Goal: Task Accomplishment & Management: Complete application form

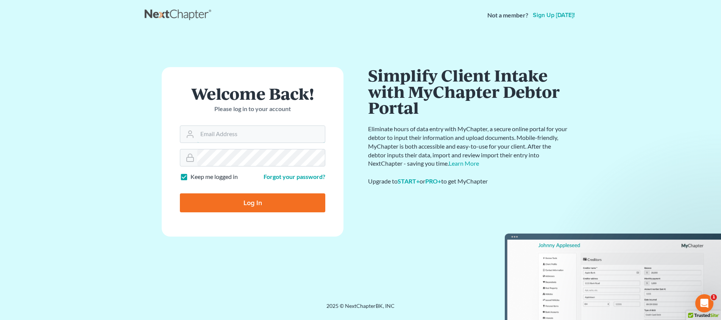
type input "[PERSON_NAME][EMAIL_ADDRESS][DOMAIN_NAME]"
click at [253, 202] on input "Log In" at bounding box center [252, 202] width 145 height 19
type input "Thinking..."
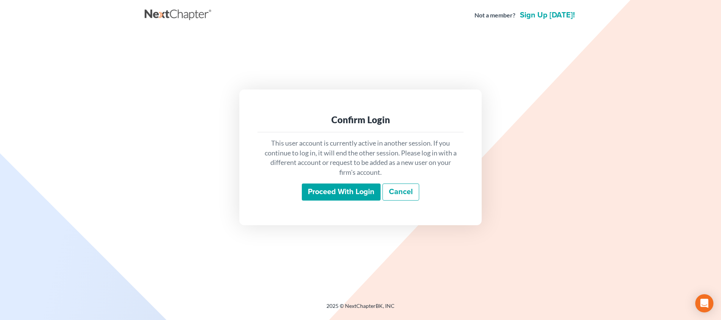
click at [320, 189] on input "Proceed with login" at bounding box center [341, 191] width 79 height 17
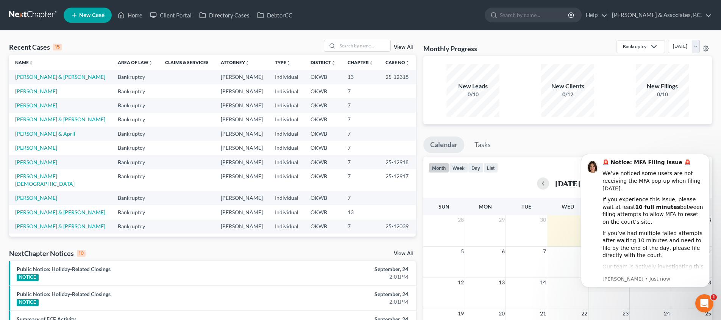
click at [44, 117] on link "[PERSON_NAME] & [PERSON_NAME]" at bounding box center [60, 119] width 90 height 6
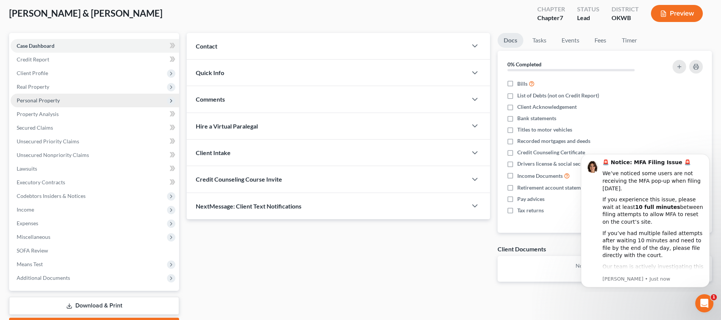
scroll to position [48, 0]
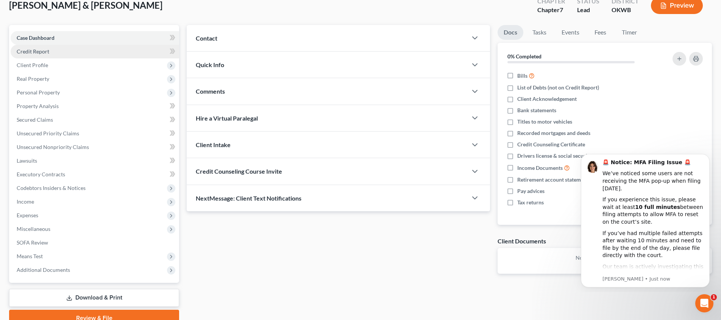
click at [105, 50] on link "Credit Report" at bounding box center [95, 52] width 169 height 14
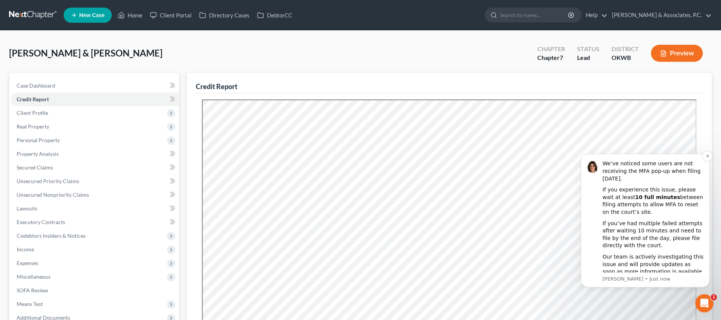
scroll to position [9, 0]
click at [706, 157] on icon "Dismiss notification" at bounding box center [708, 156] width 4 height 4
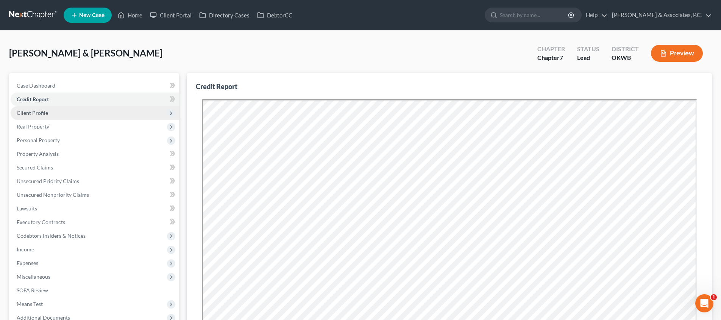
click at [60, 112] on span "Client Profile" at bounding box center [95, 113] width 169 height 14
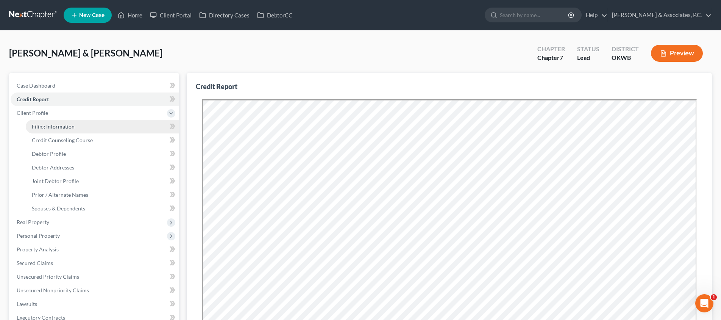
click at [62, 126] on span "Filing Information" at bounding box center [53, 126] width 43 height 6
select select "1"
select select "0"
select select "37"
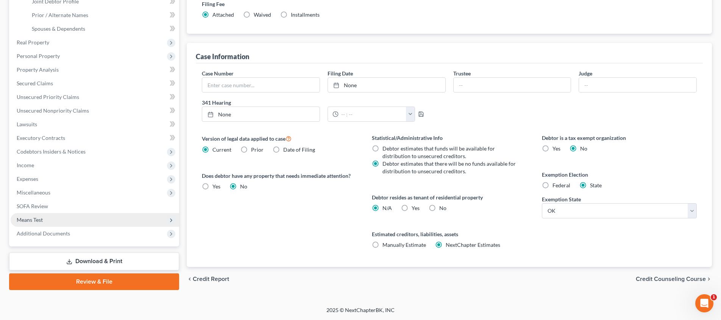
scroll to position [180, 0]
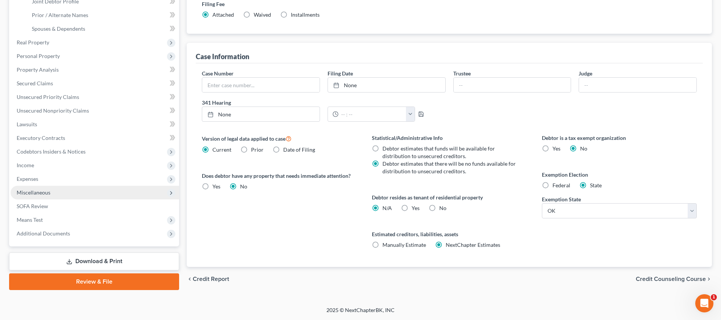
click at [77, 188] on span "Miscellaneous" at bounding box center [95, 193] width 169 height 14
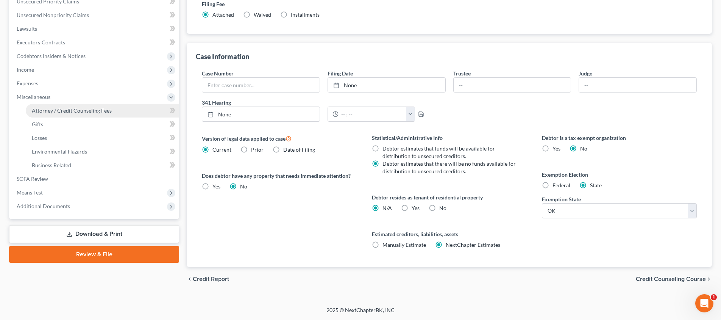
click at [93, 106] on link "Attorney / Credit Counseling Fees" at bounding box center [102, 111] width 153 height 14
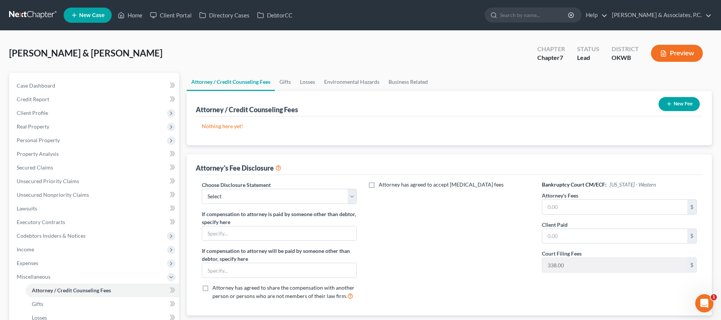
scroll to position [31, 0]
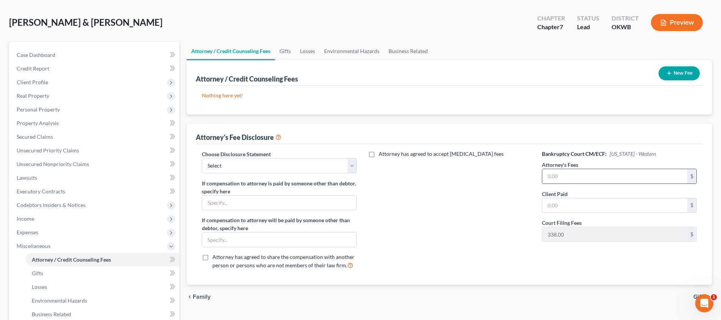
click at [586, 174] on input "text" at bounding box center [614, 176] width 145 height 14
type input "2,500.00"
select select "3"
click at [672, 75] on button "New Fee" at bounding box center [679, 73] width 41 height 14
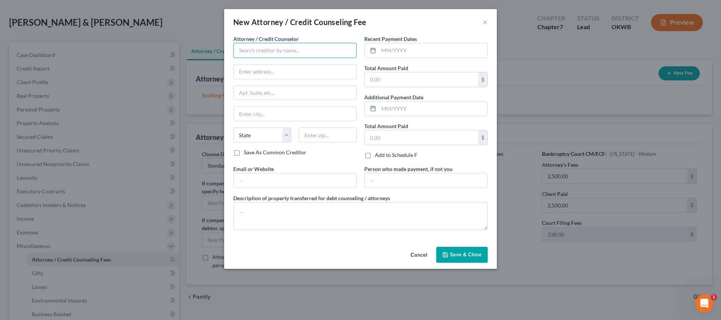
click at [334, 52] on input "text" at bounding box center [294, 50] width 123 height 15
type input "[PERSON_NAME] & Associates, P.C."
type input "[STREET_ADDRESS]"
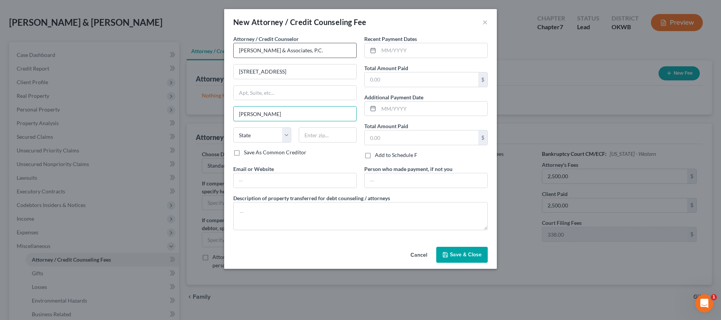
type input "[PERSON_NAME]"
select select "37"
type input "73003"
type input "[DATE]"
type input "2,500.00"
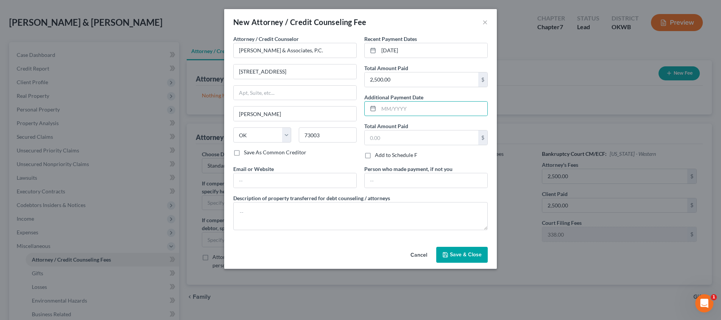
click at [468, 253] on span "Save & Close" at bounding box center [466, 254] width 32 height 6
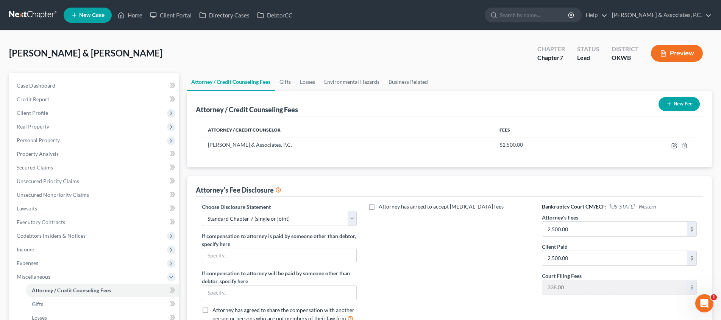
scroll to position [0, 0]
click at [91, 114] on span "Client Profile" at bounding box center [95, 113] width 169 height 14
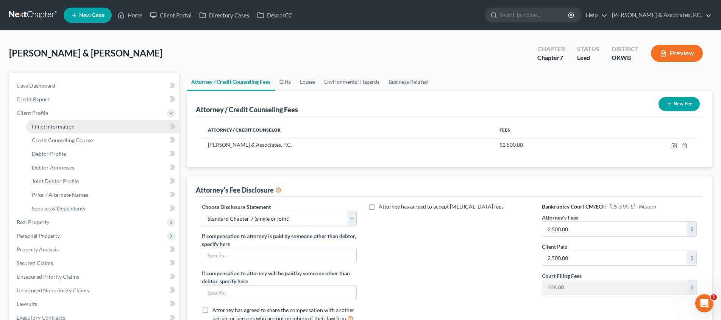
click at [104, 131] on link "Filing Information" at bounding box center [102, 127] width 153 height 14
select select "1"
select select "0"
select select "65"
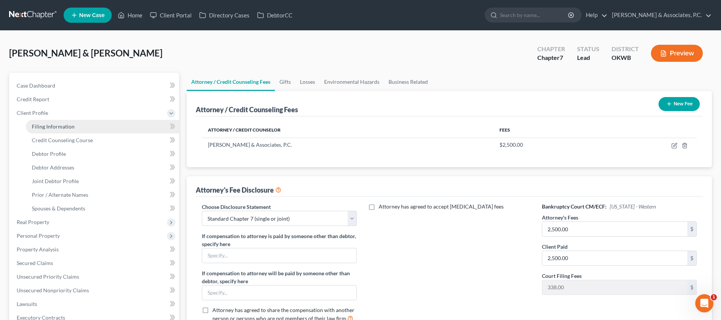
select select "2"
select select "37"
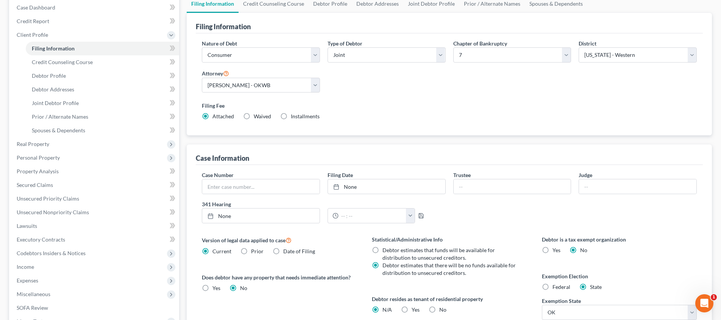
scroll to position [83, 0]
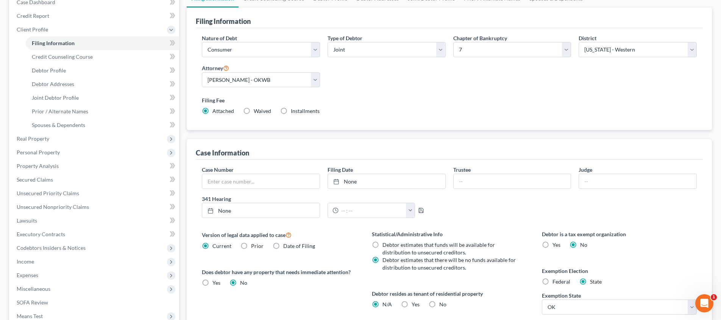
click at [439, 303] on label "No" at bounding box center [442, 304] width 7 height 8
click at [442, 303] on input "No" at bounding box center [444, 302] width 5 height 5
radio input "true"
radio input "false"
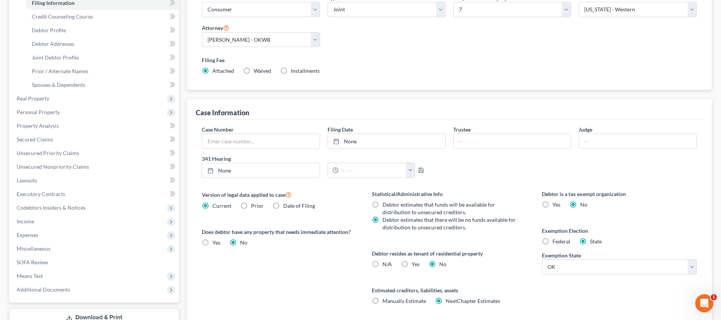
scroll to position [153, 0]
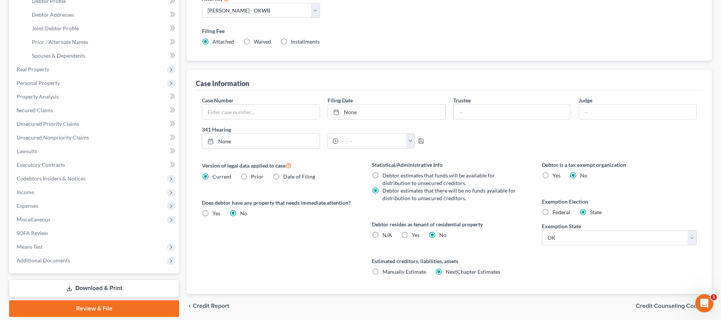
click at [671, 308] on span "Credit Counseling Course" at bounding box center [671, 306] width 70 height 6
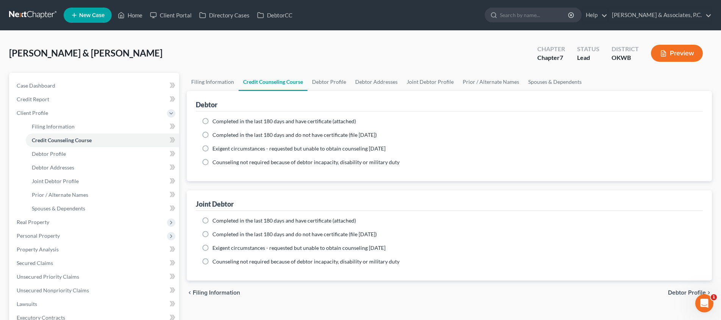
click at [212, 122] on label "Completed in the last 180 days and have certificate (attached)" at bounding box center [284, 121] width 144 height 8
click at [216, 122] on input "Completed in the last 180 days and have certificate (attached)" at bounding box center [218, 119] width 5 height 5
radio input "true"
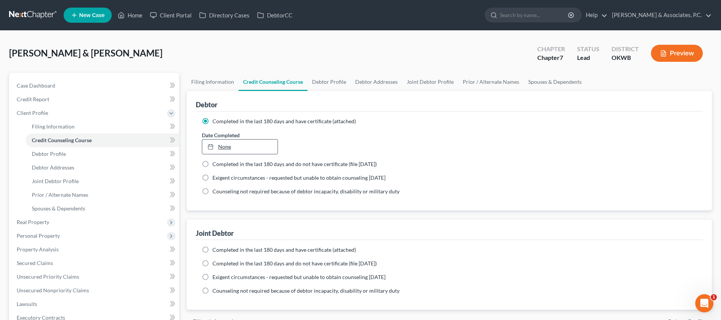
click at [219, 143] on link "None" at bounding box center [239, 146] width 75 height 14
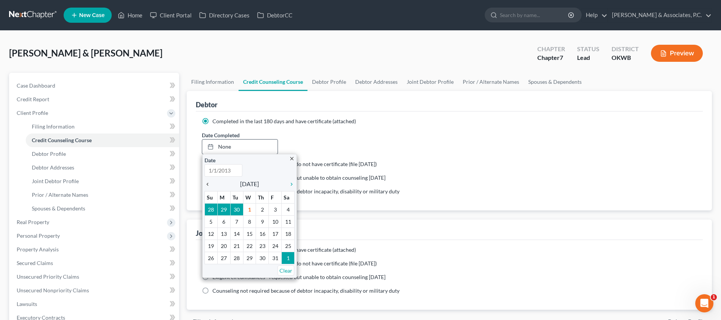
type input "[DATE]"
click at [210, 182] on icon "chevron_left" at bounding box center [210, 184] width 10 height 6
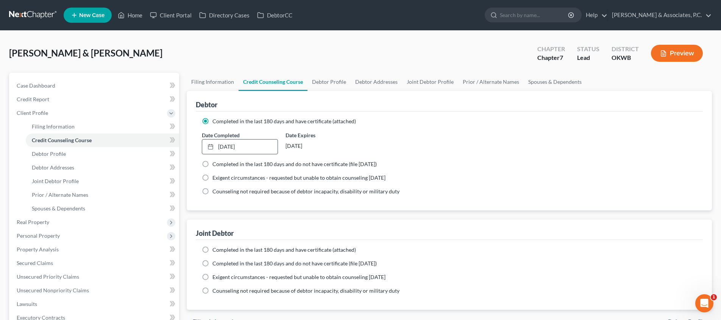
click at [212, 249] on label "Completed in the last 180 days and have certificate (attached)" at bounding box center [284, 250] width 144 height 8
click at [216, 249] on input "Completed in the last 180 days and have certificate (attached)" at bounding box center [218, 248] width 5 height 5
radio input "true"
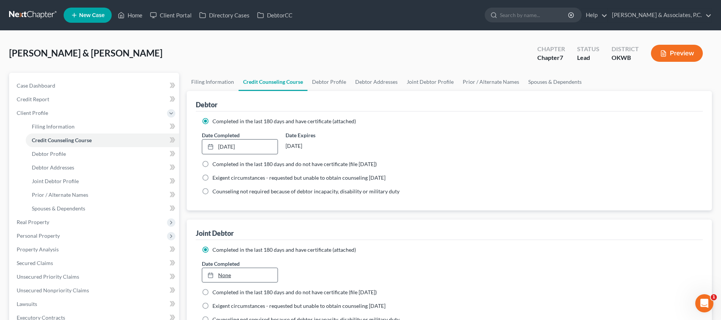
click at [222, 270] on link "None" at bounding box center [239, 275] width 75 height 14
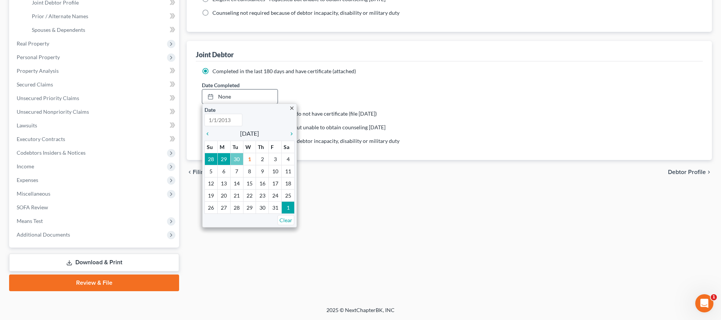
scroll to position [178, 0]
type input "[DATE]"
click at [209, 136] on icon "chevron_left" at bounding box center [210, 134] width 10 height 6
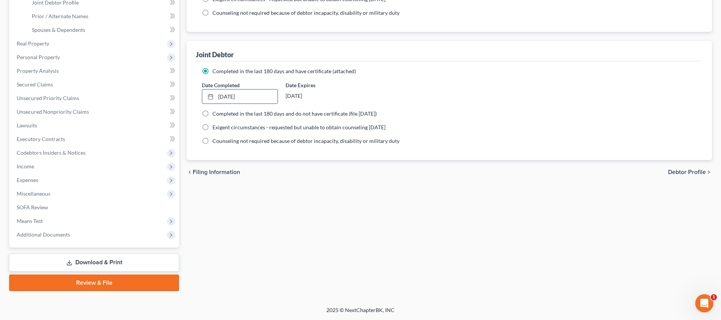
click at [691, 174] on span "Debtor Profile" at bounding box center [687, 172] width 38 height 6
select select "1"
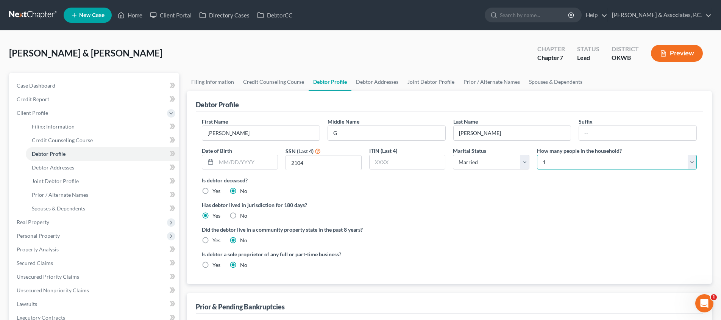
select select "2"
click at [201, 84] on link "Filing Information" at bounding box center [213, 82] width 52 height 18
select select "1"
select select "0"
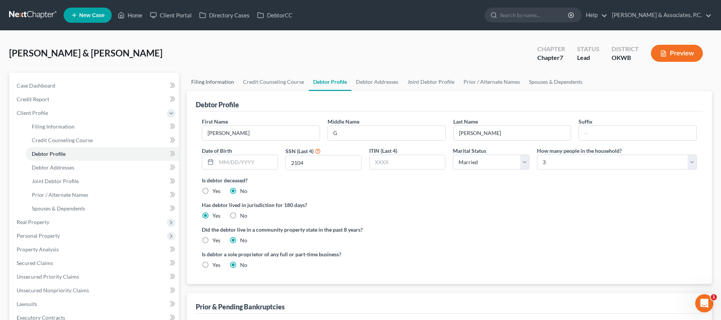
select select "65"
select select "2"
select select "37"
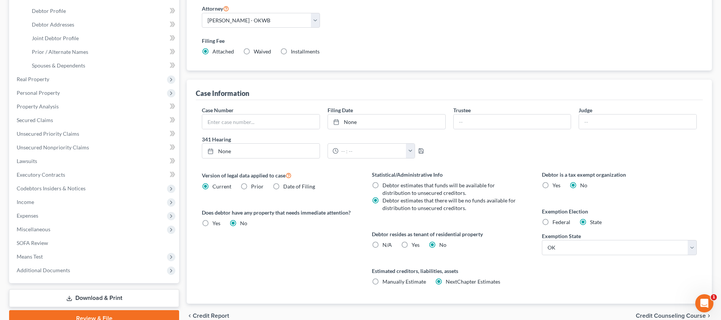
scroll to position [170, 0]
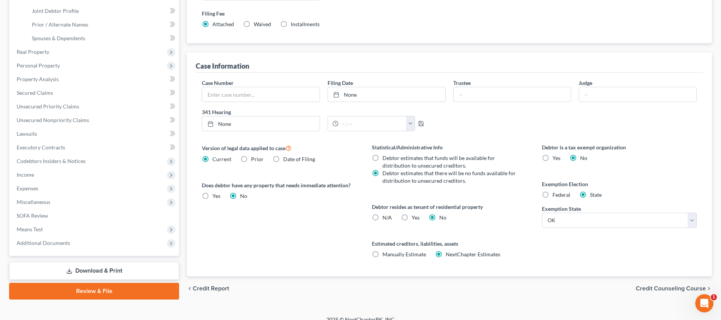
click at [648, 285] on span "Credit Counseling Course" at bounding box center [671, 288] width 70 height 6
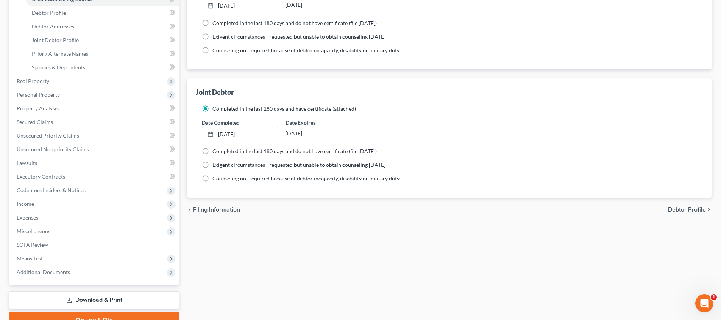
click at [691, 211] on span "Debtor Profile" at bounding box center [687, 209] width 38 height 6
select select "1"
select select "2"
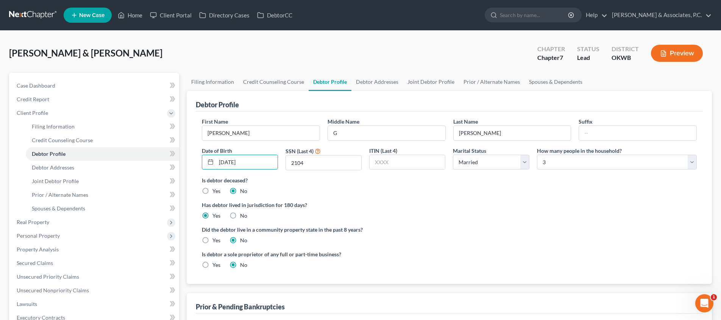
type input "[DATE]"
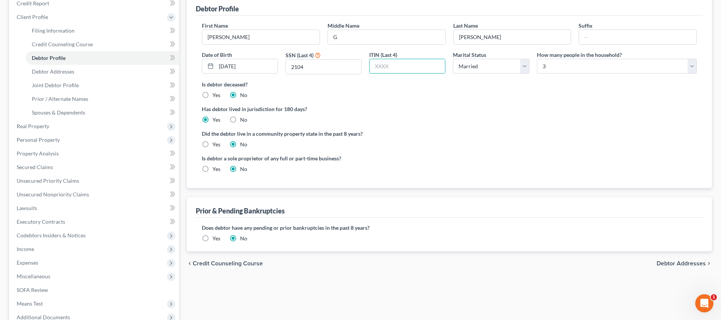
click at [689, 260] on span "Debtor Addresses" at bounding box center [681, 263] width 49 height 6
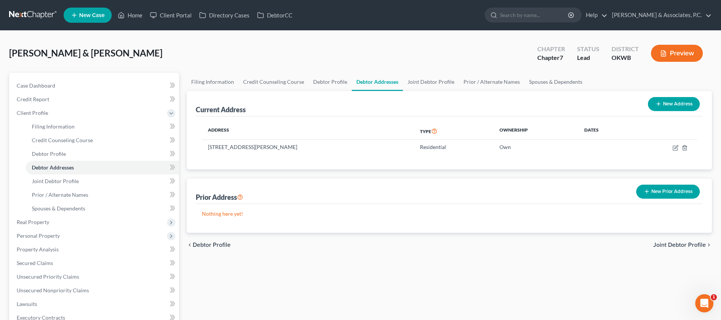
click at [675, 247] on span "Joint Debtor Profile" at bounding box center [679, 245] width 53 height 6
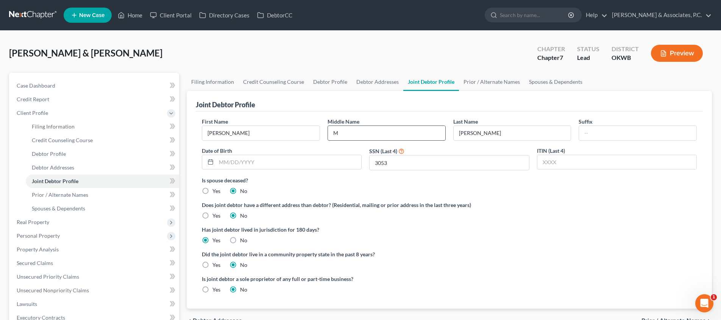
type input "M"
type input "[DATE]"
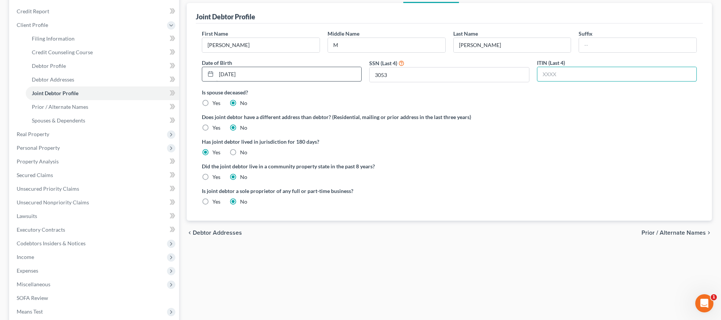
scroll to position [97, 0]
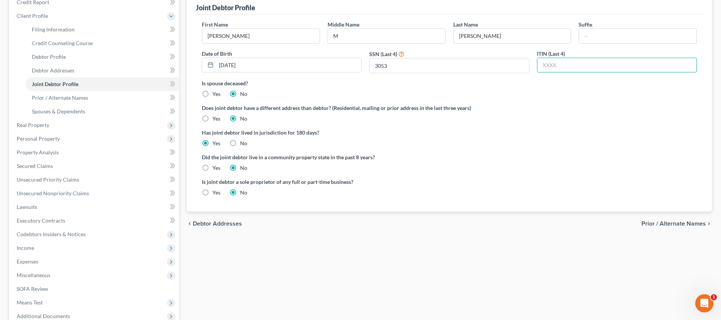
drag, startPoint x: 665, startPoint y: 224, endPoint x: 598, endPoint y: 227, distance: 66.7
click at [665, 224] on span "Prior / Alternate Names" at bounding box center [674, 223] width 64 height 6
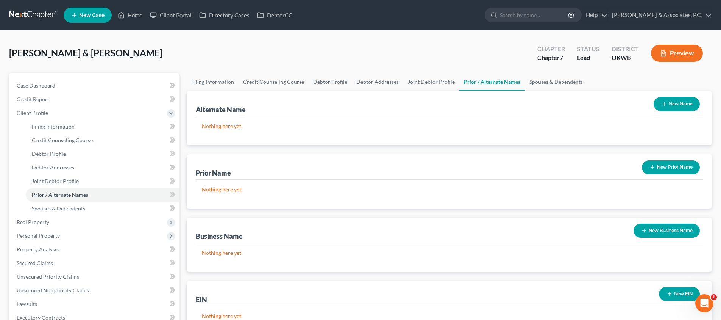
click at [673, 106] on button "New Name" at bounding box center [677, 104] width 46 height 14
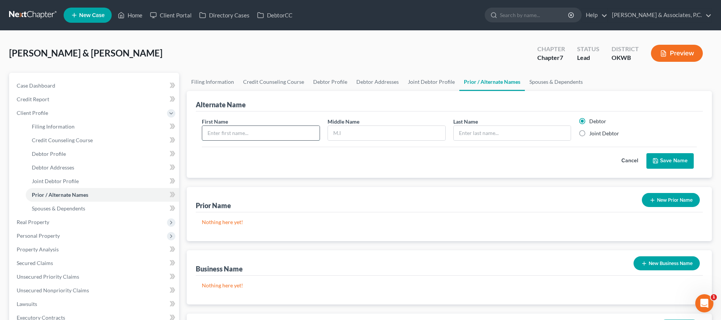
click at [310, 129] on input "text" at bounding box center [260, 133] width 117 height 14
type input "[PERSON_NAME]"
type input "M"
type input "[PERSON_NAME]"
drag, startPoint x: 581, startPoint y: 135, endPoint x: 612, endPoint y: 150, distance: 34.7
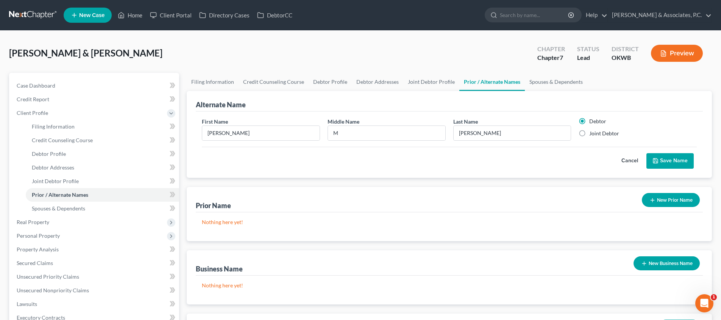
click at [589, 134] on label "Joint Debtor" at bounding box center [604, 134] width 30 height 8
click at [592, 134] on input "Joint Debtor" at bounding box center [594, 132] width 5 height 5
radio input "true"
radio input "false"
click at [671, 162] on button "Save Name" at bounding box center [670, 161] width 47 height 16
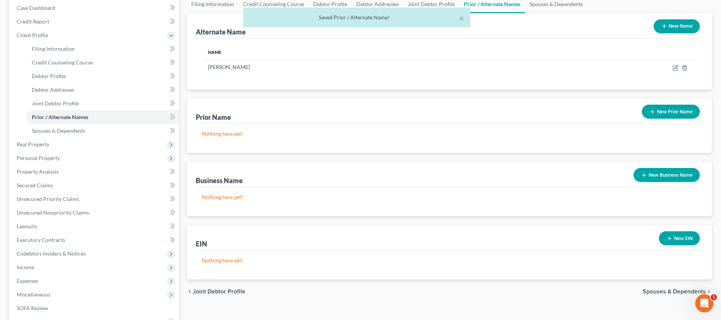
click at [670, 293] on span "Spouses & Dependents" at bounding box center [674, 291] width 63 height 6
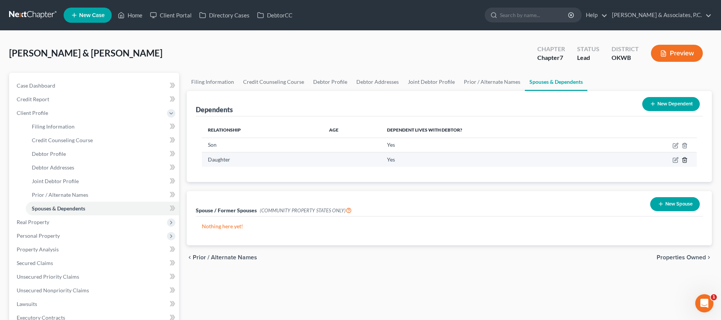
click at [684, 160] on line "button" at bounding box center [684, 161] width 0 height 2
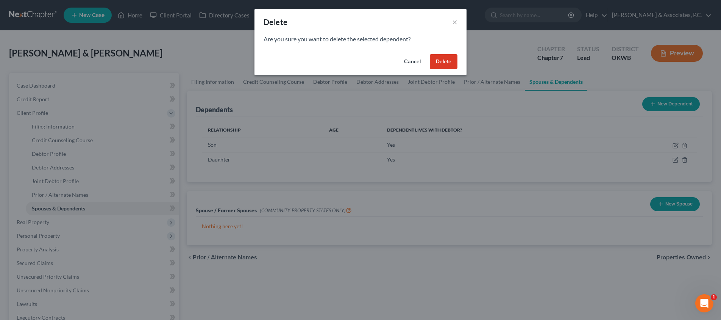
click at [441, 63] on button "Delete" at bounding box center [444, 61] width 28 height 15
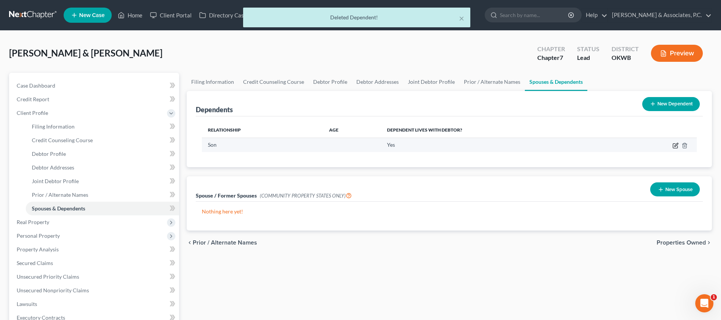
click at [676, 146] on icon "button" at bounding box center [676, 144] width 3 height 3
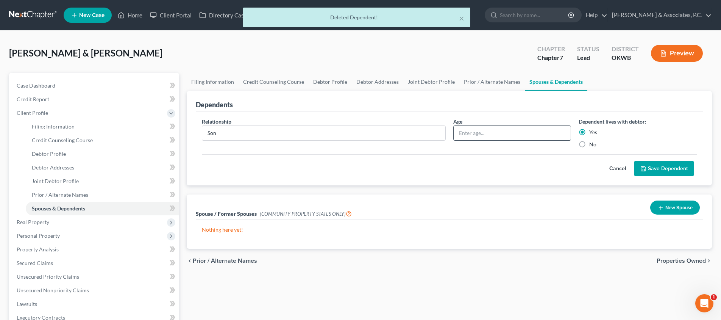
click at [543, 135] on input "text" at bounding box center [512, 133] width 117 height 14
type input "19"
click at [651, 173] on button "Save Dependent" at bounding box center [663, 169] width 59 height 16
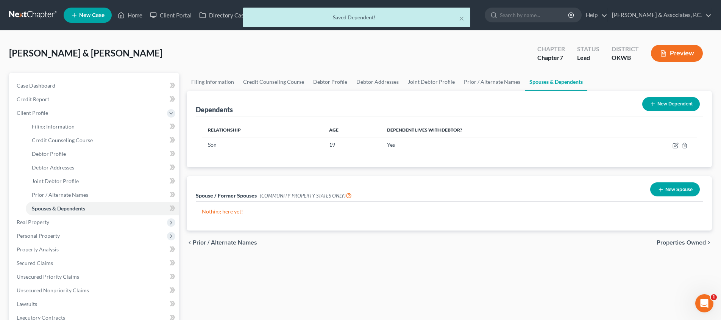
click at [673, 242] on span "Properties Owned" at bounding box center [681, 242] width 49 height 6
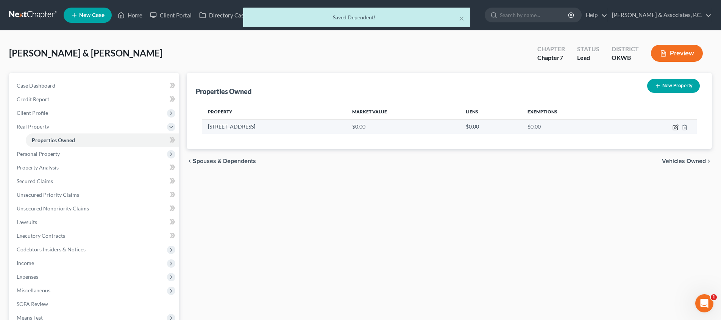
click at [675, 125] on icon "button" at bounding box center [676, 127] width 6 height 6
select select "37"
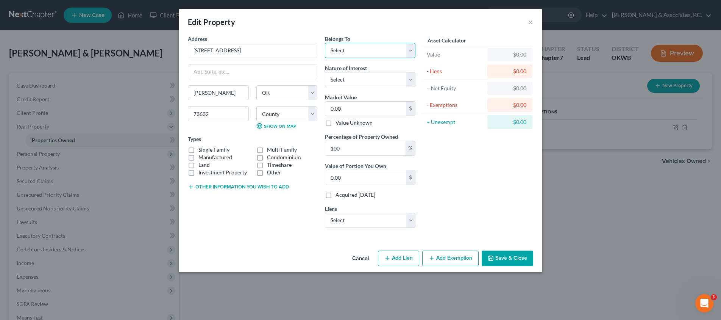
select select "2"
select select "1"
click at [362, 108] on input "0.00" at bounding box center [365, 109] width 81 height 14
type input "0."
type input "0"
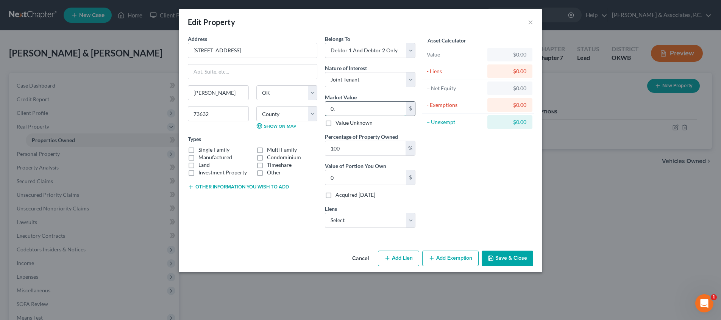
type input "0"
type input "1"
type input "1.00"
type input "13"
type input "13.00"
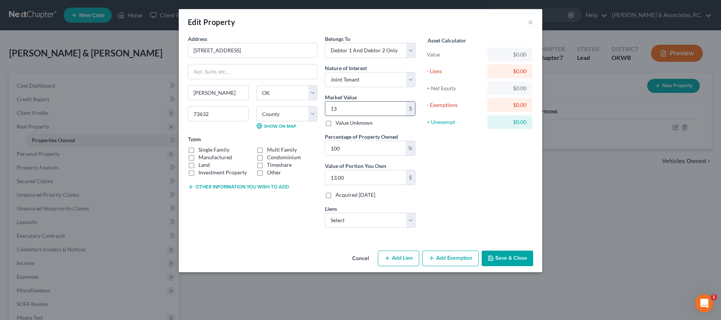
type input "132"
type input "132.00"
type input "1320"
type input "1,320.00"
type input "1,3200"
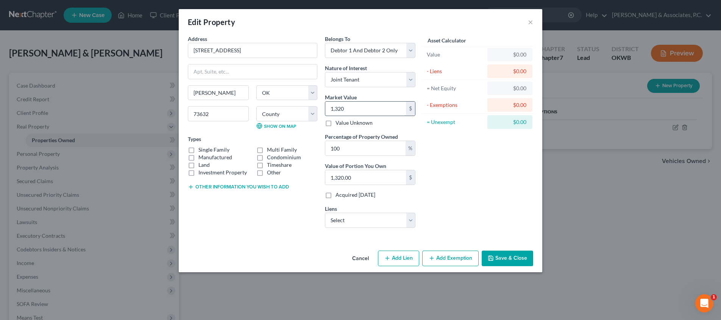
type input "13,200.00"
type input "13,2000"
type input "132,000.00"
type input "132,000"
select select "0"
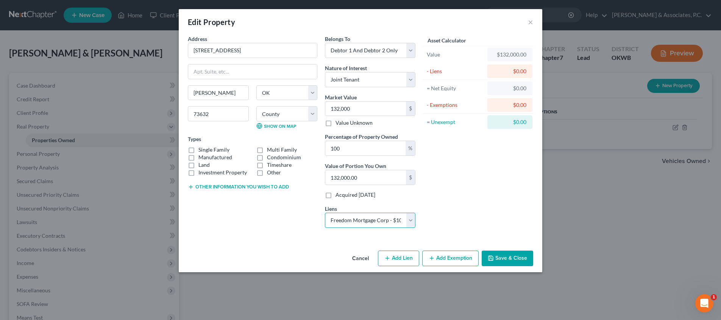
select select
select select "9"
select select "2"
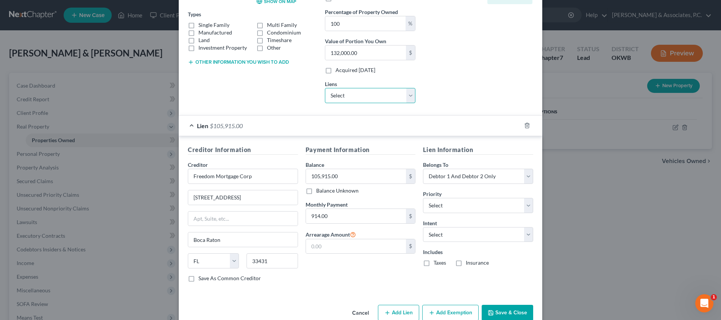
scroll to position [129, 0]
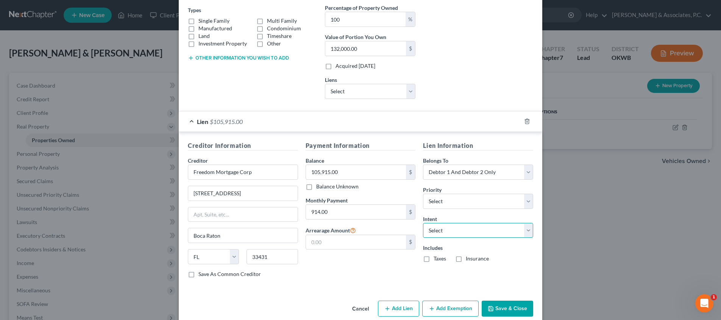
select select "2"
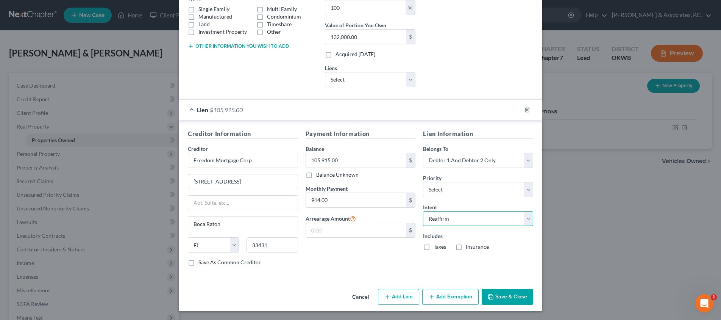
scroll to position [140, 0]
click at [434, 249] on label "Taxes" at bounding box center [440, 247] width 12 height 8
click at [437, 248] on input "Taxes" at bounding box center [439, 245] width 5 height 5
checkbox input "true"
click at [466, 247] on label "Insurance" at bounding box center [477, 247] width 23 height 8
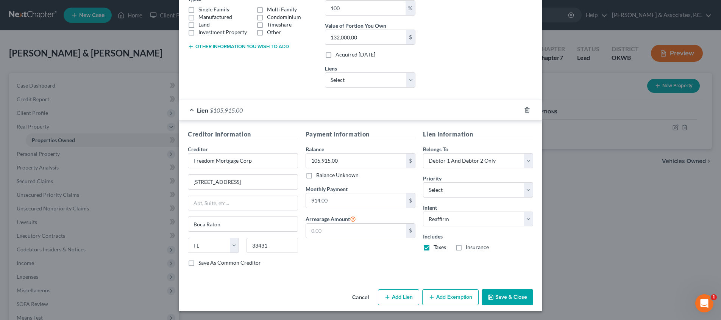
click at [469, 247] on input "Insurance" at bounding box center [471, 245] width 5 height 5
checkbox input "true"
click at [439, 292] on button "Add Exemption" at bounding box center [450, 297] width 56 height 16
select select "2"
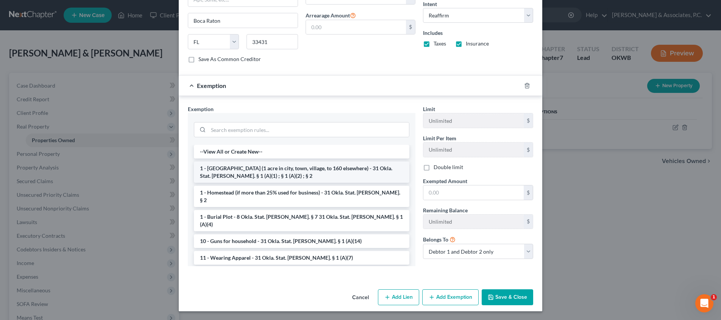
click at [274, 165] on li "1 - [GEOGRAPHIC_DATA] (1 acre in city, town, village, to 160 elsewhere) - 31 Ok…" at bounding box center [302, 171] width 216 height 21
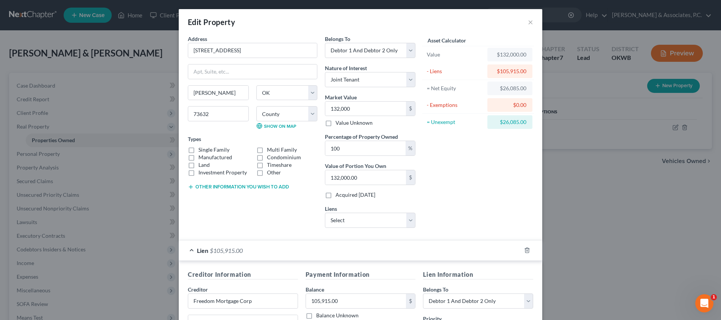
scroll to position [304, 0]
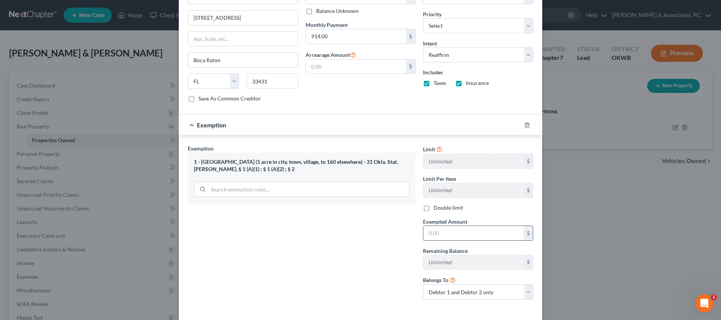
click at [513, 231] on input "text" at bounding box center [473, 233] width 100 height 14
type input "26,085"
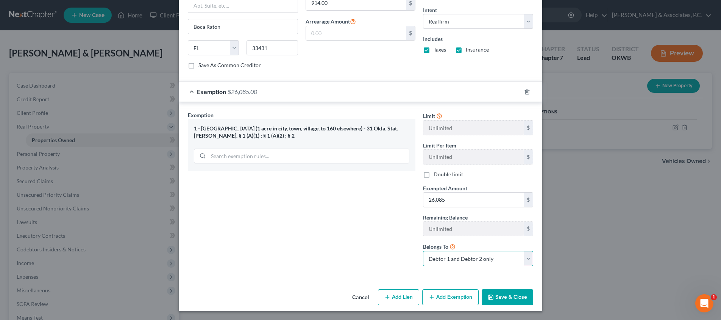
scroll to position [337, 0]
click at [505, 293] on button "Save & Close" at bounding box center [508, 297] width 52 height 16
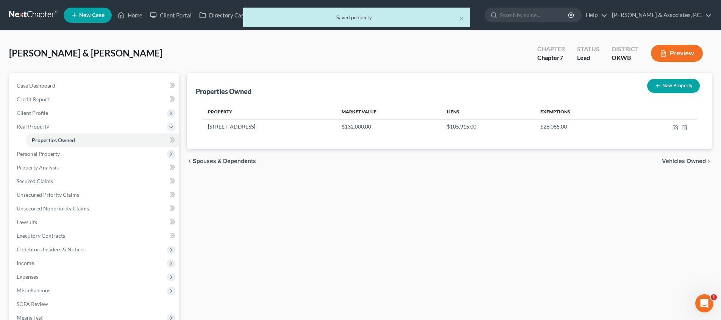
click at [681, 159] on span "Vehicles Owned" at bounding box center [684, 161] width 44 height 6
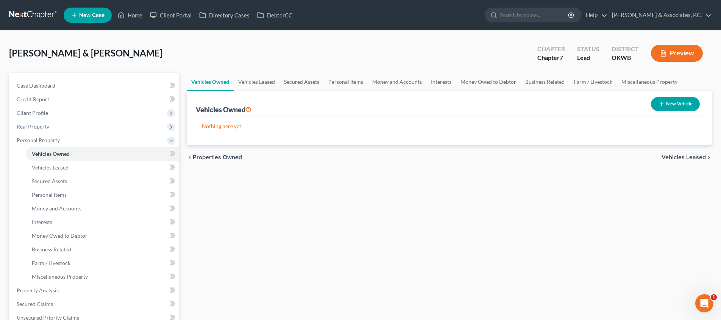
click at [671, 101] on button "New Vehicle" at bounding box center [675, 104] width 49 height 14
select select "0"
select select "2"
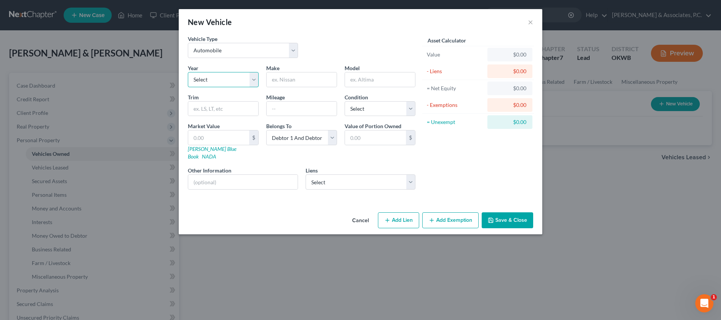
select select "15"
click at [293, 78] on input "text" at bounding box center [302, 79] width 70 height 14
click at [303, 84] on input "Chevey" at bounding box center [302, 79] width 70 height 14
type input "Chevy"
type input "Malibu"
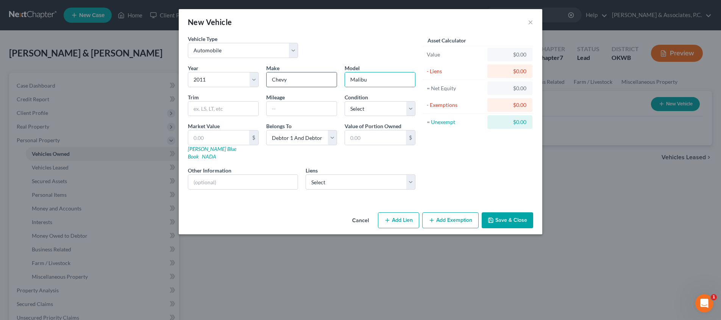
click at [303, 81] on input "Chevy" at bounding box center [302, 79] width 70 height 14
type input "Chevrolet"
type input "130000"
select select "2"
click at [383, 137] on input "text" at bounding box center [375, 137] width 61 height 14
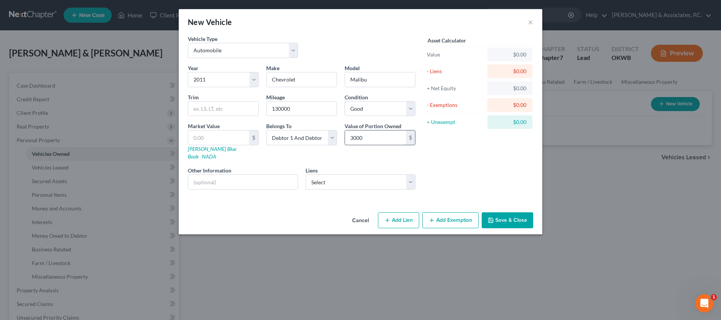
type input "3,000"
click at [493, 217] on icon "button" at bounding box center [491, 220] width 6 height 6
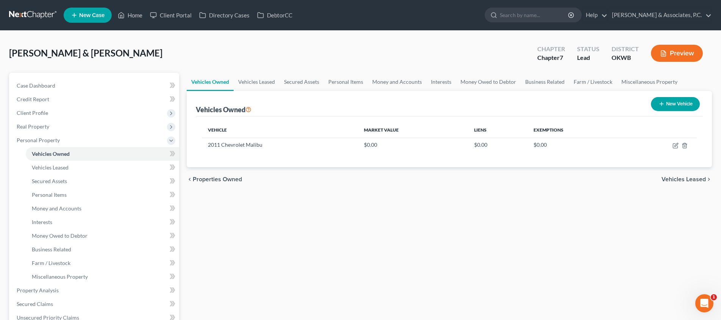
click at [664, 105] on icon "button" at bounding box center [662, 104] width 6 height 6
select select "0"
select select "2"
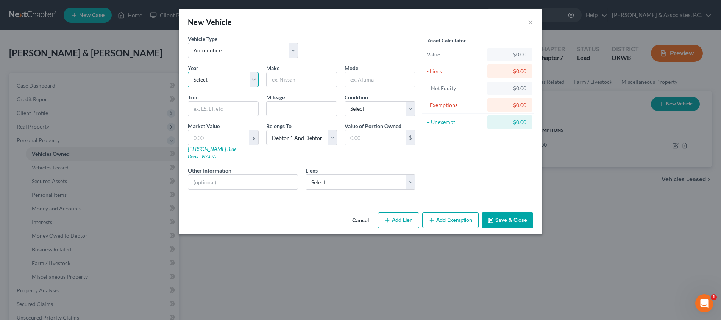
select select "34"
click at [295, 84] on input "text" at bounding box center [302, 79] width 70 height 14
type input "GMC"
type input "Sonoma"
type input "147000"
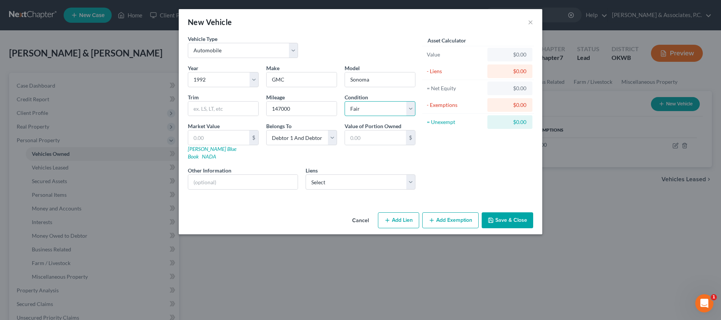
select select "4"
click at [278, 175] on input "text" at bounding box center [242, 182] width 109 height 14
type input "D"
type input "Vehicle does not run."
click at [379, 136] on input "text" at bounding box center [375, 137] width 61 height 14
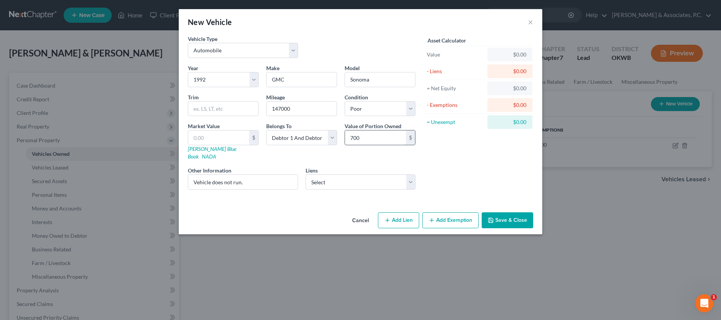
type input "700"
click at [511, 215] on button "Save & Close" at bounding box center [508, 220] width 52 height 16
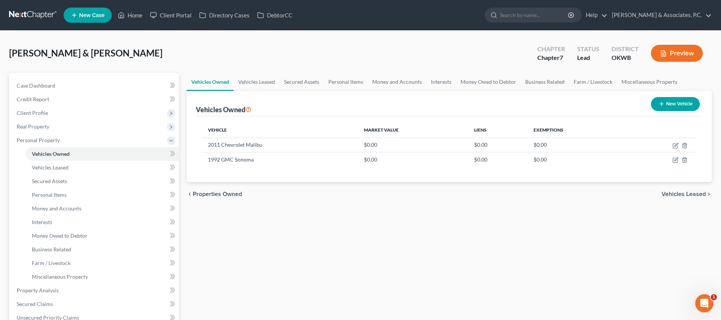
click at [689, 101] on button "New Vehicle" at bounding box center [675, 104] width 49 height 14
select select "0"
select select "2"
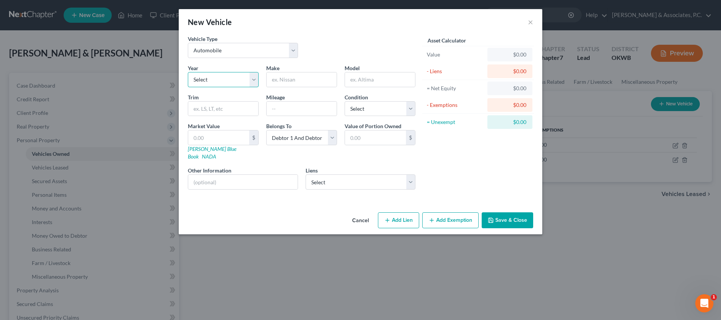
select select "9"
click at [305, 76] on input "text" at bounding box center [302, 79] width 70 height 14
type input "Ford"
type input "Fusion"
type input "66000"
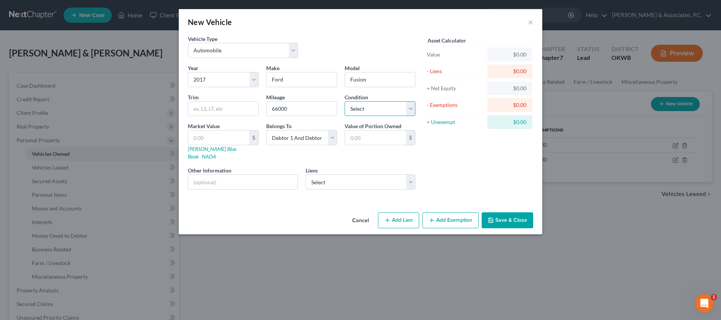
select select "2"
click at [230, 141] on input "text" at bounding box center [218, 137] width 61 height 14
select select "0"
select select
select select "37"
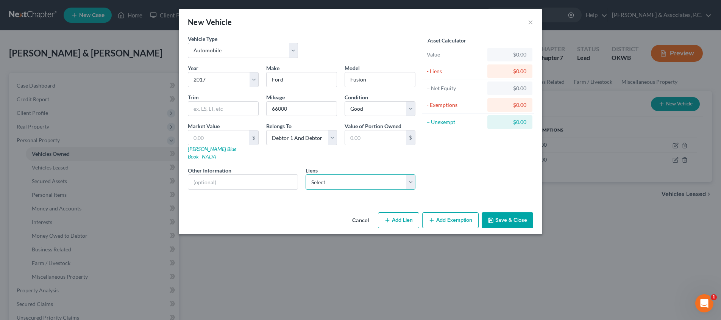
select select "2"
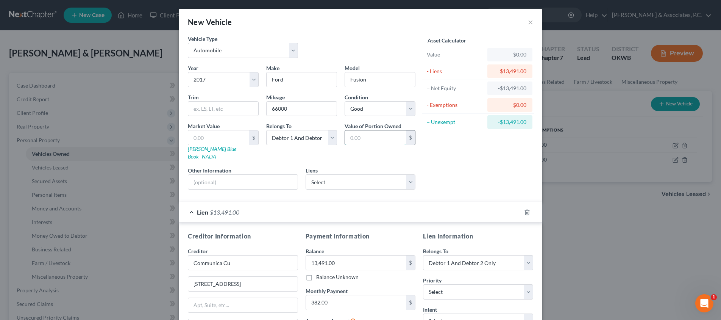
click at [355, 134] on input "text" at bounding box center [375, 137] width 61 height 14
type input "11,000"
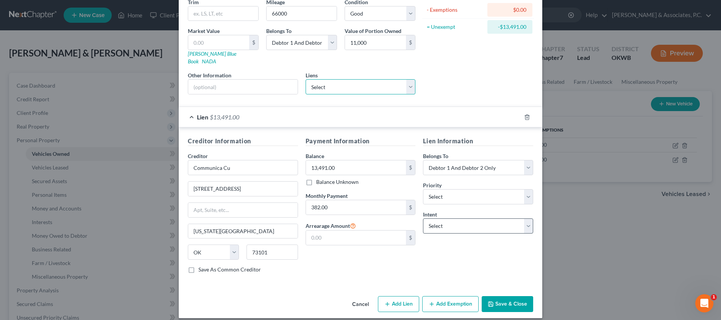
scroll to position [94, 0]
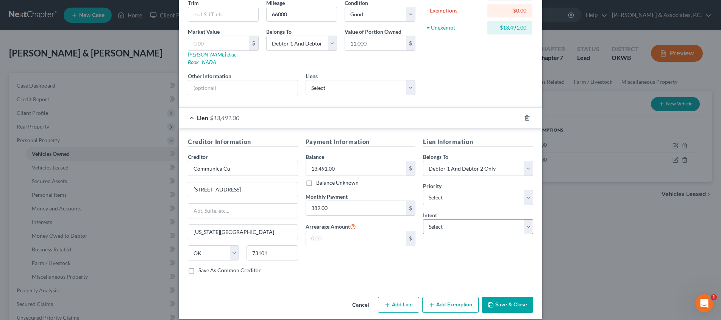
select select "2"
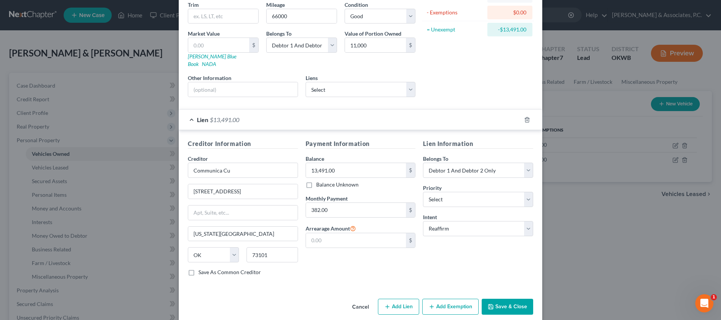
click at [508, 298] on button "Save & Close" at bounding box center [508, 306] width 52 height 16
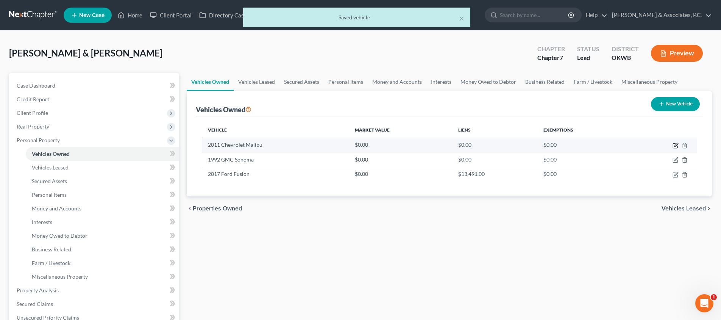
click at [677, 143] on icon "button" at bounding box center [676, 145] width 6 height 6
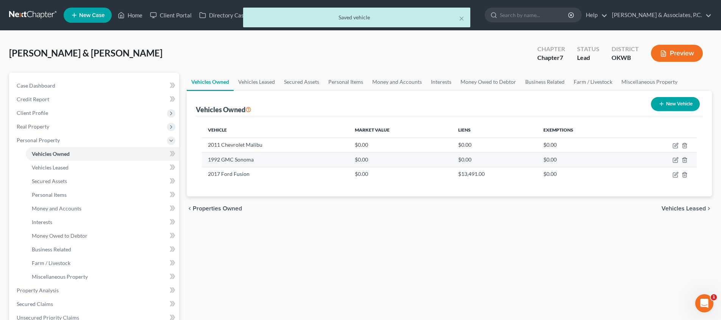
select select "0"
select select "15"
select select "2"
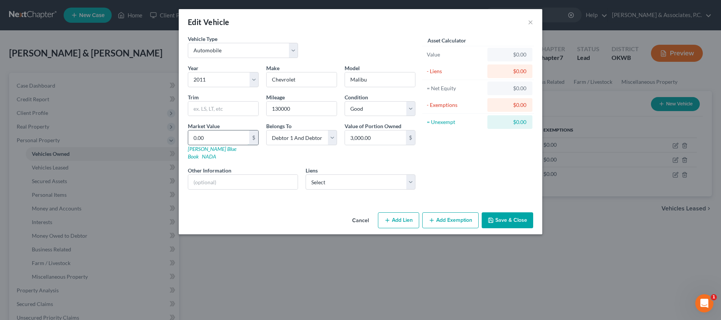
click at [236, 136] on input "0.00" at bounding box center [218, 137] width 61 height 14
type input "0."
type input "0.00"
type input "0"
type input "3"
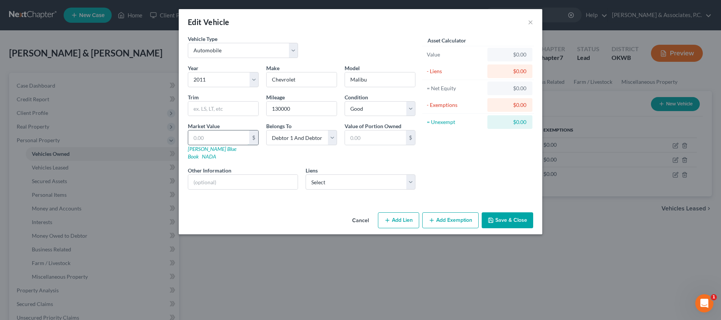
type input "3.00"
type input "30"
type input "30.00"
type input "300"
type input "300.00"
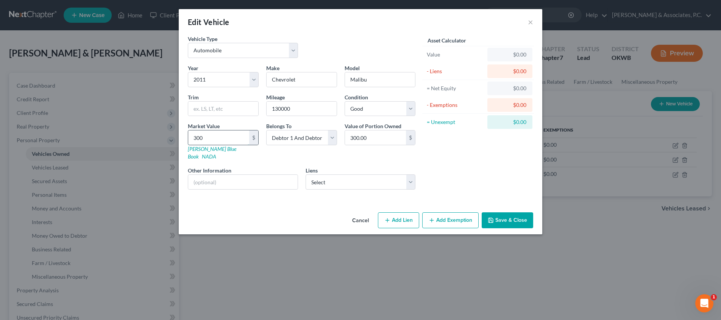
type input "3000"
type input "3,000.00"
type input "3,000"
click at [520, 214] on button "Save & Close" at bounding box center [508, 220] width 52 height 16
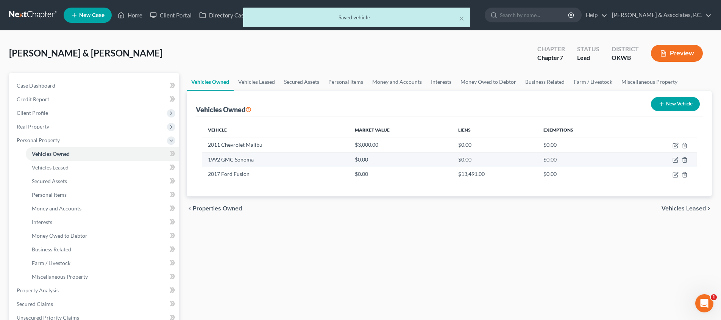
drag, startPoint x: 675, startPoint y: 158, endPoint x: 651, endPoint y: 158, distance: 24.2
click at [675, 158] on icon "button" at bounding box center [676, 160] width 6 height 6
select select "0"
select select "34"
select select "4"
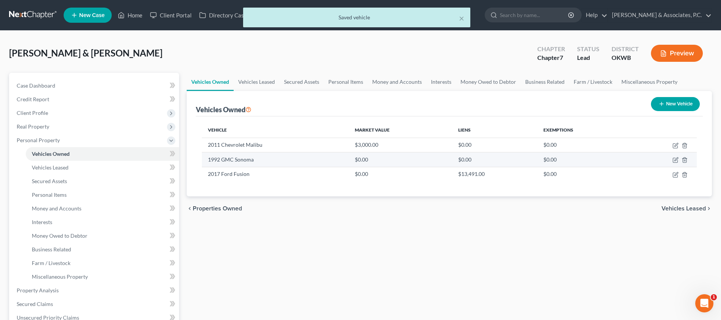
select select "2"
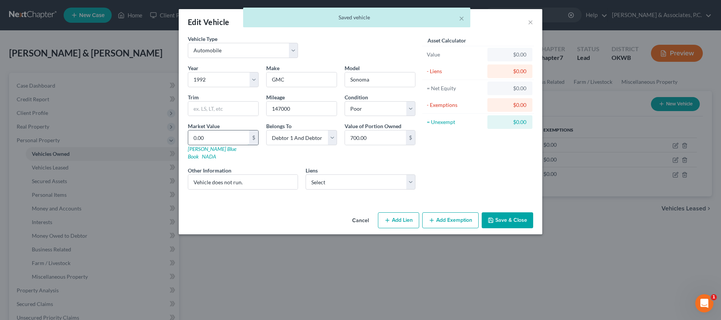
click at [239, 139] on input "0.00" at bounding box center [218, 137] width 61 height 14
type input "7"
type input "7.00"
type input "70"
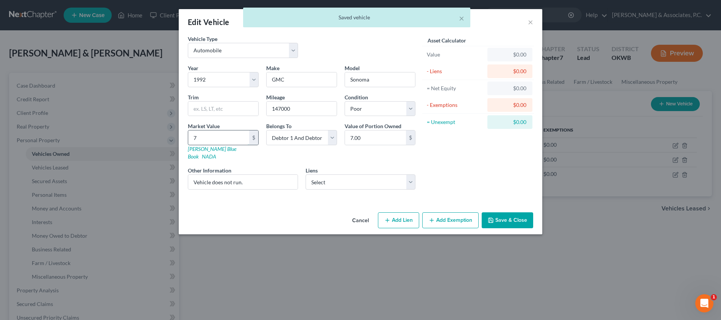
type input "70.00"
type input "700"
type input "700.00"
type input "700"
click at [512, 215] on button "Save & Close" at bounding box center [508, 220] width 52 height 16
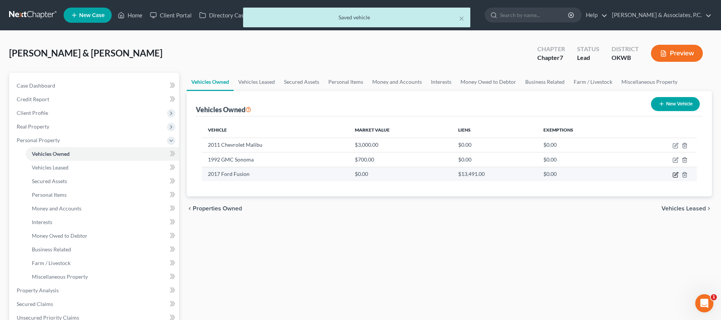
click at [674, 173] on icon "button" at bounding box center [676, 175] width 6 height 6
select select "0"
select select "9"
select select "2"
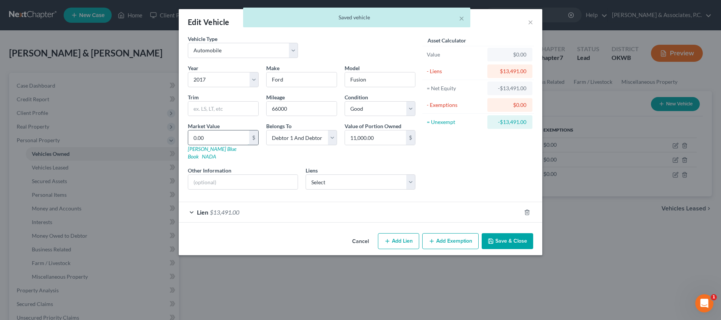
click at [214, 133] on input "0.00" at bounding box center [218, 137] width 61 height 14
type input "1"
type input "1.00"
type input "11"
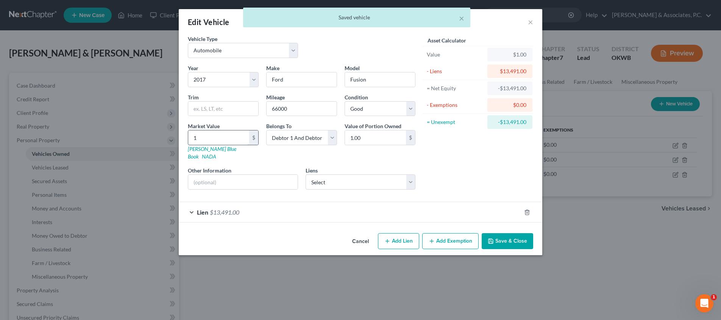
type input "11.00"
type input "110"
type input "110.00"
type input "1100"
type input "1,100.00"
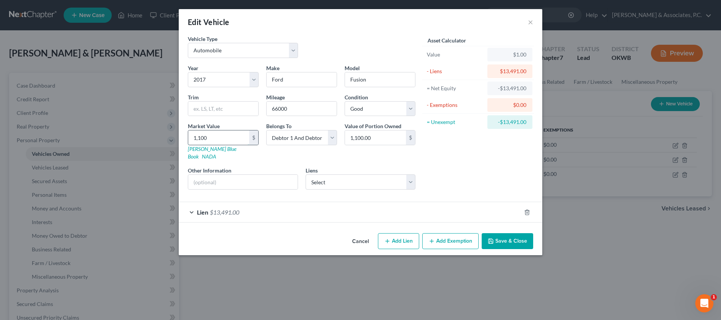
type input "1,1000"
type input "11,000.00"
type input "11,000"
drag, startPoint x: 507, startPoint y: 239, endPoint x: 503, endPoint y: 242, distance: 4.7
click at [507, 239] on button "Save & Close" at bounding box center [508, 241] width 52 height 16
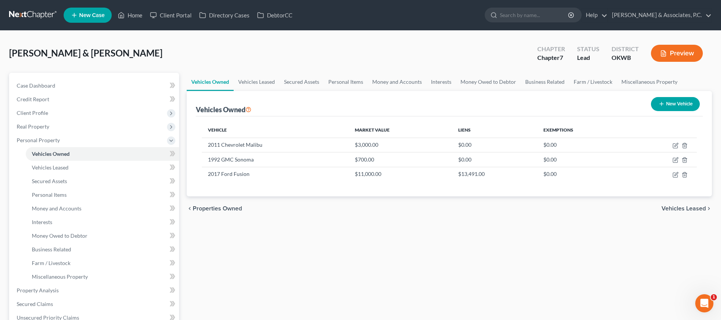
click at [674, 105] on button "New Vehicle" at bounding box center [675, 104] width 49 height 14
select select "0"
select select "2"
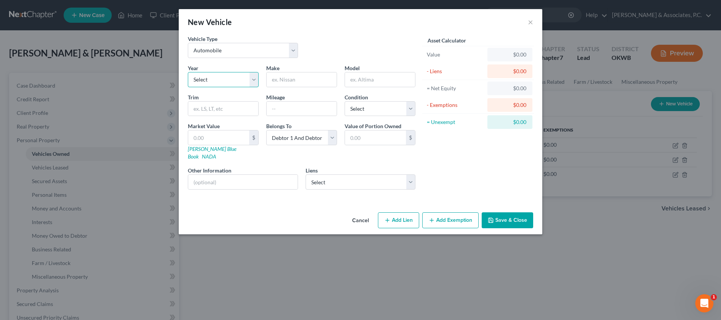
select select "28"
click at [286, 82] on input "text" at bounding box center [302, 79] width 70 height 14
type input "Chevy"
type input "S10"
type input "119000"
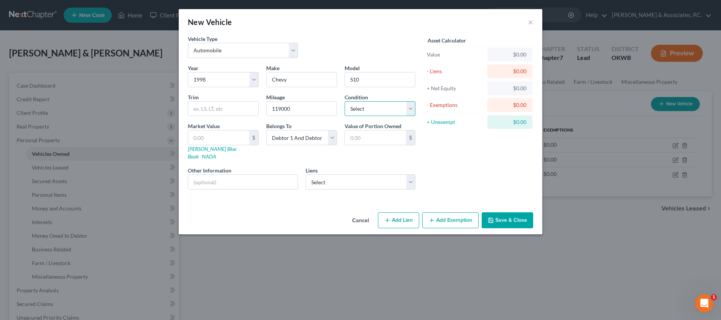
select select "3"
click at [239, 132] on input "text" at bounding box center [218, 137] width 61 height 14
click at [373, 82] on input "S10" at bounding box center [380, 79] width 70 height 14
type input "S14"
click at [627, 0] on div "New Vehicle × Vehicle Type Select Automobile Truck Trailer Watercraft Aircraft …" at bounding box center [360, 160] width 721 height 320
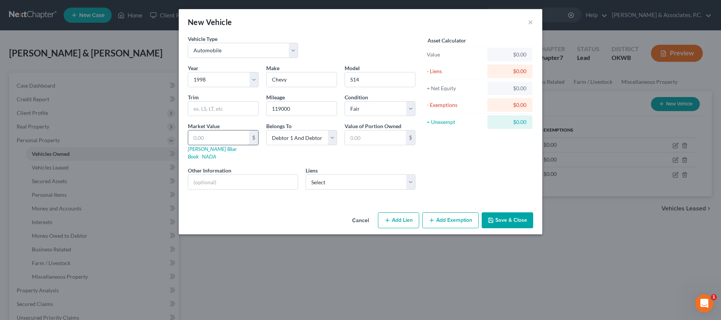
click at [233, 139] on input "text" at bounding box center [218, 137] width 61 height 14
type input "2"
type input "2.00"
type input "20"
type input "20.00"
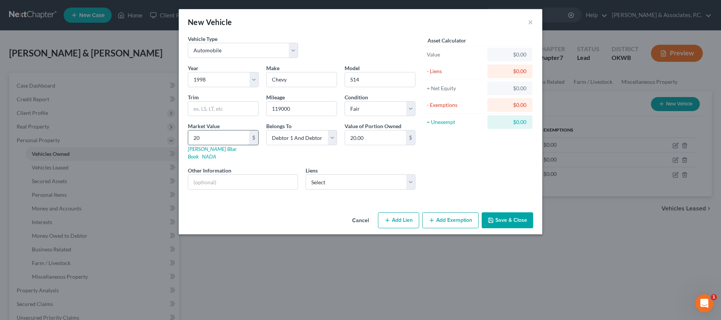
type input "200"
type input "200.00"
type input "2000"
type input "2,000.00"
type input "2,000"
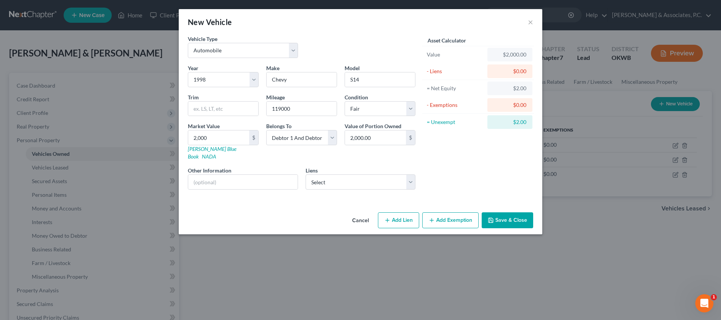
click at [503, 214] on button "Save & Close" at bounding box center [508, 220] width 52 height 16
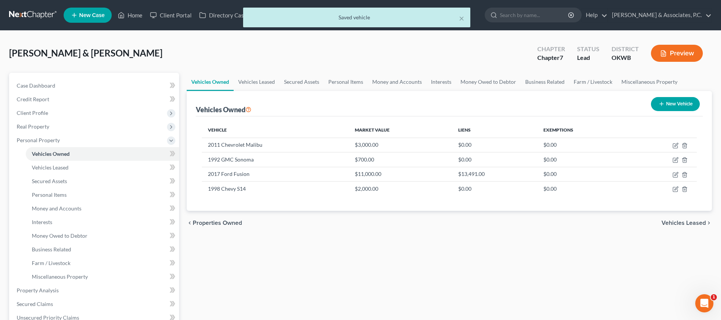
click at [667, 106] on button "New Vehicle" at bounding box center [675, 104] width 49 height 14
select select "0"
select select "2"
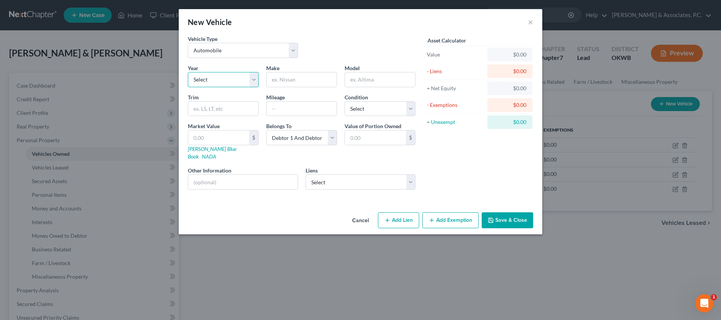
select select "50"
click at [293, 80] on input "text" at bounding box center [302, 79] width 70 height 14
type input "Chevy"
type input "C10"
type input "unknown"
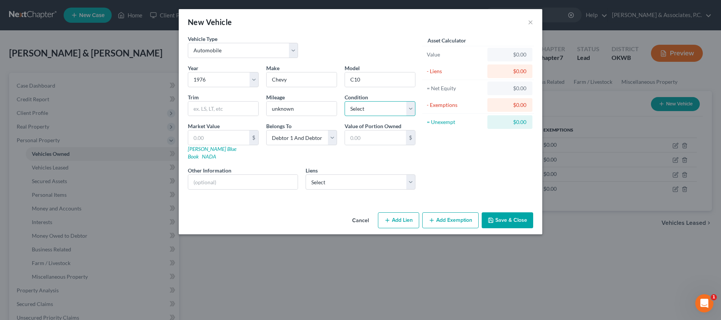
select select "4"
click at [232, 175] on input "text" at bounding box center [242, 182] width 109 height 14
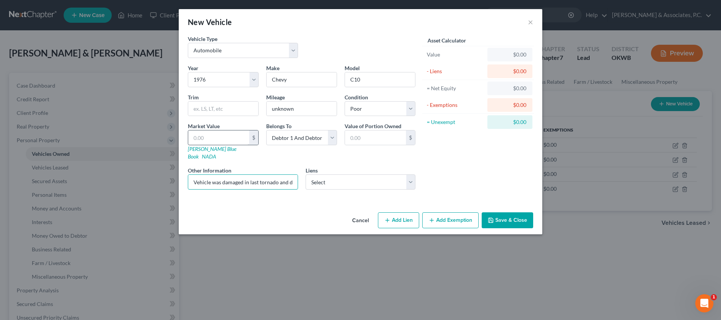
type input "Vehicle was damaged in last tornado and does not run"
click at [224, 137] on input "text" at bounding box center [218, 137] width 61 height 14
type input "1"
type input "1.00"
type input "10"
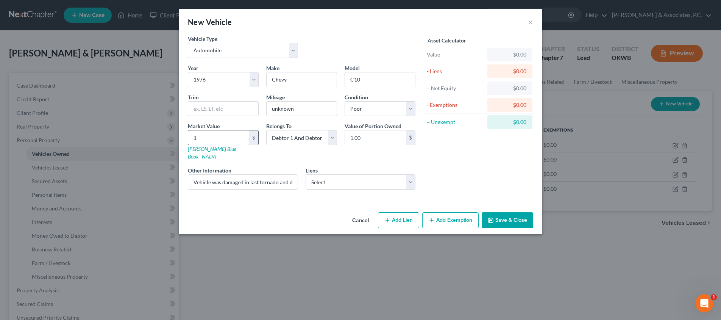
type input "10.00"
type input "100"
type input "100.00"
type input "1000"
type input "1,000.00"
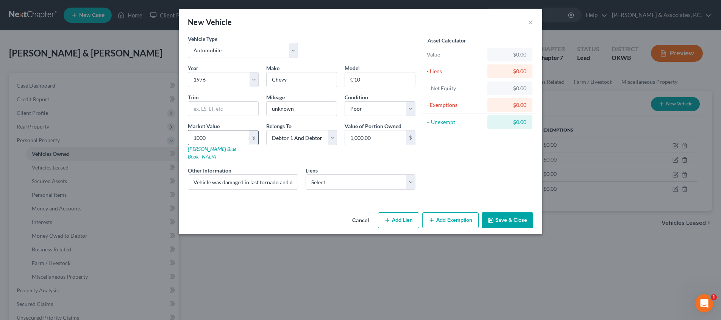
type input "1,000"
click at [503, 213] on button "Save & Close" at bounding box center [508, 220] width 52 height 16
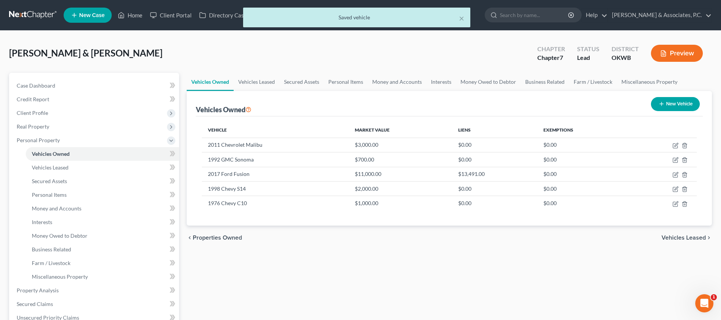
click at [662, 105] on icon "button" at bounding box center [662, 104] width 6 height 6
select select "0"
select select "2"
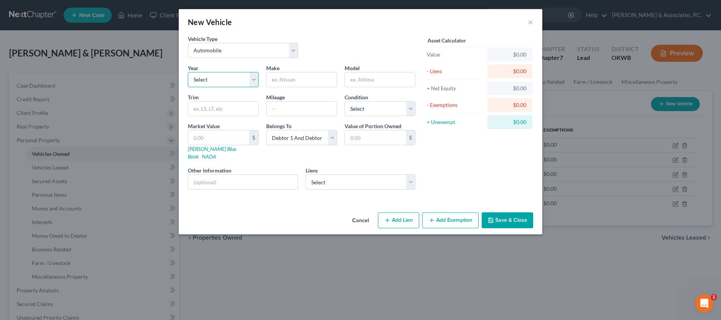
select select "12"
click at [300, 83] on input "text" at bounding box center [302, 79] width 70 height 14
type input "Infiniti"
type input "G"
type input "Q50"
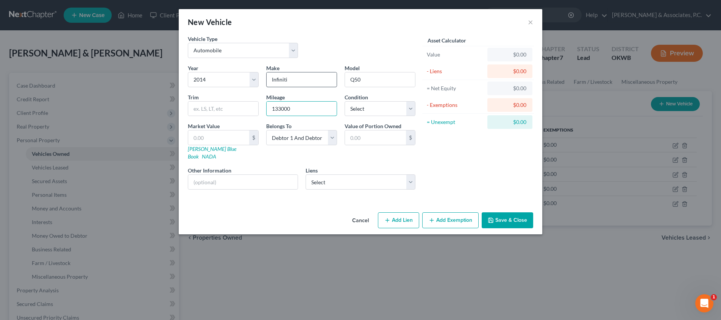
type input "133000"
select select "2"
click at [218, 132] on input "text" at bounding box center [218, 137] width 61 height 14
type input "8"
type input "8.00"
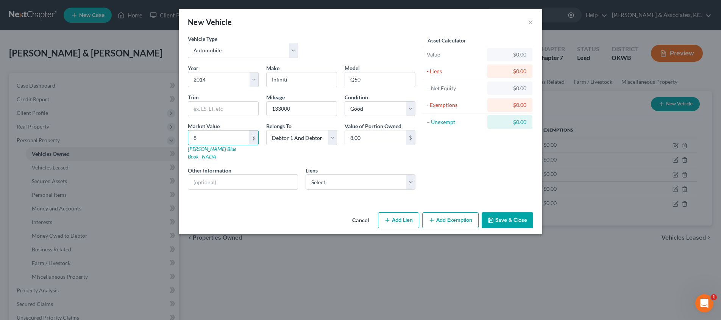
type input "85"
type input "85.00"
type input "850"
type input "850.00"
type input "8500"
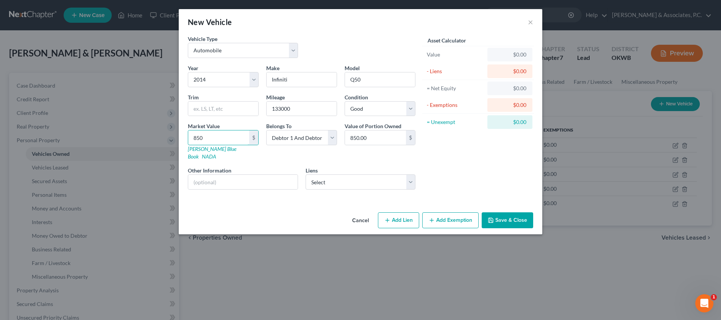
type input "8,500.00"
type input "8,500"
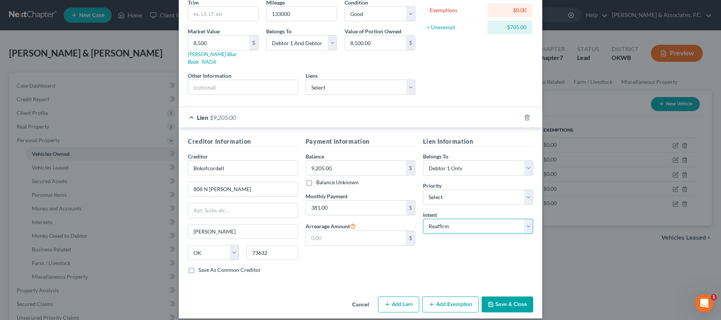
scroll to position [94, 0]
click at [499, 297] on button "Save & Close" at bounding box center [508, 305] width 52 height 16
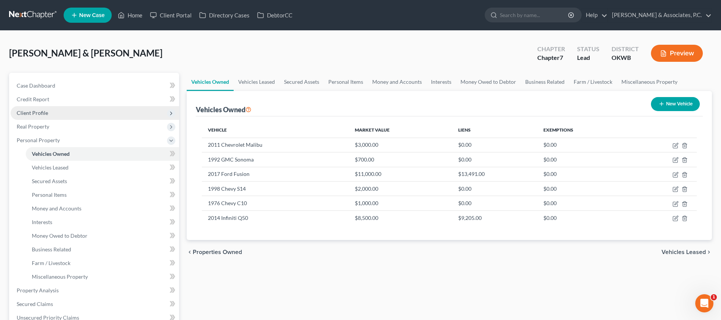
click at [69, 116] on span "Client Profile" at bounding box center [95, 113] width 169 height 14
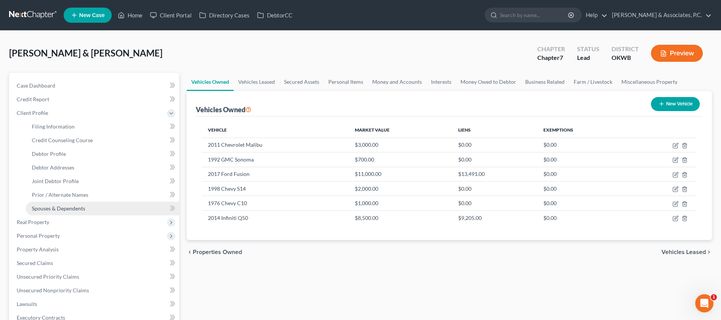
click at [70, 208] on span "Spouses & Dependents" at bounding box center [58, 208] width 53 height 6
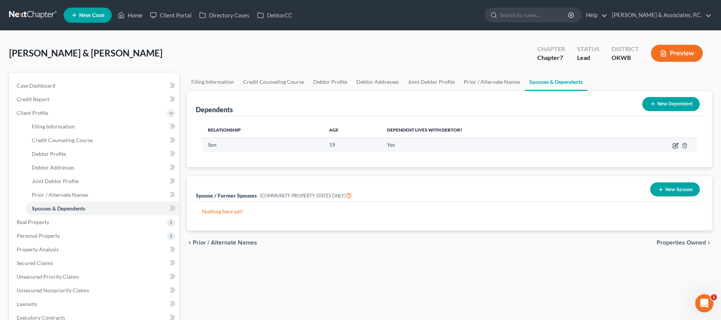
click at [676, 145] on icon "button" at bounding box center [676, 145] width 6 height 6
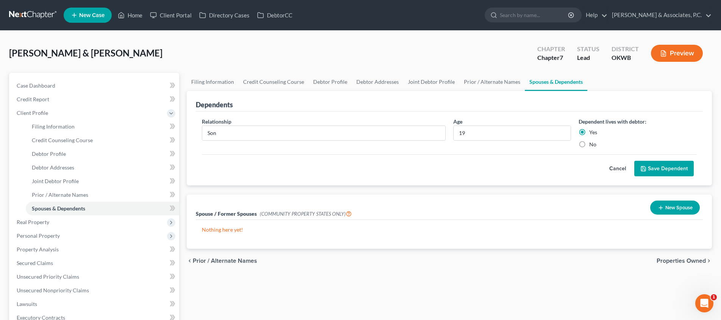
click at [643, 169] on polyline "submit" at bounding box center [643, 170] width 3 height 2
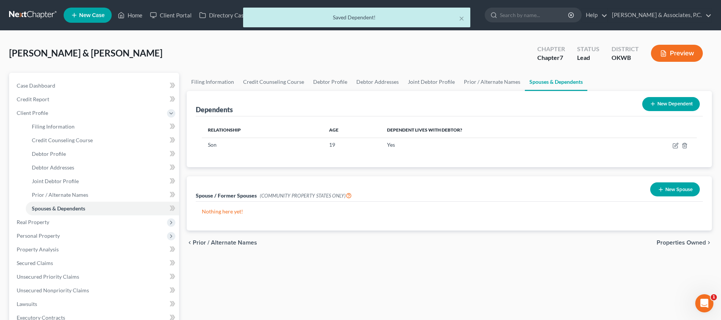
click at [664, 103] on button "New Dependent" at bounding box center [671, 104] width 58 height 14
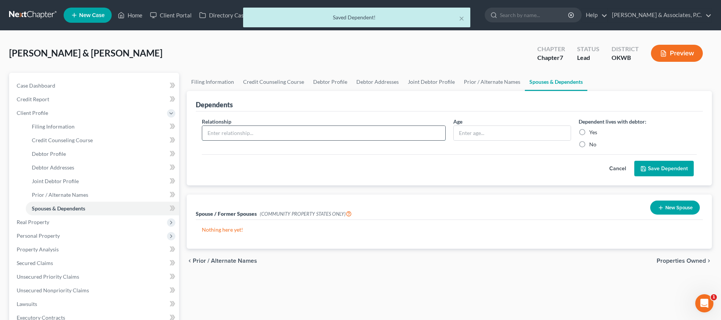
click at [342, 131] on input "text" at bounding box center [323, 133] width 243 height 14
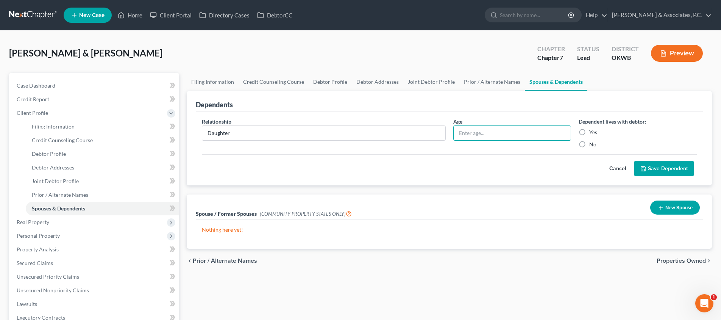
click at [623, 167] on button "Cancel" at bounding box center [617, 168] width 33 height 15
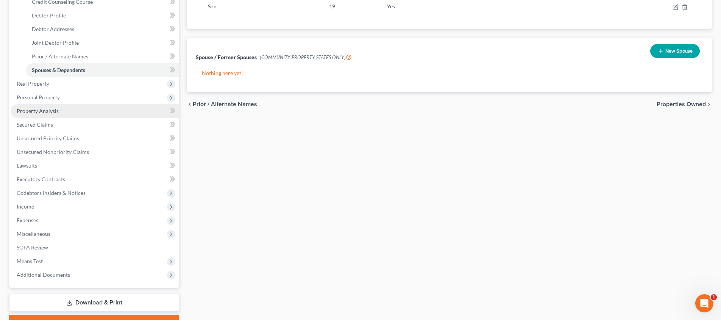
scroll to position [128, 0]
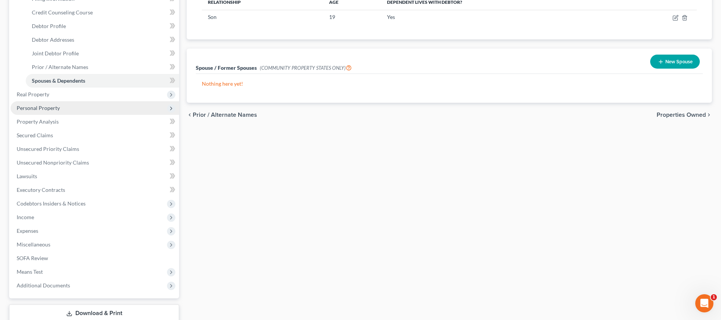
click at [117, 105] on span "Personal Property" at bounding box center [95, 108] width 169 height 14
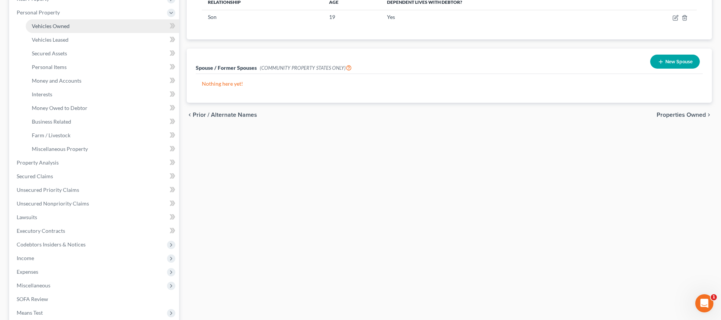
click at [116, 22] on link "Vehicles Owned" at bounding box center [102, 26] width 153 height 14
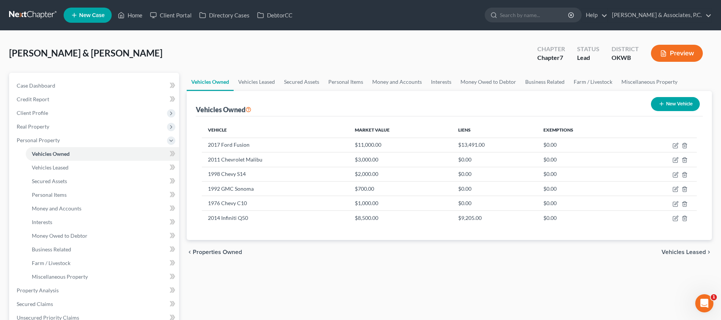
click at [700, 253] on span "Vehicles Leased" at bounding box center [684, 252] width 44 height 6
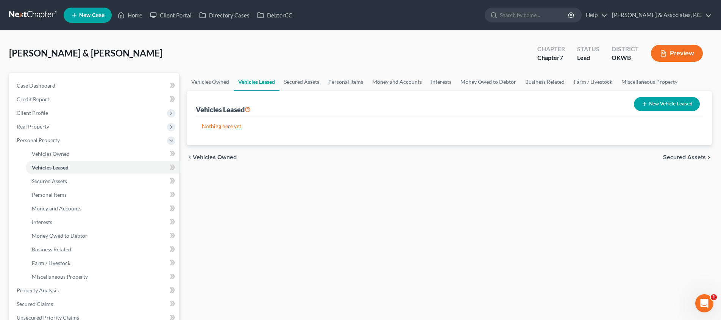
click at [686, 160] on span "Secured Assets" at bounding box center [684, 157] width 43 height 6
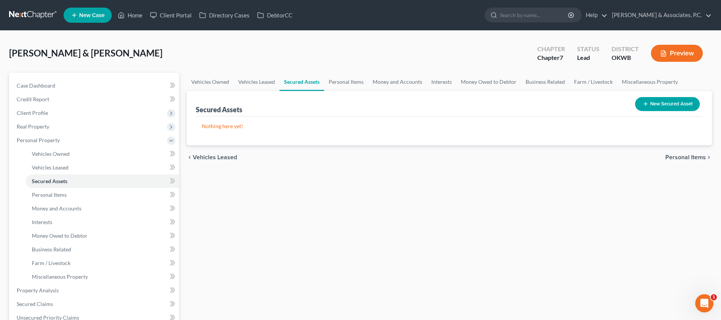
click at [685, 153] on div "chevron_left Vehicles Leased Personal Items chevron_right" at bounding box center [449, 157] width 525 height 24
click at [683, 155] on span "Personal Items" at bounding box center [685, 157] width 41 height 6
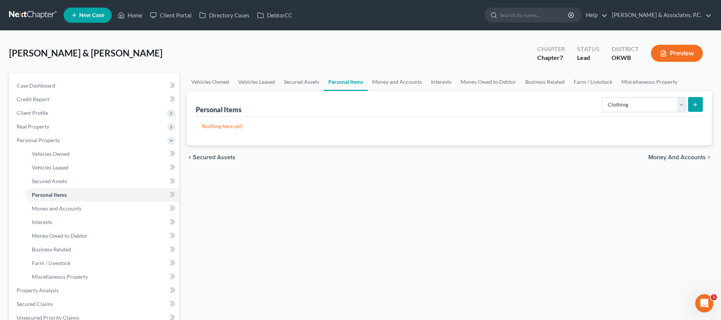
click at [697, 105] on line "submit" at bounding box center [695, 105] width 3 height 0
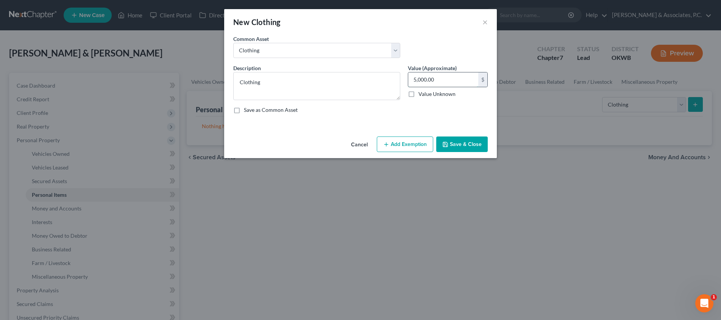
click at [450, 82] on input "5,000.00" at bounding box center [443, 79] width 70 height 14
click at [389, 147] on button "Add Exemption" at bounding box center [405, 144] width 56 height 16
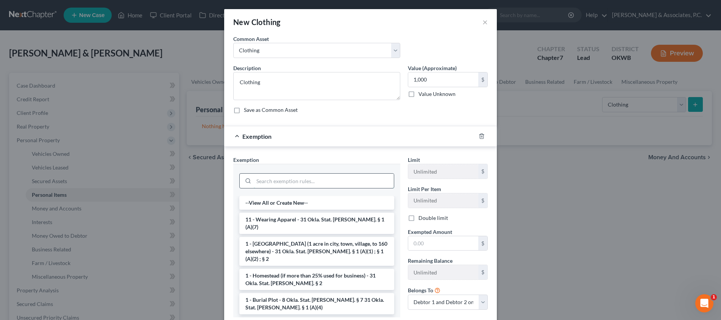
click at [351, 176] on input "search" at bounding box center [324, 180] width 140 height 14
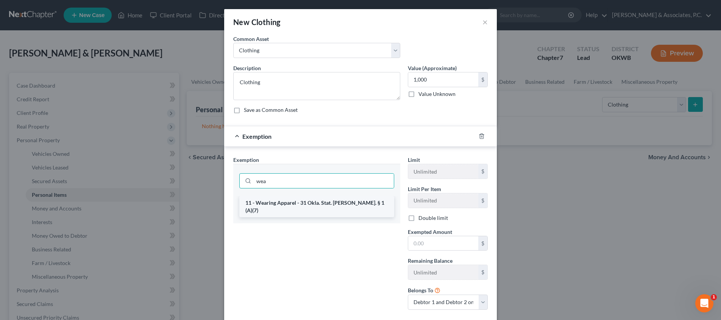
click at [341, 202] on li "11 - Wearing Apparel - 31 Okla. Stat. [PERSON_NAME]. § 1 (A)(7)" at bounding box center [316, 206] width 155 height 21
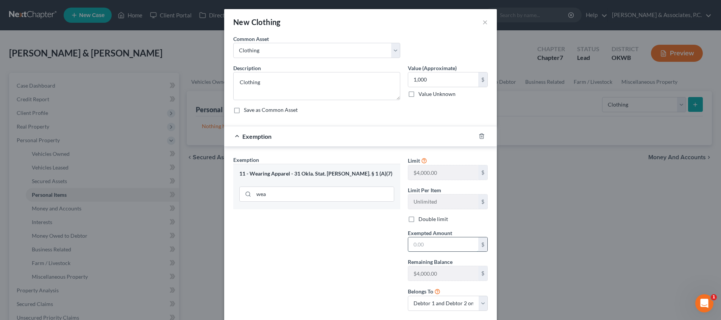
click at [433, 245] on input "text" at bounding box center [443, 244] width 70 height 14
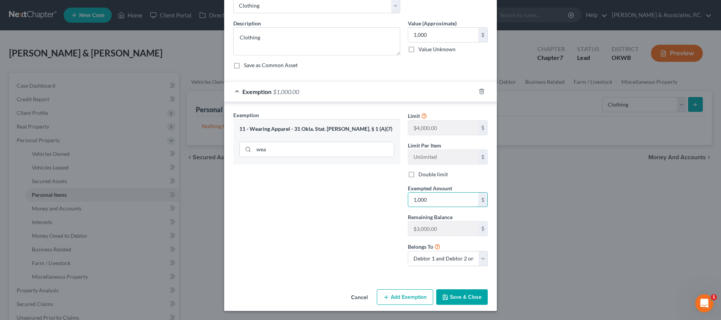
scroll to position [44, 0]
click at [458, 298] on button "Save & Close" at bounding box center [462, 297] width 52 height 16
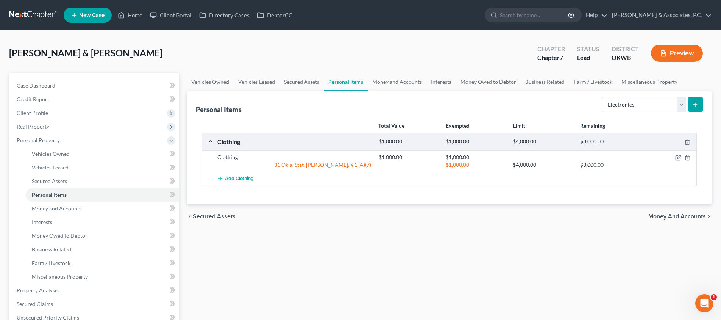
click at [696, 103] on icon "submit" at bounding box center [695, 105] width 6 height 6
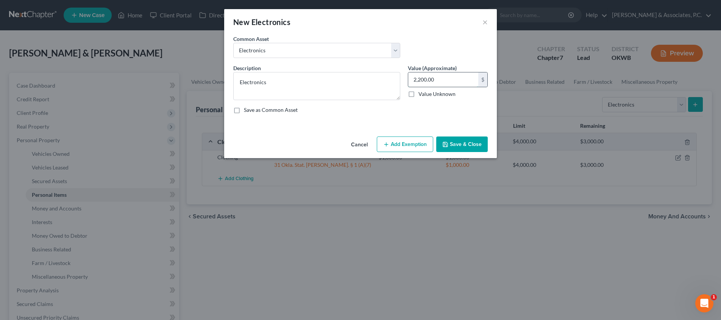
click at [423, 75] on input "2,200.00" at bounding box center [443, 79] width 70 height 14
click at [408, 149] on button "Add Exemption" at bounding box center [405, 144] width 56 height 16
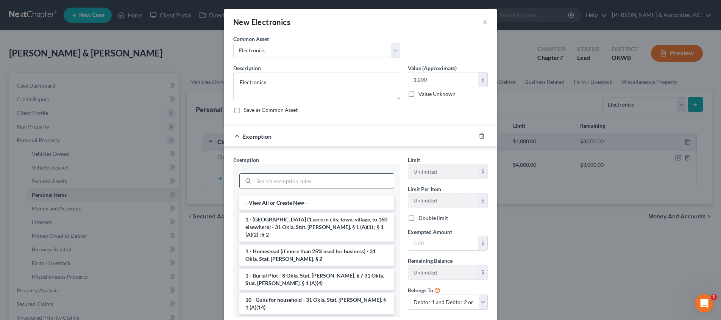
click at [342, 183] on input "search" at bounding box center [324, 180] width 140 height 14
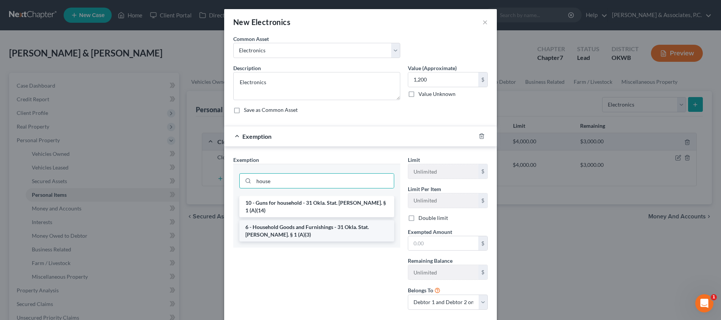
click at [334, 220] on li "6 - Household Goods and Furnishings - 31 Okla. Stat. [PERSON_NAME]. § 1 (A)(3)" at bounding box center [316, 230] width 155 height 21
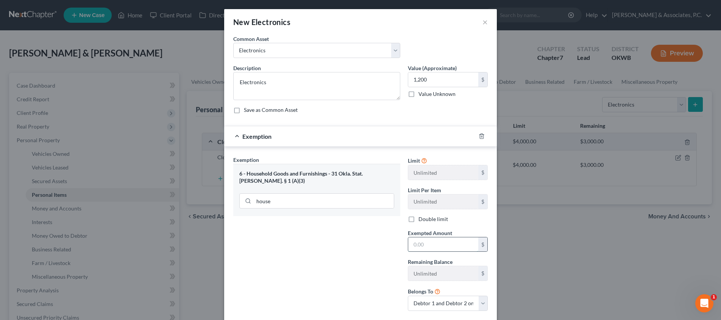
click at [426, 244] on input "text" at bounding box center [443, 244] width 70 height 14
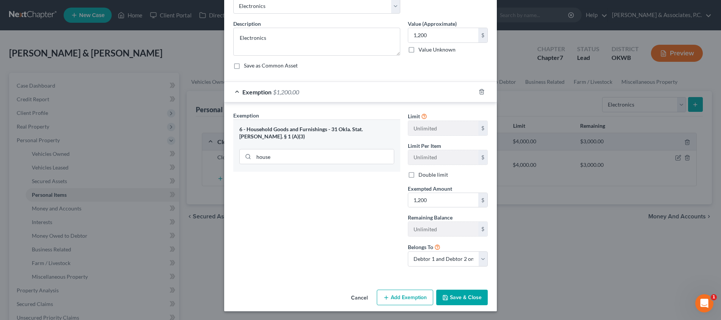
click at [465, 292] on button "Save & Close" at bounding box center [462, 297] width 52 height 16
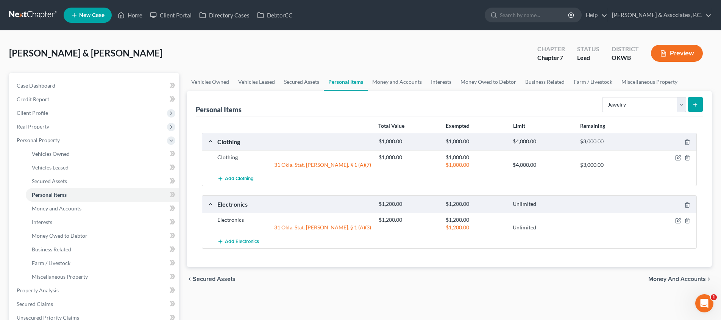
click at [694, 108] on button "submit" at bounding box center [695, 104] width 15 height 15
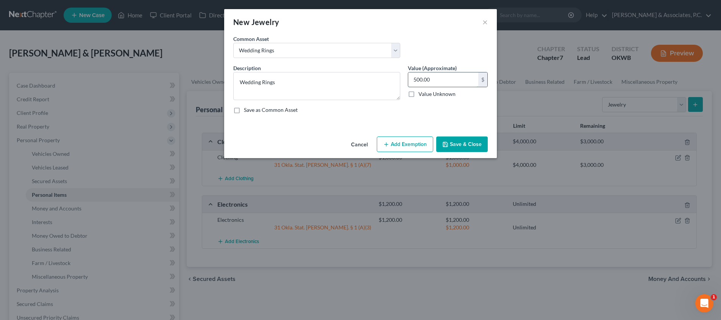
click at [415, 77] on input "500.00" at bounding box center [443, 79] width 70 height 14
click at [421, 141] on button "Add Exemption" at bounding box center [405, 144] width 56 height 16
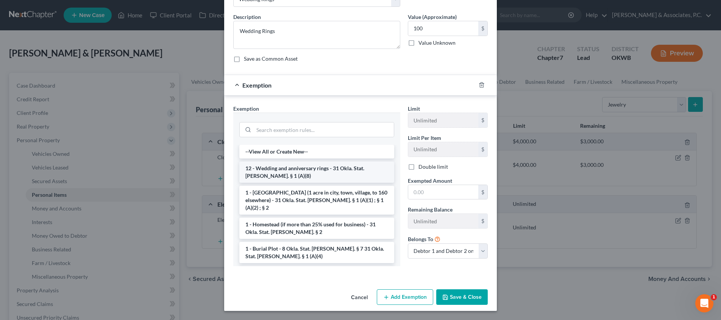
click at [335, 167] on li "12 - Wedding and anniversary rings - 31 Okla. Stat. [PERSON_NAME]. § 1 (A)(8)" at bounding box center [316, 171] width 155 height 21
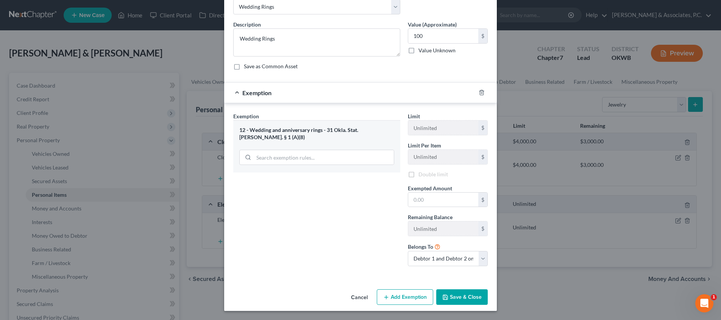
scroll to position [43, 0]
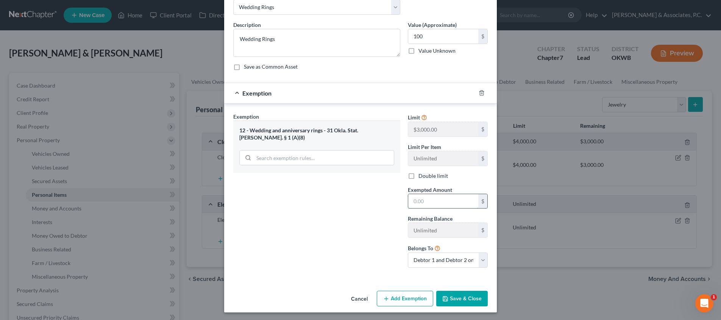
click at [440, 204] on input "text" at bounding box center [443, 201] width 70 height 14
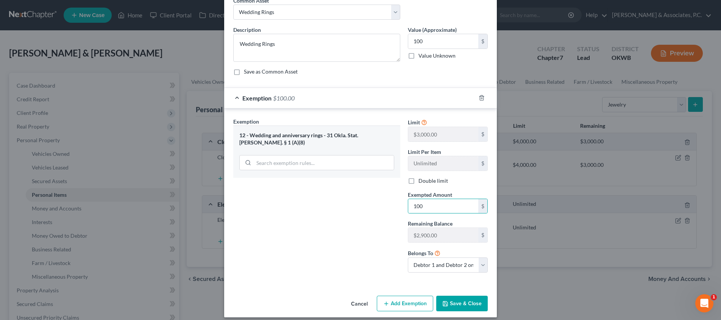
click at [461, 296] on button "Save & Close" at bounding box center [462, 303] width 52 height 16
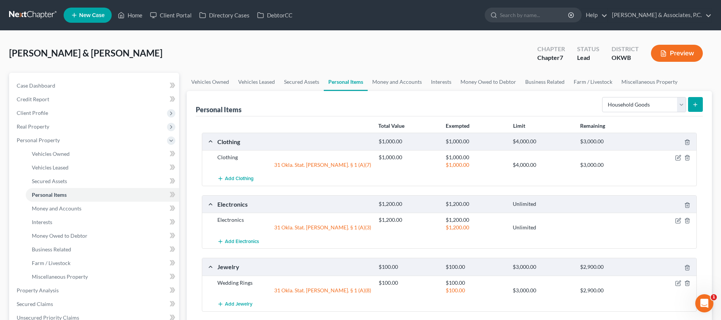
click at [690, 102] on button "submit" at bounding box center [695, 104] width 15 height 15
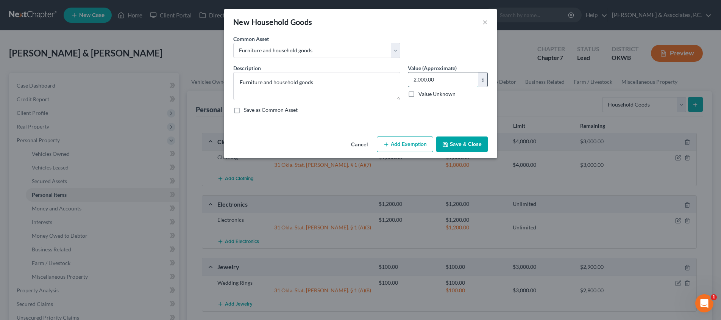
click at [427, 78] on input "2,000.00" at bounding box center [443, 79] width 70 height 14
click at [409, 139] on button "Add Exemption" at bounding box center [405, 144] width 56 height 16
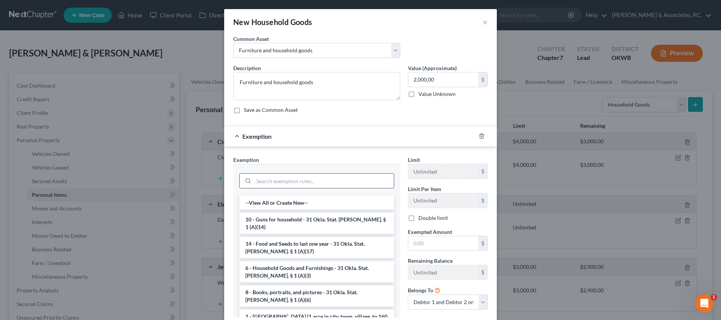
click at [365, 185] on input "search" at bounding box center [324, 180] width 140 height 14
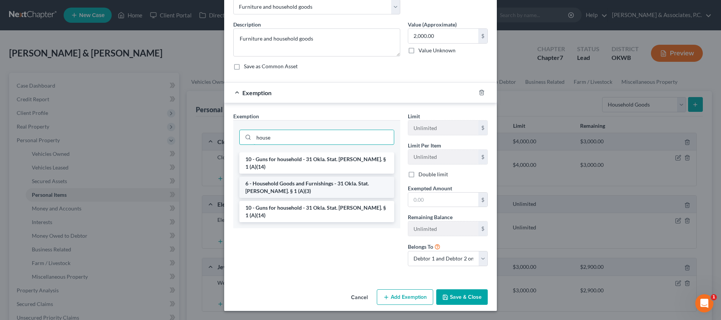
scroll to position [43, 0]
click at [361, 186] on li "6 - Household Goods and Furnishings - 31 Okla. Stat. [PERSON_NAME]. § 1 (A)(3)" at bounding box center [316, 187] width 155 height 21
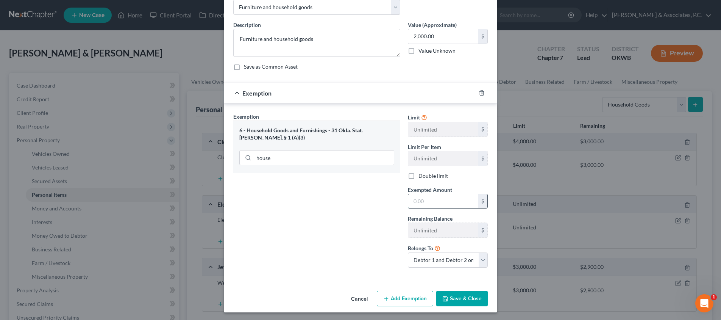
click at [430, 198] on input "text" at bounding box center [443, 201] width 70 height 14
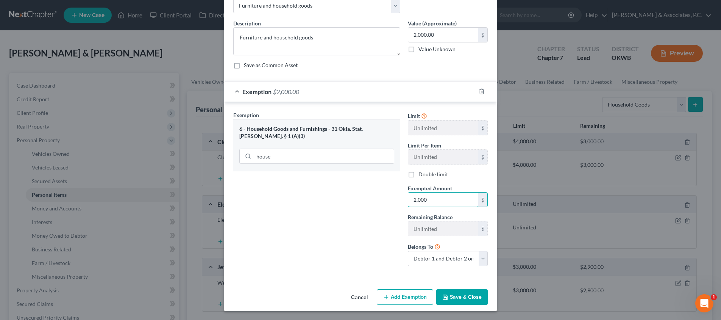
scroll to position [44, 0]
click at [473, 291] on button "Save & Close" at bounding box center [462, 297] width 52 height 16
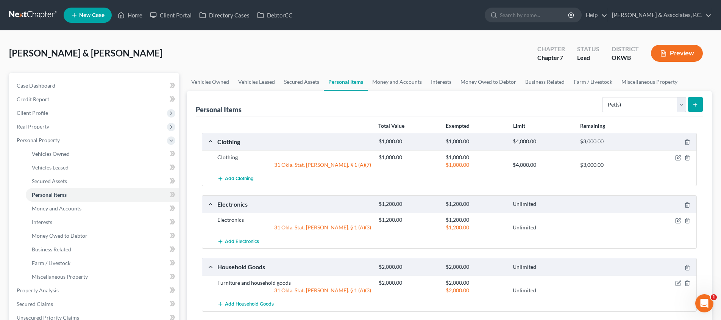
click at [694, 108] on button "submit" at bounding box center [695, 104] width 15 height 15
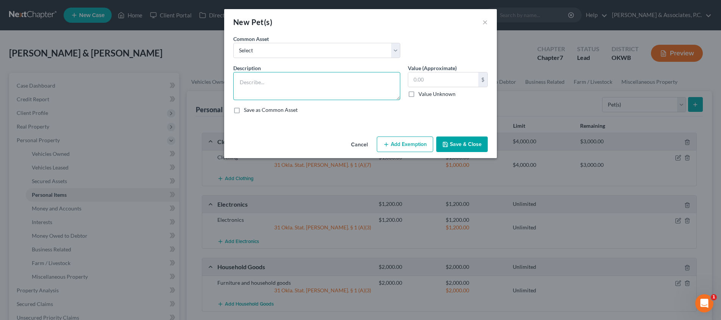
click at [314, 80] on textarea at bounding box center [316, 86] width 167 height 28
click at [424, 81] on input "text" at bounding box center [443, 79] width 70 height 14
click at [417, 142] on button "Add Exemption" at bounding box center [405, 144] width 56 height 16
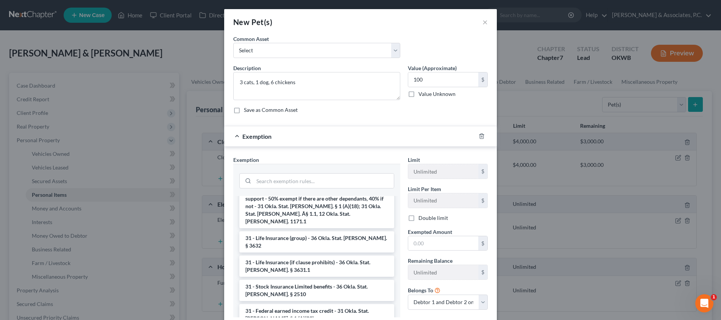
scroll to position [859, 0]
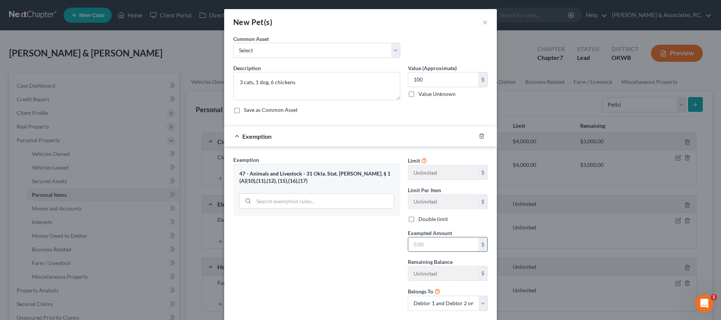
click at [447, 244] on input "text" at bounding box center [443, 244] width 70 height 14
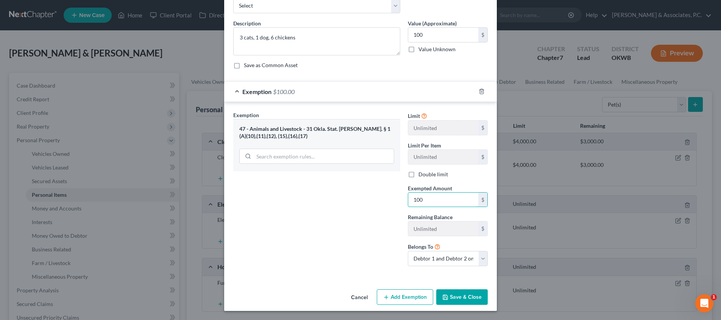
scroll to position [44, 0]
click at [475, 298] on button "Save & Close" at bounding box center [462, 297] width 52 height 16
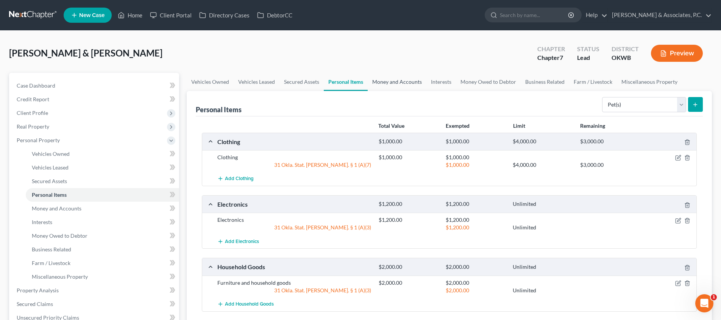
click at [422, 81] on link "Money and Accounts" at bounding box center [397, 82] width 59 height 18
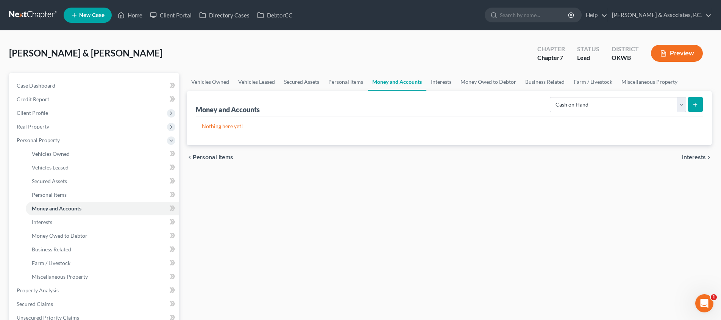
click at [692, 106] on button "submit" at bounding box center [695, 104] width 15 height 15
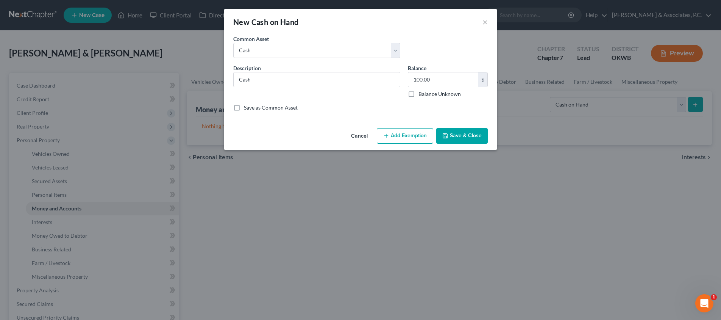
click at [401, 130] on button "Add Exemption" at bounding box center [405, 136] width 56 height 16
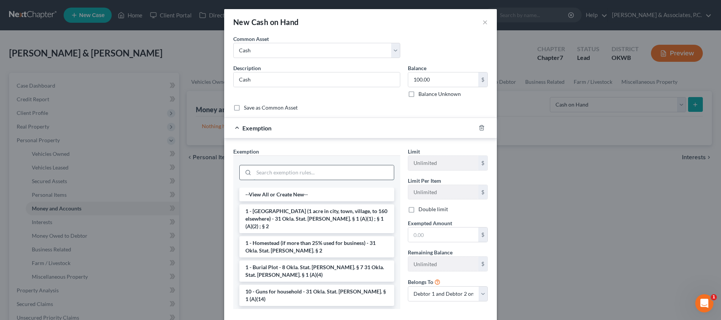
click at [344, 175] on input "search" at bounding box center [324, 172] width 140 height 14
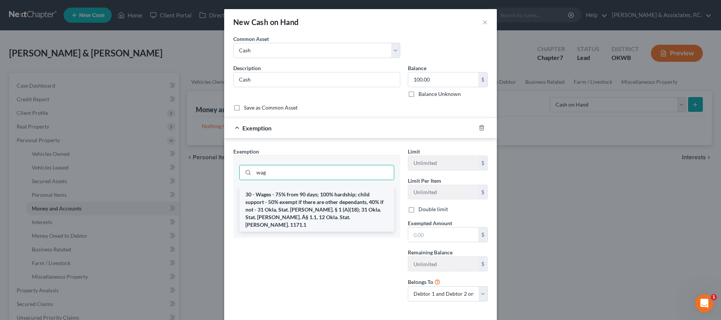
click at [332, 201] on li "30 - Wages - 75% from 90 days; 100% hardship; child support - 50% exempt if the…" at bounding box center [316, 209] width 155 height 44
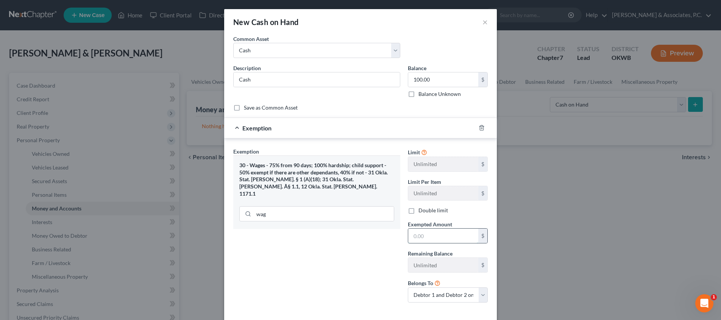
click at [428, 239] on input "text" at bounding box center [443, 235] width 70 height 14
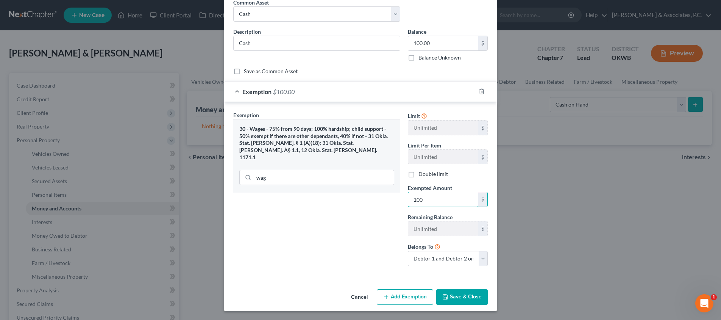
scroll to position [36, 0]
click at [459, 294] on button "Save & Close" at bounding box center [462, 297] width 52 height 16
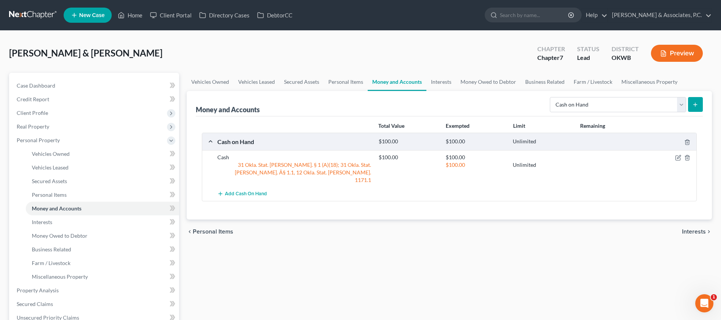
scroll to position [0, 0]
click at [695, 105] on icon "submit" at bounding box center [695, 105] width 6 height 6
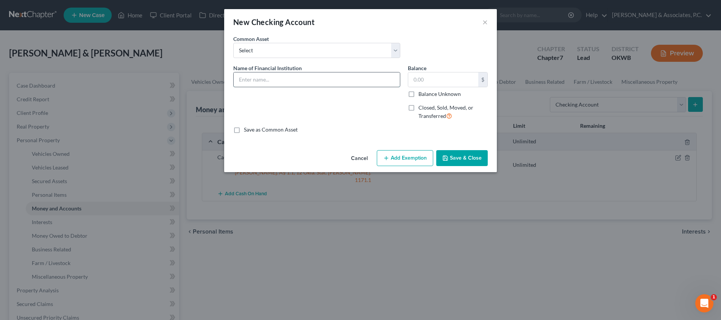
click at [295, 77] on input "text" at bounding box center [317, 79] width 166 height 14
click at [450, 157] on button "Save & Close" at bounding box center [462, 158] width 52 height 16
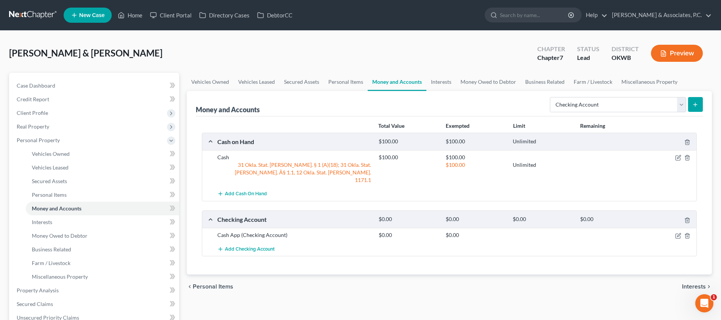
click at [690, 103] on button "submit" at bounding box center [695, 104] width 15 height 15
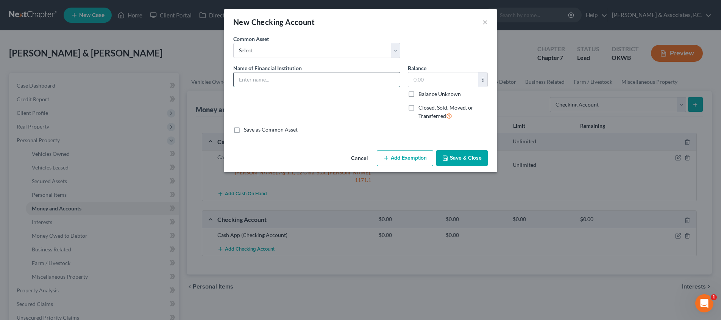
click at [304, 75] on input "text" at bounding box center [317, 79] width 166 height 14
click at [455, 155] on button "Save & Close" at bounding box center [462, 158] width 52 height 16
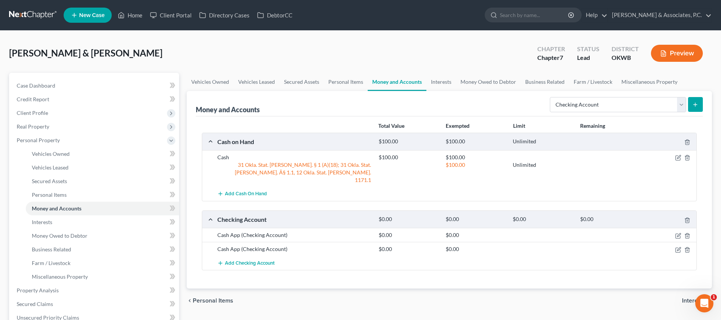
click at [695, 105] on line "submit" at bounding box center [695, 104] width 0 height 3
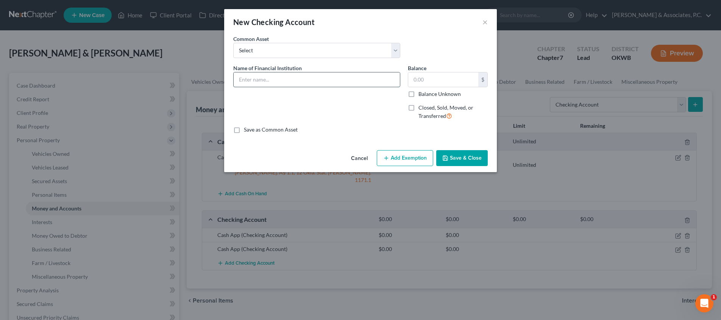
click at [289, 75] on input "text" at bounding box center [317, 79] width 166 height 14
click at [406, 155] on button "Add Exemption" at bounding box center [405, 158] width 56 height 16
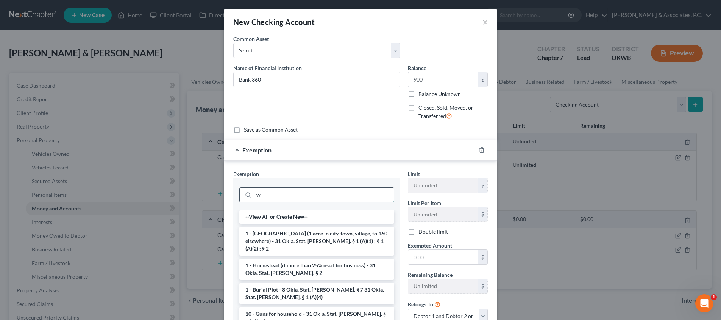
click at [328, 195] on input "w" at bounding box center [324, 194] width 140 height 14
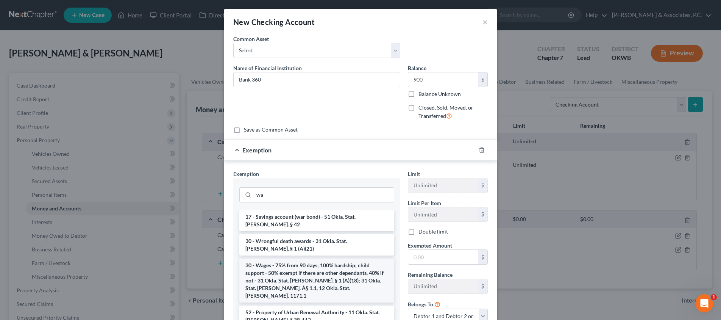
click at [318, 258] on li "30 - Wages - 75% from 90 days; 100% hardship; child support - 50% exempt if the…" at bounding box center [316, 280] width 155 height 44
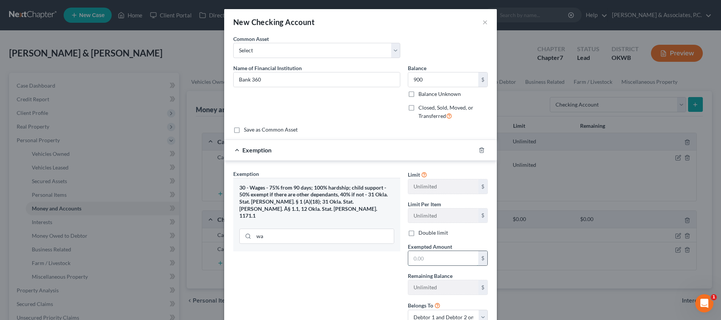
click at [458, 258] on input "text" at bounding box center [443, 258] width 70 height 14
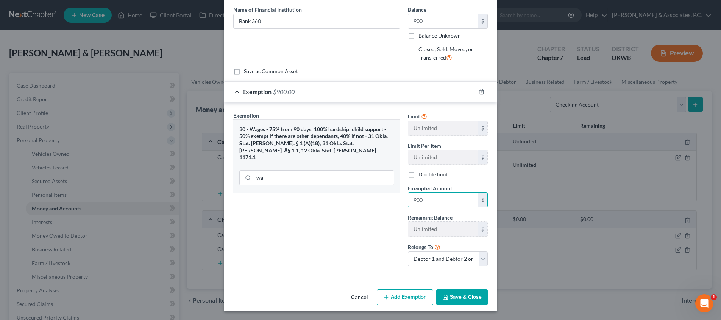
scroll to position [58, 0]
click at [453, 292] on button "Save & Close" at bounding box center [462, 297] width 52 height 16
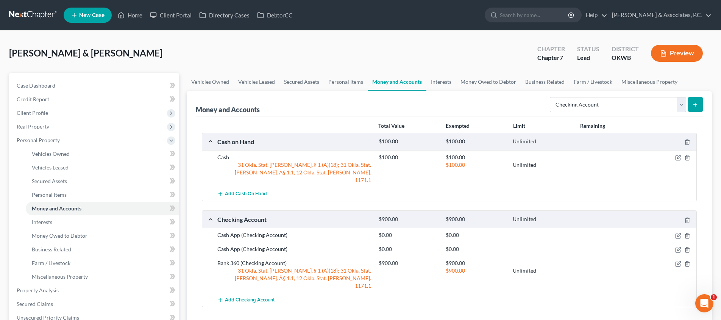
click at [700, 104] on button "submit" at bounding box center [695, 104] width 15 height 15
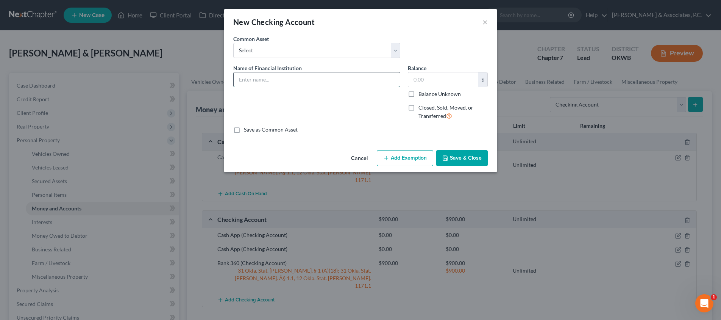
click at [344, 79] on input "text" at bounding box center [317, 79] width 166 height 14
click at [455, 161] on button "Save & Close" at bounding box center [462, 158] width 52 height 16
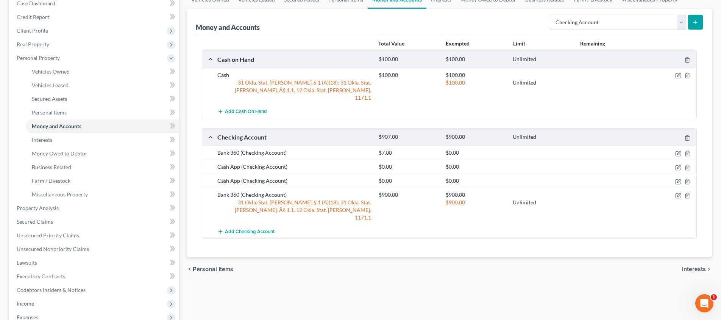
scroll to position [127, 0]
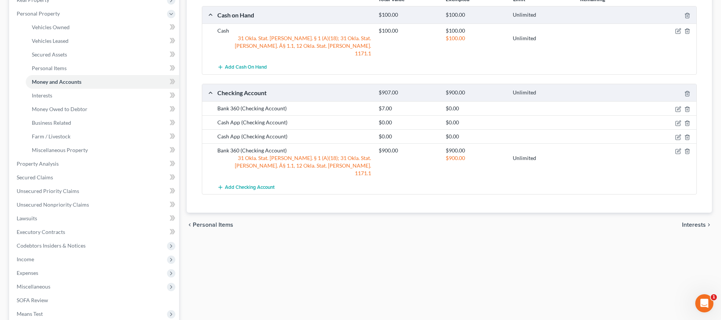
click at [690, 222] on span "Interests" at bounding box center [694, 225] width 24 height 6
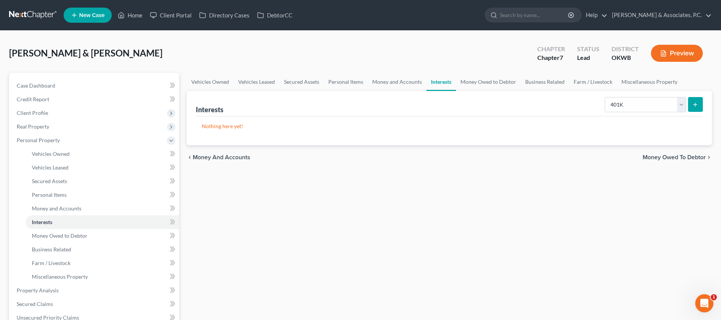
click at [691, 107] on button "submit" at bounding box center [695, 104] width 15 height 15
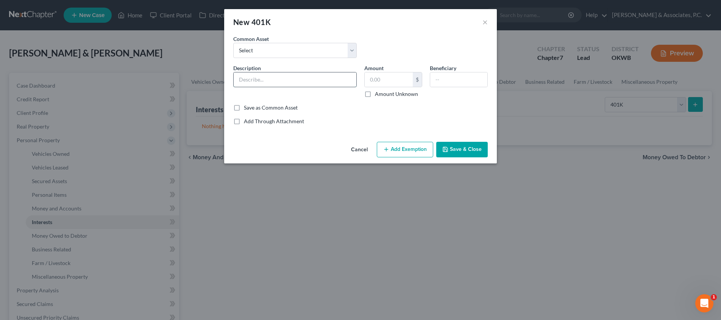
click at [283, 81] on input "text" at bounding box center [295, 79] width 123 height 14
click at [405, 144] on button "Add Exemption" at bounding box center [405, 150] width 56 height 16
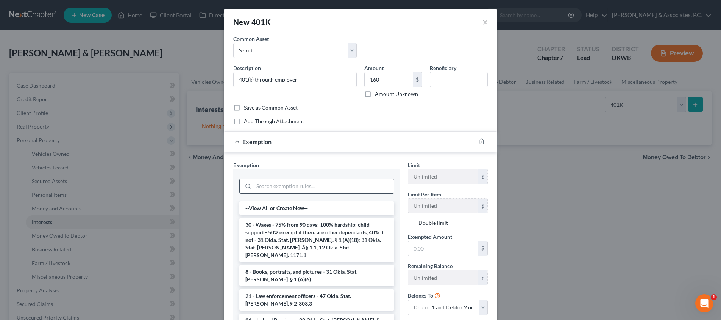
click at [320, 184] on input "search" at bounding box center [324, 186] width 140 height 14
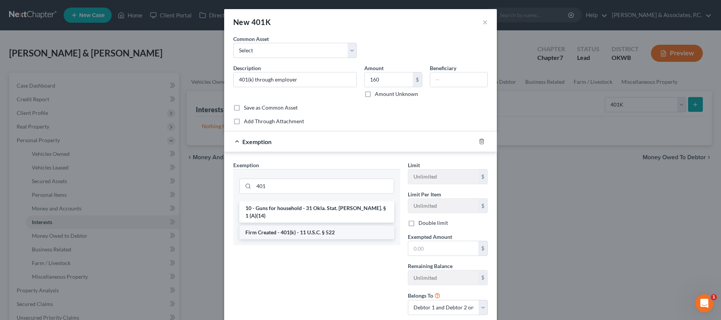
click at [311, 225] on li "Firm Created - 401(k) - 11 U.S.C. § 522" at bounding box center [316, 232] width 155 height 14
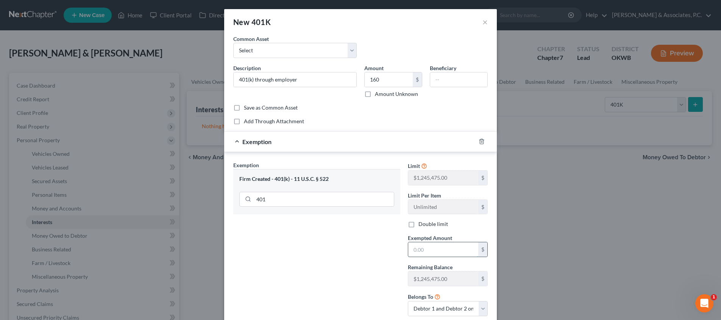
click at [439, 254] on input "text" at bounding box center [443, 249] width 70 height 14
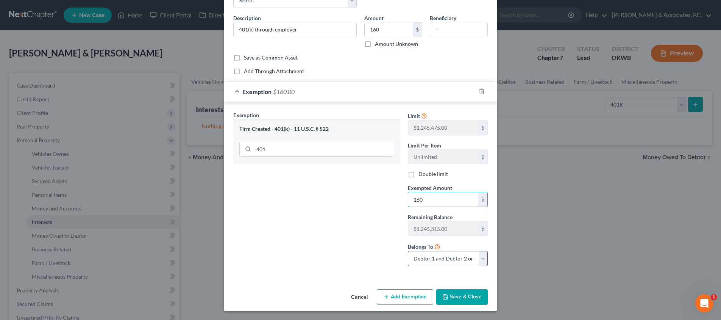
scroll to position [50, 0]
click at [455, 294] on button "Save & Close" at bounding box center [462, 297] width 52 height 16
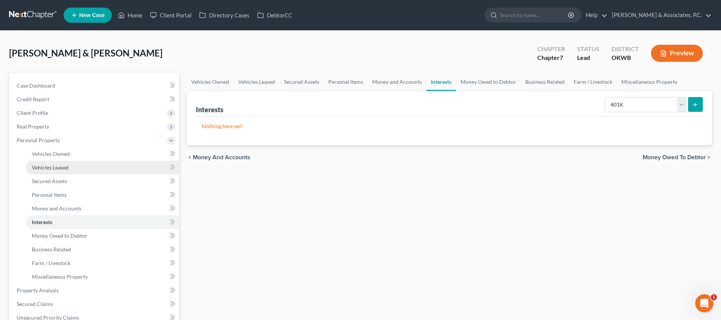
scroll to position [0, 0]
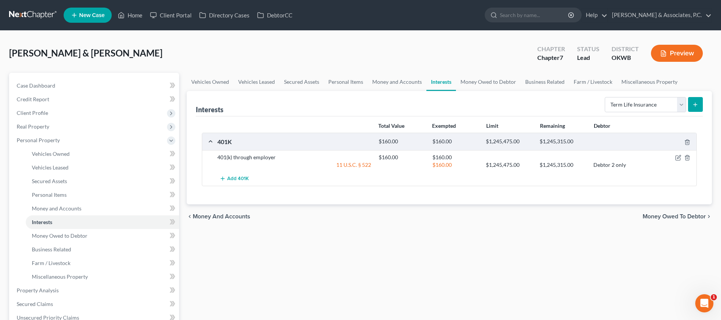
click at [694, 99] on button "submit" at bounding box center [695, 104] width 15 height 15
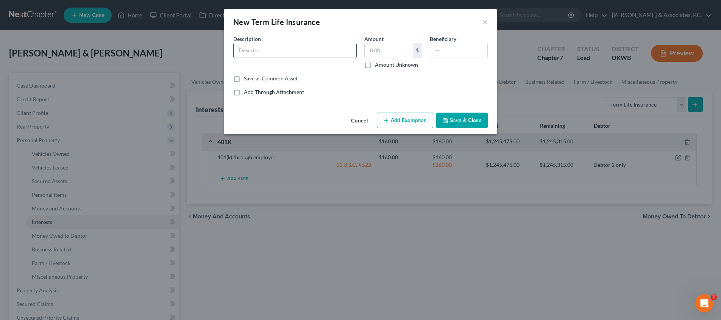
click at [314, 49] on input "text" at bounding box center [295, 50] width 123 height 14
click at [445, 120] on icon "button" at bounding box center [445, 120] width 6 height 6
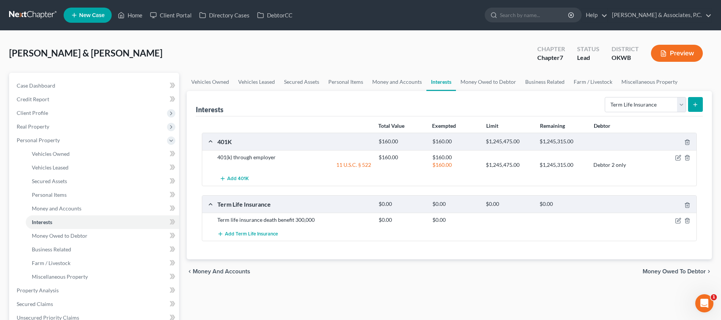
click at [700, 105] on button "submit" at bounding box center [695, 104] width 15 height 15
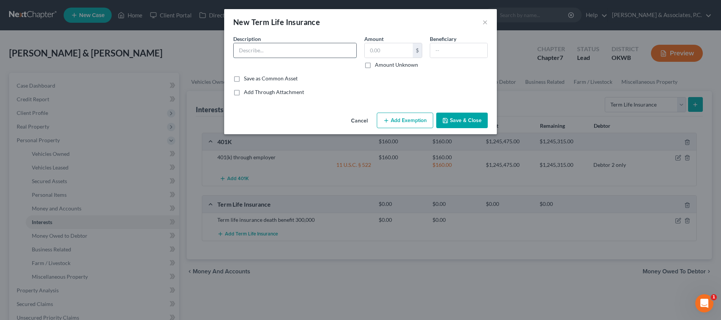
click at [295, 50] on input "text" at bounding box center [295, 50] width 123 height 14
drag, startPoint x: 314, startPoint y: 50, endPoint x: 285, endPoint y: 51, distance: 28.8
click at [285, 51] on input "Term life insurance on Debtor 2" at bounding box center [295, 50] width 123 height 14
click at [451, 123] on button "Save & Close" at bounding box center [462, 120] width 52 height 16
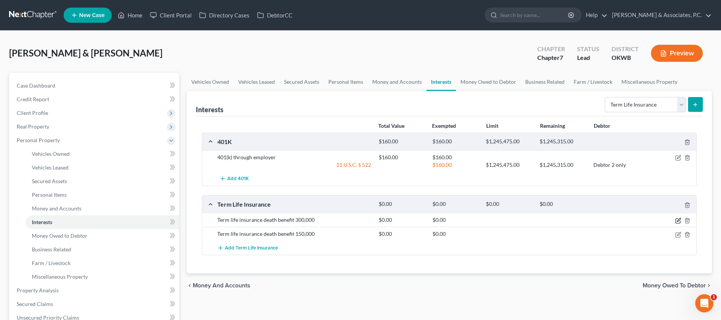
click at [678, 220] on icon "button" at bounding box center [678, 219] width 3 height 3
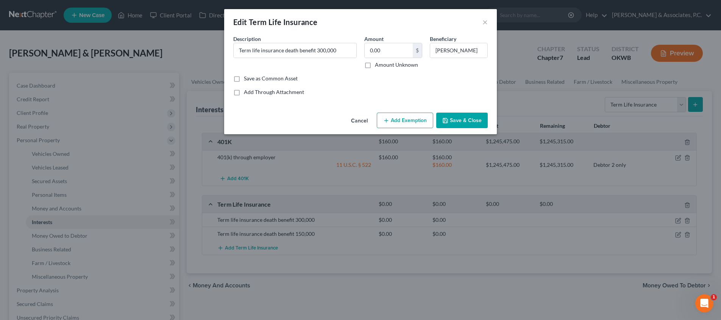
click at [421, 119] on button "Add Exemption" at bounding box center [405, 120] width 56 height 16
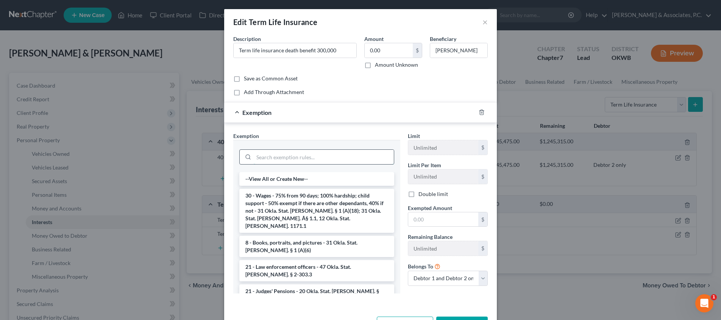
click at [312, 158] on input "search" at bounding box center [324, 157] width 140 height 14
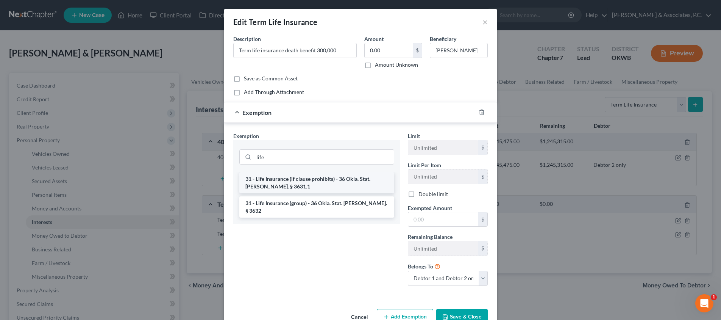
click at [319, 178] on li "31 - Life Insurance (if clause prohibits) - 36 Okla. Stat. [PERSON_NAME]. § 363…" at bounding box center [316, 182] width 155 height 21
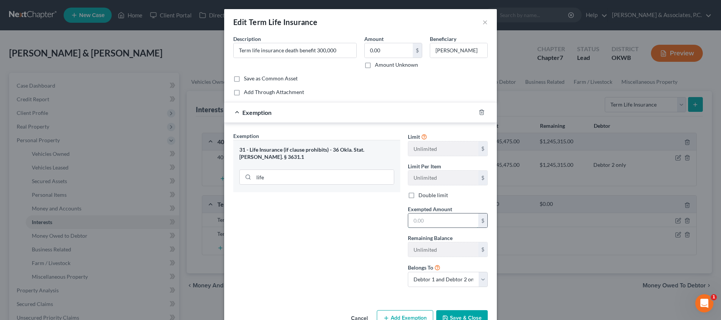
click at [430, 216] on input "text" at bounding box center [443, 220] width 70 height 14
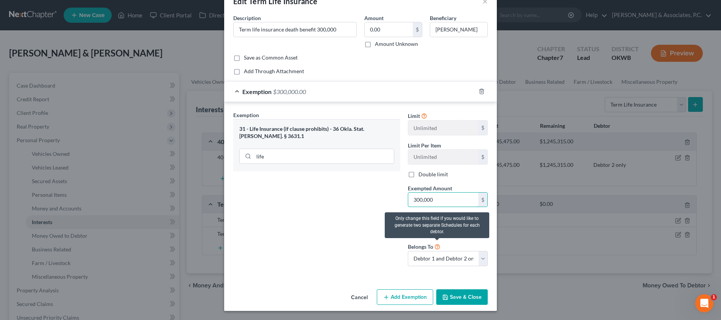
scroll to position [20, 0]
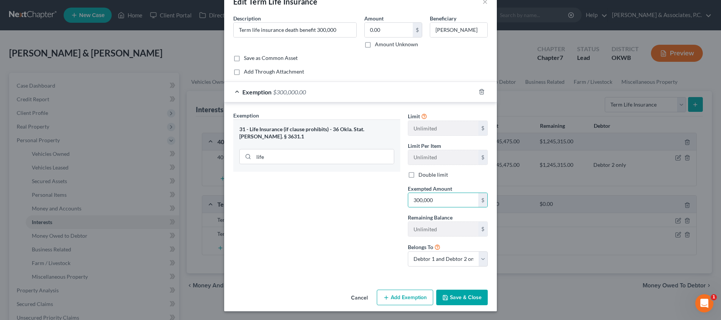
click at [453, 293] on button "Save & Close" at bounding box center [462, 297] width 52 height 16
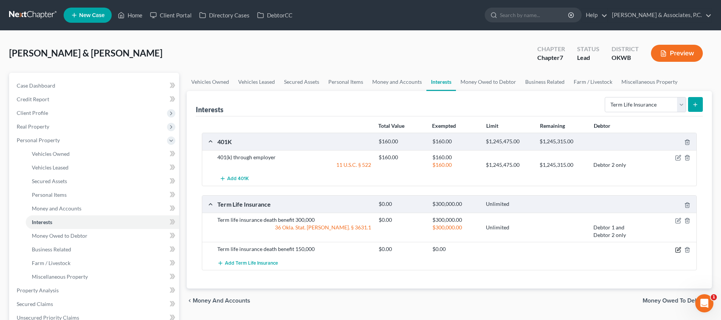
click at [679, 251] on icon "button" at bounding box center [678, 250] width 6 height 6
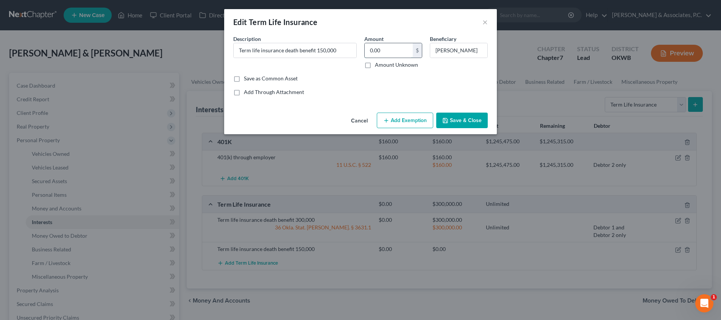
click at [383, 52] on input "0.00" at bounding box center [389, 50] width 48 height 14
click at [395, 123] on button "Add Exemption" at bounding box center [405, 120] width 56 height 16
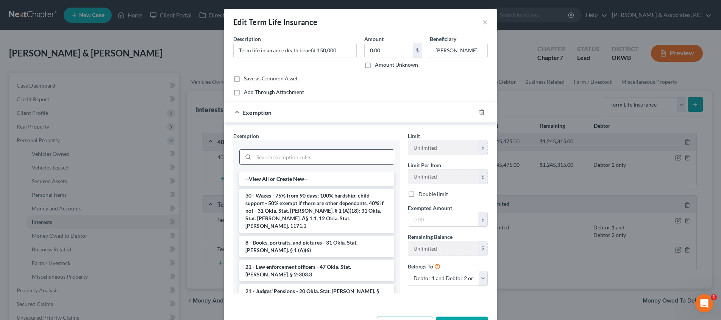
click at [348, 150] on input "search" at bounding box center [324, 157] width 140 height 14
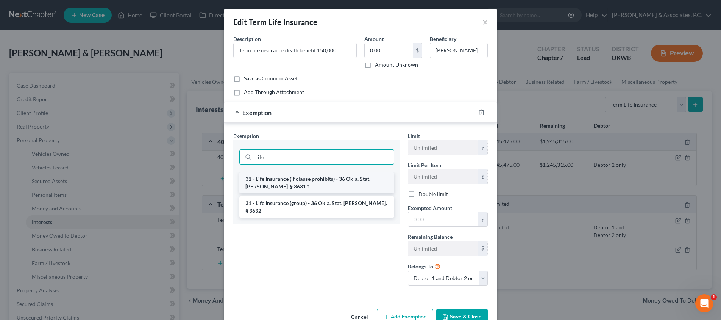
click at [347, 178] on li "31 - Life Insurance (if clause prohibits) - 36 Okla. Stat. [PERSON_NAME]. § 363…" at bounding box center [316, 182] width 155 height 21
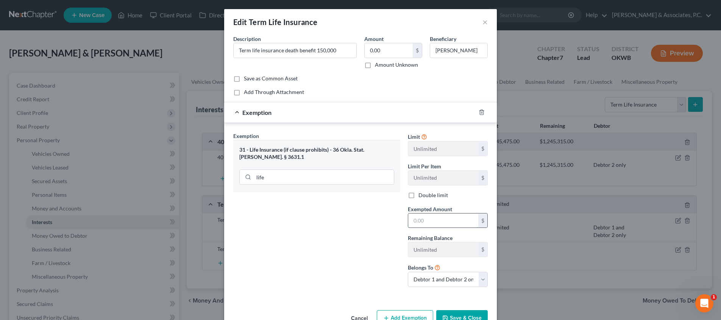
click at [434, 214] on input "text" at bounding box center [443, 220] width 70 height 14
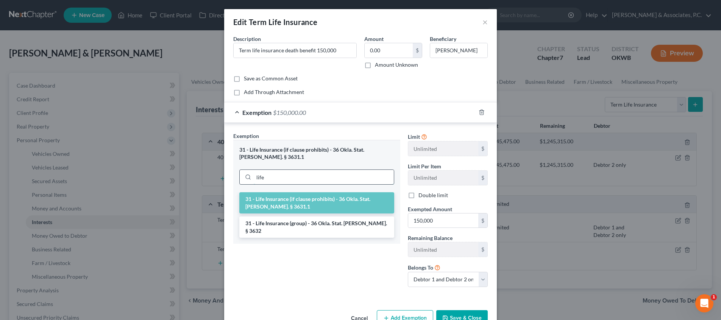
click at [325, 172] on input "life" at bounding box center [324, 177] width 140 height 14
click at [341, 226] on li "31 - Life Insurance (group) - 36 Okla. Stat. [PERSON_NAME]. § 3632" at bounding box center [316, 226] width 155 height 21
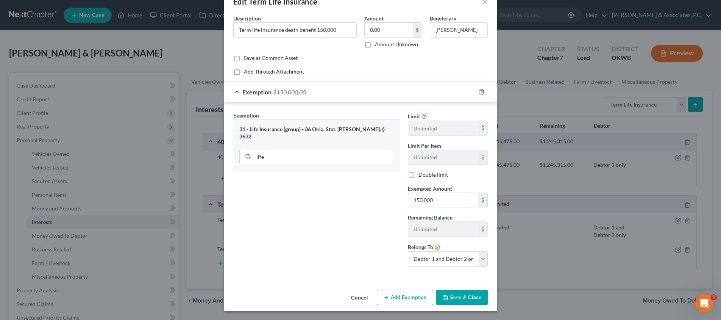
click at [459, 290] on button "Save & Close" at bounding box center [462, 297] width 52 height 16
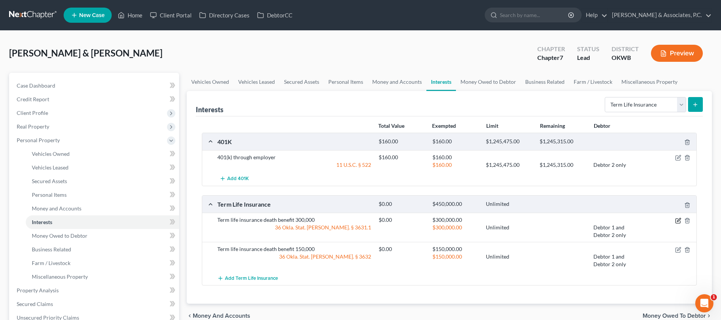
click at [677, 221] on icon "button" at bounding box center [678, 219] width 3 height 3
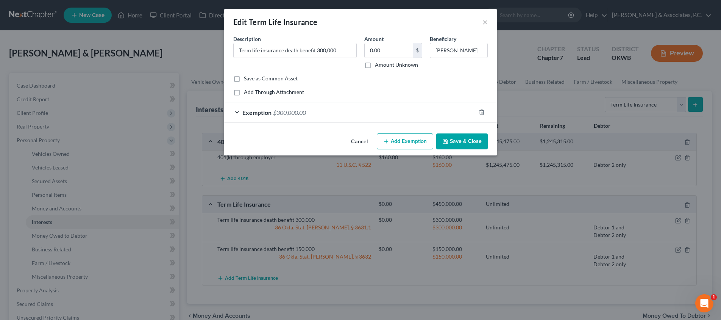
click at [342, 111] on div "Exemption $300,000.00" at bounding box center [349, 112] width 251 height 20
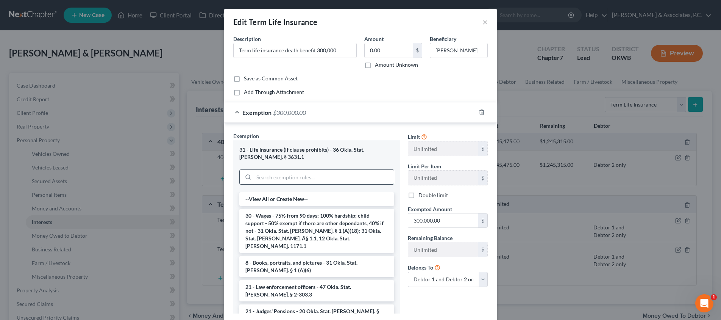
click at [309, 176] on input "search" at bounding box center [324, 177] width 140 height 14
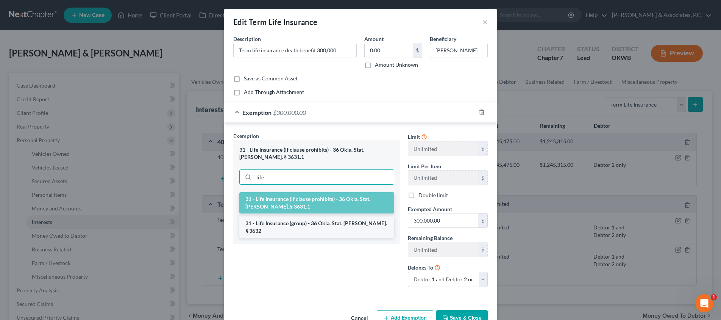
click at [331, 220] on li "31 - Life Insurance (group) - 36 Okla. Stat. [PERSON_NAME]. § 3632" at bounding box center [316, 226] width 155 height 21
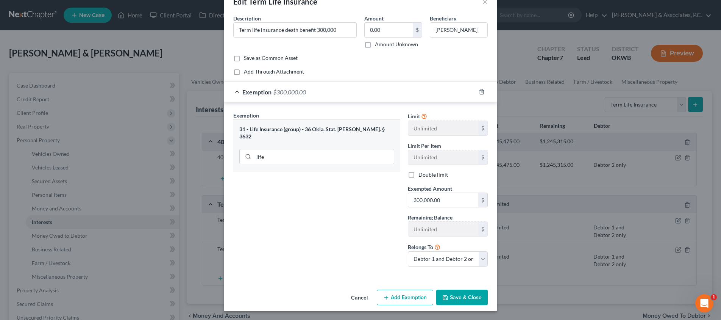
click at [466, 297] on button "Save & Close" at bounding box center [462, 297] width 52 height 16
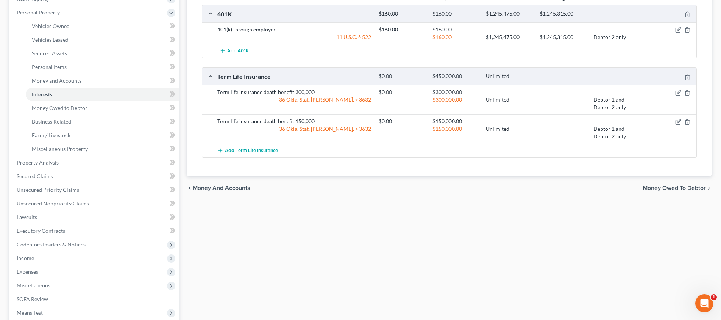
scroll to position [141, 0]
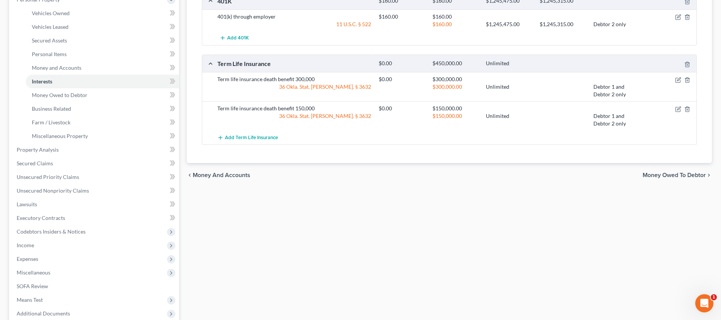
click at [669, 172] on span "Money Owed to Debtor" at bounding box center [674, 175] width 63 height 6
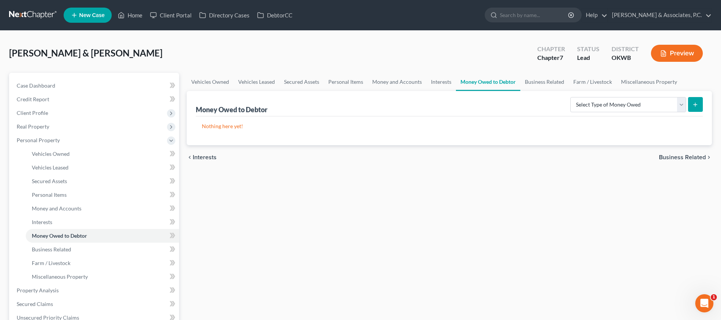
click at [670, 154] on span "Business Related" at bounding box center [682, 157] width 47 height 6
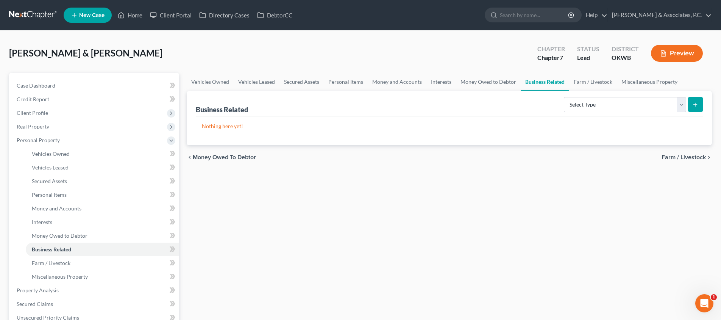
click at [698, 159] on span "Farm / Livestock" at bounding box center [684, 157] width 44 height 6
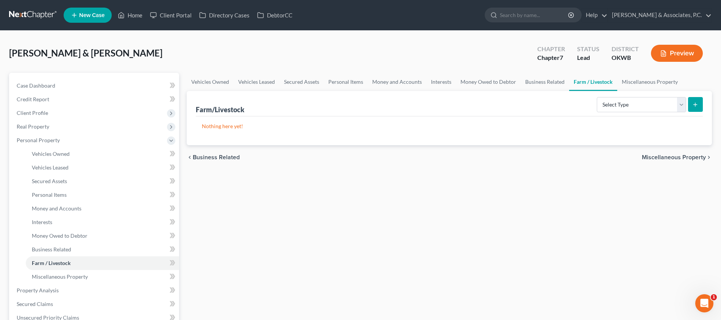
click at [685, 159] on span "Miscellaneous Property" at bounding box center [674, 157] width 64 height 6
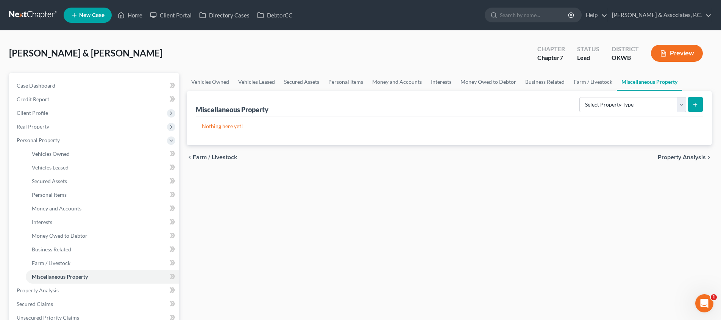
click at [680, 156] on span "Property Analysis" at bounding box center [682, 157] width 48 height 6
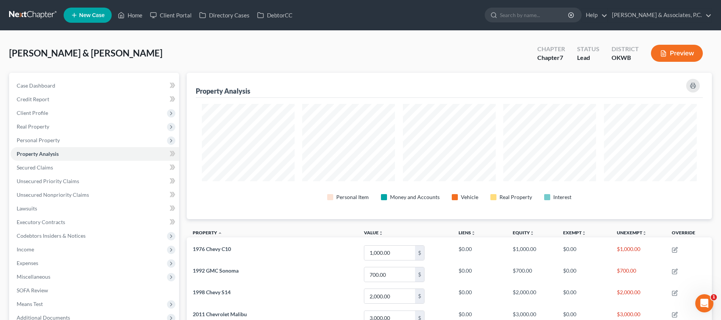
scroll to position [146, 525]
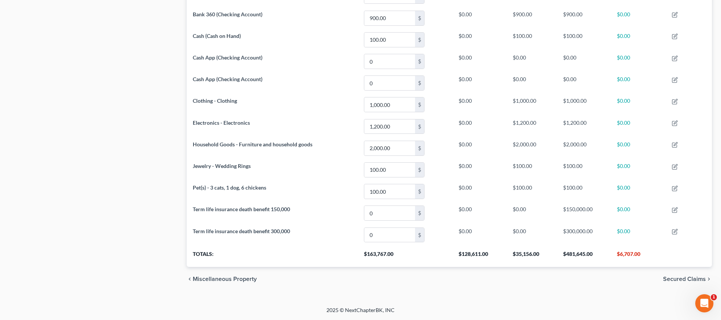
click at [679, 278] on span "Secured Claims" at bounding box center [684, 279] width 43 height 6
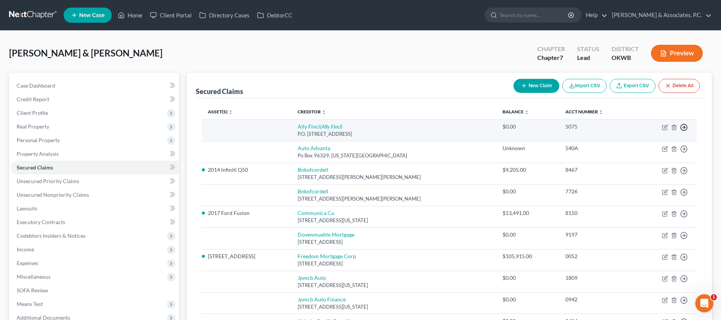
click at [683, 128] on icon "button" at bounding box center [684, 127] width 8 height 8
click at [658, 142] on link "Move to F" at bounding box center [649, 145] width 63 height 13
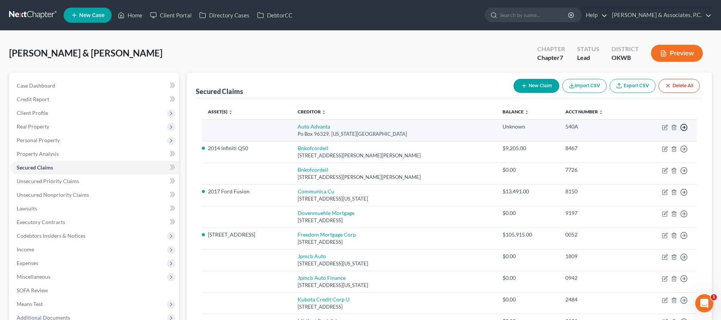
click at [686, 127] on icon "button" at bounding box center [684, 127] width 8 height 8
click at [666, 142] on link "Move to F" at bounding box center [649, 145] width 63 height 13
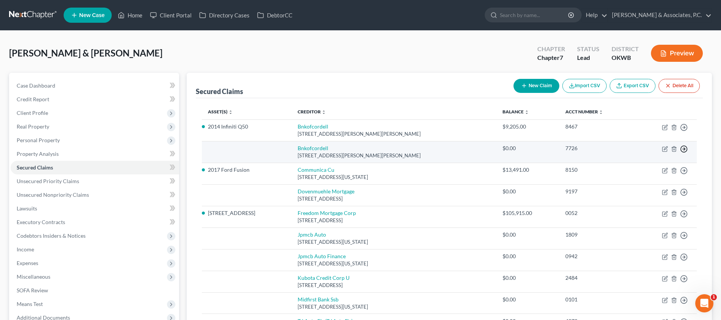
click at [686, 148] on icon "button" at bounding box center [684, 149] width 8 height 8
click at [667, 165] on link "Move to F" at bounding box center [649, 167] width 63 height 13
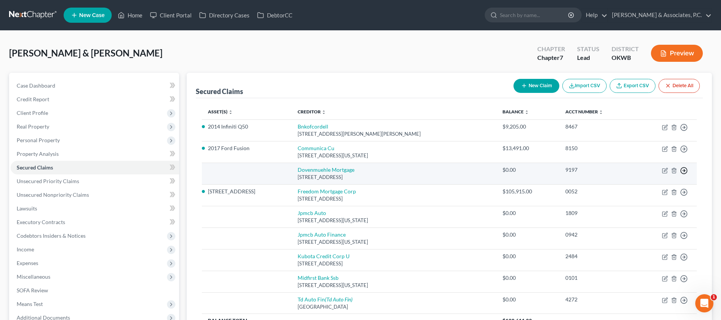
click at [684, 171] on polyline "button" at bounding box center [684, 170] width 1 height 3
click at [669, 186] on link "Move to F" at bounding box center [649, 188] width 63 height 13
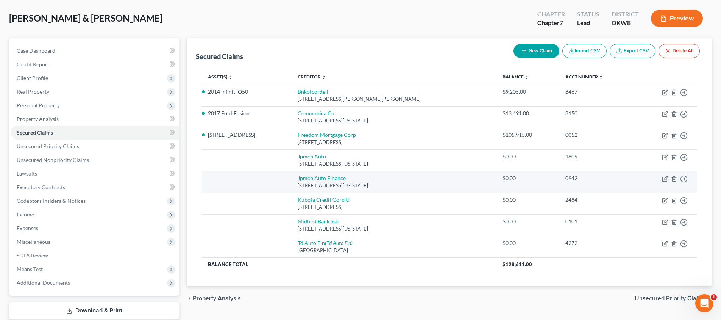
scroll to position [36, 0]
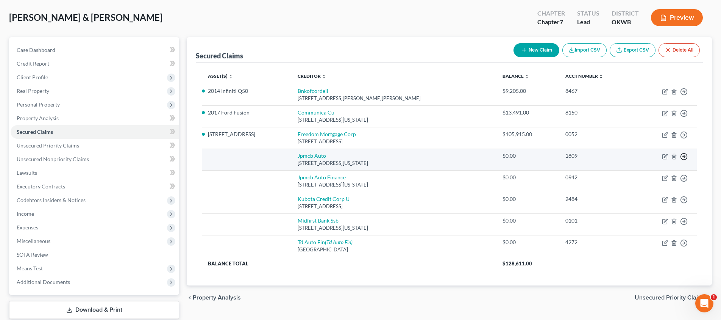
click at [684, 155] on icon "button" at bounding box center [684, 157] width 8 height 8
click at [663, 172] on link "Move to F" at bounding box center [649, 174] width 63 height 13
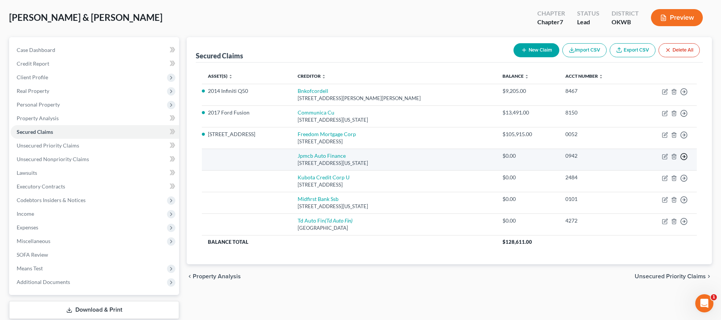
click at [683, 156] on icon "button" at bounding box center [684, 157] width 8 height 8
click at [667, 169] on link "Move to F" at bounding box center [649, 174] width 63 height 13
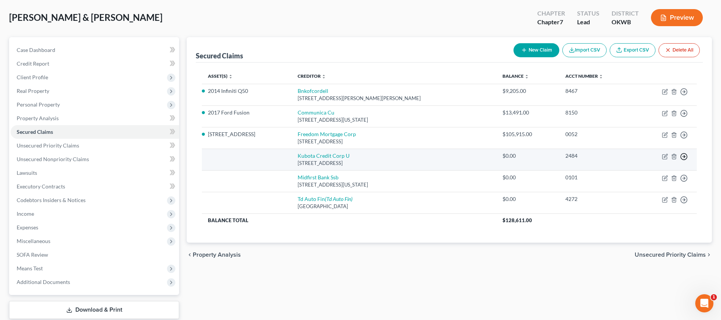
click at [684, 156] on icon "button" at bounding box center [684, 157] width 8 height 8
click at [668, 169] on link "Move to F" at bounding box center [649, 174] width 63 height 13
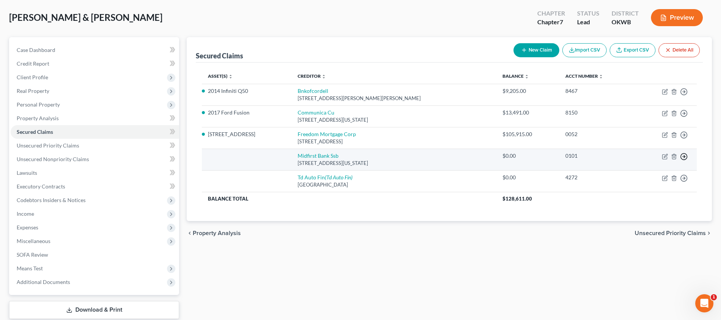
click at [683, 157] on icon "button" at bounding box center [684, 157] width 8 height 8
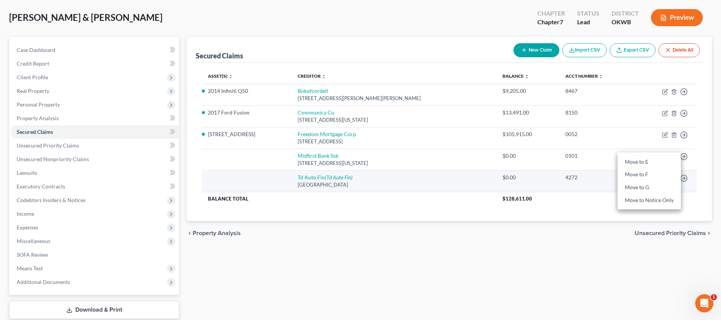
drag, startPoint x: 660, startPoint y: 173, endPoint x: 667, endPoint y: 172, distance: 7.3
click at [660, 173] on link "Move to F" at bounding box center [649, 174] width 63 height 13
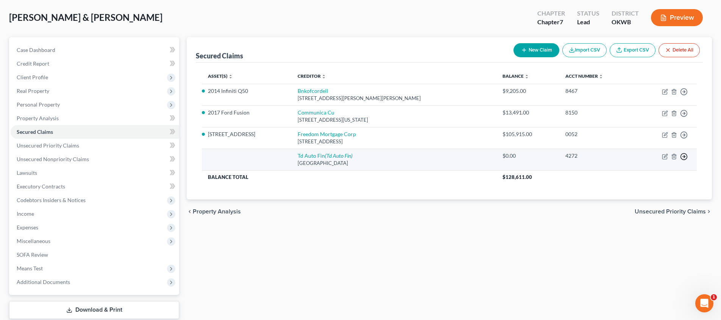
click at [683, 155] on icon "button" at bounding box center [684, 157] width 8 height 8
click at [669, 170] on link "Move to F" at bounding box center [649, 174] width 63 height 13
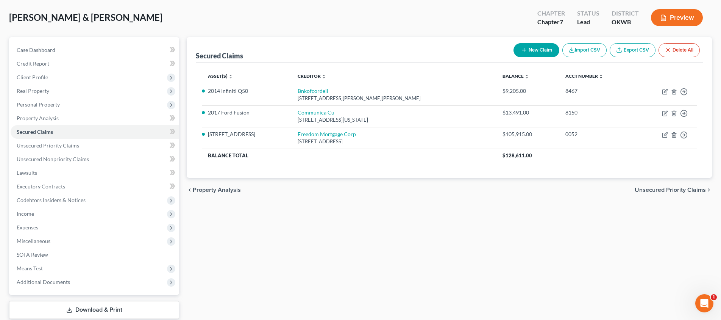
click at [645, 187] on span "Unsecured Priority Claims" at bounding box center [670, 190] width 71 height 6
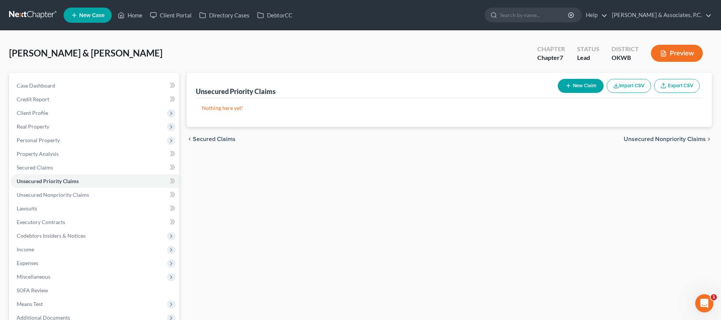
click at [583, 86] on button "New Claim" at bounding box center [581, 86] width 46 height 14
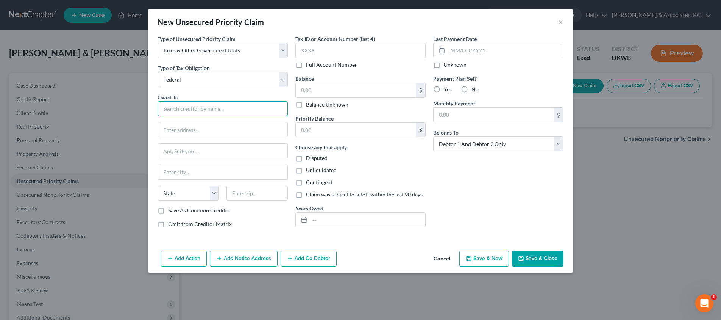
click at [218, 109] on input "text" at bounding box center [223, 108] width 130 height 15
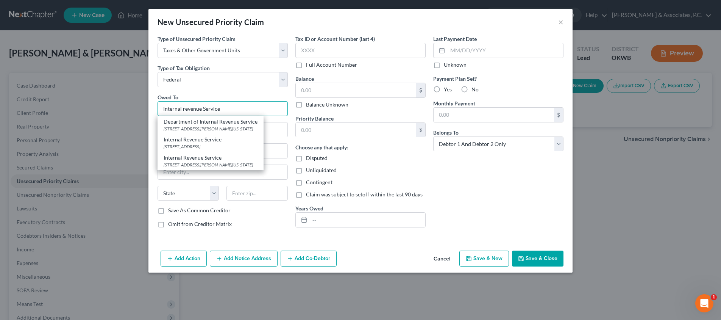
click at [185, 108] on input "Internal revenue Service" at bounding box center [223, 108] width 130 height 15
click at [198, 130] on div "[STREET_ADDRESS][PERSON_NAME][US_STATE]" at bounding box center [211, 128] width 94 height 6
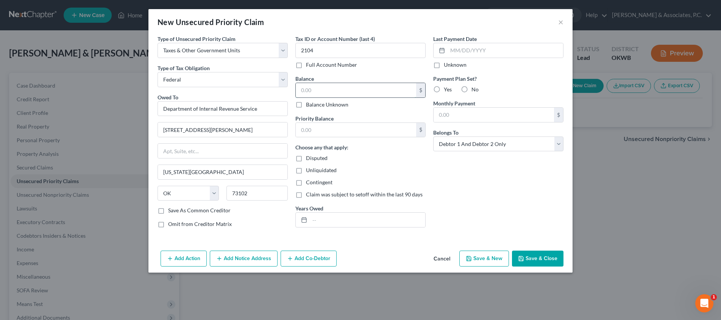
click at [326, 90] on input "text" at bounding box center [356, 90] width 120 height 14
click at [328, 218] on input "text" at bounding box center [368, 219] width 116 height 14
click at [326, 131] on input "text" at bounding box center [356, 130] width 120 height 14
click at [444, 89] on label "Yes" at bounding box center [448, 90] width 8 height 8
click at [447, 89] on input "Yes" at bounding box center [449, 88] width 5 height 5
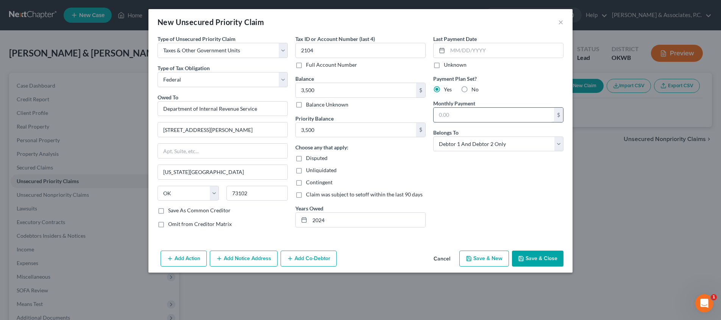
click at [475, 117] on input "text" at bounding box center [494, 115] width 120 height 14
click at [543, 255] on button "Save & Close" at bounding box center [538, 258] width 52 height 16
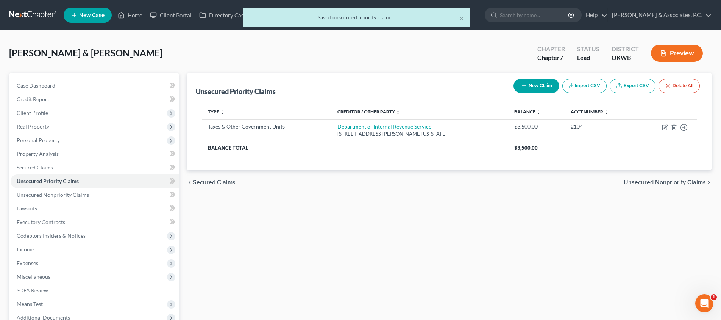
click at [659, 182] on span "Unsecured Nonpriority Claims" at bounding box center [665, 182] width 82 height 6
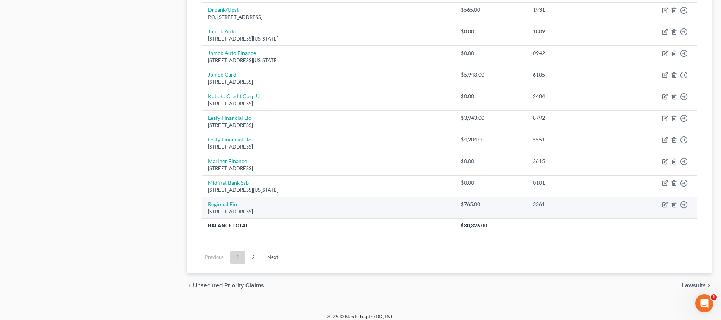
scroll to position [548, 0]
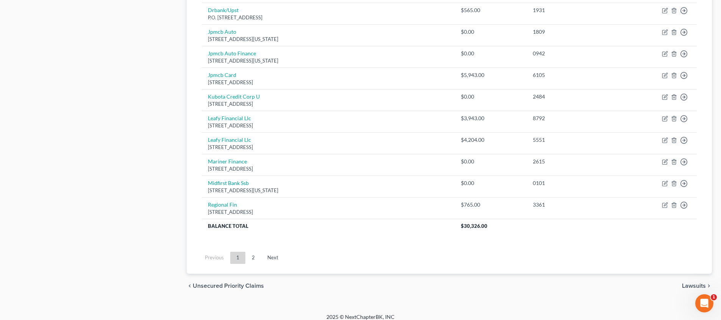
click at [703, 283] on span "Lawsuits" at bounding box center [694, 286] width 24 height 6
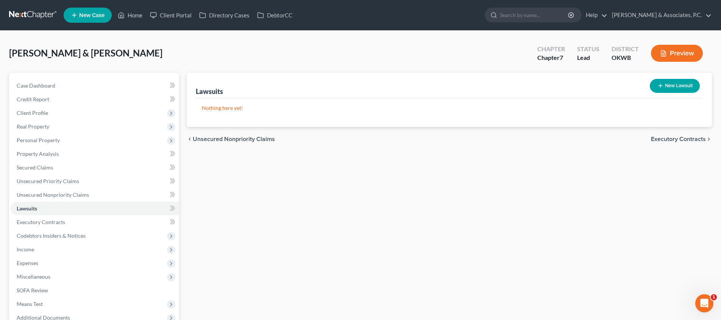
click at [663, 138] on span "Executory Contracts" at bounding box center [678, 139] width 55 height 6
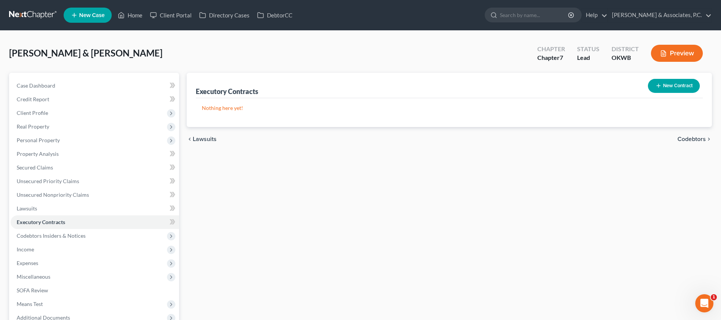
click at [686, 134] on div "chevron_left Lawsuits Codebtors chevron_right" at bounding box center [449, 139] width 525 height 24
click at [686, 136] on span "Codebtors" at bounding box center [692, 139] width 28 height 6
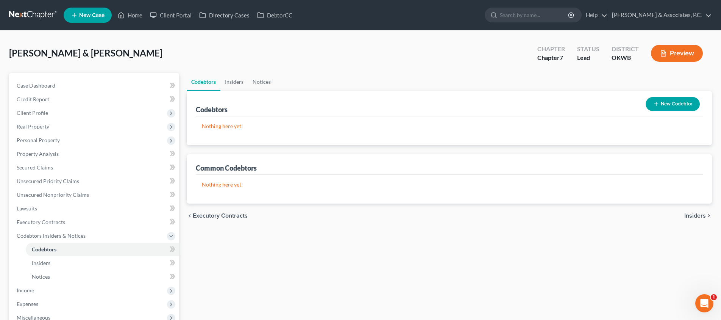
click at [690, 216] on span "Insiders" at bounding box center [695, 215] width 22 height 6
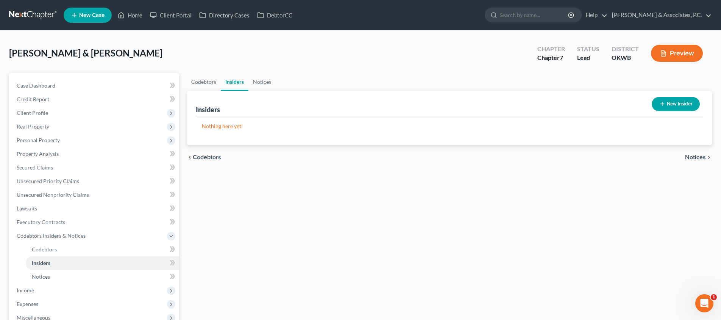
click at [694, 160] on span "Notices" at bounding box center [695, 157] width 21 height 6
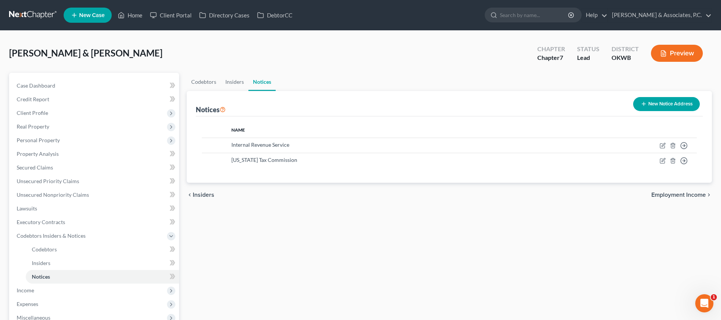
click at [689, 190] on div "chevron_left Insiders Employment Income chevron_right" at bounding box center [449, 195] width 525 height 24
click at [688, 194] on span "Employment Income" at bounding box center [678, 195] width 55 height 6
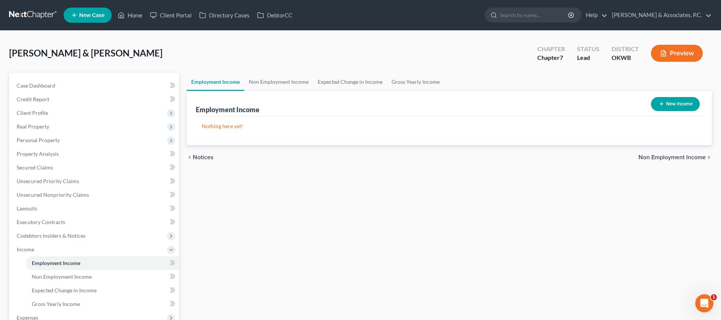
click at [671, 103] on button "New Income" at bounding box center [675, 104] width 49 height 14
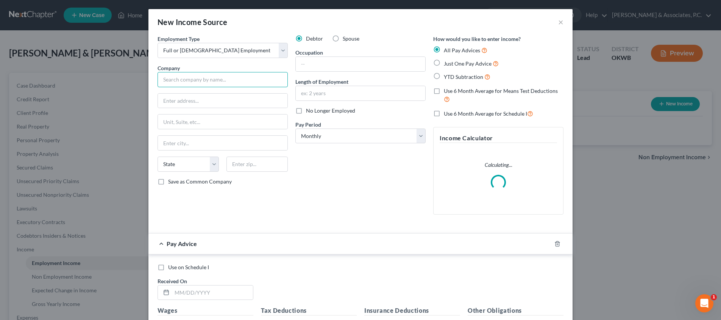
click at [212, 76] on input "text" at bounding box center [223, 79] width 130 height 15
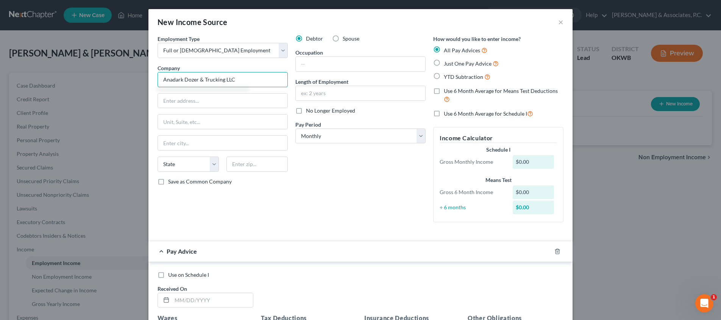
click at [182, 79] on input "Anadark Dozer & Trucking LLC" at bounding box center [223, 79] width 130 height 15
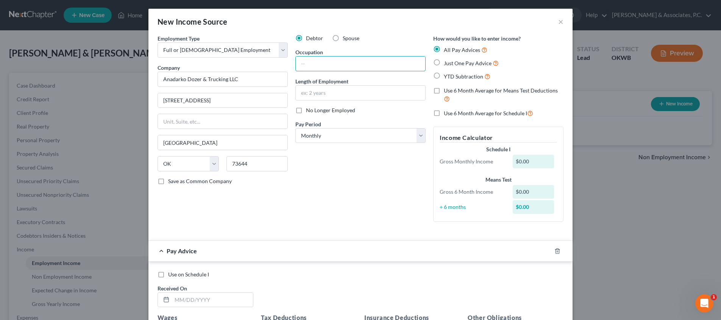
scroll to position [3, 0]
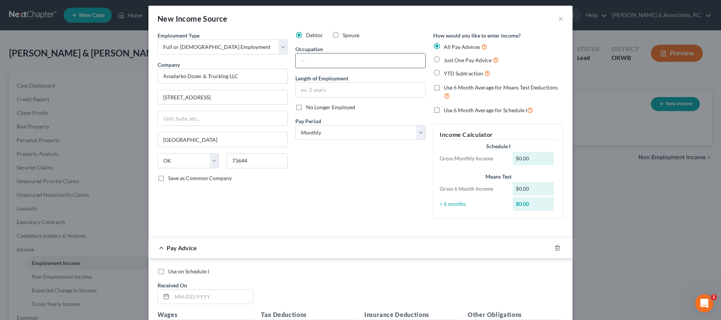
click at [322, 62] on input "text" at bounding box center [361, 60] width 130 height 14
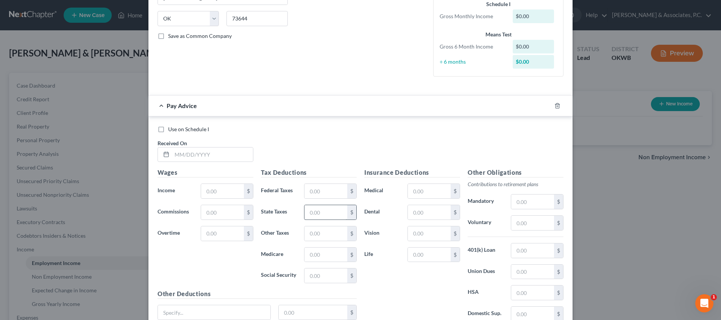
scroll to position [172, 0]
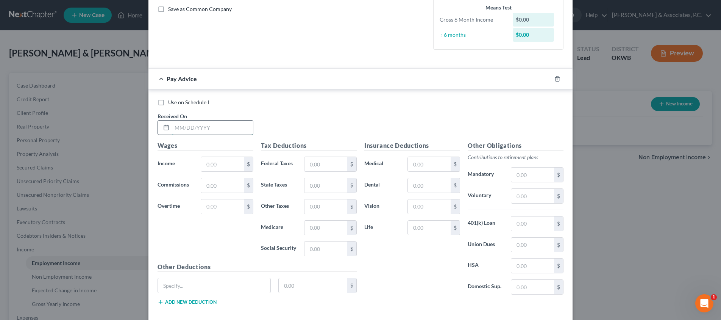
drag, startPoint x: 250, startPoint y: 126, endPoint x: 246, endPoint y: 125, distance: 4.2
click at [250, 126] on input "text" at bounding box center [212, 127] width 81 height 14
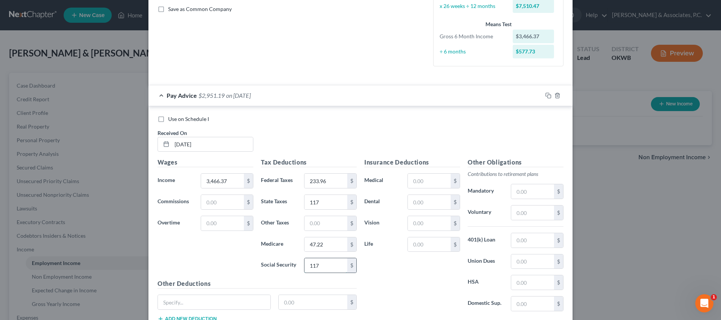
click at [339, 261] on input "117" at bounding box center [326, 265] width 43 height 14
click at [338, 262] on input "117" at bounding box center [326, 265] width 43 height 14
click at [342, 262] on input "201." at bounding box center [326, 265] width 43 height 14
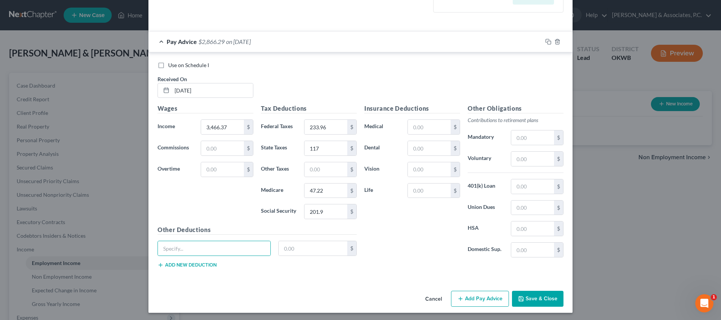
click at [483, 294] on button "Add Pay Advice" at bounding box center [480, 299] width 58 height 16
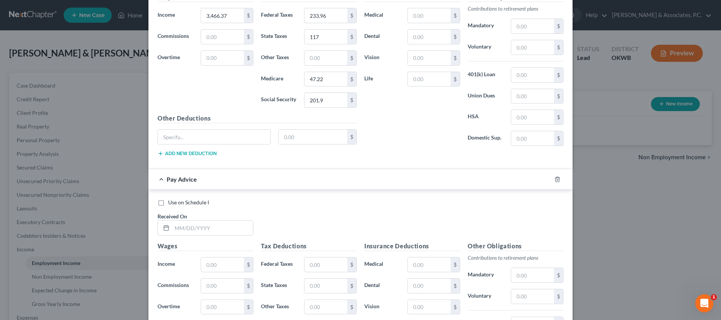
scroll to position [452, 0]
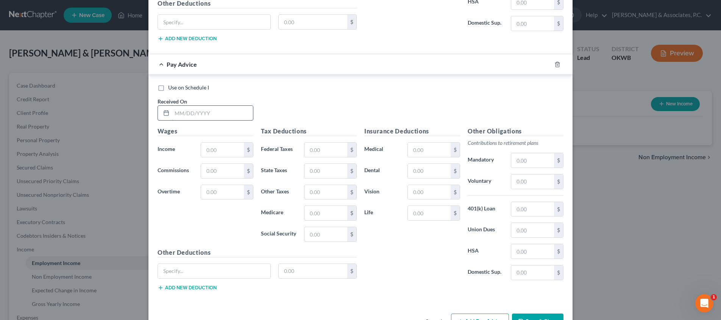
click at [243, 109] on input "text" at bounding box center [212, 113] width 81 height 14
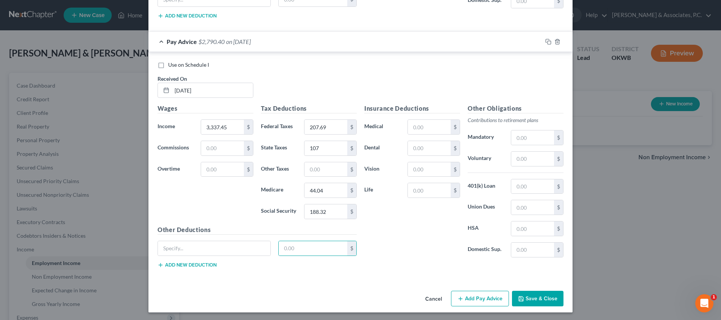
click at [473, 298] on button "Add Pay Advice" at bounding box center [480, 299] width 58 height 16
click at [222, 85] on input "text" at bounding box center [212, 90] width 81 height 14
click at [481, 299] on button "Add Pay Advice" at bounding box center [480, 299] width 58 height 16
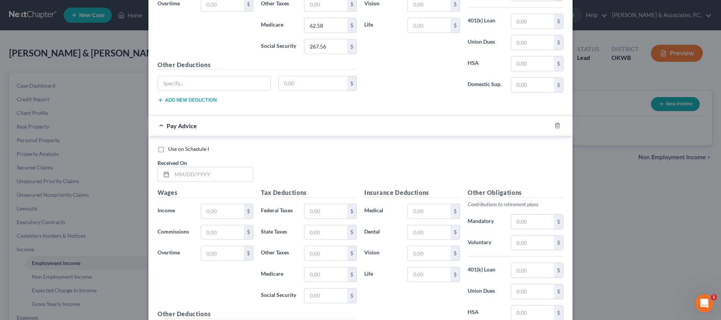
scroll to position [915, 0]
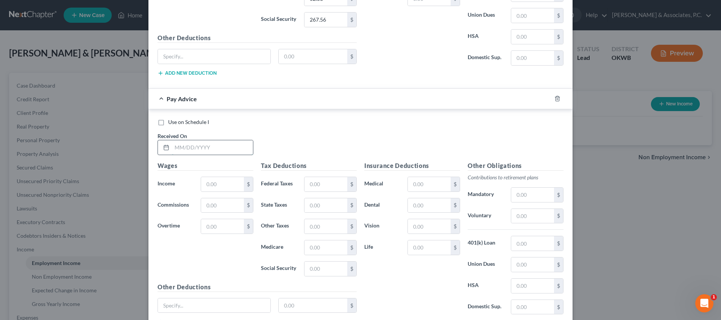
click at [232, 148] on input "text" at bounding box center [212, 147] width 81 height 14
click at [335, 203] on input "text" at bounding box center [326, 205] width 43 height 14
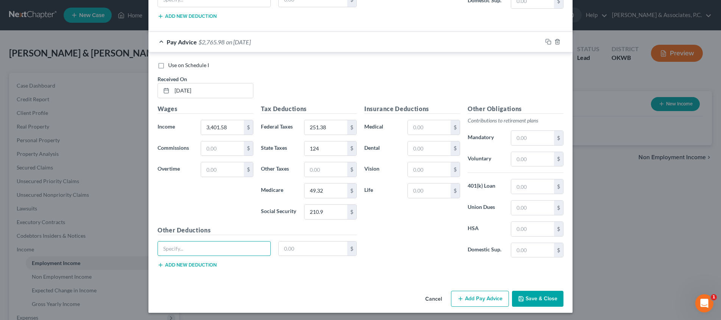
scroll to position [972, 0]
click at [476, 299] on button "Add Pay Advice" at bounding box center [480, 299] width 58 height 16
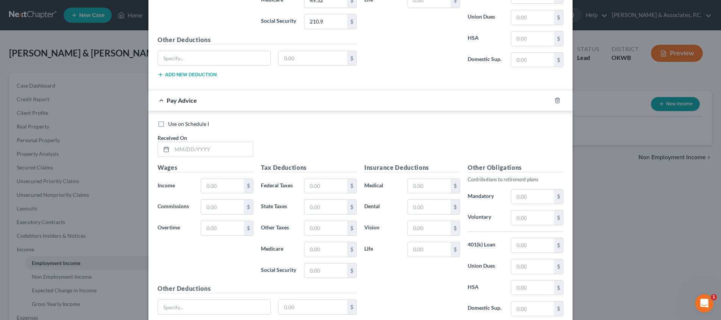
scroll to position [1209, 0]
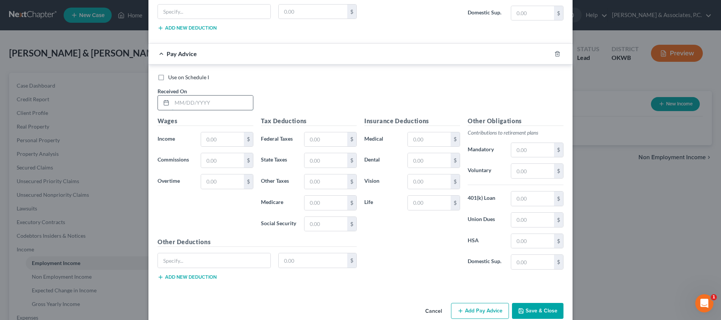
click at [225, 97] on input "text" at bounding box center [212, 102] width 81 height 14
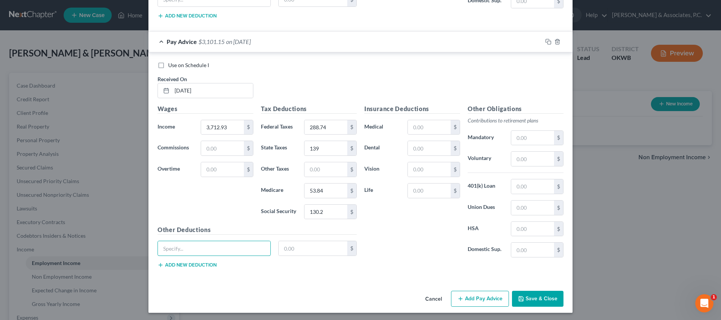
scroll to position [1221, 0]
click at [329, 211] on input "130.2" at bounding box center [326, 212] width 43 height 14
click at [486, 292] on button "Add Pay Advice" at bounding box center [480, 299] width 58 height 16
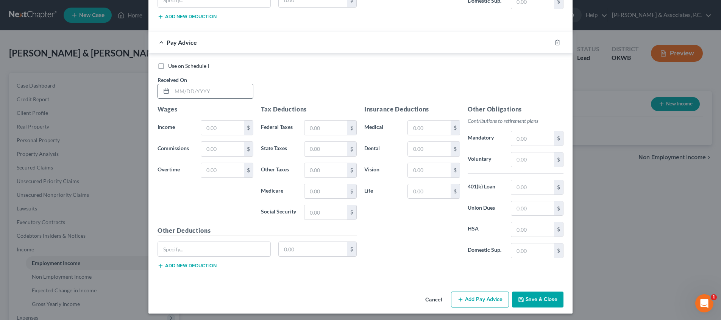
click at [221, 90] on input "text" at bounding box center [212, 91] width 81 height 14
click at [336, 210] on input "193.62" at bounding box center [326, 212] width 43 height 14
click at [473, 295] on button "Add Pay Advice" at bounding box center [480, 299] width 58 height 16
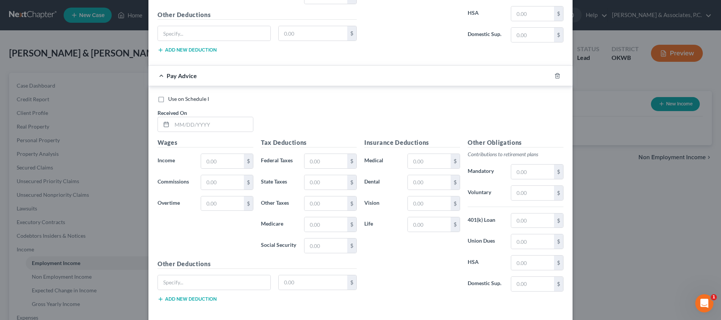
scroll to position [1718, 0]
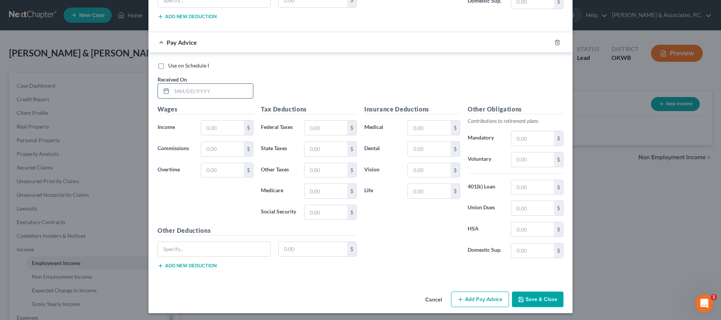
click at [228, 90] on input "text" at bounding box center [212, 91] width 81 height 14
click at [476, 300] on button "Add Pay Advice" at bounding box center [480, 299] width 58 height 16
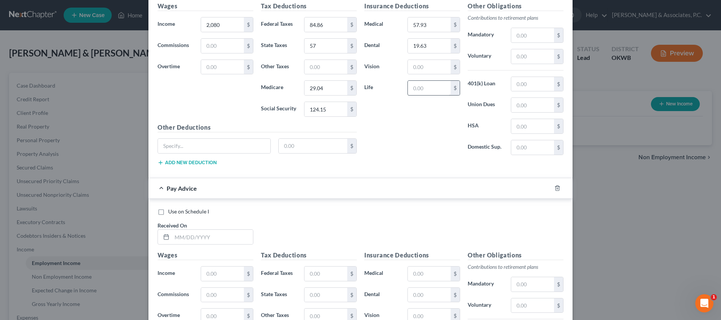
scroll to position [1945, 0]
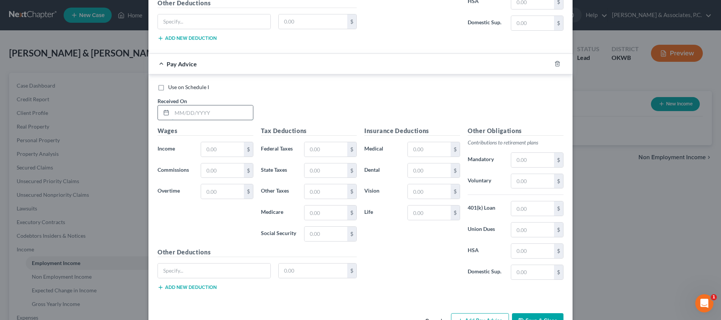
click at [230, 113] on input "text" at bounding box center [212, 112] width 81 height 14
click at [340, 169] on input "text" at bounding box center [326, 170] width 43 height 14
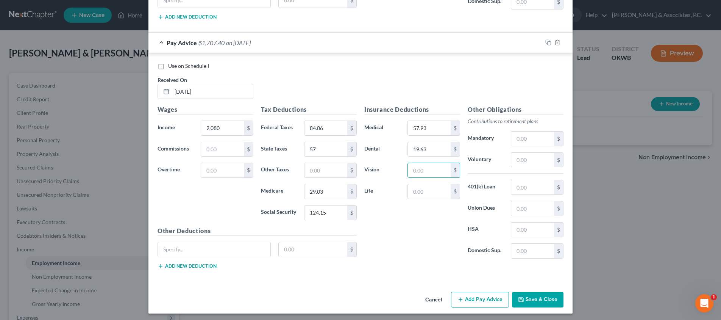
click at [494, 297] on button "Add Pay Advice" at bounding box center [480, 300] width 58 height 16
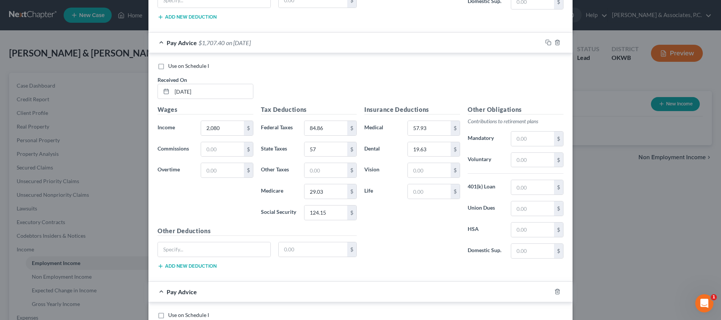
scroll to position [2214, 0]
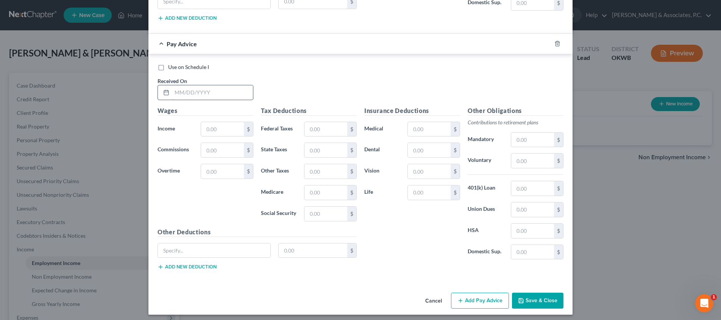
click at [211, 91] on input "text" at bounding box center [212, 92] width 81 height 14
click at [436, 125] on input "text" at bounding box center [429, 129] width 43 height 14
click at [524, 294] on button "Save & Close" at bounding box center [538, 300] width 52 height 16
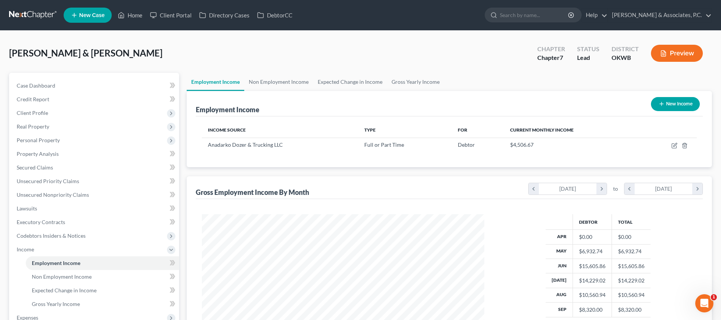
scroll to position [0, 0]
click at [684, 98] on button "New Income" at bounding box center [675, 104] width 49 height 14
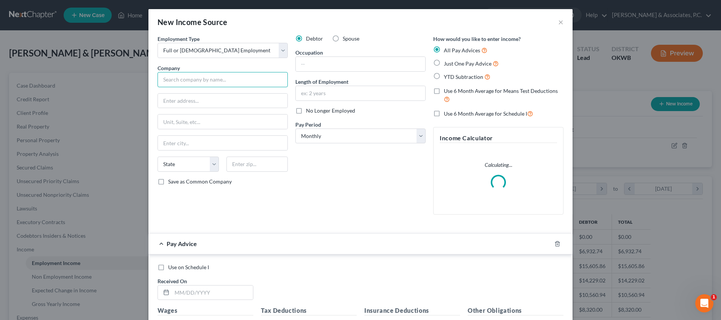
click at [198, 78] on input "text" at bounding box center [223, 79] width 130 height 15
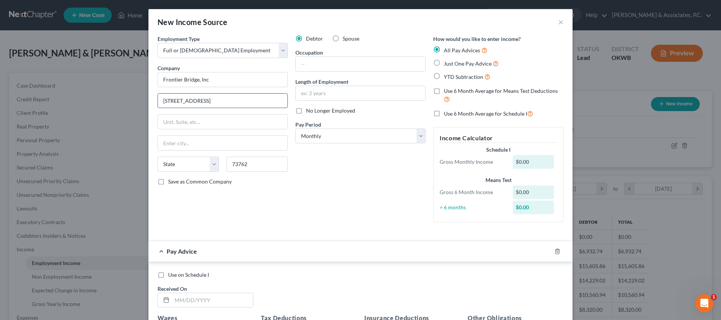
click at [242, 101] on input "[STREET_ADDRESS]" at bounding box center [223, 101] width 130 height 14
click at [336, 89] on input "text" at bounding box center [361, 93] width 130 height 14
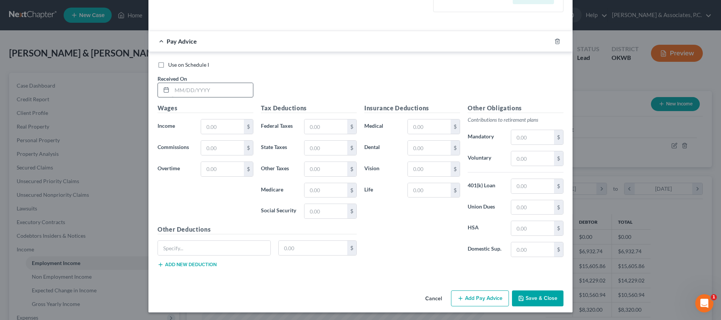
scroll to position [209, 0]
click at [196, 92] on input "text" at bounding box center [212, 90] width 81 height 14
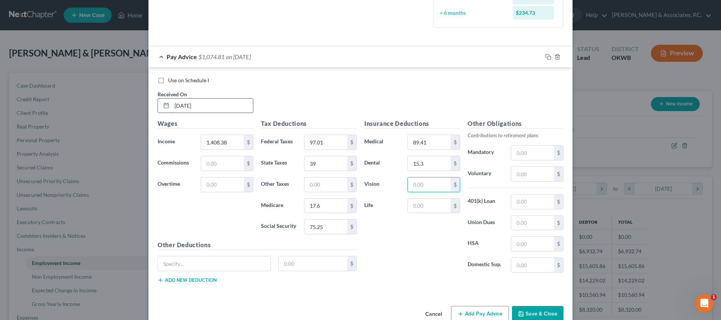
scroll to position [225, 0]
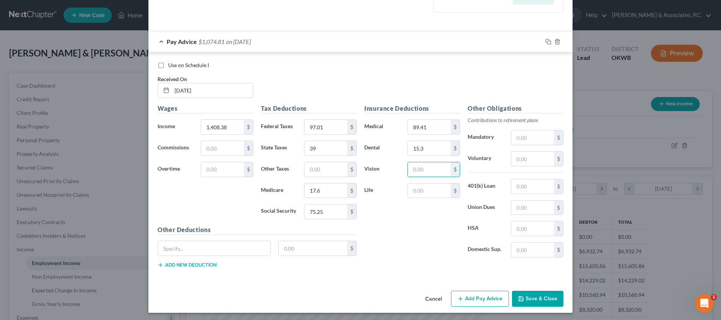
click at [483, 293] on button "Add Pay Advice" at bounding box center [480, 299] width 58 height 16
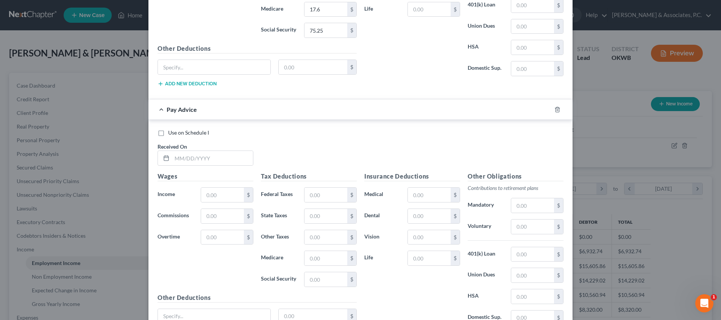
scroll to position [458, 0]
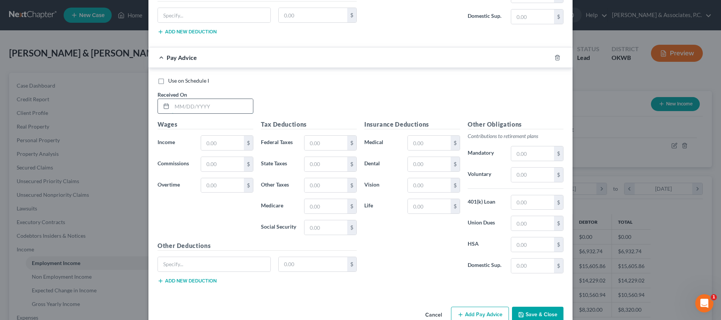
click at [208, 108] on input "text" at bounding box center [212, 106] width 81 height 14
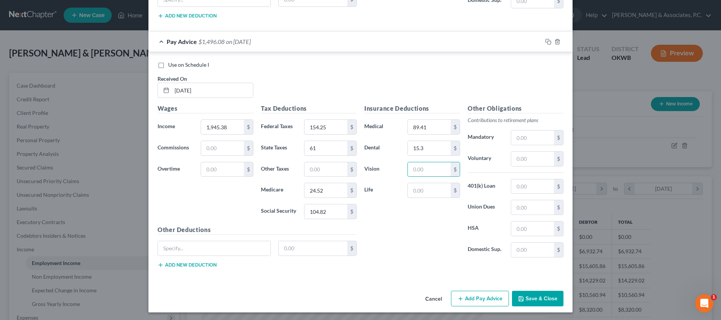
click at [482, 299] on button "Add Pay Advice" at bounding box center [480, 299] width 58 height 16
click at [223, 90] on input "text" at bounding box center [212, 90] width 81 height 14
click at [483, 294] on button "Add Pay Advice" at bounding box center [480, 299] width 58 height 16
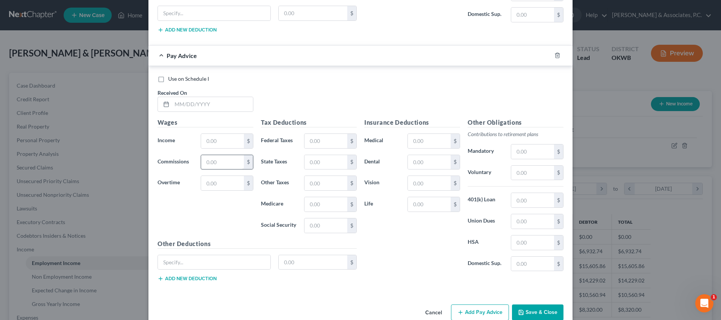
scroll to position [970, 0]
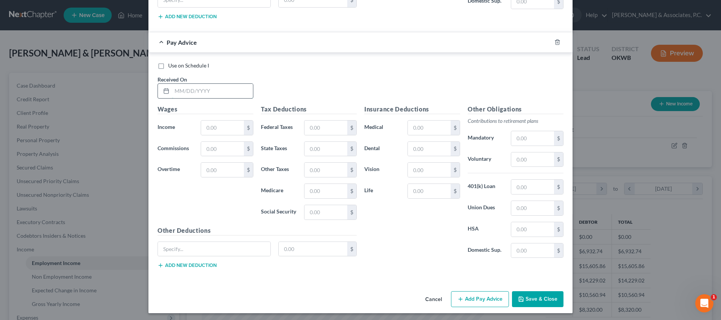
click at [219, 91] on input "text" at bounding box center [212, 91] width 81 height 14
click at [484, 295] on button "Add Pay Advice" at bounding box center [480, 299] width 58 height 16
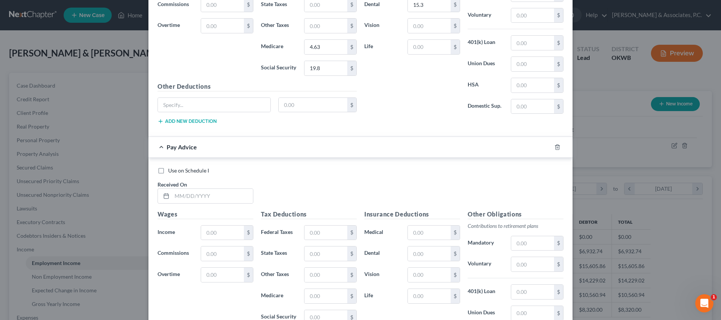
scroll to position [1122, 0]
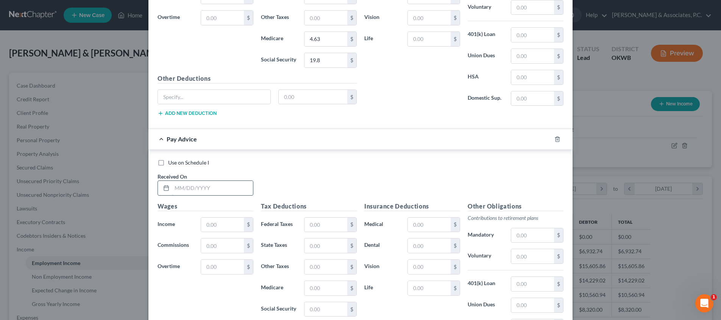
click at [211, 181] on input "text" at bounding box center [212, 188] width 81 height 14
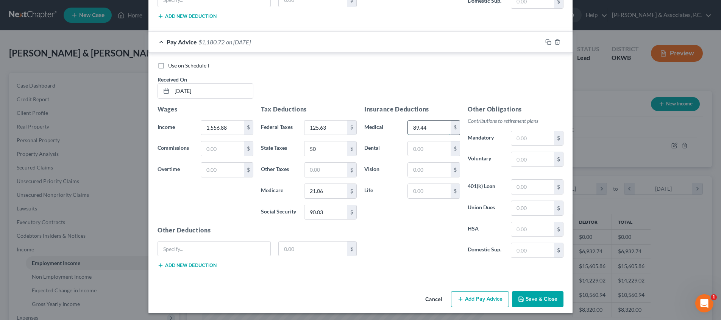
click at [431, 128] on input "89.44" at bounding box center [429, 127] width 43 height 14
click at [466, 293] on button "Add Pay Advice" at bounding box center [480, 299] width 58 height 16
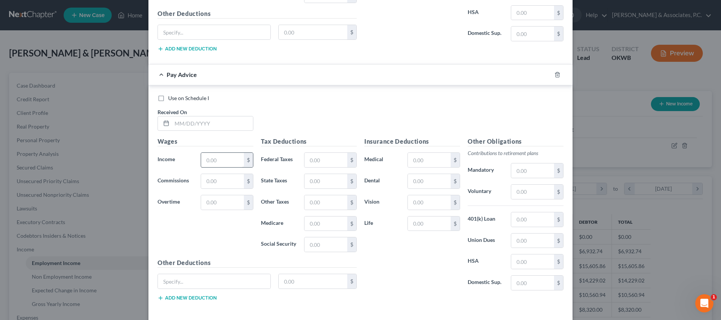
scroll to position [1439, 0]
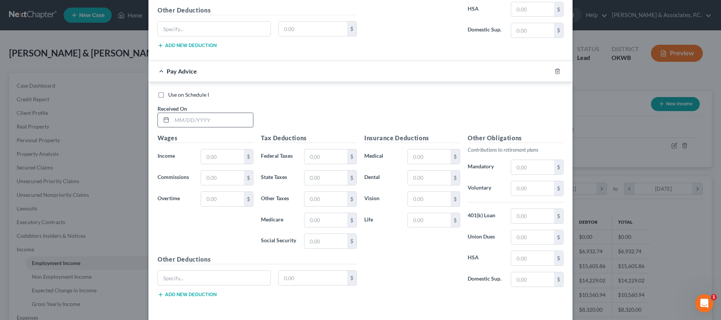
click at [228, 117] on input "text" at bounding box center [212, 120] width 81 height 14
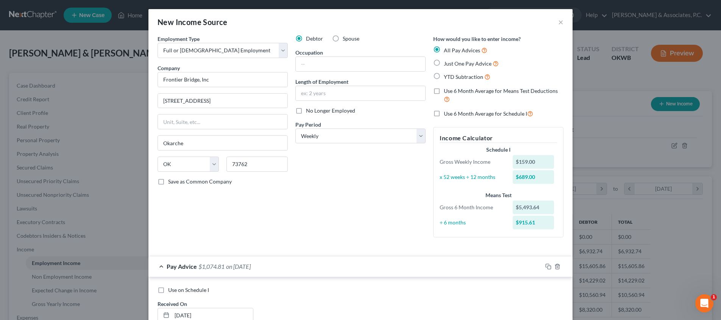
scroll to position [0, 0]
click at [306, 109] on label "No Longer Employed" at bounding box center [330, 111] width 49 height 8
click at [309, 109] on input "No Longer Employed" at bounding box center [311, 109] width 5 height 5
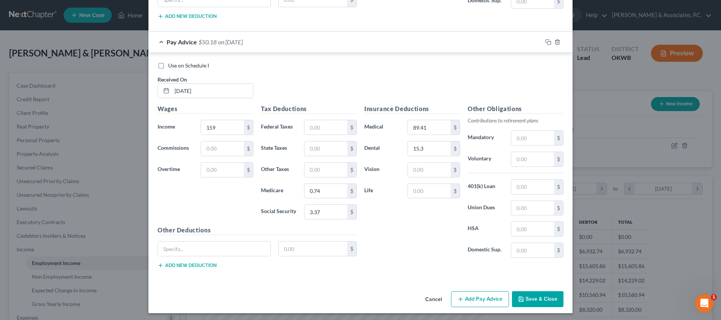
scroll to position [1468, 0]
click at [542, 294] on button "Save & Close" at bounding box center [538, 299] width 52 height 16
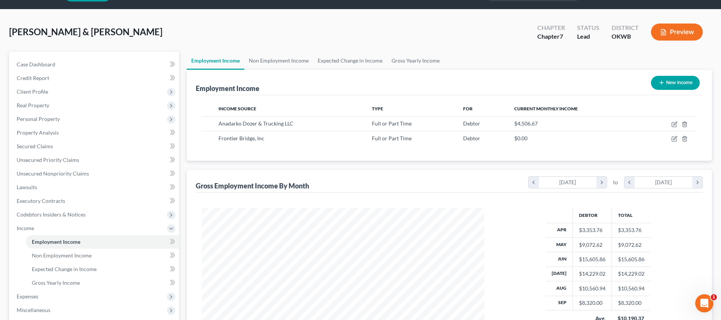
scroll to position [0, 0]
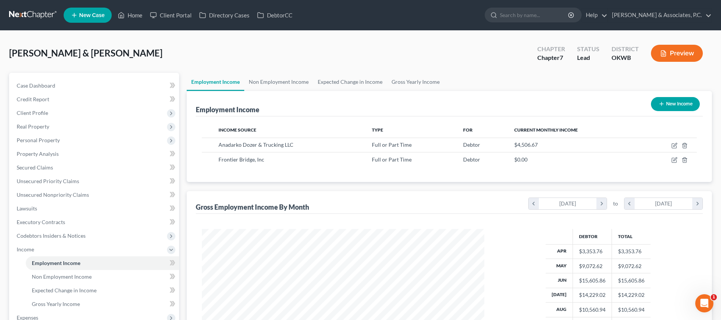
click at [663, 103] on icon "button" at bounding box center [662, 104] width 6 height 6
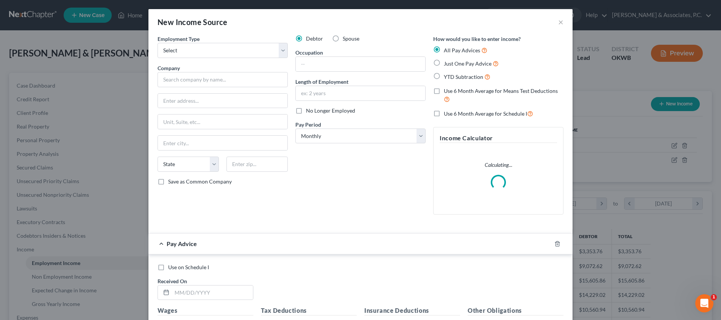
click at [343, 37] on label "Spouse" at bounding box center [351, 39] width 17 height 8
click at [346, 37] on input "Spouse" at bounding box center [348, 37] width 5 height 5
click at [212, 73] on input "text" at bounding box center [223, 79] width 130 height 15
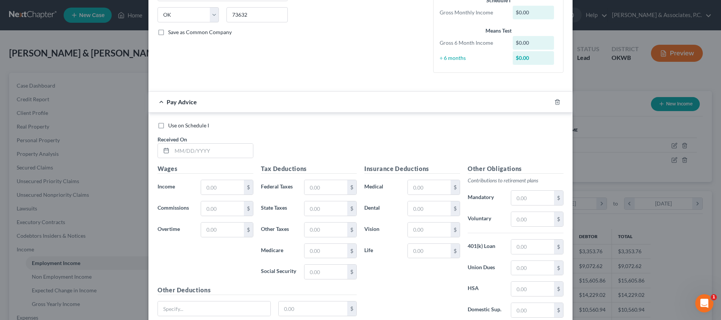
scroll to position [209, 0]
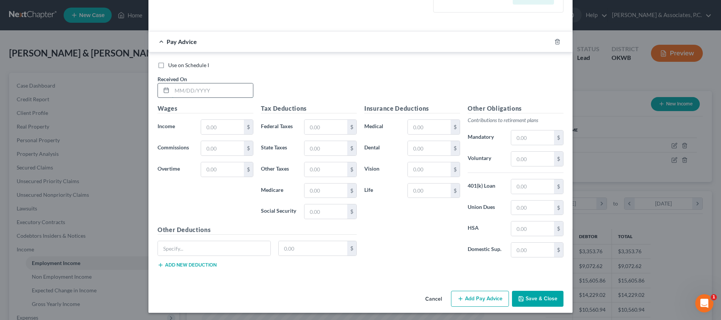
click at [221, 89] on input "text" at bounding box center [212, 90] width 81 height 14
click at [218, 126] on input "1,169" at bounding box center [222, 127] width 43 height 14
click at [492, 294] on button "Add Pay Advice" at bounding box center [480, 299] width 58 height 16
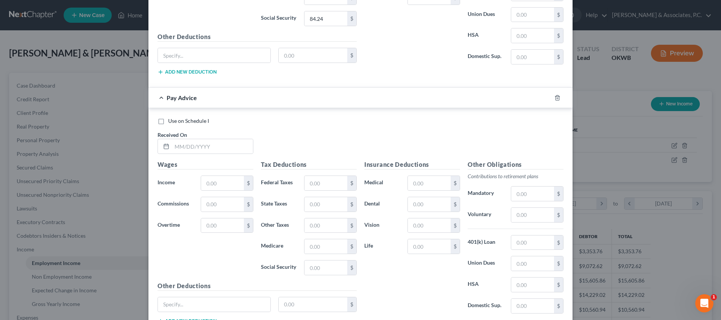
scroll to position [458, 0]
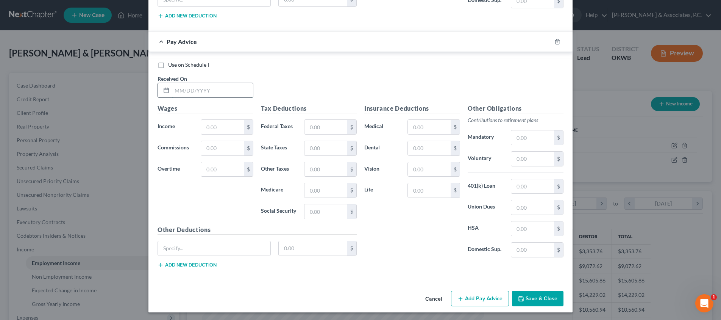
click at [223, 91] on input "text" at bounding box center [212, 90] width 81 height 14
click at [491, 295] on button "Add Pay Advice" at bounding box center [480, 299] width 58 height 16
click at [224, 84] on input "text" at bounding box center [212, 90] width 81 height 14
drag, startPoint x: 486, startPoint y: 294, endPoint x: 455, endPoint y: 269, distance: 40.4
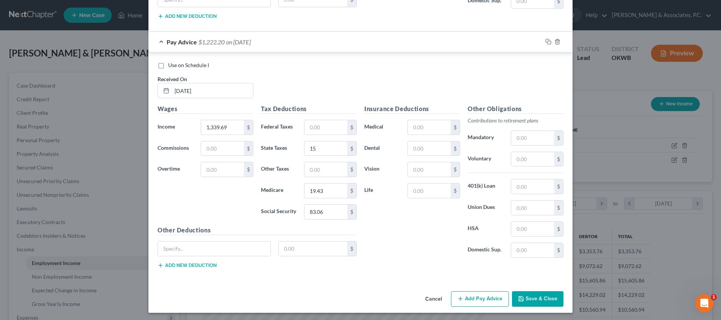
click at [486, 294] on button "Add Pay Advice" at bounding box center [480, 299] width 58 height 16
click at [242, 92] on input "text" at bounding box center [212, 91] width 81 height 14
click at [207, 123] on input "589.69" at bounding box center [222, 127] width 43 height 14
click at [486, 300] on button "Add Pay Advice" at bounding box center [480, 299] width 58 height 16
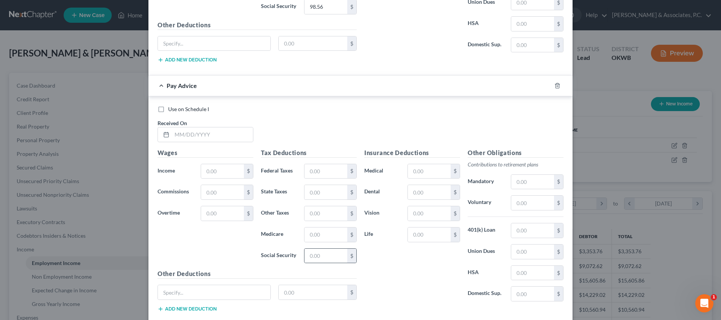
scroll to position [1202, 0]
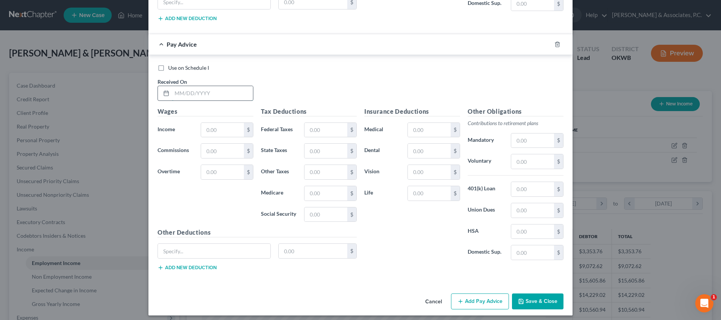
click at [211, 97] on input "text" at bounding box center [212, 93] width 81 height 14
click at [531, 298] on button "Save & Close" at bounding box center [538, 301] width 52 height 16
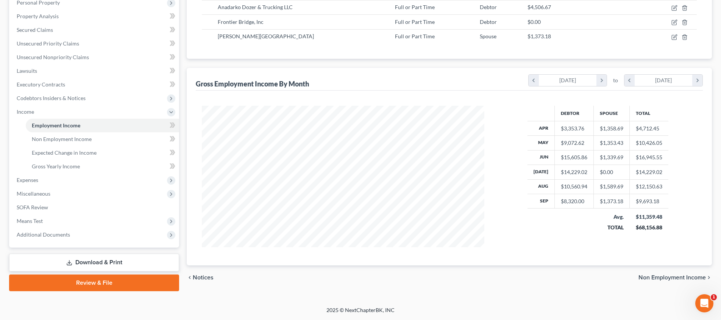
scroll to position [137, 0]
click at [657, 276] on span "Non Employment Income" at bounding box center [672, 277] width 67 height 6
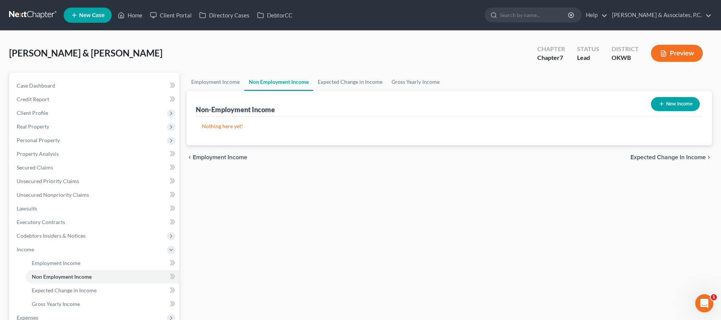
click at [647, 152] on div "chevron_left Employment Income Expected Change in Income chevron_right" at bounding box center [449, 157] width 525 height 24
click at [646, 156] on span "Expected Change in Income" at bounding box center [668, 157] width 75 height 6
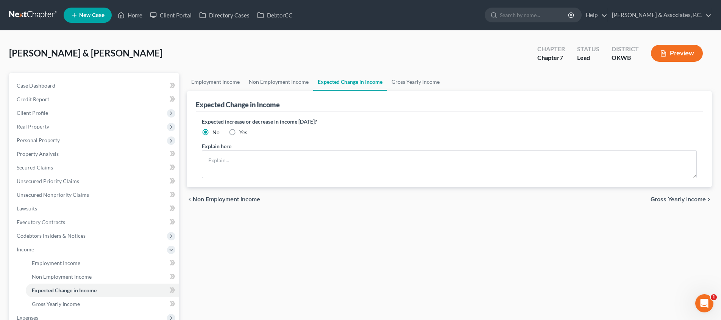
click at [664, 198] on span "Gross Yearly Income" at bounding box center [678, 199] width 55 height 6
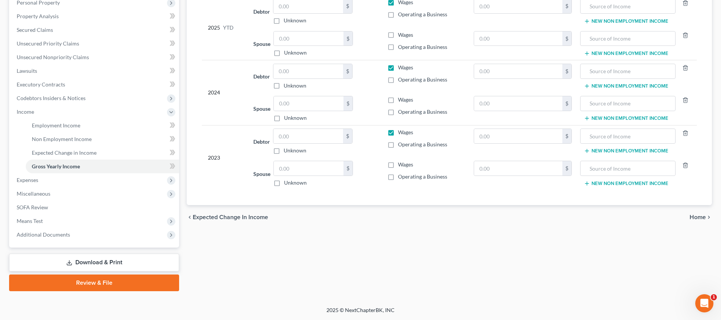
click at [692, 217] on span "Home" at bounding box center [698, 217] width 16 height 6
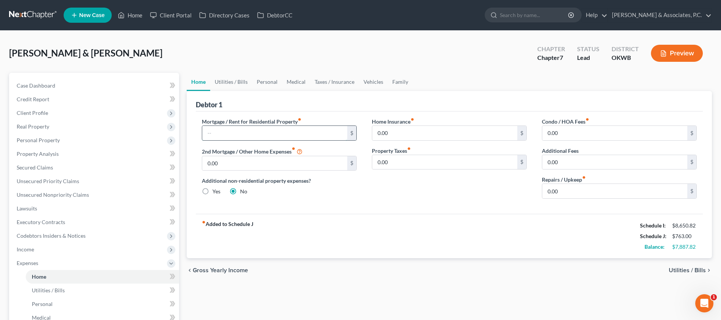
click at [281, 134] on input "text" at bounding box center [274, 133] width 145 height 14
click at [687, 270] on span "Utilities / Bills" at bounding box center [687, 270] width 37 height 6
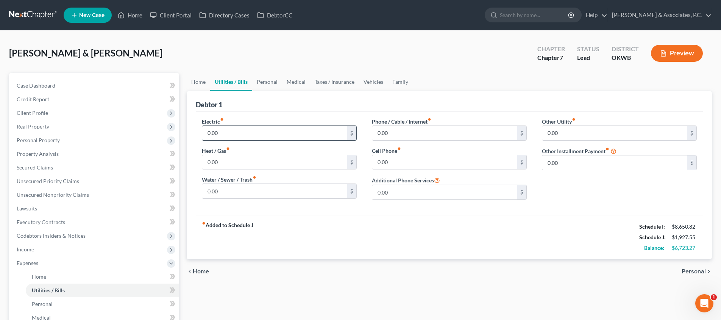
click at [284, 136] on input "0.00" at bounding box center [274, 133] width 145 height 14
click at [699, 268] on span "Personal" at bounding box center [694, 271] width 24 height 6
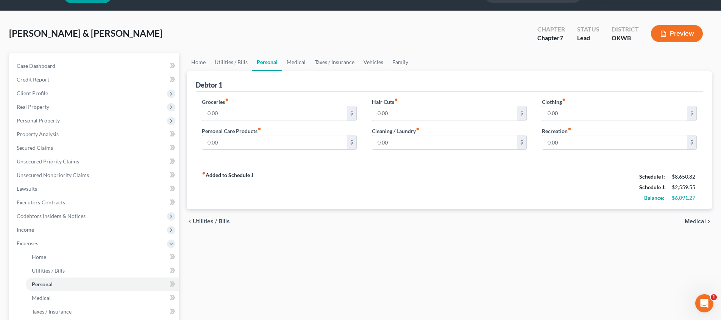
scroll to position [22, 0]
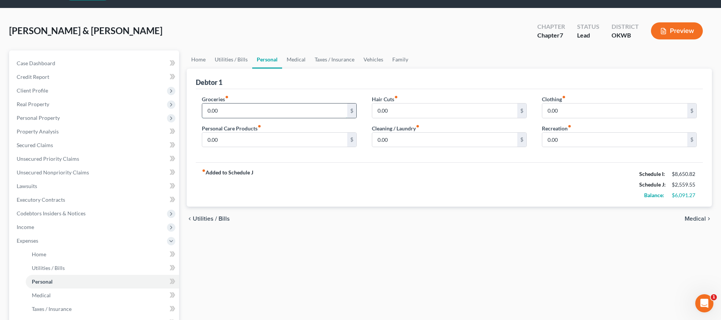
click at [264, 112] on input "0.00" at bounding box center [274, 110] width 145 height 14
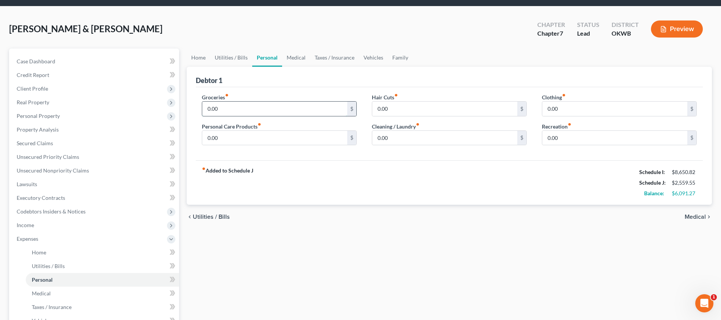
click at [264, 112] on input "0.00" at bounding box center [274, 109] width 145 height 14
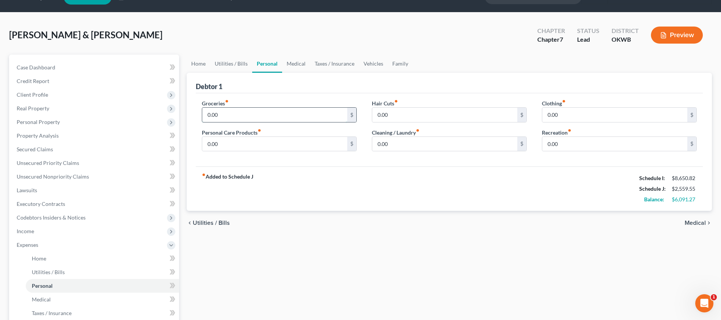
scroll to position [17, 0]
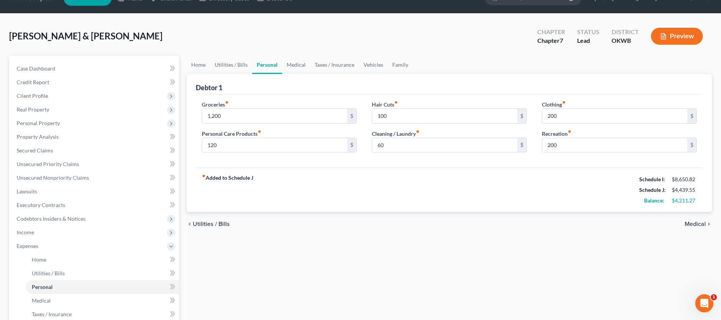
click at [700, 224] on span "Medical" at bounding box center [695, 224] width 21 height 6
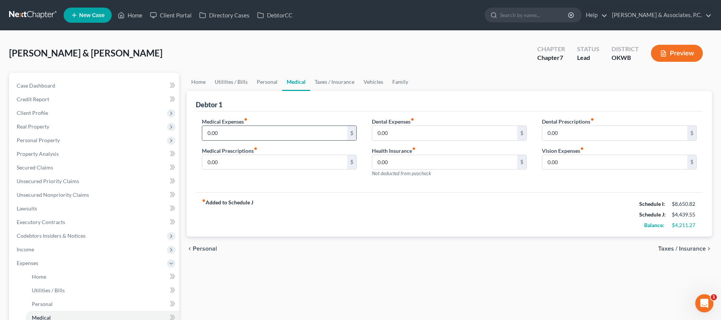
click at [316, 134] on input "0.00" at bounding box center [274, 133] width 145 height 14
click at [686, 251] on span "Taxes / Insurance" at bounding box center [682, 248] width 48 height 6
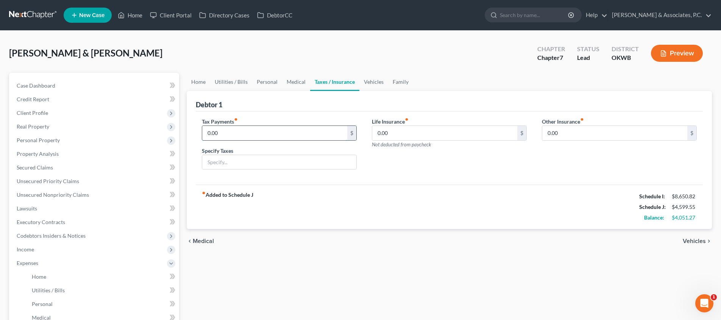
click at [297, 127] on input "0.00" at bounding box center [274, 133] width 145 height 14
click at [702, 242] on span "Vehicles" at bounding box center [694, 241] width 23 height 6
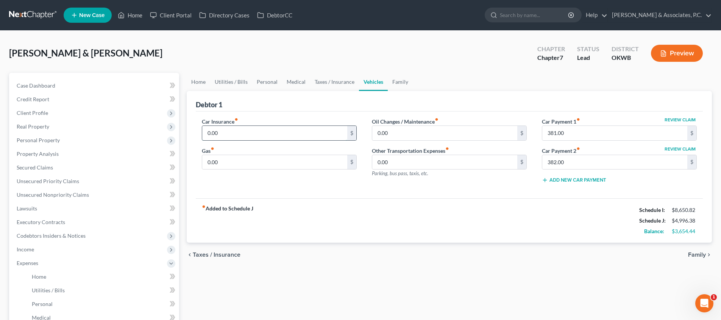
click at [316, 135] on input "0.00" at bounding box center [274, 133] width 145 height 14
click at [216, 162] on input "650" at bounding box center [274, 162] width 145 height 14
click at [697, 255] on span "Family" at bounding box center [697, 254] width 18 height 6
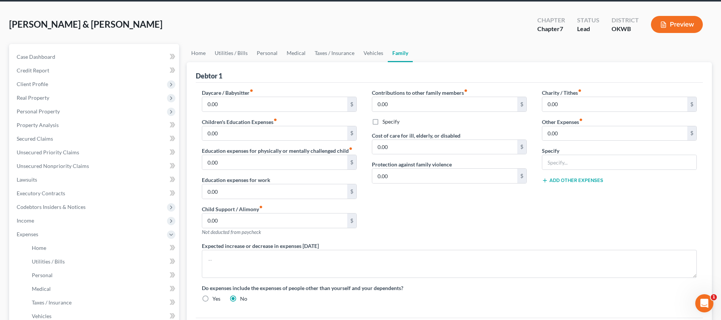
scroll to position [38, 0]
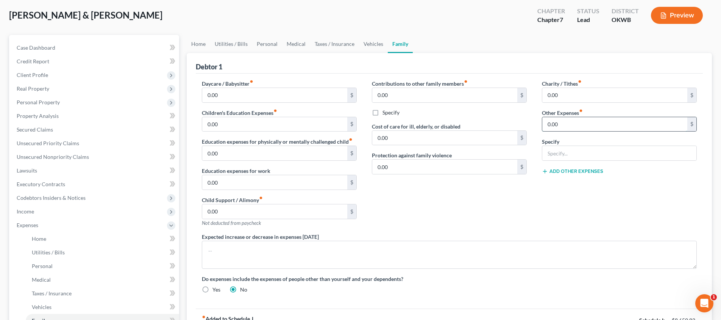
click at [566, 124] on input "0.00" at bounding box center [614, 124] width 145 height 14
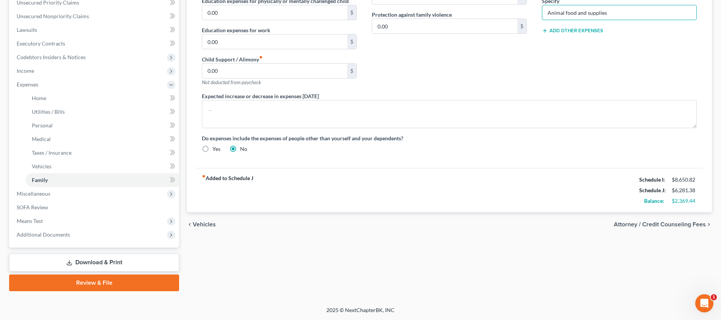
scroll to position [178, 0]
click at [671, 225] on span "Attorney / Credit Counseling Fees" at bounding box center [660, 224] width 92 height 6
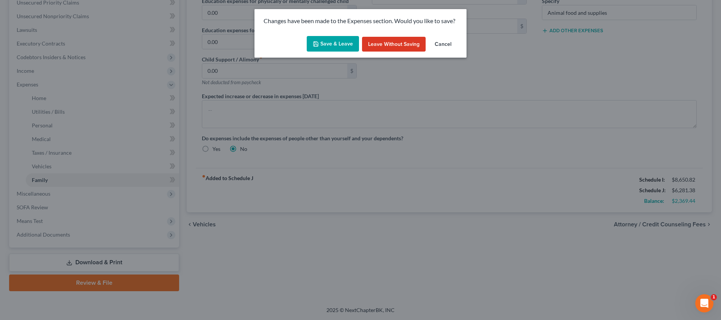
click at [342, 46] on button "Save & Leave" at bounding box center [333, 44] width 52 height 16
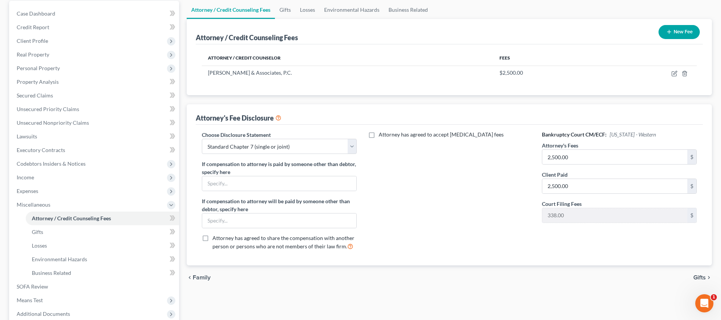
scroll to position [105, 0]
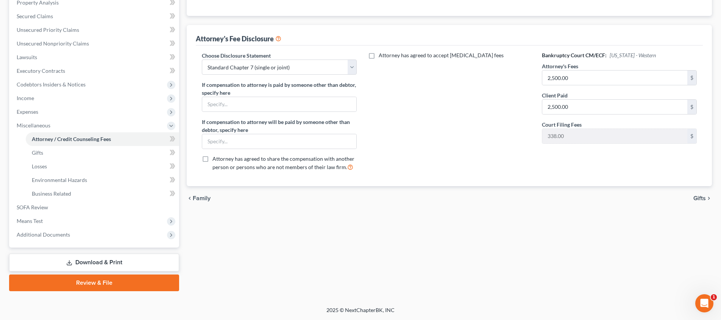
click at [700, 198] on span "Gifts" at bounding box center [700, 198] width 12 height 6
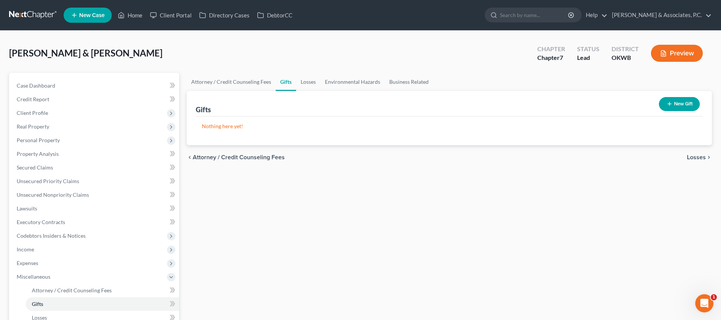
click at [692, 156] on span "Losses" at bounding box center [696, 157] width 19 height 6
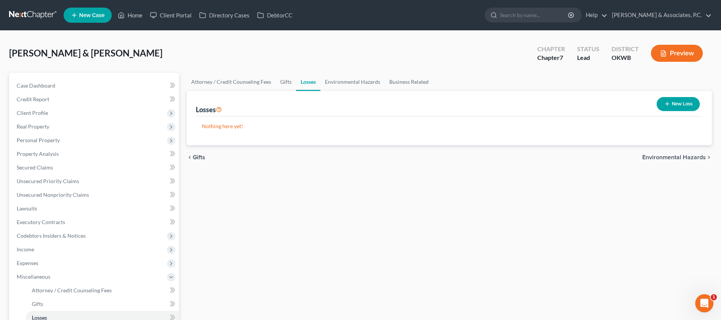
click at [665, 103] on icon "button" at bounding box center [667, 104] width 6 height 6
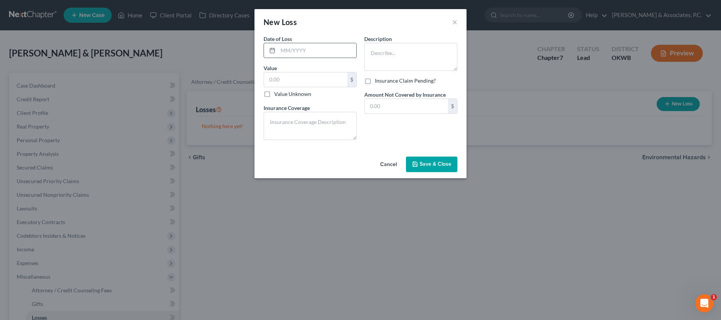
click at [294, 51] on input "text" at bounding box center [317, 50] width 78 height 14
click at [375, 55] on textarea at bounding box center [410, 57] width 93 height 28
click at [421, 165] on span "Save & Close" at bounding box center [436, 164] width 32 height 6
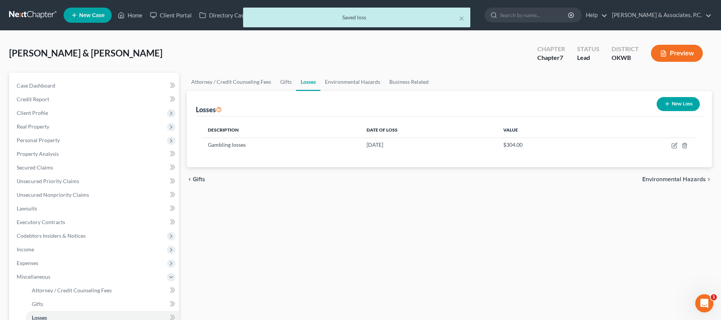
click at [673, 103] on button "New Loss" at bounding box center [678, 104] width 43 height 14
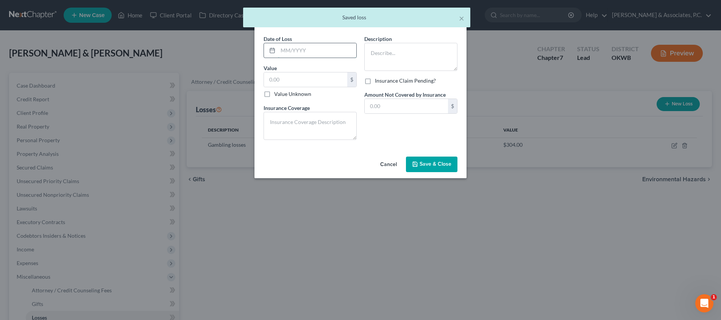
click at [307, 51] on input "text" at bounding box center [317, 50] width 78 height 14
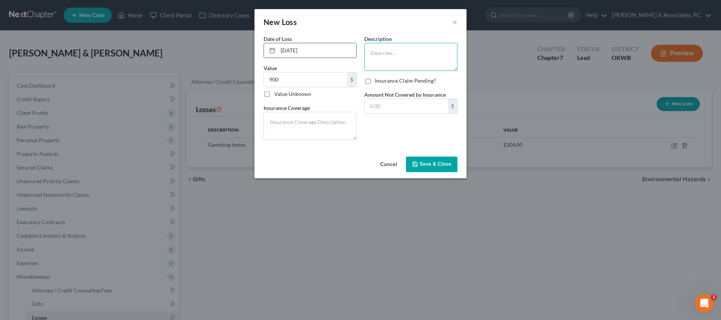
paste textarea "Gambling losses"
click at [432, 162] on span "Save & Close" at bounding box center [436, 164] width 32 height 6
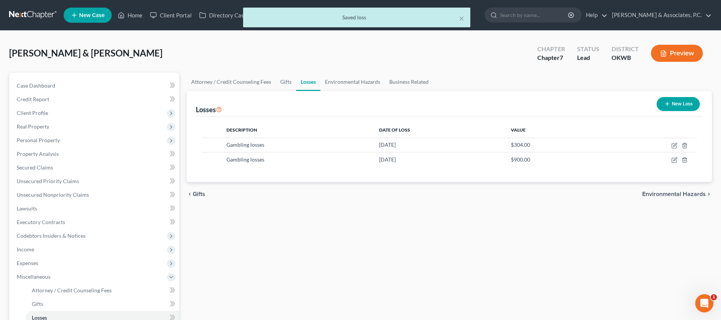
click at [667, 105] on line "button" at bounding box center [667, 103] width 0 height 3
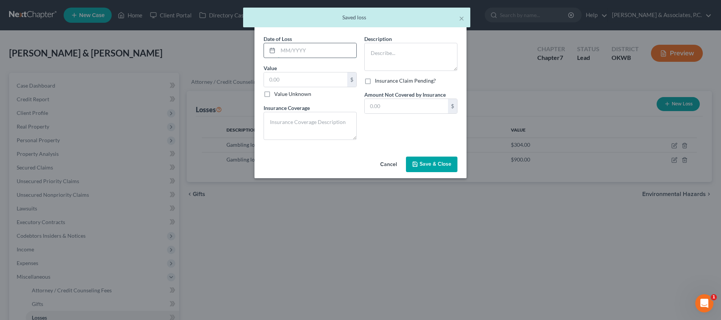
click at [293, 55] on input "text" at bounding box center [317, 50] width 78 height 14
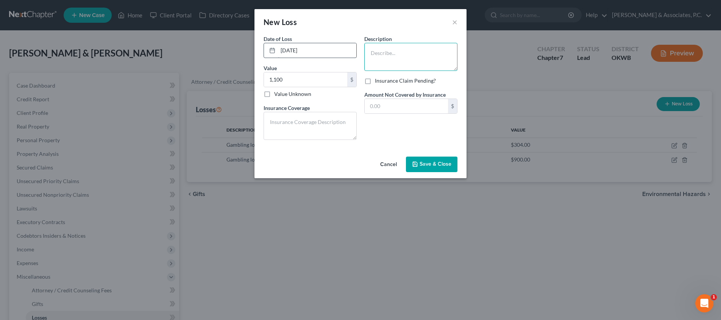
paste textarea "Gambling losses"
click at [446, 162] on span "Save & Close" at bounding box center [436, 164] width 32 height 6
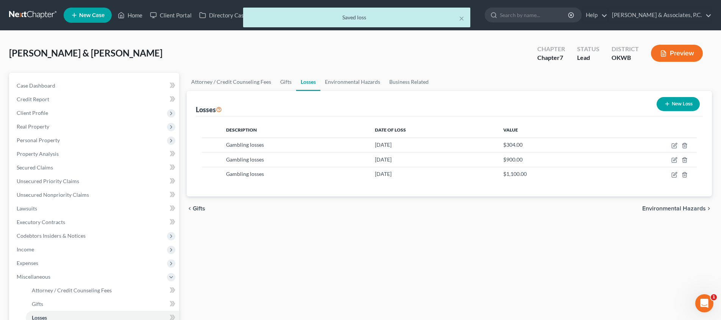
click at [679, 103] on button "New Loss" at bounding box center [678, 104] width 43 height 14
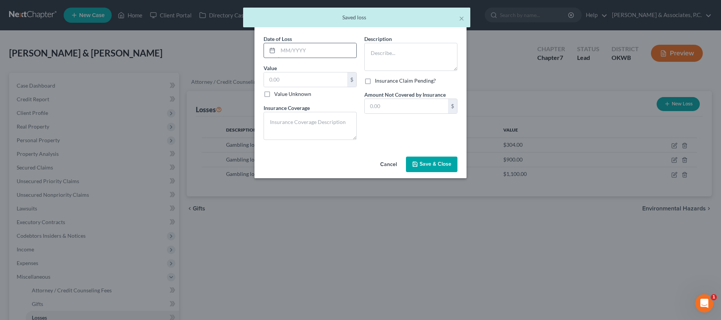
click at [303, 56] on input "text" at bounding box center [317, 50] width 78 height 14
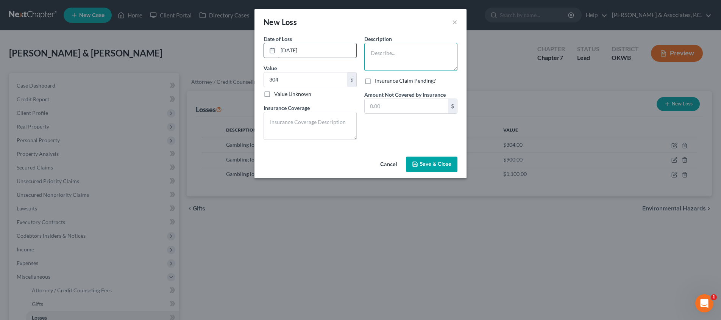
paste textarea "Gambling losses"
click at [440, 164] on span "Save & Close" at bounding box center [436, 164] width 32 height 6
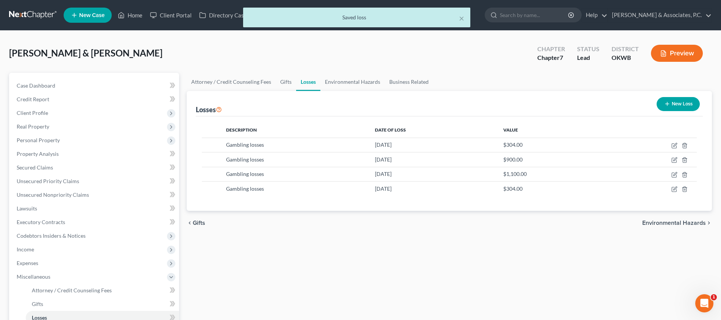
click at [686, 99] on button "New Loss" at bounding box center [678, 104] width 43 height 14
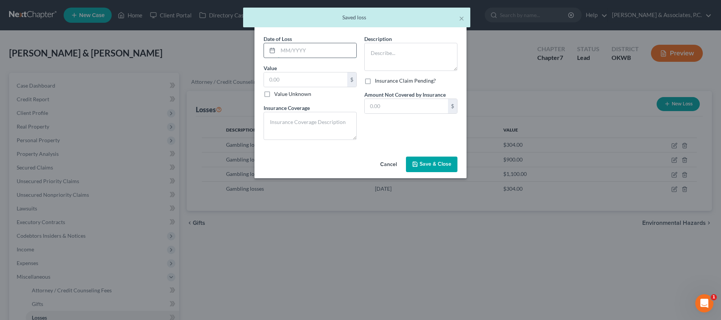
click at [301, 52] on input "text" at bounding box center [317, 50] width 78 height 14
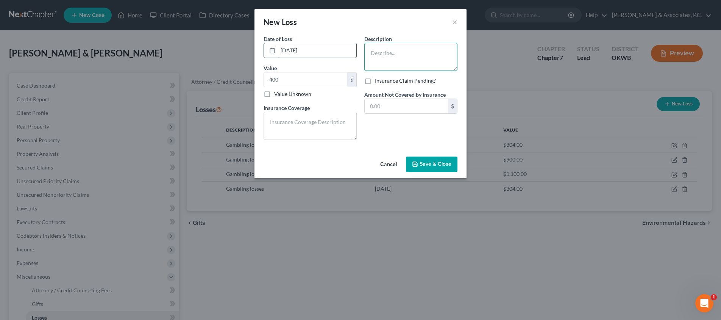
paste textarea "Gambling losses"
click at [450, 162] on span "Save & Close" at bounding box center [436, 164] width 32 height 6
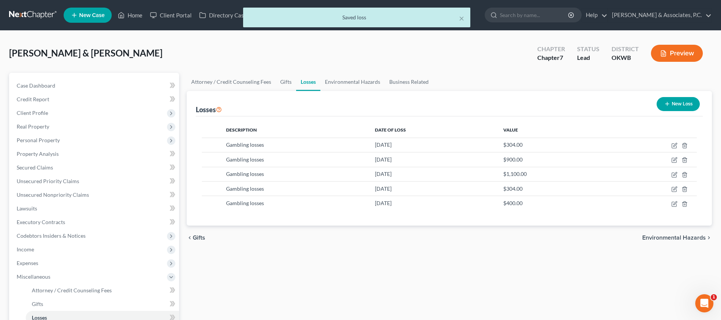
click at [656, 104] on div "New Loss" at bounding box center [678, 104] width 49 height 20
click at [660, 103] on button "New Loss" at bounding box center [678, 104] width 43 height 14
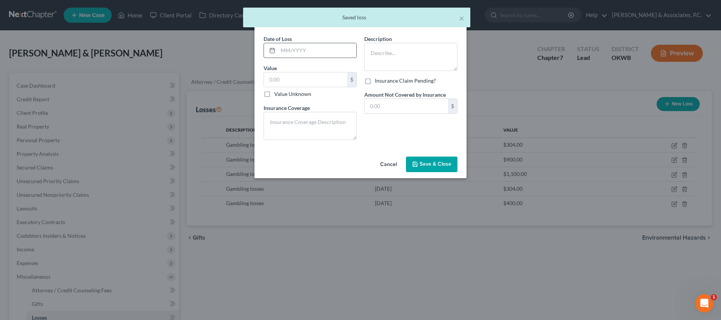
click at [312, 52] on input "text" at bounding box center [317, 50] width 78 height 14
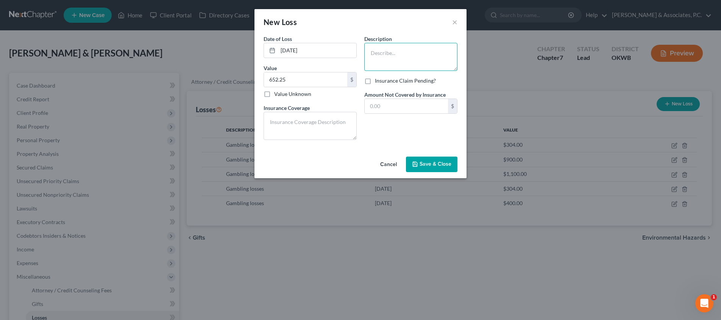
paste textarea "Gambling losses"
click at [450, 158] on button "Save & Close" at bounding box center [432, 164] width 52 height 16
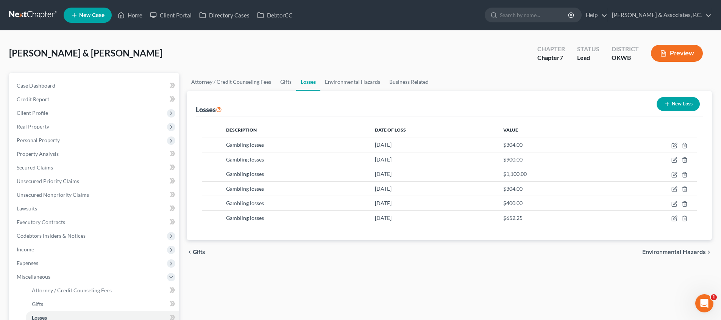
click at [673, 99] on button "New Loss" at bounding box center [678, 104] width 43 height 14
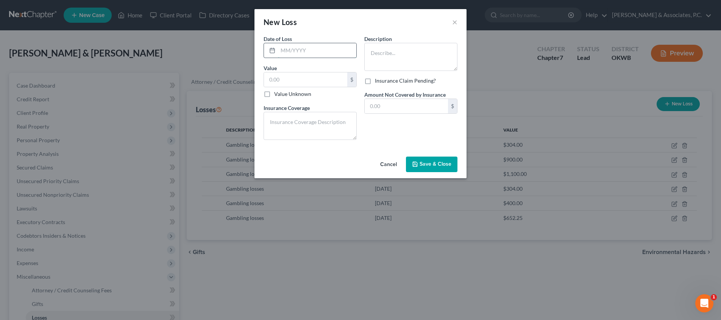
click at [293, 52] on input "text" at bounding box center [317, 50] width 78 height 14
paste textarea "Gambling losses"
click at [440, 167] on button "Save & Close" at bounding box center [432, 164] width 52 height 16
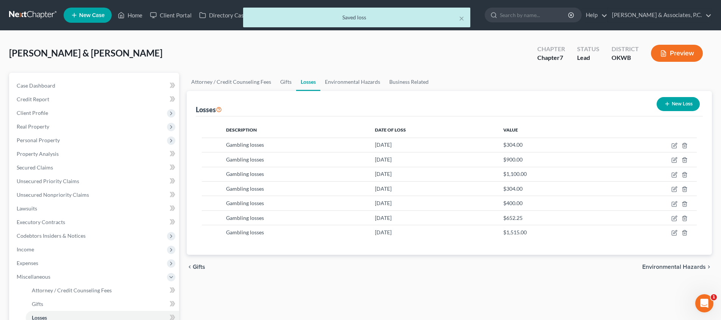
click at [670, 104] on icon "button" at bounding box center [667, 104] width 6 height 6
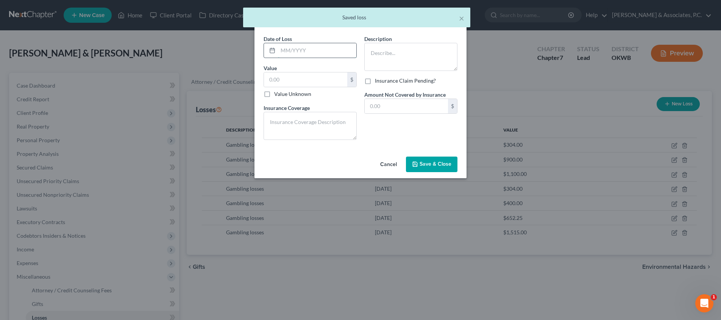
click at [314, 51] on input "text" at bounding box center [317, 50] width 78 height 14
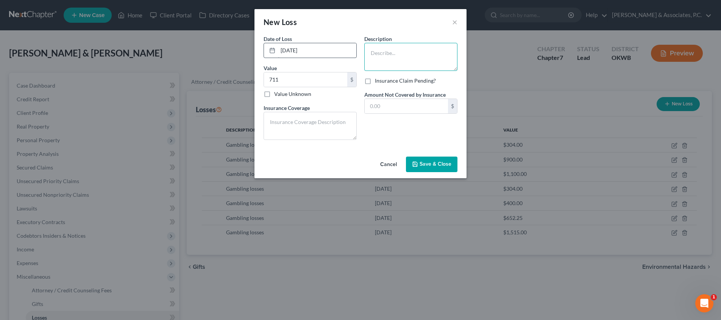
paste textarea "Gambling losses"
click at [433, 163] on span "Save & Close" at bounding box center [436, 164] width 32 height 6
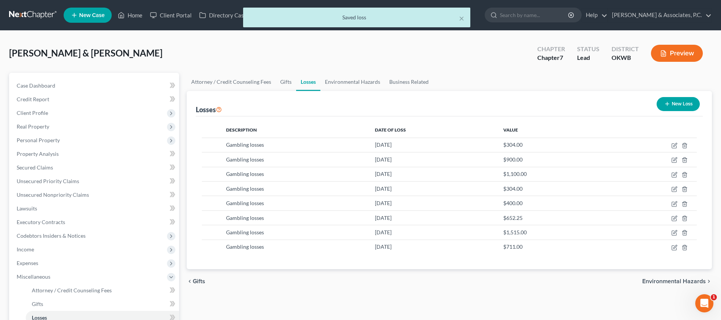
click at [664, 104] on icon "button" at bounding box center [667, 104] width 6 height 6
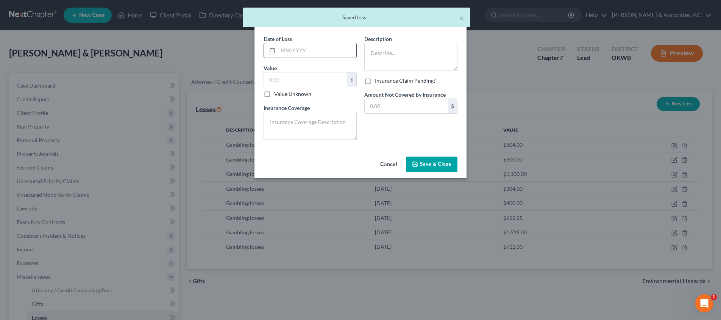
click at [301, 45] on input "text" at bounding box center [317, 50] width 78 height 14
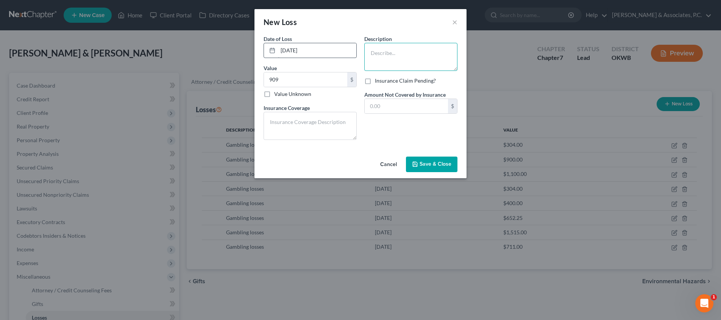
paste textarea "Gambling losses"
click at [448, 164] on span "Save & Close" at bounding box center [436, 164] width 32 height 6
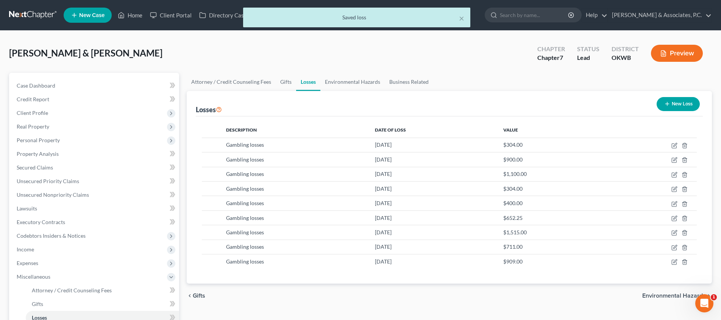
click at [688, 107] on button "New Loss" at bounding box center [678, 104] width 43 height 14
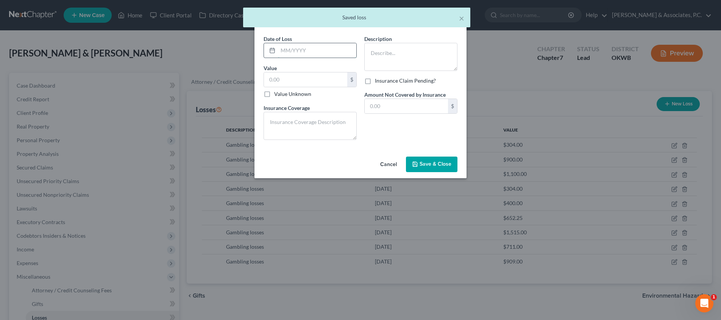
click at [308, 51] on input "text" at bounding box center [317, 50] width 78 height 14
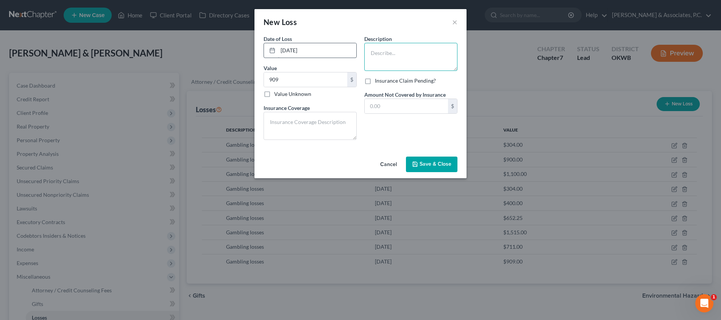
paste textarea "Gambling losses"
click at [445, 169] on button "Save & Close" at bounding box center [432, 164] width 52 height 16
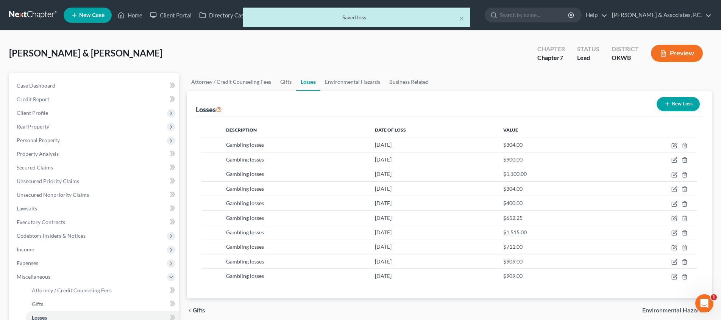
click at [665, 112] on div "New Loss" at bounding box center [678, 104] width 49 height 20
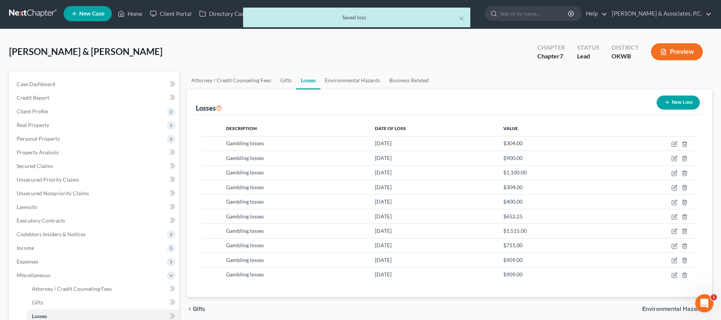
click at [676, 100] on button "New Loss" at bounding box center [678, 102] width 43 height 14
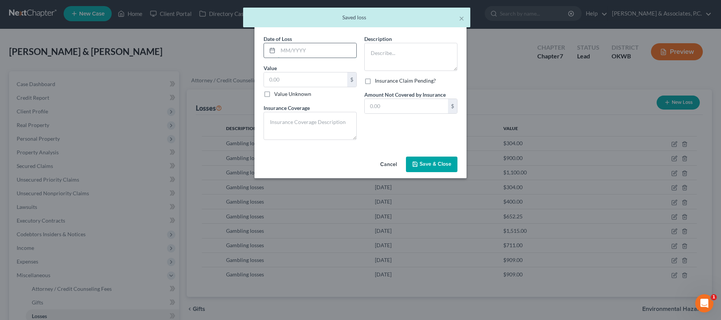
click at [316, 57] on input "text" at bounding box center [317, 50] width 78 height 14
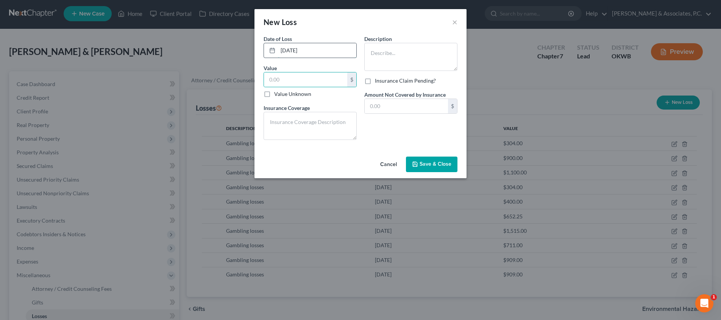
click at [294, 50] on input "[DATE]" at bounding box center [317, 50] width 78 height 14
paste textarea "Gambling losses"
click at [425, 159] on button "Save & Close" at bounding box center [432, 164] width 52 height 16
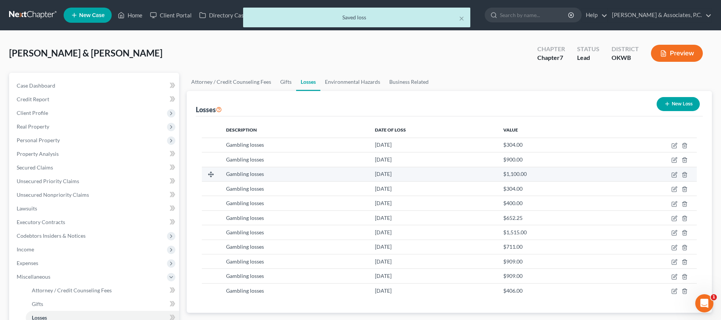
scroll to position [0, 0]
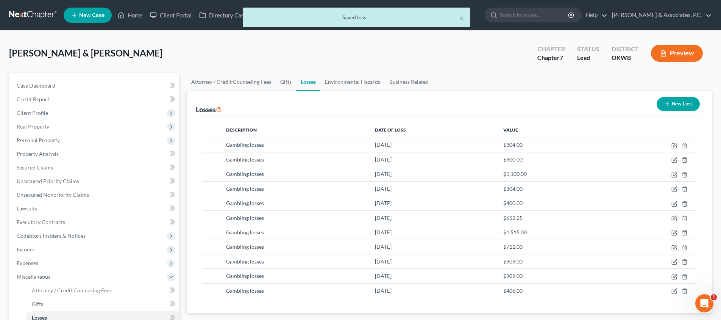
click at [678, 103] on button "New Loss" at bounding box center [678, 104] width 43 height 14
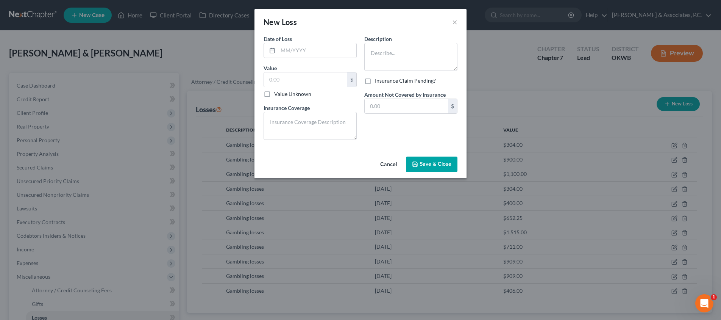
click at [389, 167] on button "Cancel" at bounding box center [388, 164] width 29 height 15
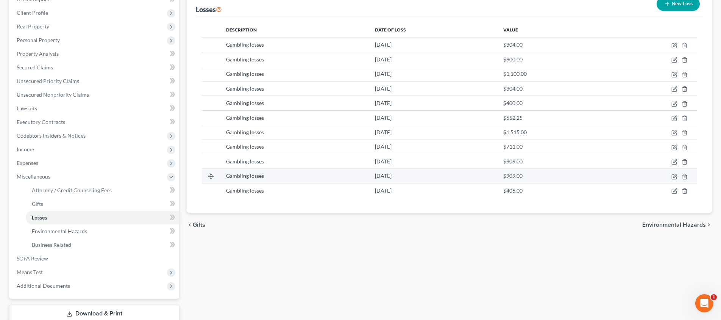
scroll to position [40, 0]
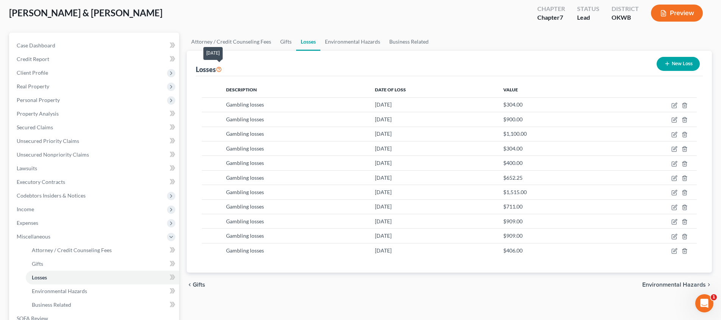
click at [220, 67] on icon at bounding box center [219, 68] width 6 height 7
click at [656, 282] on span "Environmental Hazards" at bounding box center [674, 284] width 64 height 6
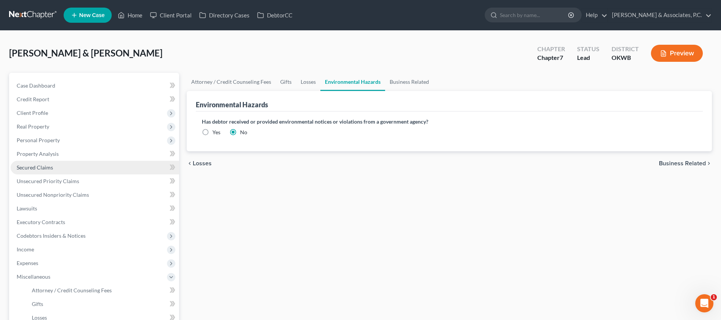
click at [53, 170] on link "Secured Claims" at bounding box center [95, 168] width 169 height 14
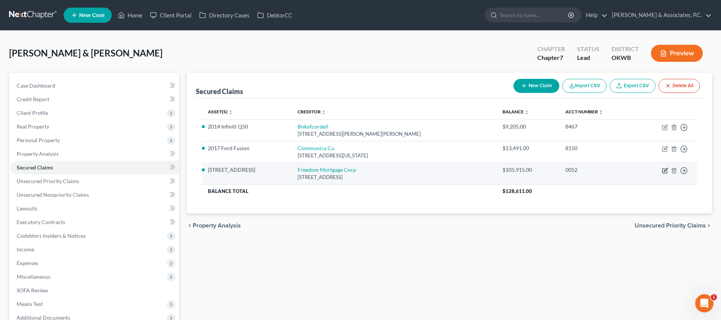
click at [667, 170] on icon "button" at bounding box center [664, 171] width 5 height 5
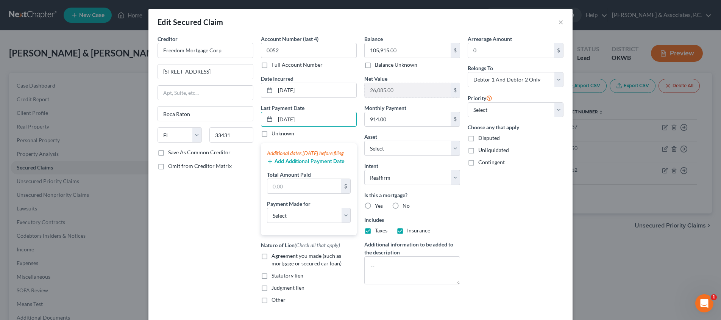
click at [296, 164] on button "Add Additional Payment Date" at bounding box center [306, 161] width 78 height 6
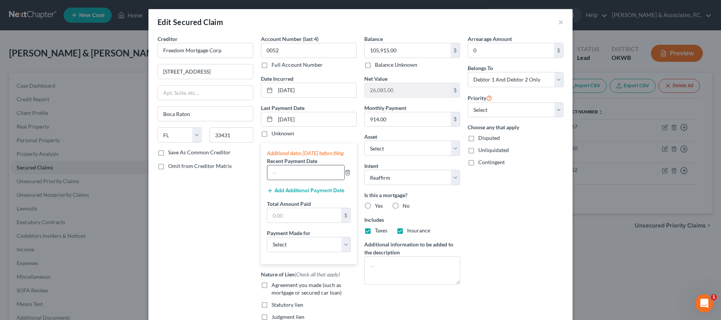
click at [296, 177] on input "text" at bounding box center [305, 172] width 77 height 14
click at [299, 194] on button "Add Additional Payment Date" at bounding box center [306, 190] width 78 height 6
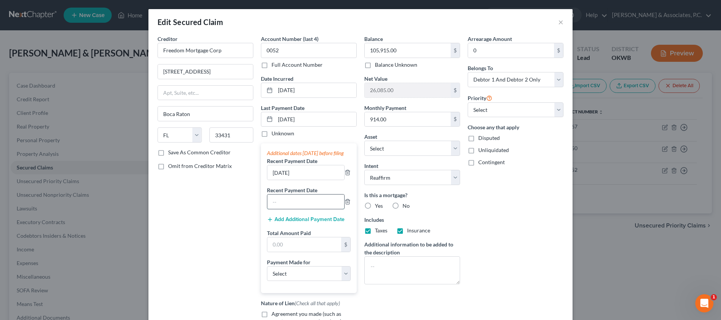
click at [297, 205] on input "text" at bounding box center [305, 201] width 77 height 14
click at [295, 245] on input "text" at bounding box center [304, 244] width 74 height 14
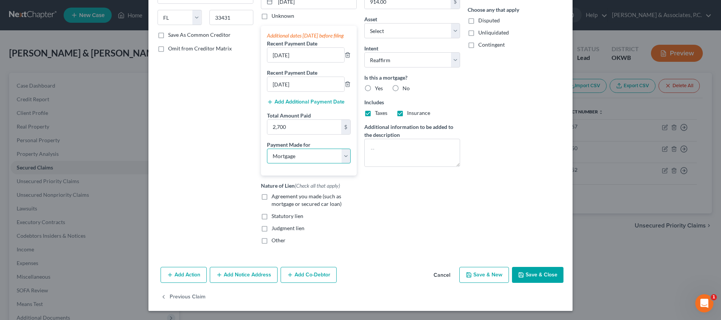
scroll to position [125, 0]
click at [524, 276] on icon "button" at bounding box center [521, 275] width 6 height 6
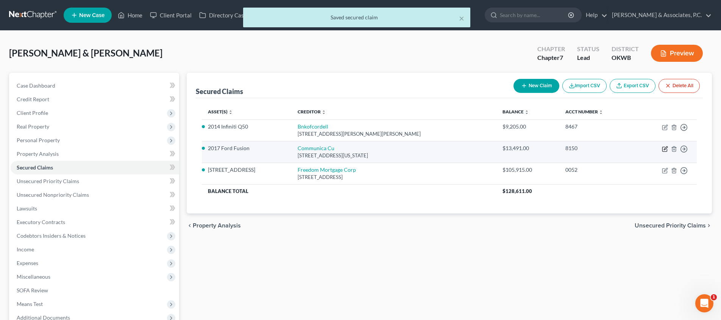
click at [664, 149] on icon "button" at bounding box center [665, 149] width 6 height 6
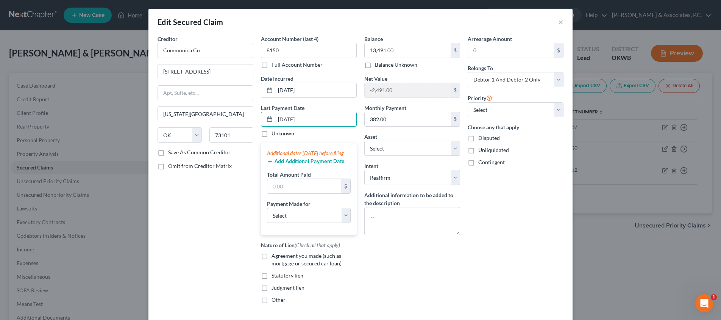
click at [313, 164] on button "Add Additional Payment Date" at bounding box center [306, 161] width 78 height 6
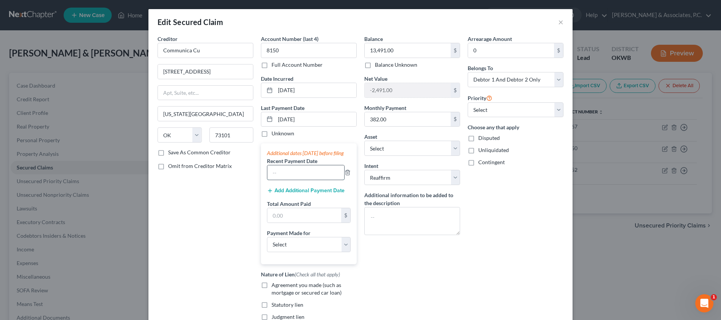
click at [303, 180] on input "text" at bounding box center [305, 172] width 77 height 14
click at [306, 194] on button "Add Additional Payment Date" at bounding box center [306, 190] width 78 height 6
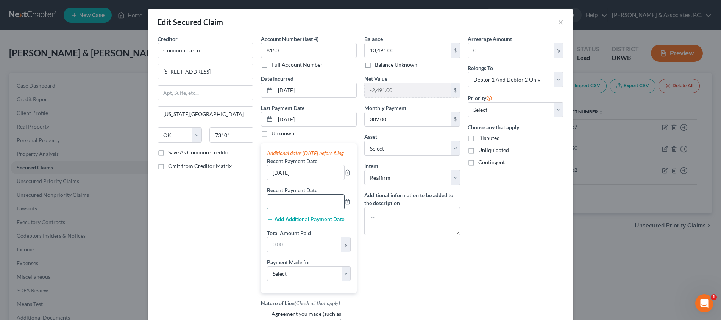
click at [301, 209] on input "text" at bounding box center [305, 201] width 77 height 14
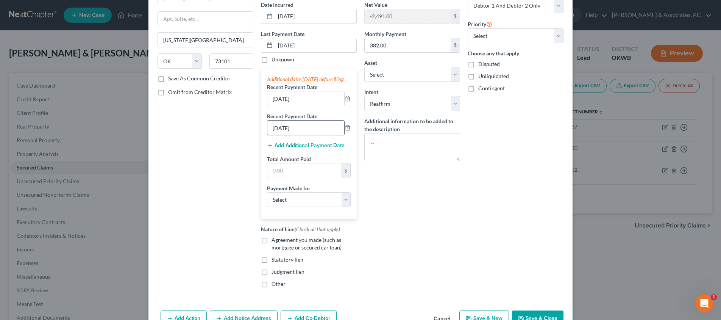
scroll to position [95, 0]
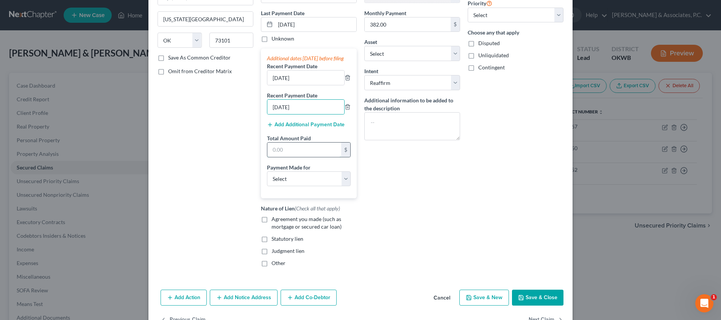
click at [300, 155] on input "text" at bounding box center [304, 149] width 74 height 14
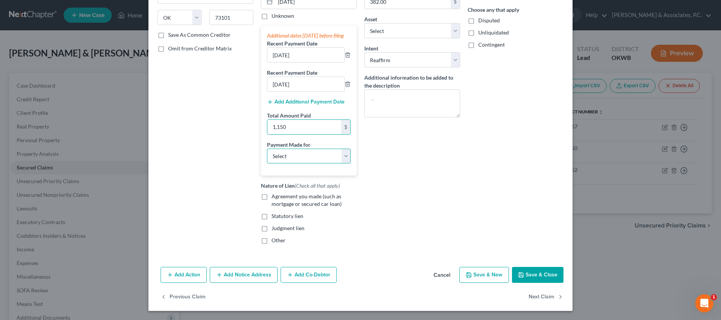
scroll to position [125, 0]
drag, startPoint x: 523, startPoint y: 278, endPoint x: 519, endPoint y: 275, distance: 5.1
click at [523, 278] on icon "button" at bounding box center [521, 275] width 6 height 6
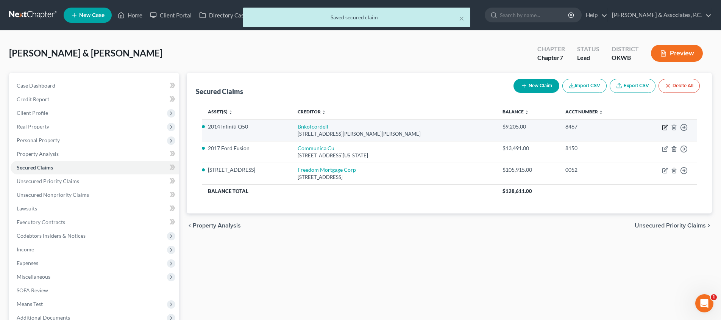
click at [666, 127] on icon "button" at bounding box center [665, 126] width 3 height 3
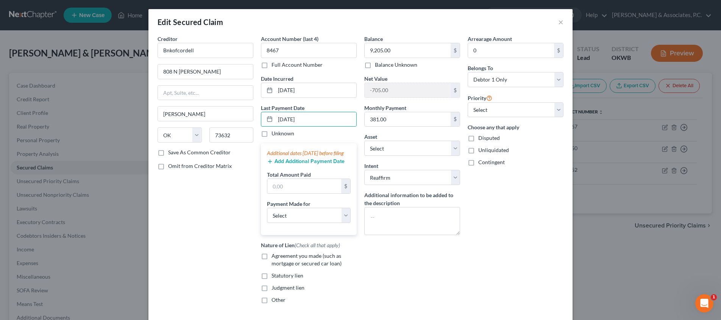
click at [294, 164] on button "Add Additional Payment Date" at bounding box center [306, 161] width 78 height 6
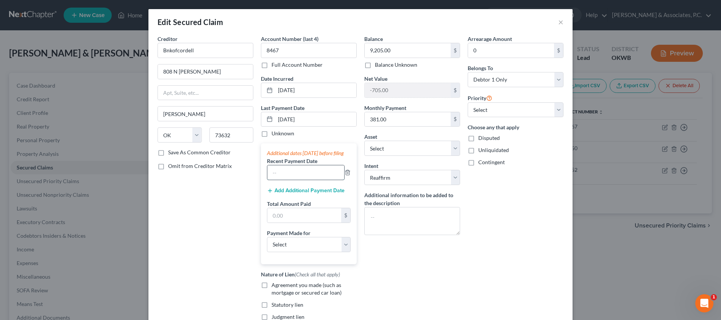
click at [294, 179] on input "text" at bounding box center [305, 172] width 77 height 14
click at [296, 194] on button "Add Additional Payment Date" at bounding box center [306, 190] width 78 height 6
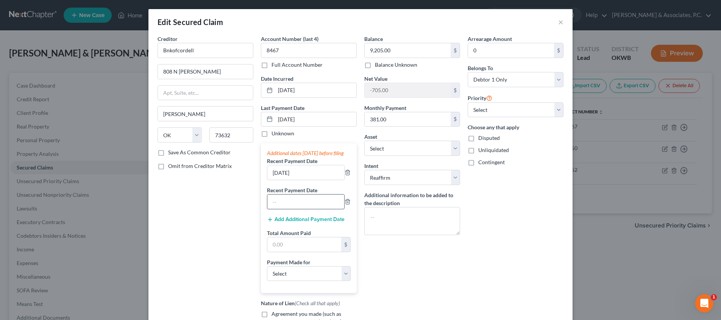
click at [294, 209] on input "text" at bounding box center [305, 201] width 77 height 14
click at [312, 251] on input "text" at bounding box center [304, 244] width 74 height 14
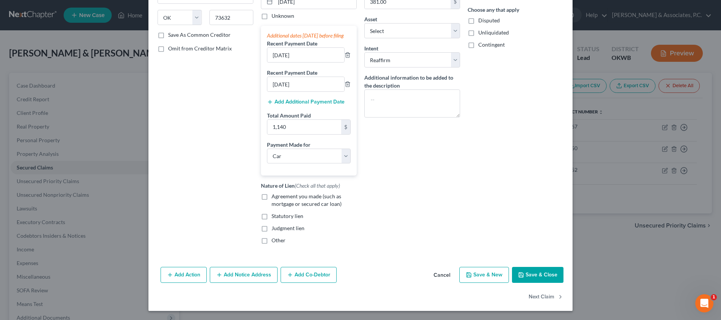
click at [530, 277] on button "Save & Close" at bounding box center [538, 275] width 52 height 16
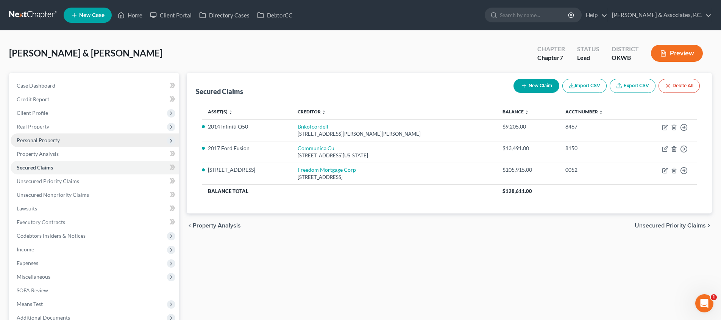
click at [112, 144] on span "Personal Property" at bounding box center [95, 140] width 169 height 14
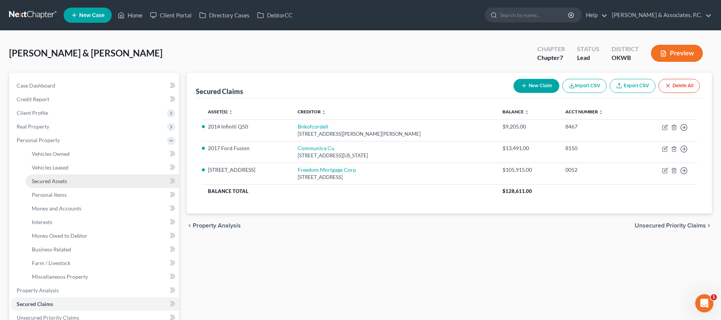
click at [86, 178] on link "Secured Assets" at bounding box center [102, 181] width 153 height 14
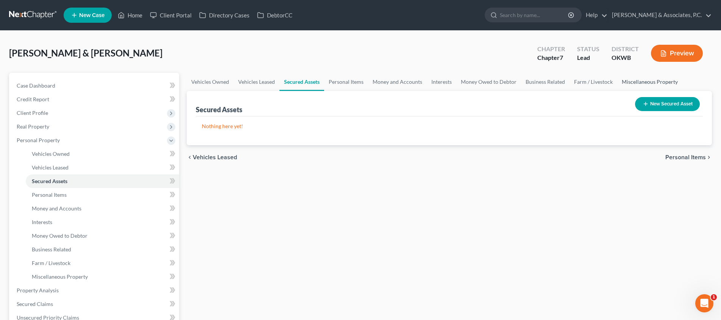
click at [637, 82] on link "Miscellaneous Property" at bounding box center [649, 82] width 65 height 18
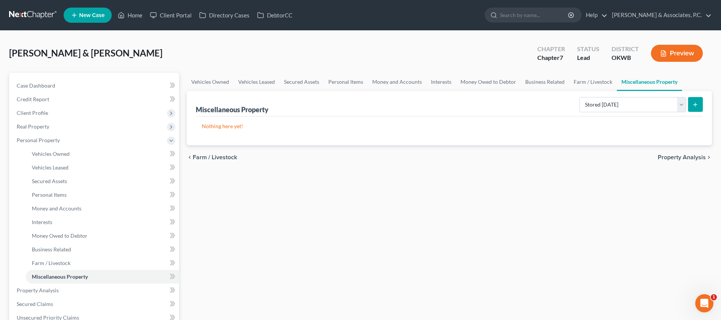
click at [693, 106] on icon "submit" at bounding box center [695, 105] width 6 height 6
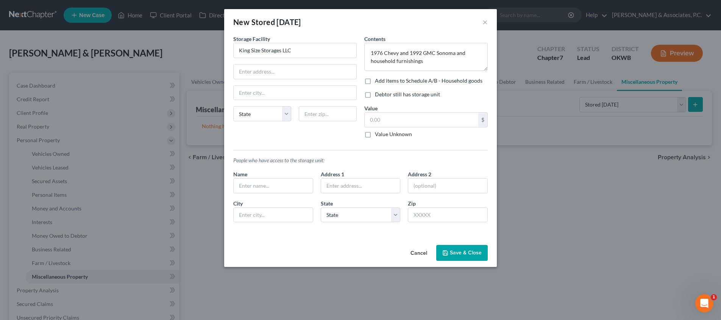
click at [375, 80] on label "Add items to Schedule A/B - Household goods" at bounding box center [429, 81] width 108 height 8
click at [378, 80] on input "Add items to Schedule A/B - Household goods" at bounding box center [380, 79] width 5 height 5
click at [381, 119] on input "text" at bounding box center [422, 119] width 114 height 14
click at [375, 96] on label "Debtor still has storage unit" at bounding box center [407, 95] width 65 height 8
click at [378, 95] on input "Debtor still has storage unit" at bounding box center [380, 93] width 5 height 5
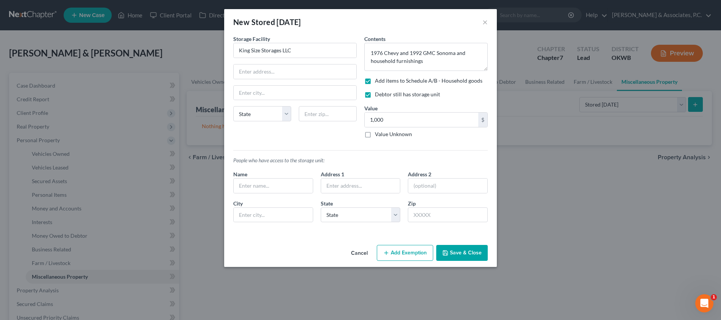
click at [463, 254] on button "Save & Close" at bounding box center [462, 253] width 52 height 16
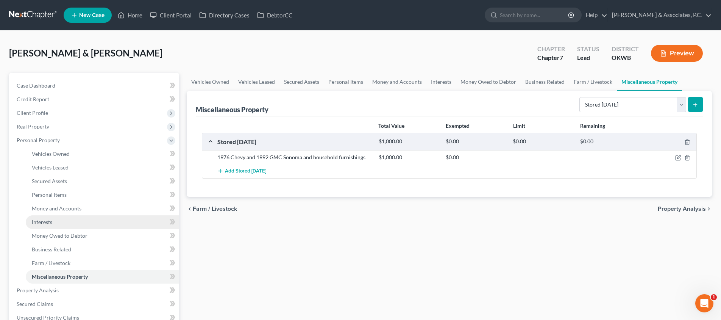
scroll to position [109, 0]
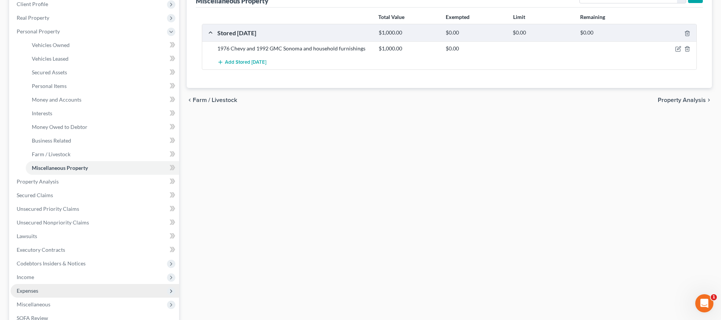
click at [74, 291] on span "Expenses" at bounding box center [95, 291] width 169 height 14
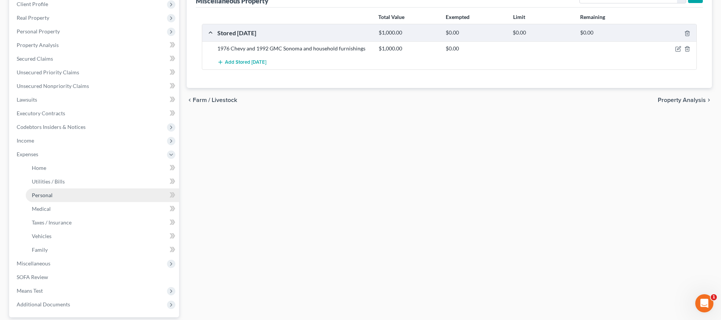
scroll to position [108, 0]
click at [72, 191] on link "Personal" at bounding box center [102, 196] width 153 height 14
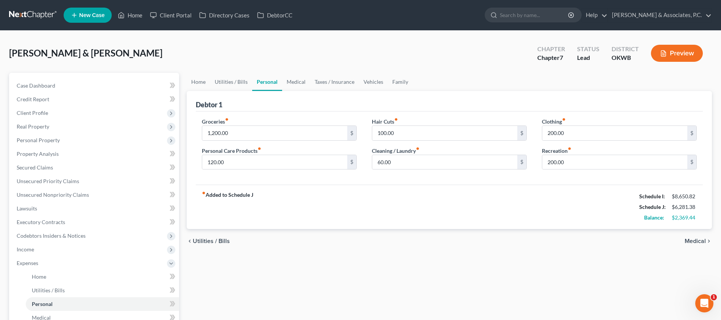
scroll to position [150, 0]
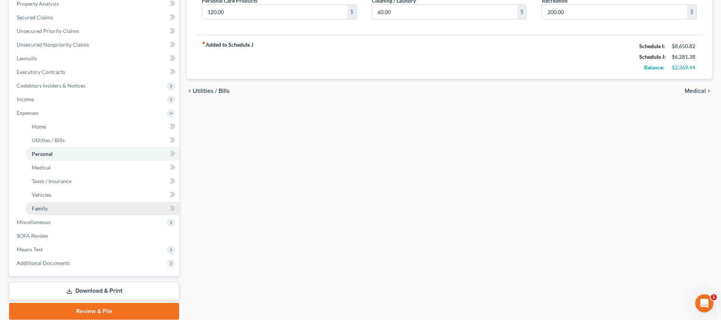
click at [103, 209] on link "Family" at bounding box center [102, 208] width 153 height 14
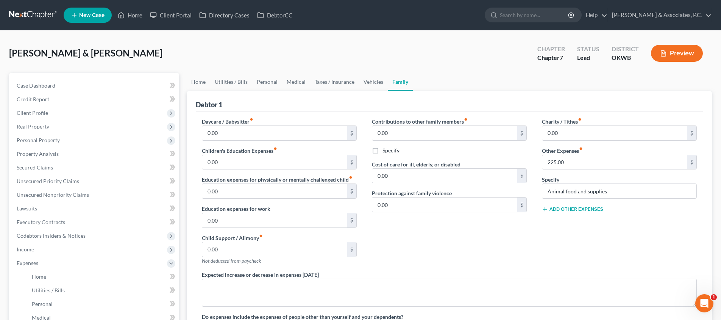
click at [570, 206] on button "Add Other Expenses" at bounding box center [572, 209] width 61 height 6
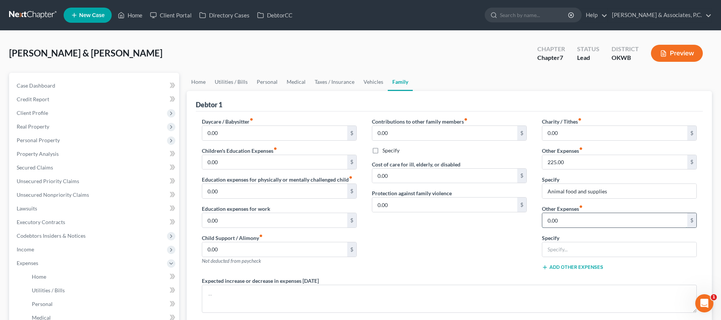
click at [556, 218] on input "0.00" at bounding box center [614, 220] width 145 height 14
click at [567, 245] on input "text" at bounding box center [619, 249] width 154 height 14
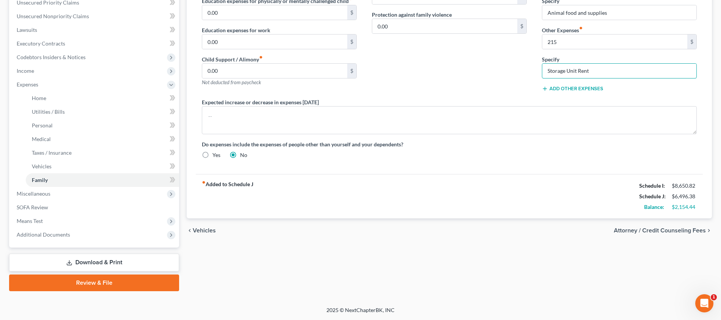
scroll to position [178, 0]
click at [667, 233] on span "Attorney / Credit Counseling Fees" at bounding box center [660, 230] width 92 height 6
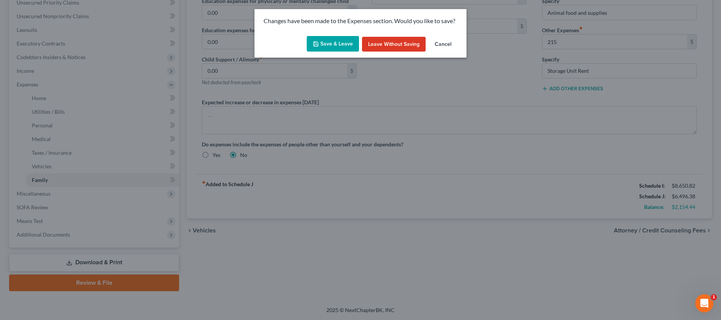
click at [324, 45] on button "Save & Leave" at bounding box center [333, 44] width 52 height 16
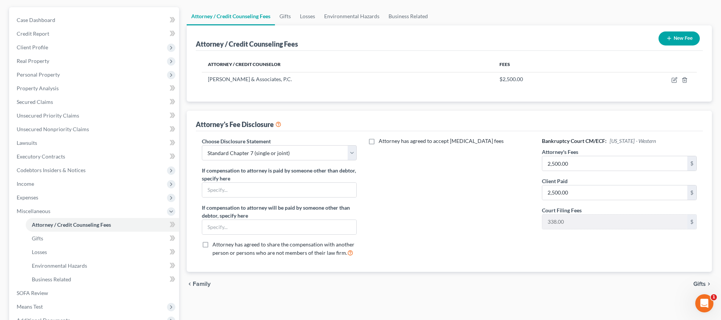
scroll to position [141, 0]
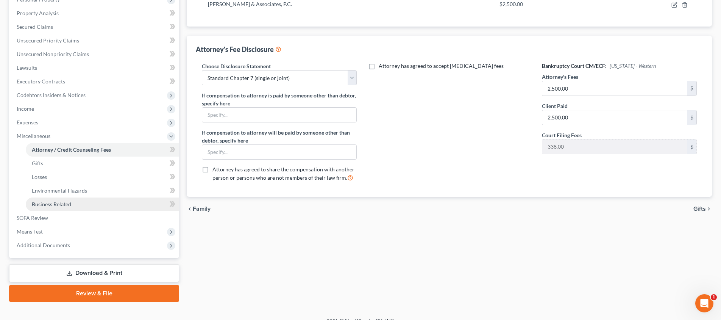
click at [94, 206] on link "Business Related" at bounding box center [102, 204] width 153 height 14
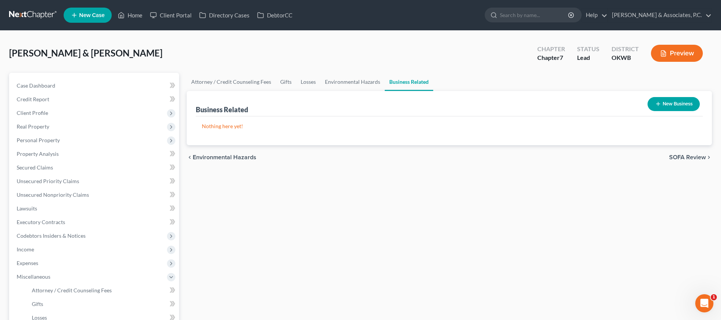
click at [688, 105] on button "New Business" at bounding box center [674, 104] width 52 height 14
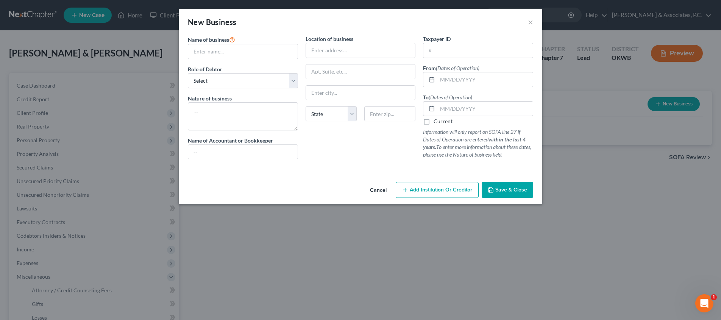
click at [240, 43] on div "Name of business *" at bounding box center [243, 47] width 110 height 24
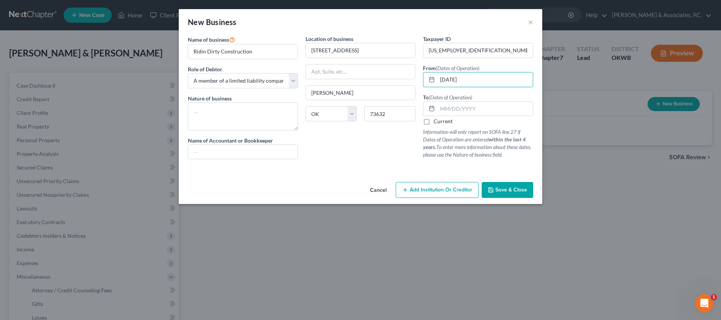
click at [434, 122] on label "Current" at bounding box center [443, 121] width 19 height 8
click at [437, 122] on input "Current" at bounding box center [439, 119] width 5 height 5
click at [231, 118] on textarea at bounding box center [243, 116] width 110 height 28
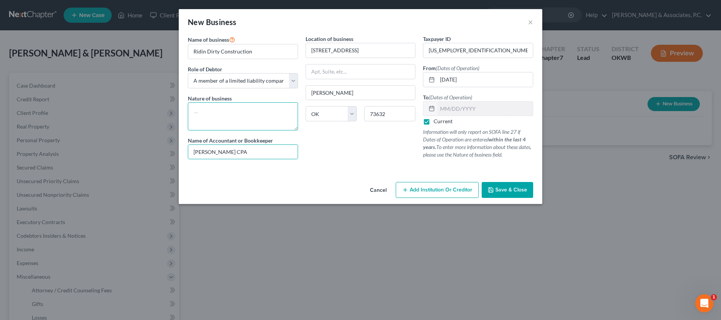
click at [252, 123] on textarea at bounding box center [243, 116] width 110 height 28
click at [509, 190] on span "Save & Close" at bounding box center [511, 189] width 32 height 6
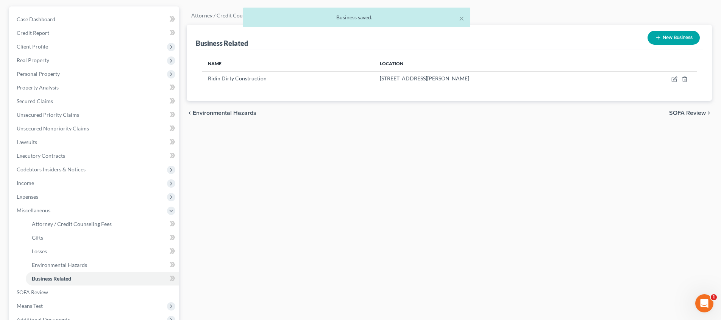
scroll to position [131, 0]
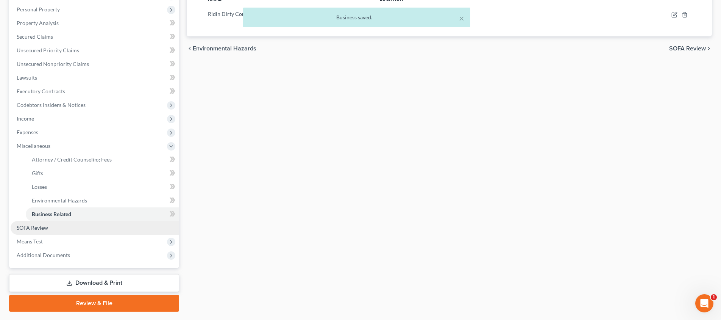
click at [105, 233] on link "SOFA Review" at bounding box center [95, 228] width 169 height 14
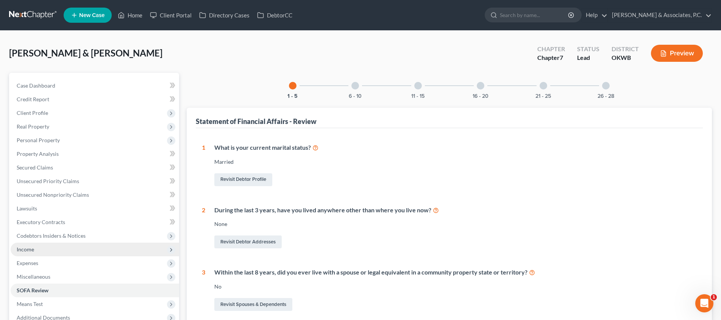
click at [57, 253] on span "Income" at bounding box center [95, 249] width 169 height 14
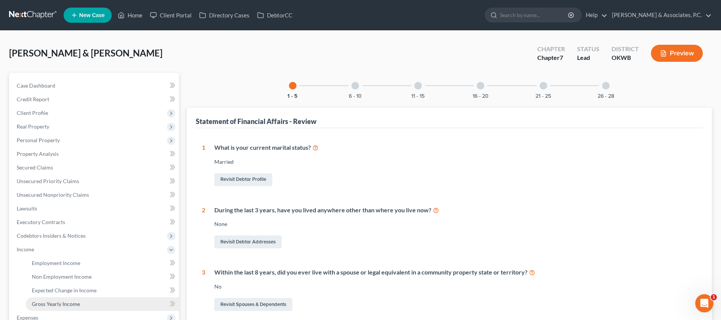
click at [111, 301] on link "Gross Yearly Income" at bounding box center [102, 304] width 153 height 14
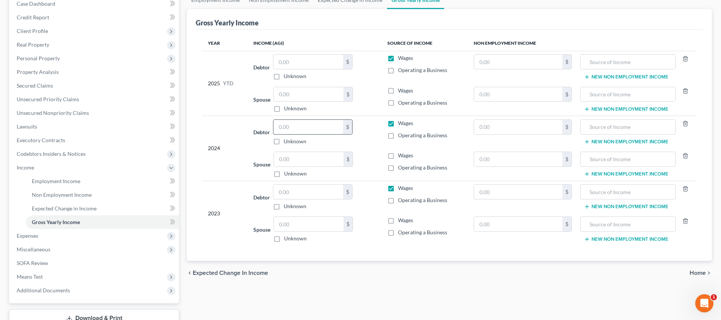
scroll to position [81, 0]
click at [330, 128] on input "text" at bounding box center [308, 128] width 70 height 14
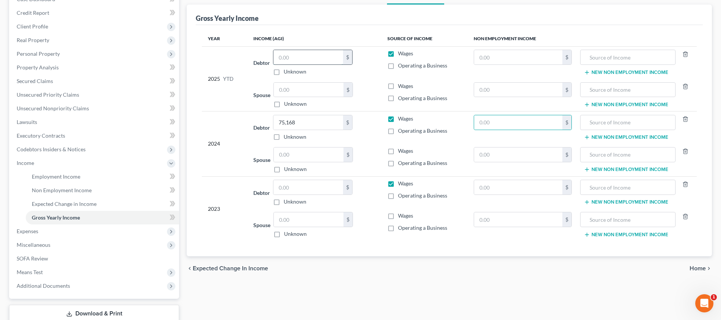
click at [300, 59] on input "text" at bounding box center [308, 57] width 70 height 14
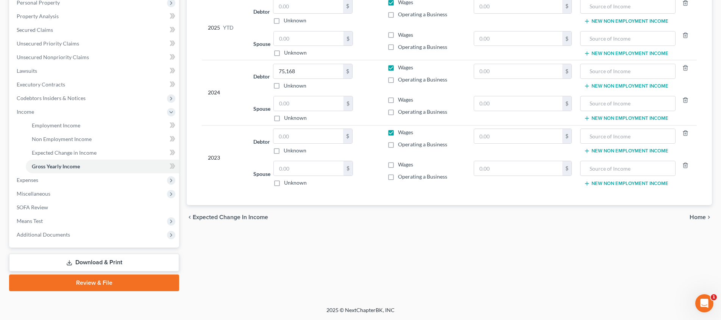
scroll to position [137, 0]
click at [323, 34] on input "text" at bounding box center [309, 39] width 70 height 14
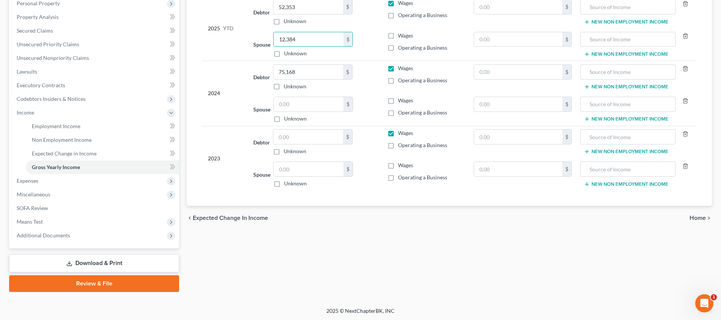
click at [368, 55] on div "Spouse 12,384.00 $ Unknown Balance Undetermined 12,384 $ Unknown" at bounding box center [314, 45] width 122 height 26
click at [398, 33] on label "Wages" at bounding box center [405, 36] width 15 height 8
click at [401, 33] on input "Wages" at bounding box center [403, 34] width 5 height 5
click at [696, 217] on span "Home" at bounding box center [698, 217] width 16 height 6
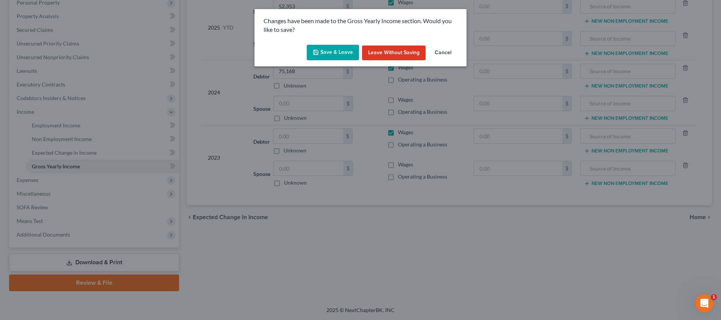
click at [336, 58] on button "Save & Leave" at bounding box center [333, 53] width 52 height 16
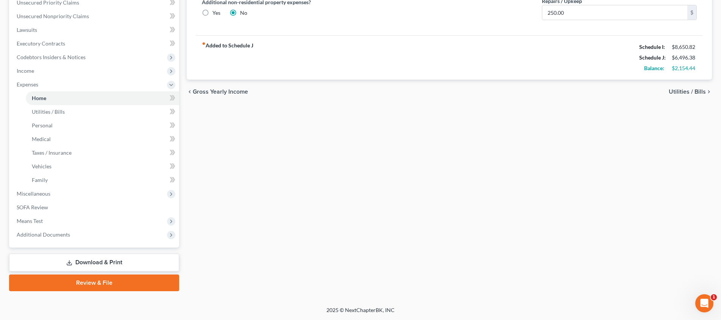
scroll to position [178, 0]
click at [66, 211] on link "SOFA Review" at bounding box center [95, 207] width 169 height 14
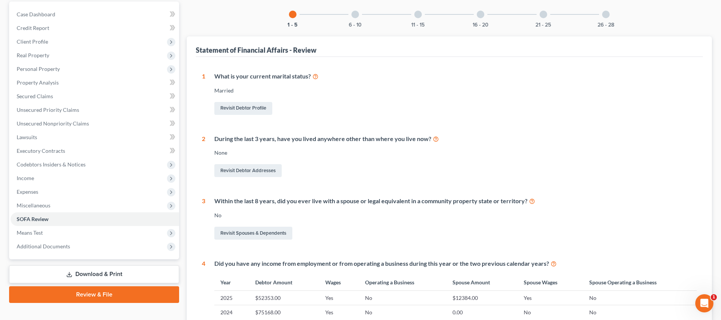
scroll to position [8, 0]
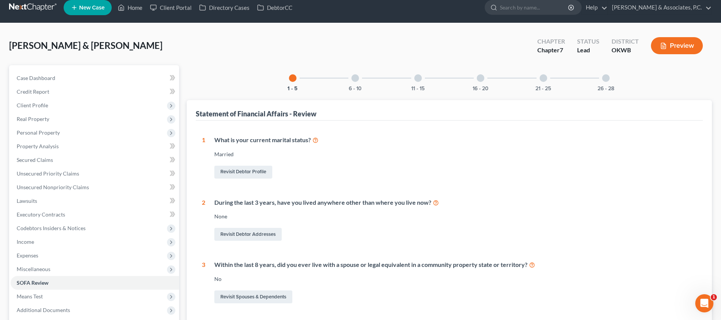
click at [358, 80] on div "6 - 10" at bounding box center [355, 78] width 26 height 26
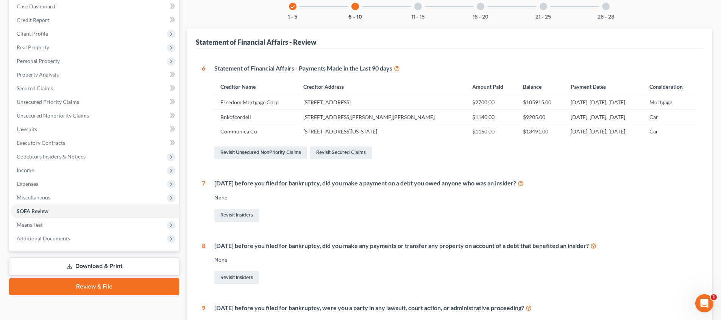
scroll to position [3, 0]
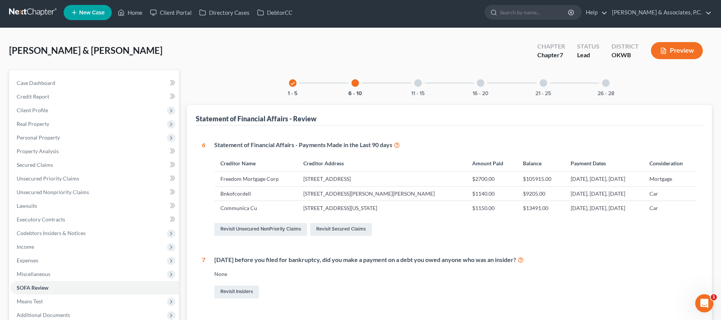
click at [420, 83] on div at bounding box center [418, 83] width 8 height 8
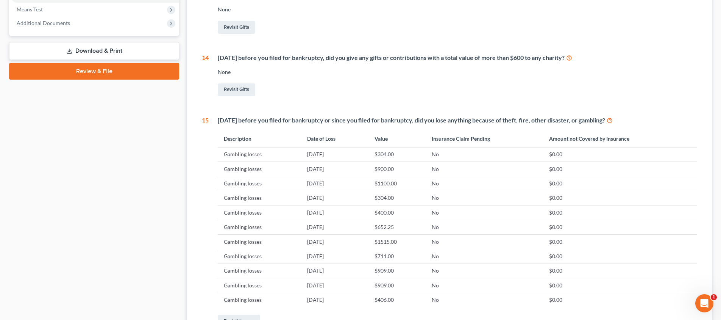
scroll to position [341, 0]
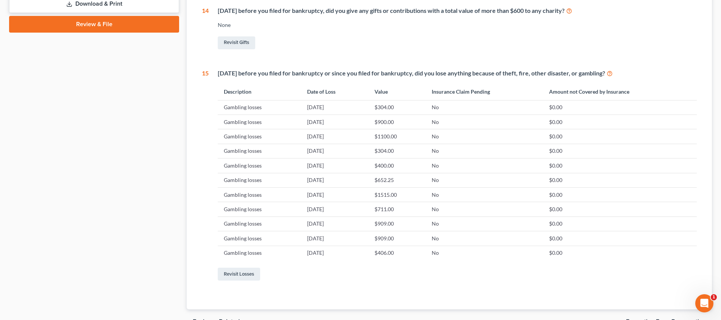
click at [613, 73] on icon at bounding box center [610, 72] width 6 height 7
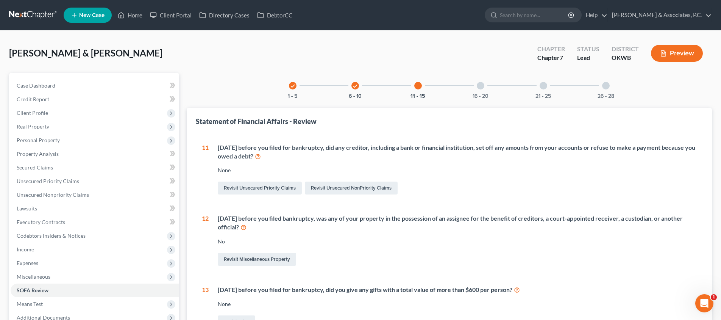
scroll to position [0, 0]
click at [482, 86] on div at bounding box center [481, 86] width 8 height 8
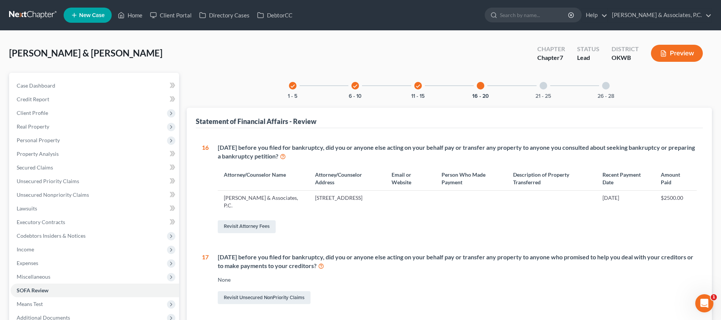
click at [544, 84] on div at bounding box center [544, 86] width 8 height 8
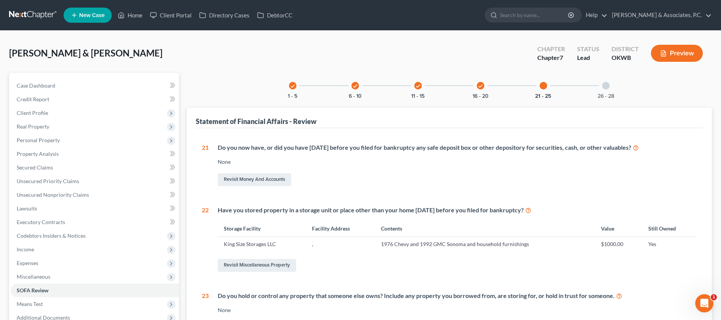
click at [603, 84] on div at bounding box center [606, 86] width 8 height 8
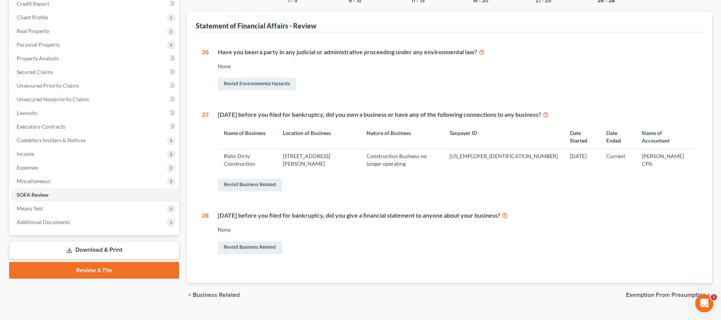
scroll to position [95, 0]
click at [640, 292] on span "Exemption from Presumption" at bounding box center [666, 295] width 80 height 6
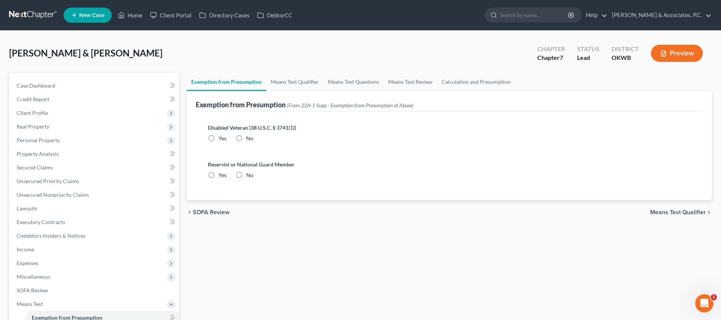
click at [664, 213] on span "Means Test Qualifier" at bounding box center [678, 212] width 56 height 6
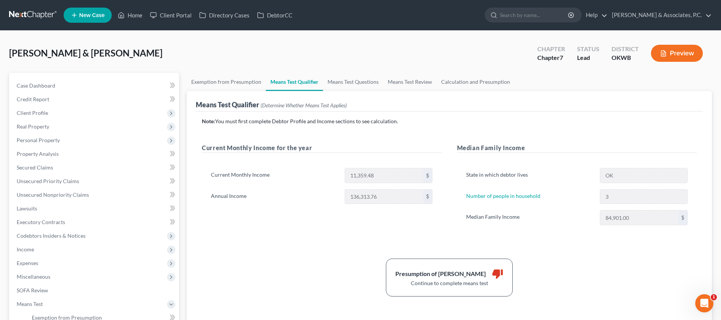
scroll to position [52, 0]
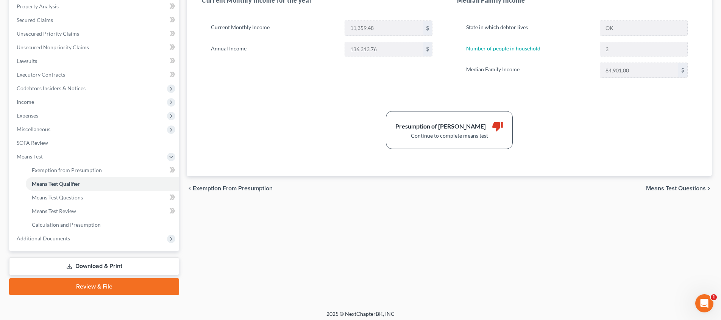
drag, startPoint x: 650, startPoint y: 190, endPoint x: 590, endPoint y: 198, distance: 61.1
click at [650, 190] on span "Means Test Questions" at bounding box center [676, 188] width 60 height 6
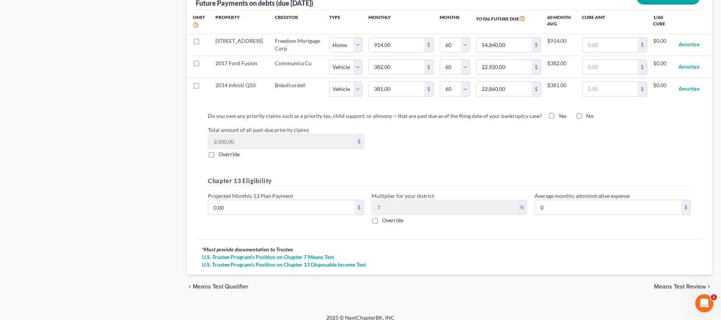
scroll to position [777, 0]
click at [677, 284] on span "Means Test Review" at bounding box center [680, 287] width 52 height 6
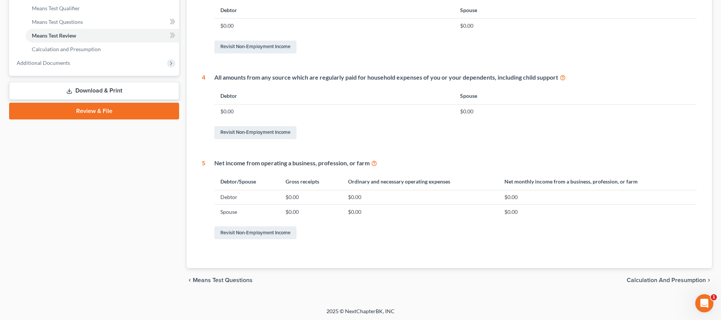
scroll to position [322, 0]
click at [636, 277] on span "Calculation and Presumption" at bounding box center [666, 280] width 79 height 6
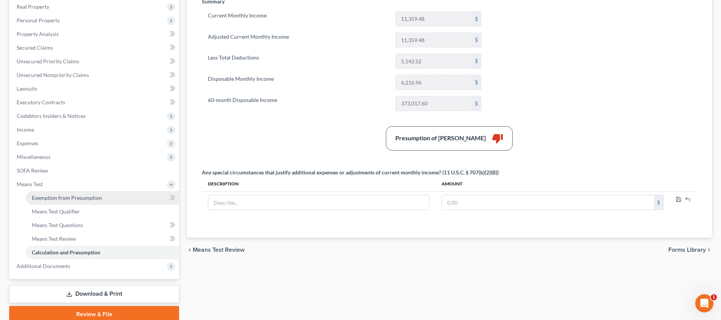
scroll to position [108, 0]
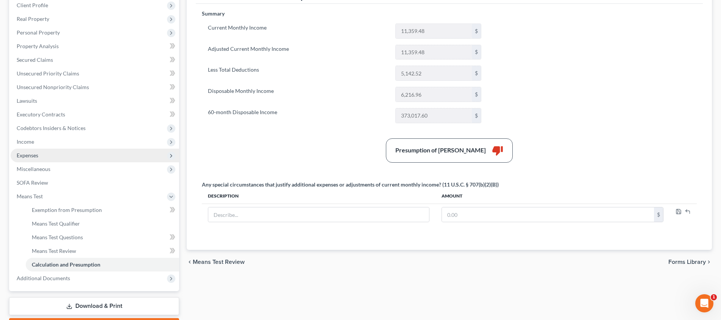
click at [97, 155] on span "Expenses" at bounding box center [95, 155] width 169 height 14
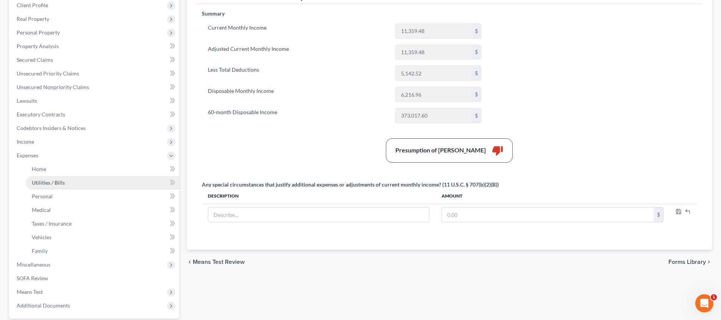
click at [80, 184] on link "Utilities / Bills" at bounding box center [102, 183] width 153 height 14
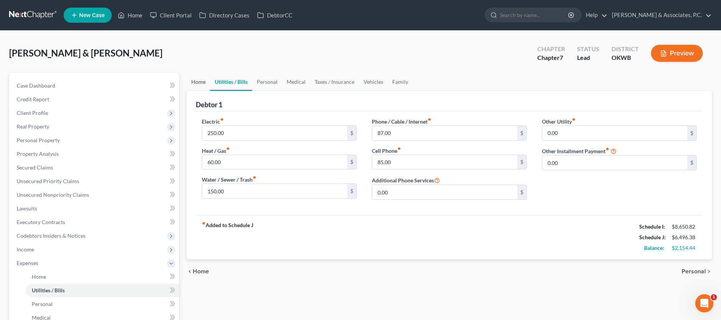
click at [198, 85] on link "Home" at bounding box center [198, 82] width 23 height 18
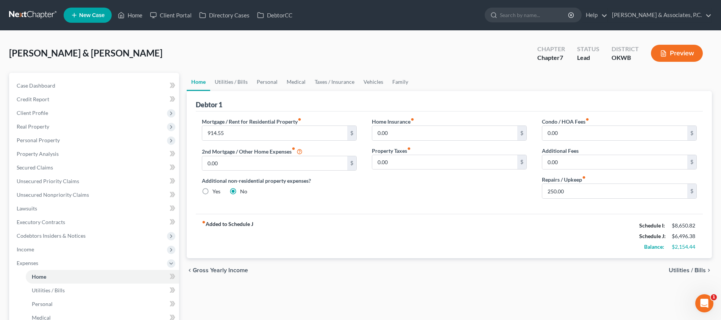
scroll to position [62, 0]
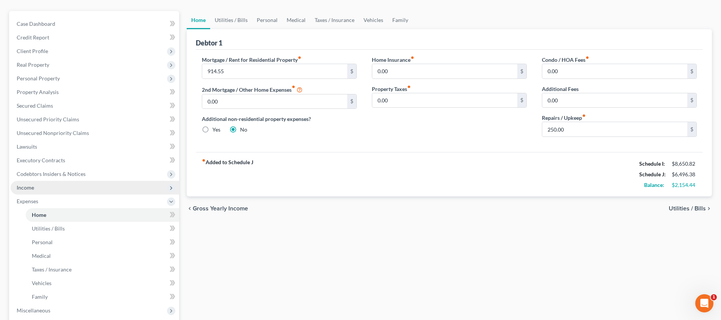
click at [70, 186] on span "Income" at bounding box center [95, 188] width 169 height 14
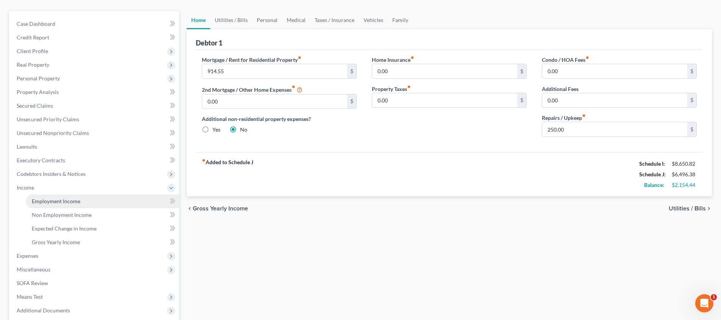
click at [72, 198] on span "Employment Income" at bounding box center [56, 201] width 48 height 6
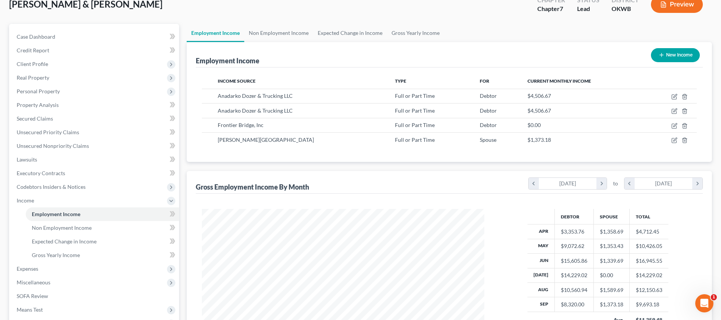
scroll to position [62, 0]
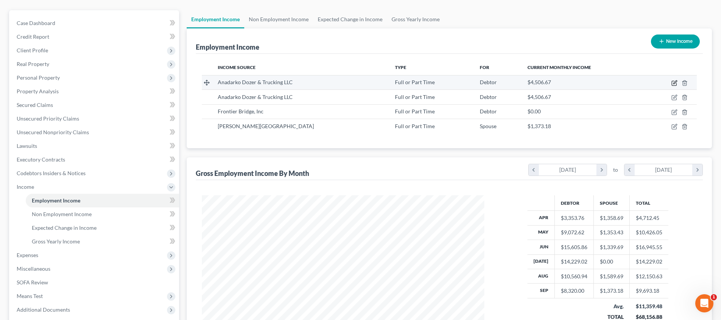
click at [674, 83] on icon "button" at bounding box center [675, 83] width 6 height 6
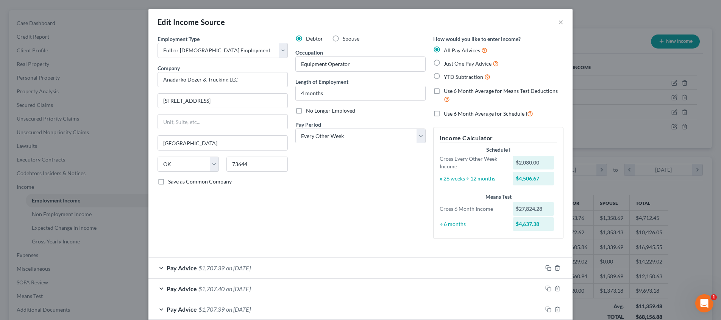
scroll to position [0, 0]
click at [556, 21] on div "Edit Income Source ×" at bounding box center [360, 22] width 424 height 26
click at [561, 21] on button "×" at bounding box center [560, 21] width 5 height 9
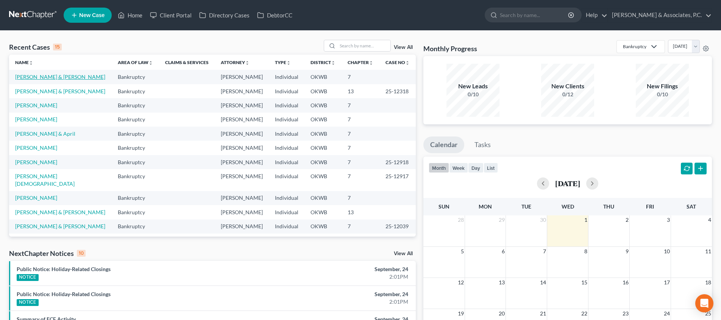
click at [59, 76] on link "Bartlett, Ronald & Stacy" at bounding box center [60, 76] width 90 height 6
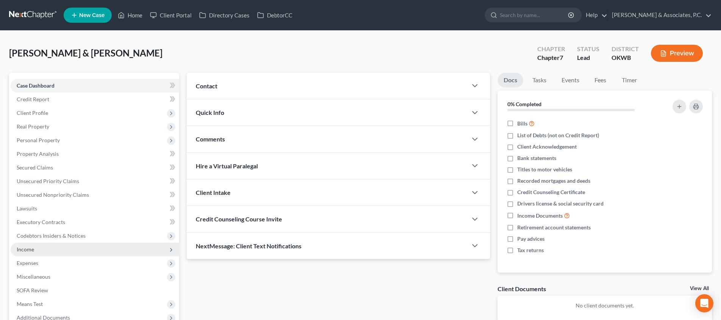
click at [101, 253] on span "Income" at bounding box center [95, 249] width 169 height 14
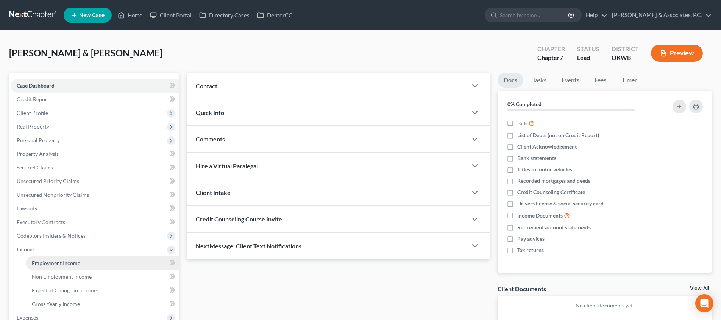
click at [102, 259] on link "Employment Income" at bounding box center [102, 263] width 153 height 14
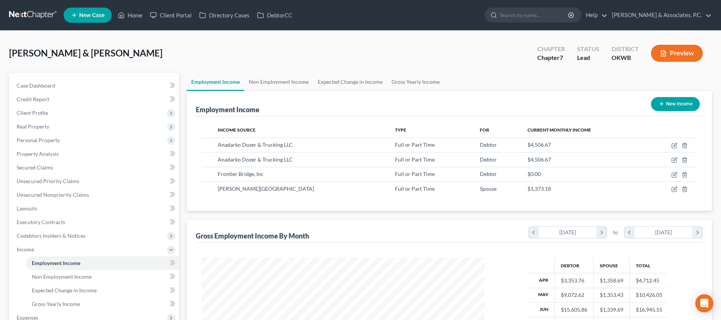
scroll to position [141, 298]
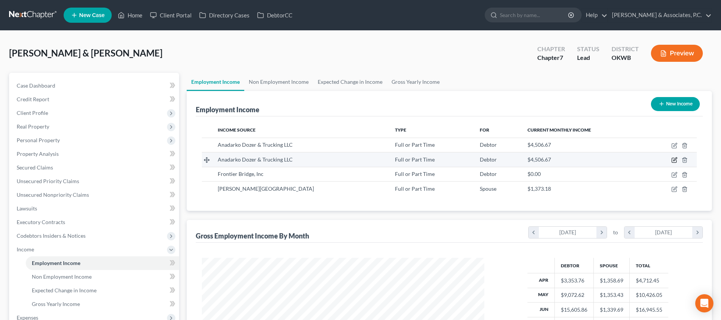
click at [673, 161] on icon "button" at bounding box center [675, 160] width 6 height 6
select select "0"
select select "37"
select select "2"
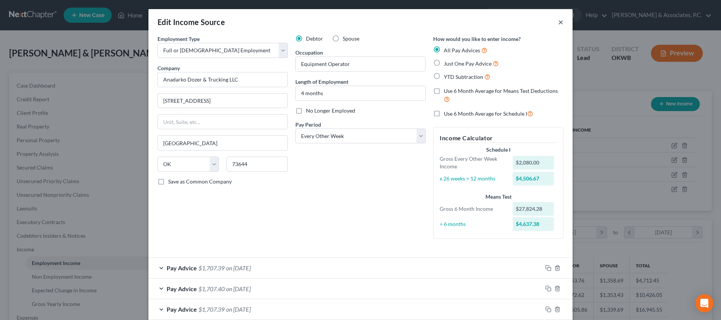
scroll to position [0, 0]
click at [561, 23] on button "×" at bounding box center [560, 21] width 5 height 9
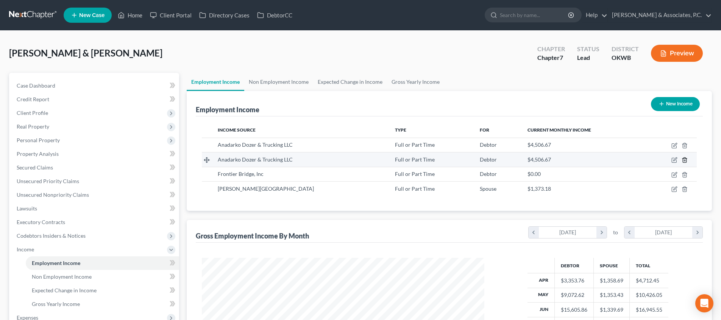
click at [685, 161] on icon "button" at bounding box center [685, 160] width 6 height 6
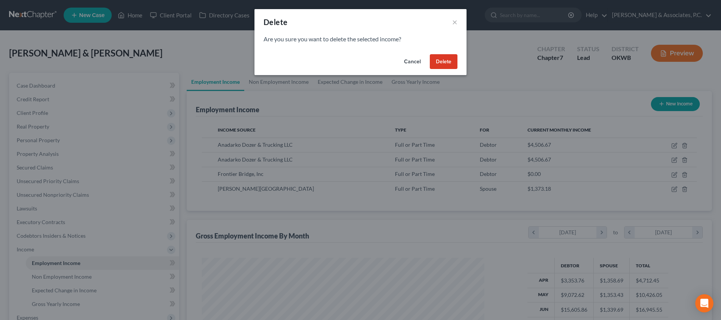
click at [455, 67] on button "Delete" at bounding box center [444, 61] width 28 height 15
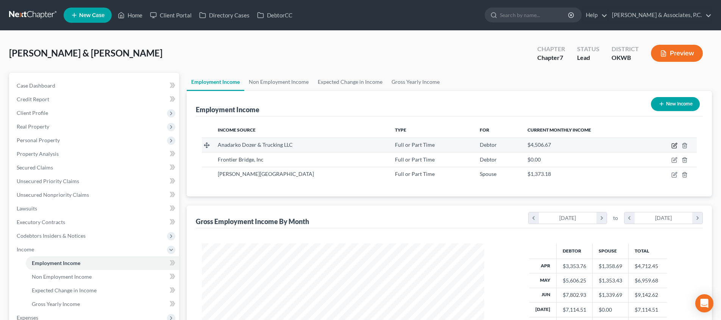
click at [675, 144] on icon "button" at bounding box center [675, 145] width 6 height 6
select select "0"
select select "37"
select select "2"
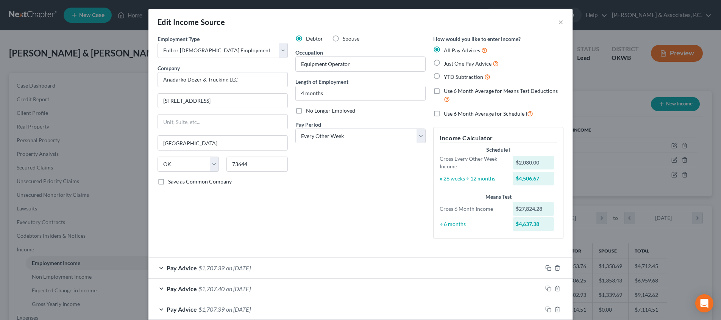
click at [444, 89] on label "Use 6 Month Average for Means Test Deductions" at bounding box center [504, 95] width 120 height 16
click at [447, 89] on input "Use 6 Month Average for Means Test Deductions" at bounding box center [449, 89] width 5 height 5
checkbox input "true"
click at [444, 111] on label "Use 6 Month Average for Schedule I" at bounding box center [488, 113] width 89 height 9
click at [447, 111] on input "Use 6 Month Average for Schedule I" at bounding box center [449, 111] width 5 height 5
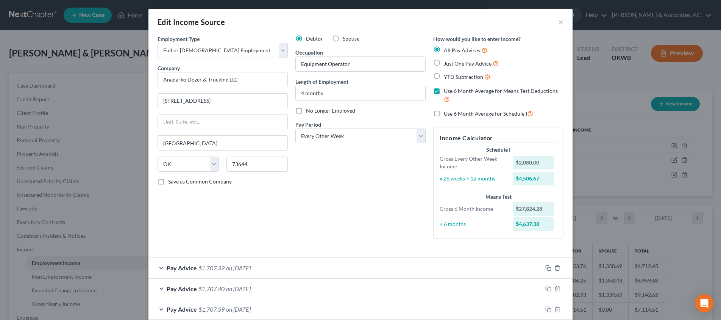
checkbox input "true"
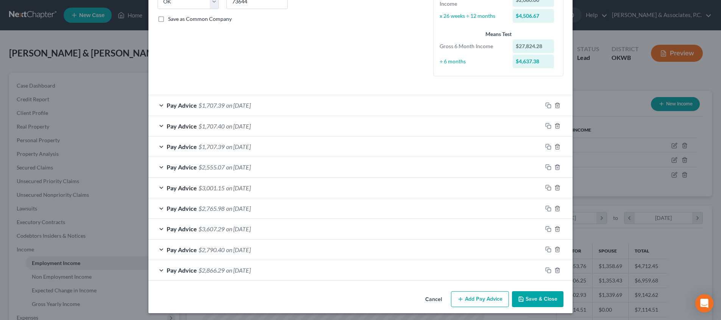
scroll to position [162, 0]
click at [531, 295] on button "Save & Close" at bounding box center [538, 299] width 52 height 16
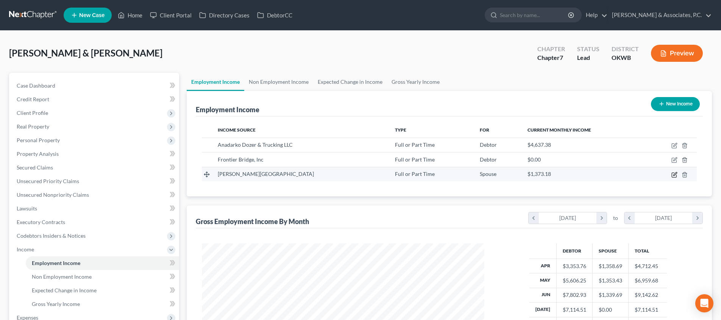
click at [675, 173] on icon "button" at bounding box center [675, 175] width 6 height 6
select select "0"
select select "37"
select select "0"
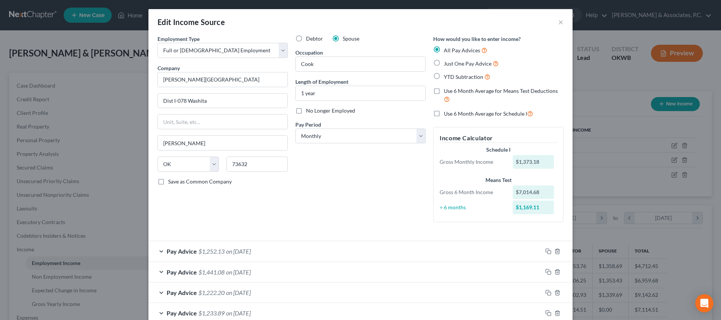
scroll to position [0, 0]
click at [444, 92] on label "Use 6 Month Average for Means Test Deductions" at bounding box center [504, 95] width 120 height 16
click at [447, 92] on input "Use 6 Month Average for Means Test Deductions" at bounding box center [449, 89] width 5 height 5
checkbox input "true"
click at [444, 110] on label "Use 6 Month Average for Schedule I" at bounding box center [488, 113] width 89 height 9
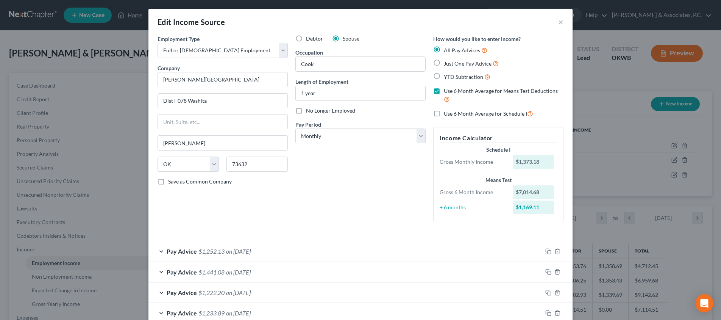
click at [447, 110] on input "Use 6 Month Average for Schedule I" at bounding box center [449, 111] width 5 height 5
checkbox input "true"
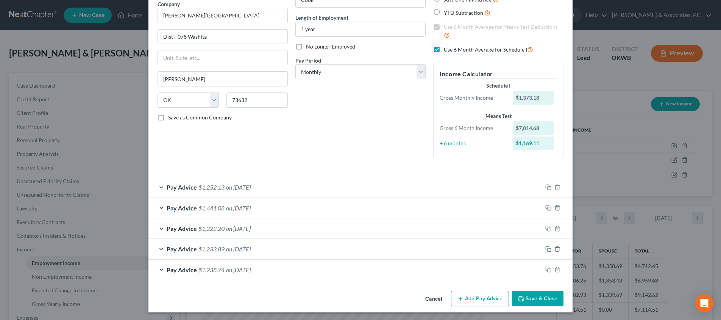
scroll to position [64, 0]
click at [545, 294] on button "Save & Close" at bounding box center [538, 299] width 52 height 16
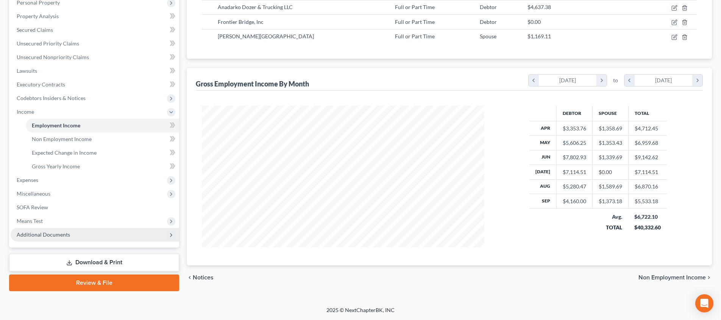
scroll to position [137, 0]
click at [108, 217] on span "Means Test" at bounding box center [95, 221] width 169 height 14
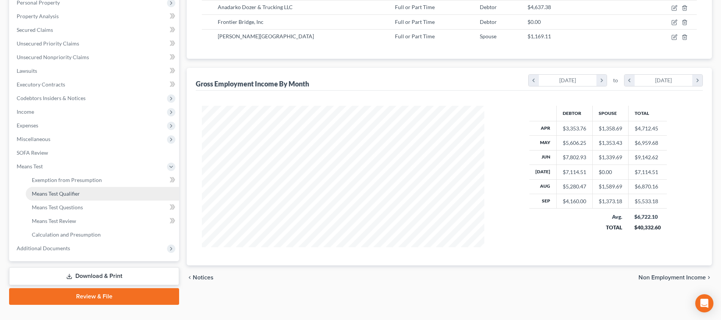
click at [101, 196] on link "Means Test Qualifier" at bounding box center [102, 194] width 153 height 14
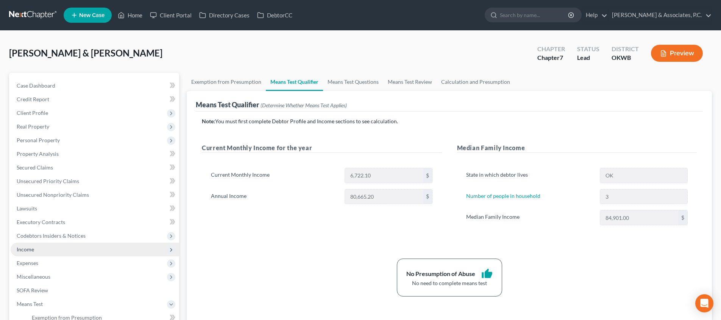
click at [113, 251] on span "Income" at bounding box center [95, 249] width 169 height 14
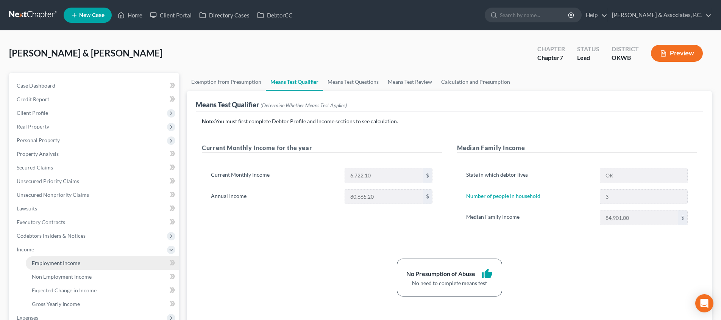
click at [108, 259] on link "Employment Income" at bounding box center [102, 263] width 153 height 14
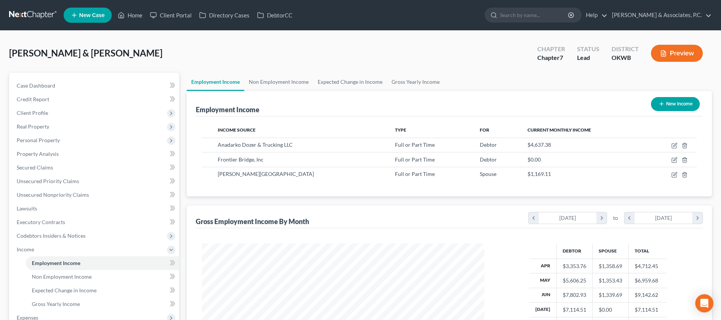
scroll to position [141, 298]
click at [674, 145] on icon "button" at bounding box center [675, 145] width 6 height 6
select select "0"
select select "37"
select select "2"
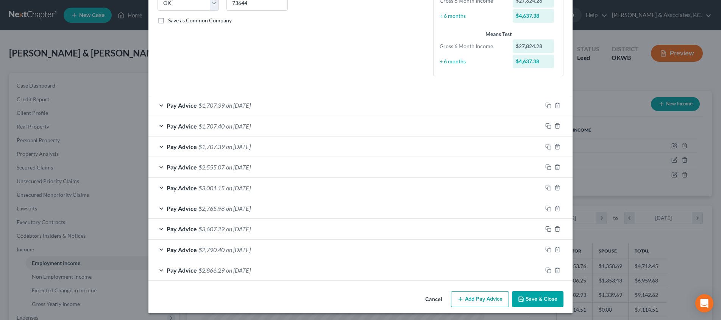
scroll to position [161, 0]
click at [527, 295] on button "Save & Close" at bounding box center [538, 299] width 52 height 16
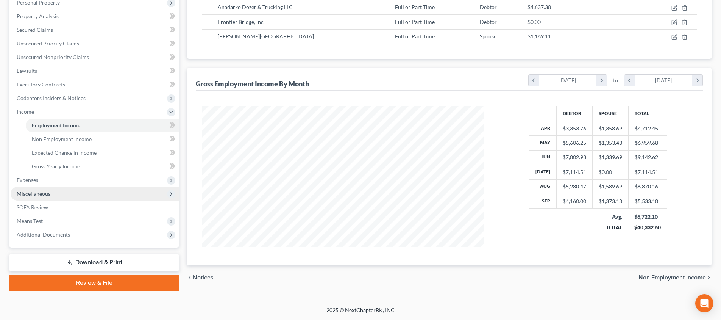
scroll to position [137, 0]
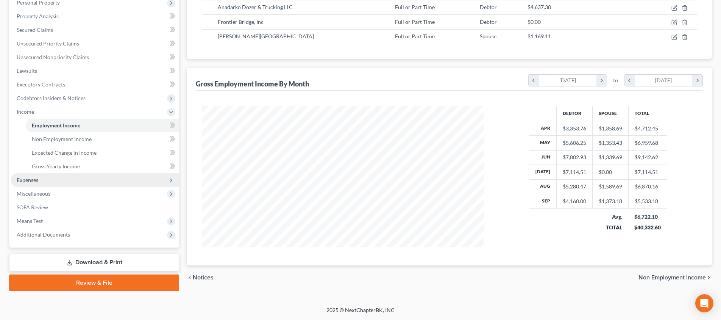
click at [64, 183] on span "Expenses" at bounding box center [95, 180] width 169 height 14
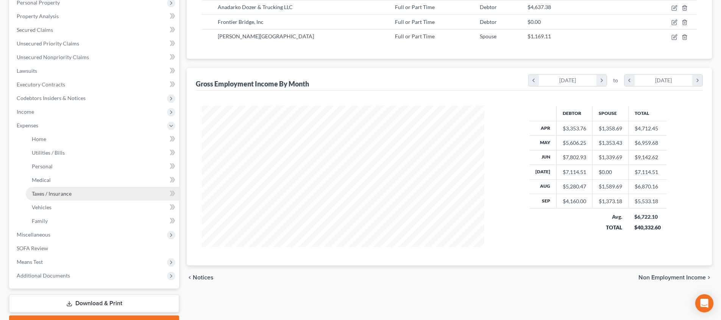
click at [64, 191] on span "Taxes / Insurance" at bounding box center [52, 193] width 40 height 6
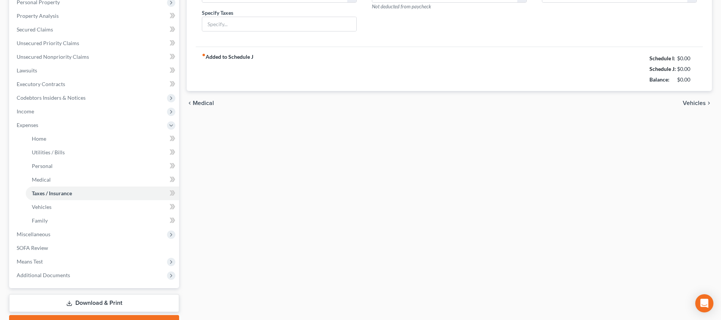
scroll to position [18, 0]
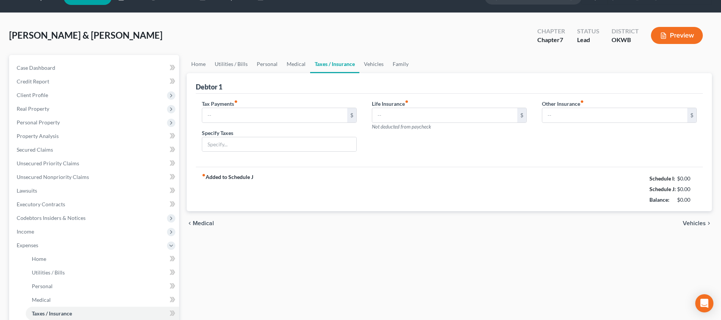
type input "351.83"
type input "Federal taxes"
type input "45.00"
type input "0.00"
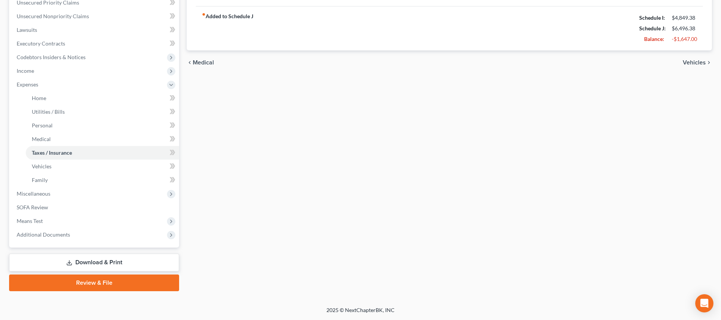
scroll to position [38, 0]
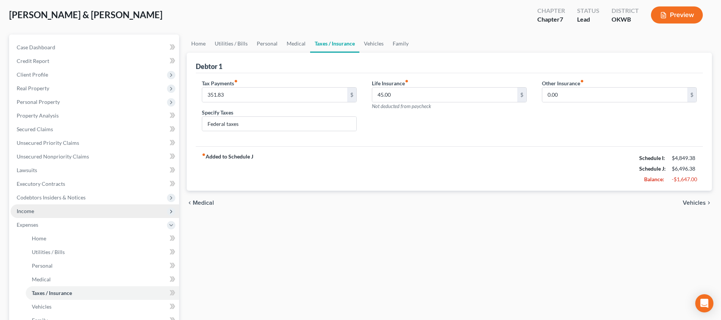
click at [54, 205] on span "Income" at bounding box center [95, 211] width 169 height 14
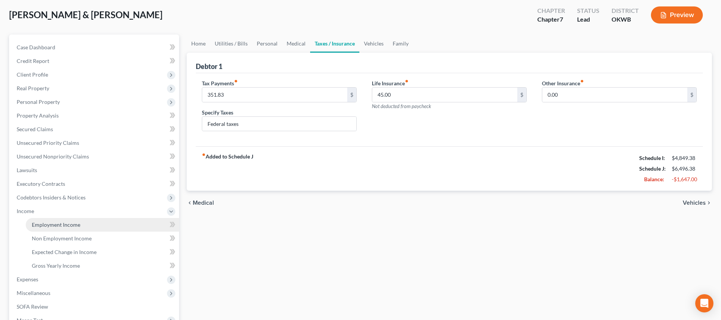
click at [68, 221] on span "Employment Income" at bounding box center [56, 224] width 48 height 6
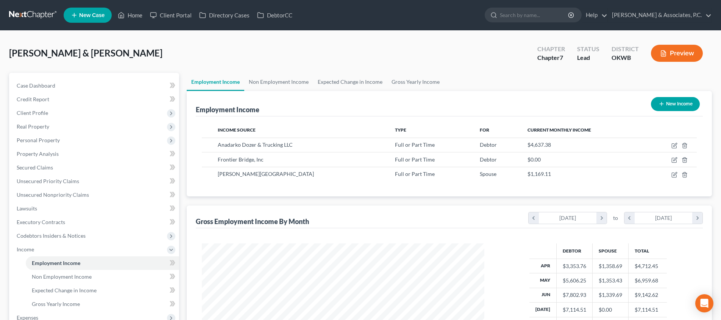
scroll to position [141, 298]
click at [674, 144] on icon "button" at bounding box center [675, 145] width 6 height 6
select select "0"
select select "37"
select select "2"
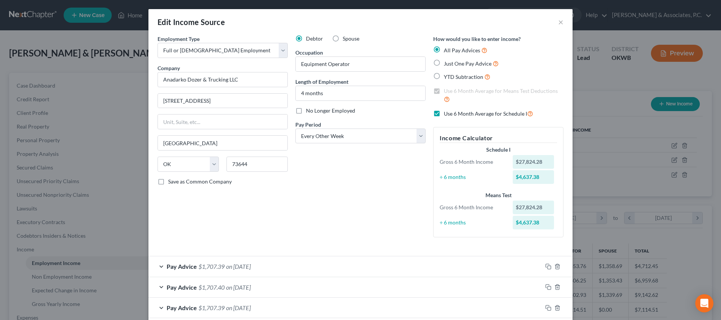
click at [444, 112] on label "Use 6 Month Average for Schedule I" at bounding box center [488, 113] width 89 height 9
click at [447, 112] on input "Use 6 Month Average for Schedule I" at bounding box center [449, 111] width 5 height 5
checkbox input "false"
click at [444, 89] on label "Use 6 Month Average for Means Test Deductions" at bounding box center [504, 95] width 120 height 16
click at [447, 89] on input "Use 6 Month Average for Means Test Deductions" at bounding box center [449, 89] width 5 height 5
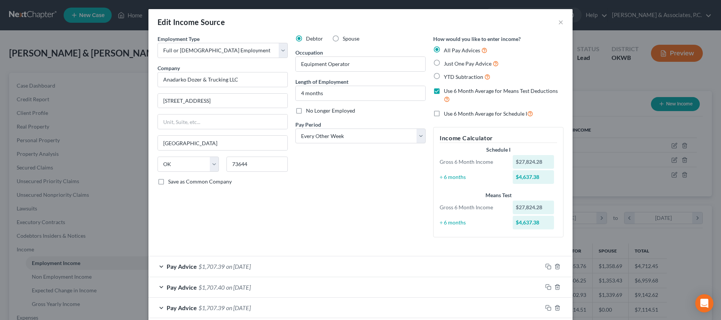
checkbox input "false"
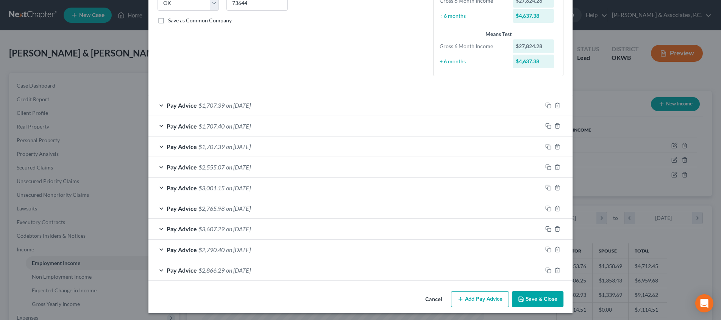
click at [533, 292] on button "Save & Close" at bounding box center [538, 299] width 52 height 16
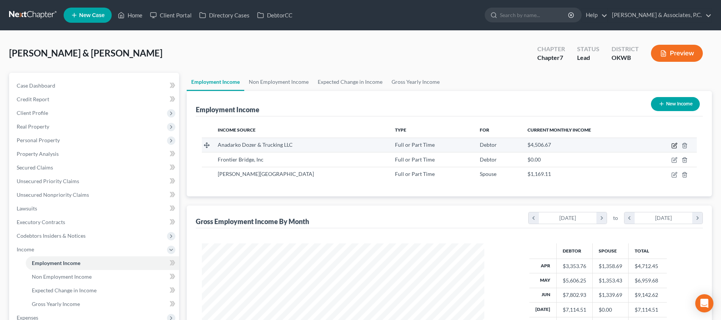
click at [675, 145] on icon "button" at bounding box center [675, 145] width 6 height 6
select select "0"
select select "37"
select select "2"
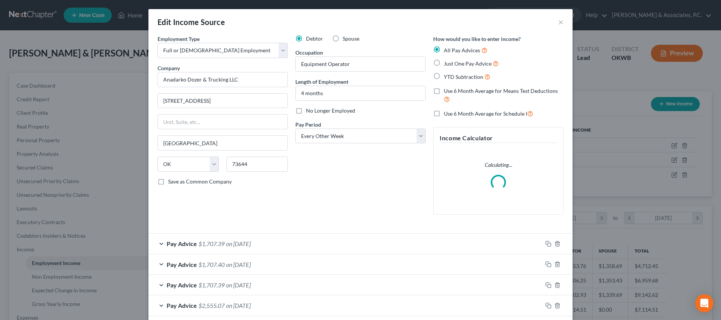
click at [444, 112] on label "Use 6 Month Average for Schedule I" at bounding box center [488, 113] width 89 height 9
click at [447, 112] on input "Use 6 Month Average for Schedule I" at bounding box center [449, 111] width 5 height 5
checkbox input "true"
click at [444, 92] on label "Use 6 Month Average for Means Test Deductions" at bounding box center [504, 95] width 120 height 16
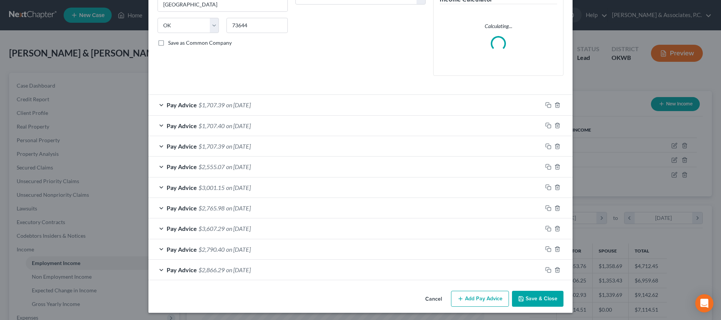
scroll to position [138, 0]
click at [525, 297] on button "Save & Close" at bounding box center [538, 299] width 52 height 16
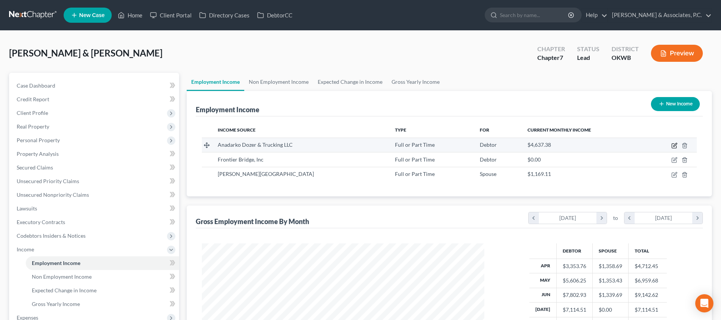
click at [675, 144] on icon "button" at bounding box center [675, 145] width 6 height 6
select select "0"
select select "37"
select select "2"
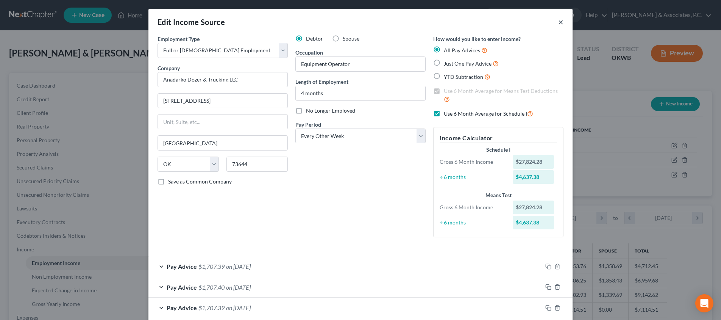
scroll to position [0, 0]
click at [562, 22] on button "×" at bounding box center [560, 21] width 5 height 9
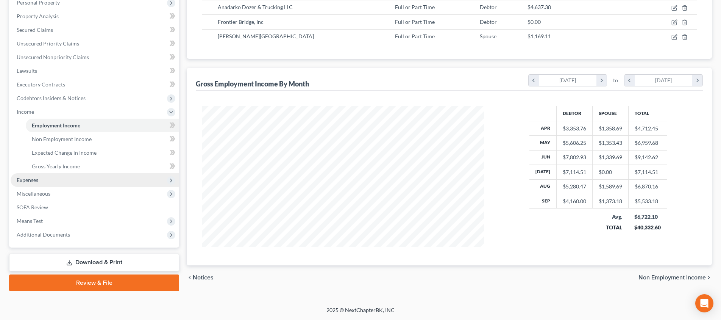
scroll to position [137, 0]
click at [97, 178] on span "Expenses" at bounding box center [95, 180] width 169 height 14
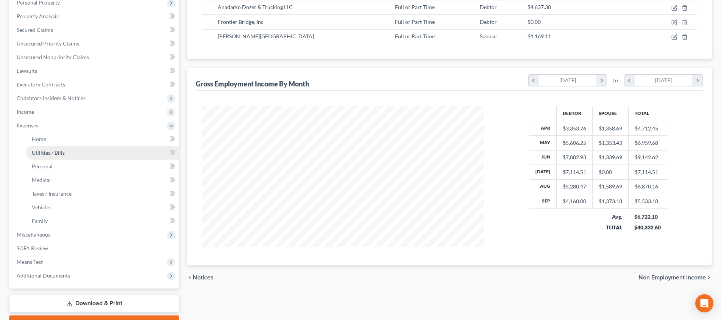
click at [92, 148] on link "Utilities / Bills" at bounding box center [102, 153] width 153 height 14
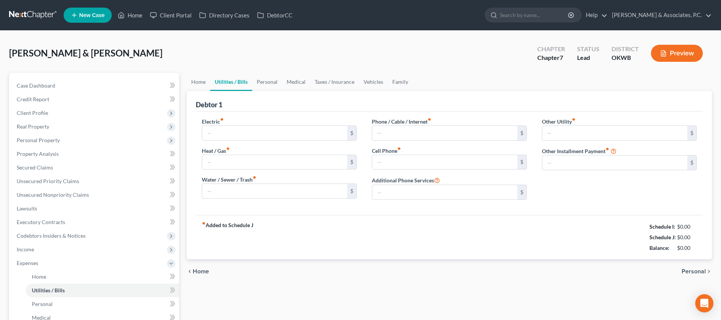
type input "250.00"
type input "60.00"
type input "150.00"
type input "87.00"
type input "85.00"
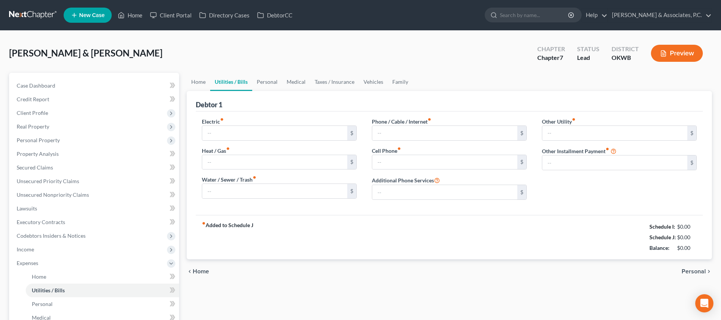
type input "0.00"
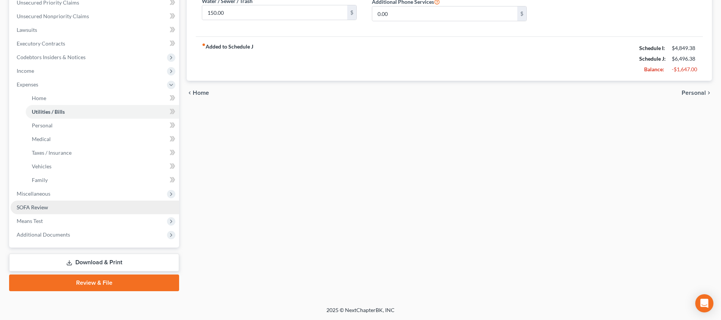
click at [83, 205] on link "SOFA Review" at bounding box center [95, 207] width 169 height 14
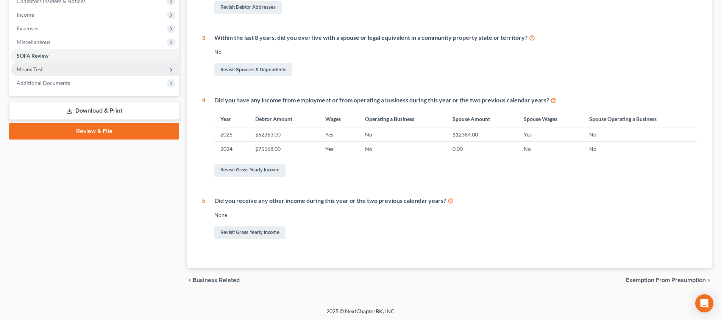
scroll to position [234, 0]
click at [47, 70] on span "Means Test" at bounding box center [95, 70] width 169 height 14
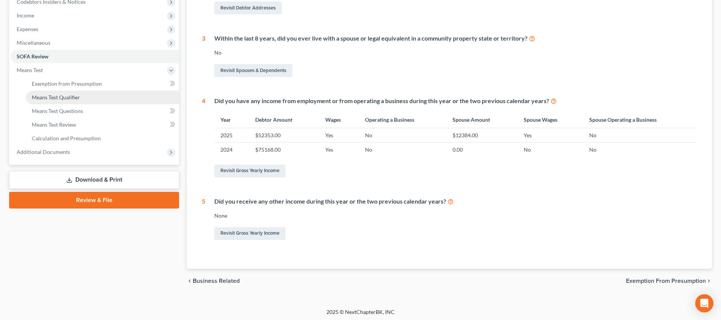
click at [89, 102] on link "Means Test Qualifier" at bounding box center [102, 98] width 153 height 14
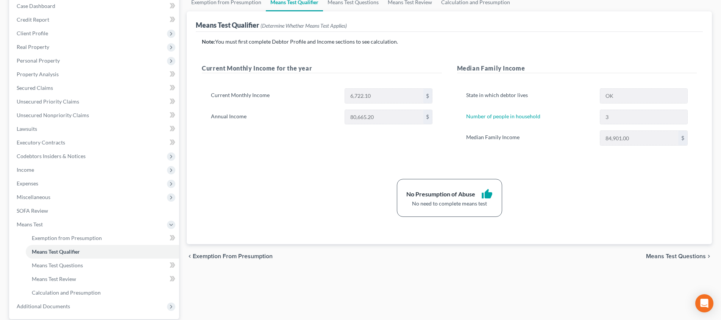
scroll to position [131, 0]
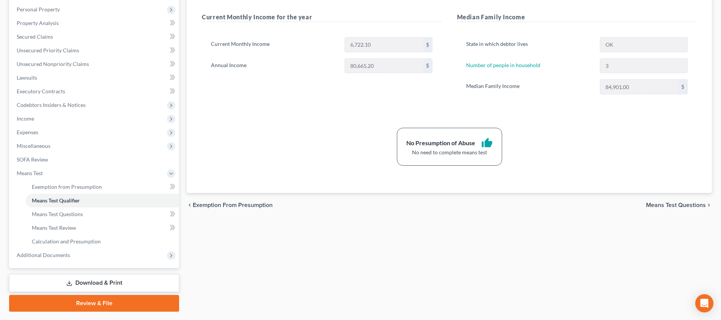
click at [693, 205] on span "Means Test Questions" at bounding box center [676, 205] width 60 height 6
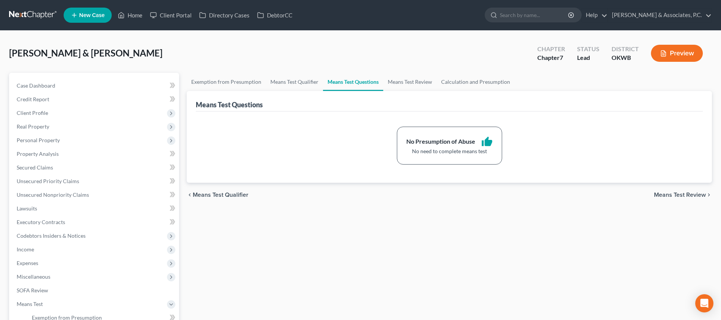
drag, startPoint x: 694, startPoint y: 194, endPoint x: 619, endPoint y: 199, distance: 76.0
click at [694, 194] on span "Means Test Review" at bounding box center [680, 195] width 52 height 6
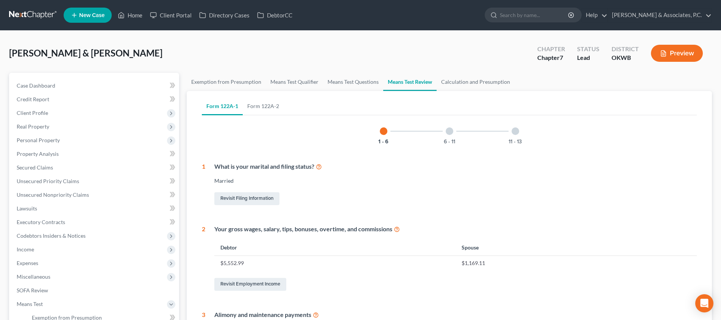
scroll to position [116, 0]
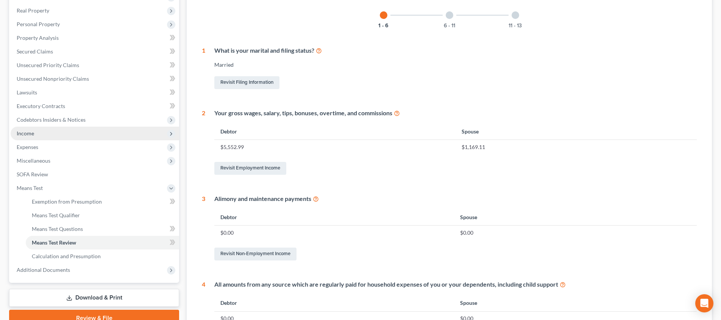
click at [59, 137] on span "Income" at bounding box center [95, 134] width 169 height 14
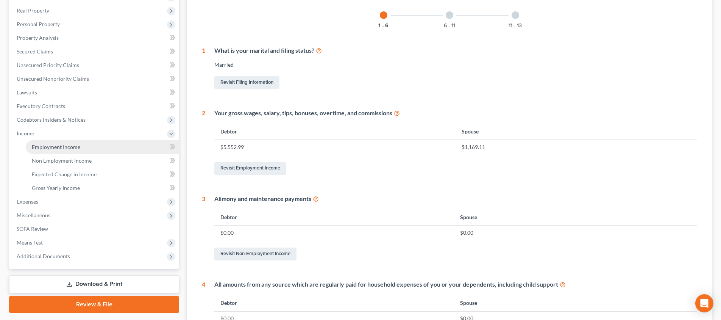
click at [69, 146] on span "Employment Income" at bounding box center [56, 147] width 48 height 6
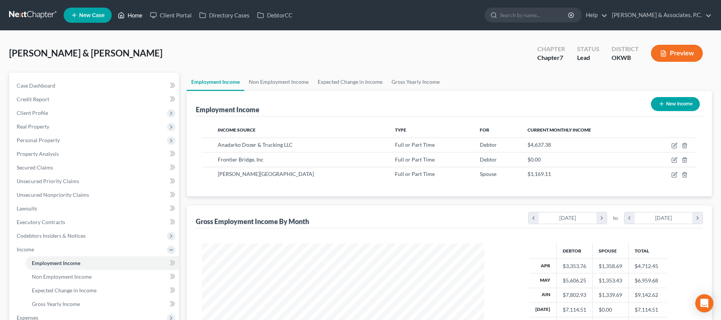
click at [129, 14] on link "Home" at bounding box center [130, 15] width 32 height 14
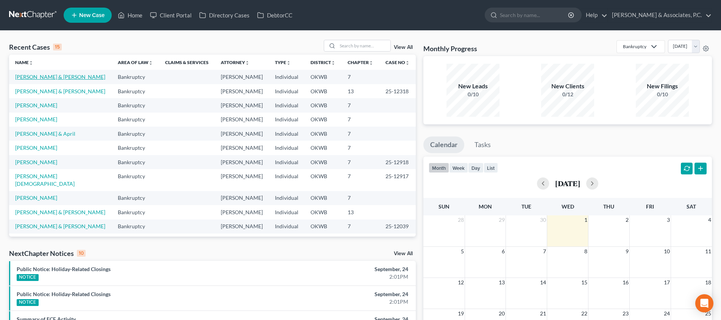
click at [51, 74] on link "[PERSON_NAME] & [PERSON_NAME]" at bounding box center [60, 76] width 90 height 6
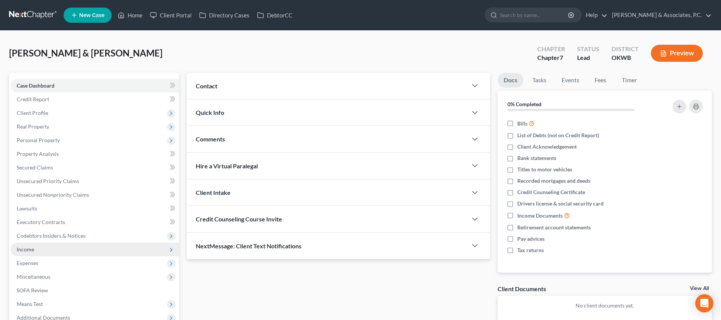
click at [91, 246] on span "Income" at bounding box center [95, 249] width 169 height 14
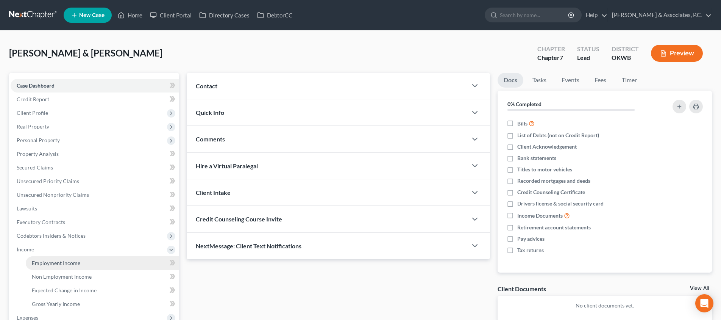
click at [89, 260] on link "Employment Income" at bounding box center [102, 263] width 153 height 14
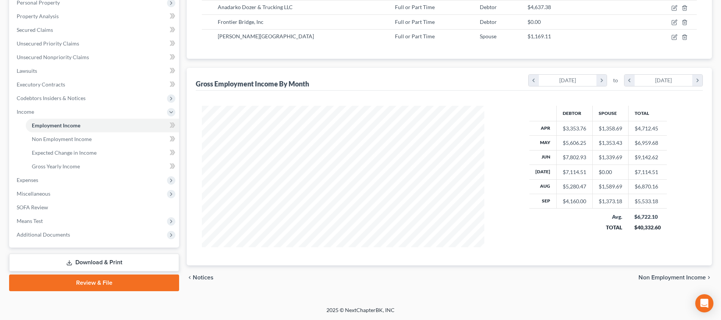
scroll to position [137, 0]
click at [104, 204] on link "SOFA Review" at bounding box center [95, 207] width 169 height 14
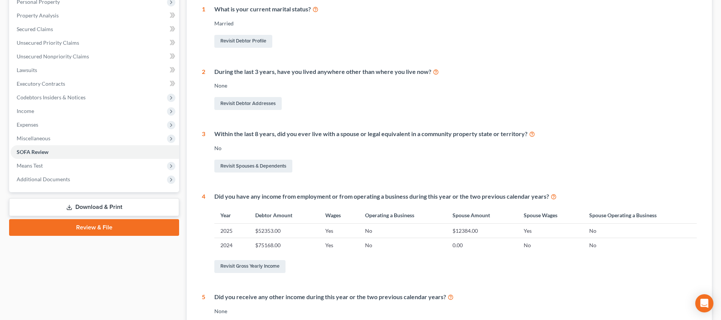
scroll to position [190, 0]
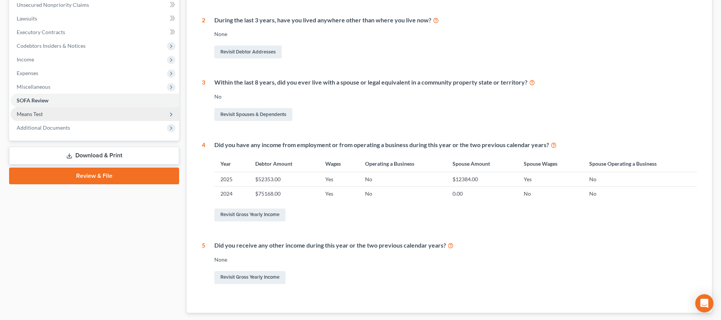
click at [85, 111] on span "Means Test" at bounding box center [95, 114] width 169 height 14
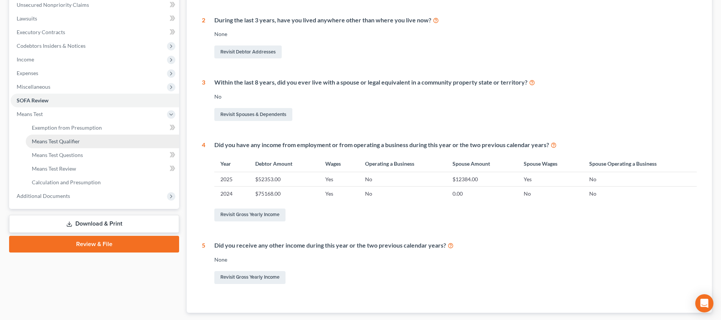
click at [119, 143] on link "Means Test Qualifier" at bounding box center [102, 141] width 153 height 14
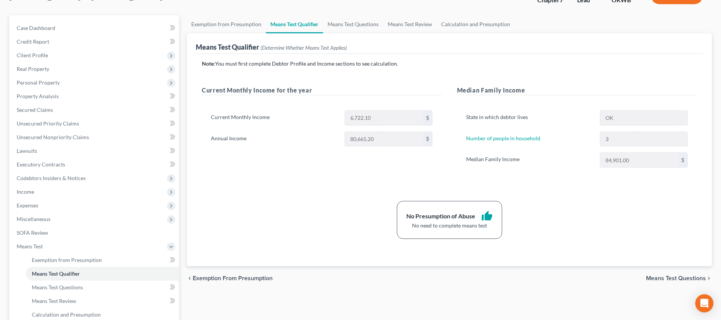
scroll to position [74, 0]
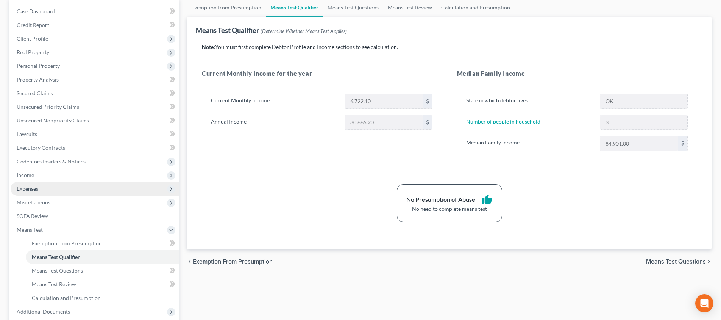
click at [88, 188] on span "Expenses" at bounding box center [95, 189] width 169 height 14
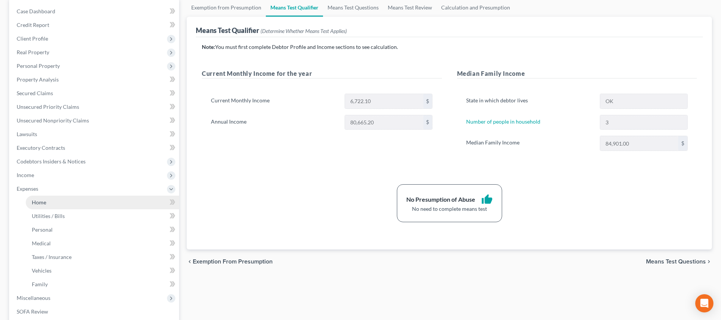
click at [99, 199] on link "Home" at bounding box center [102, 202] width 153 height 14
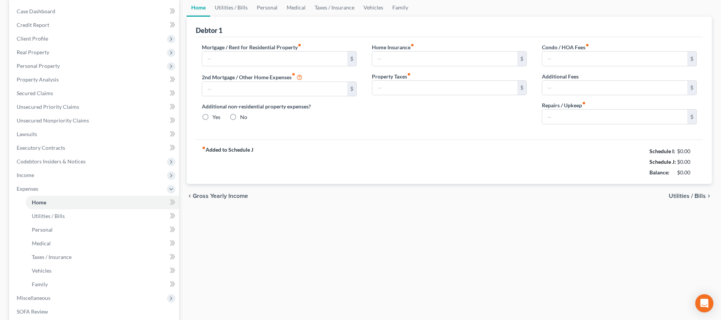
scroll to position [21, 0]
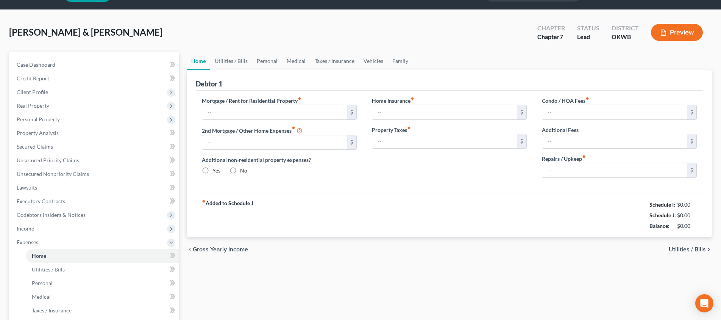
type input "914.55"
type input "0.00"
radio input "true"
type input "0.00"
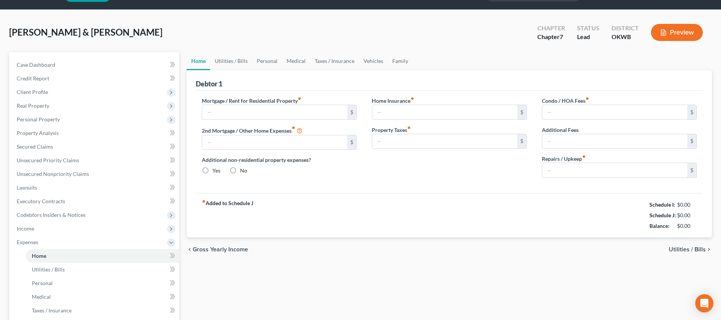
type input "0.00"
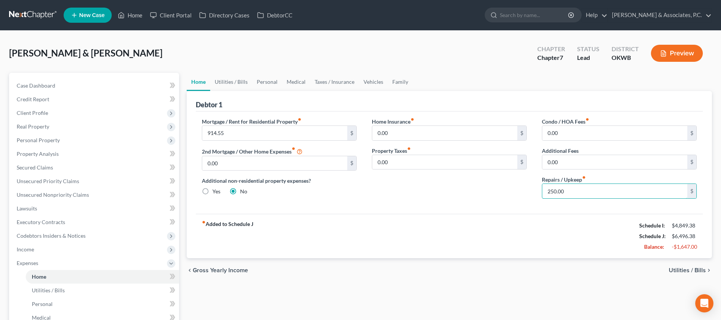
drag, startPoint x: 590, startPoint y: 193, endPoint x: 526, endPoint y: 198, distance: 64.3
click at [526, 198] on div "Mortgage / Rent for Residential Property fiber_manual_record 914.55 $ 2nd Mortg…" at bounding box center [449, 160] width 510 height 87
type input "2"
type input "100"
click at [679, 269] on span "Utilities / Bills" at bounding box center [687, 270] width 37 height 6
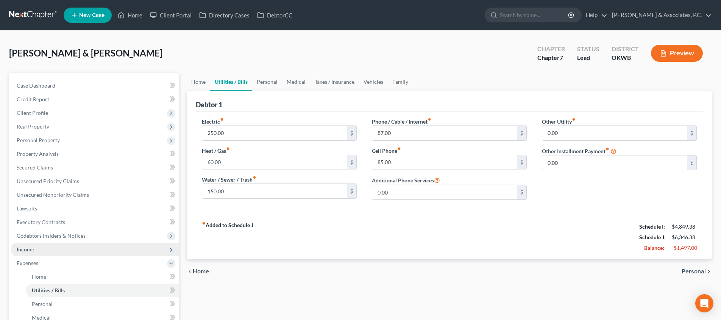
click at [61, 250] on span "Income" at bounding box center [95, 249] width 169 height 14
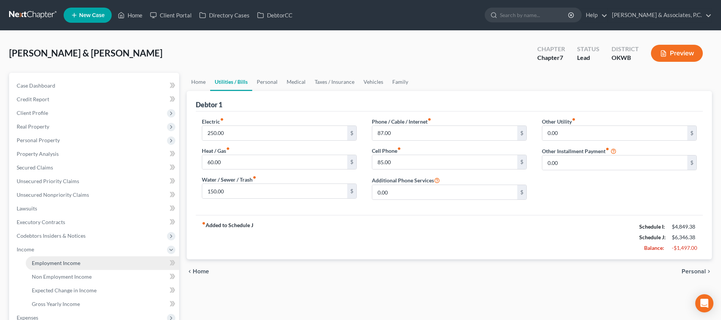
scroll to position [34, 0]
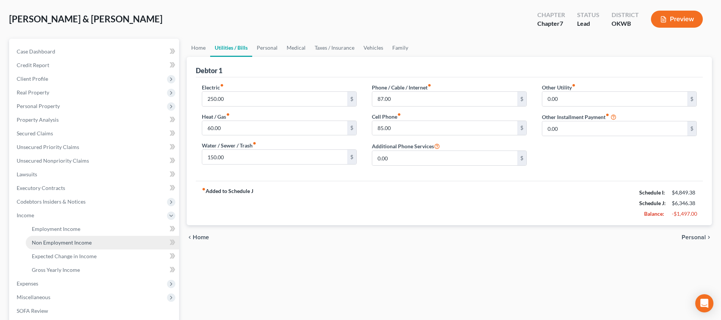
click at [102, 243] on link "Non Employment Income" at bounding box center [102, 243] width 153 height 14
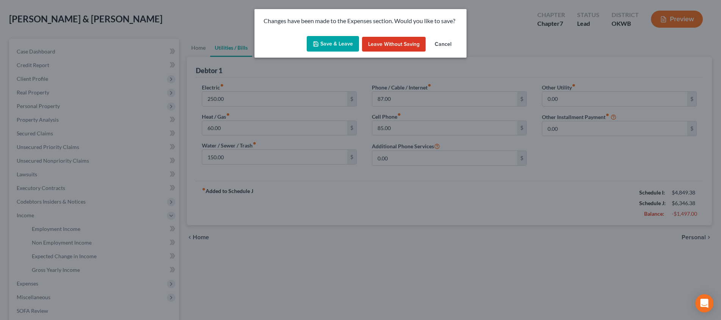
click at [356, 41] on button "Save & Leave" at bounding box center [333, 44] width 52 height 16
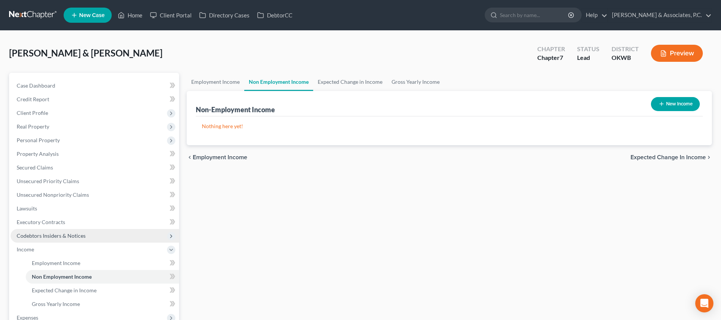
scroll to position [45, 0]
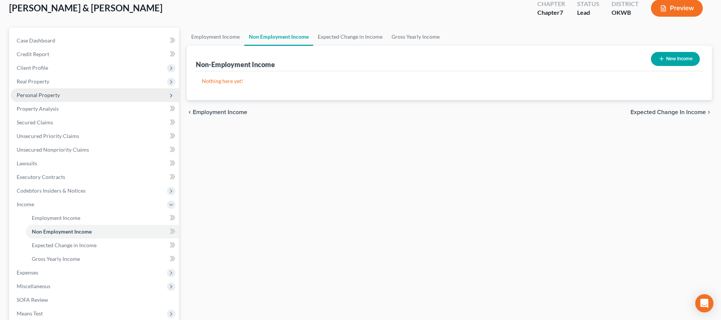
click at [80, 97] on span "Personal Property" at bounding box center [95, 95] width 169 height 14
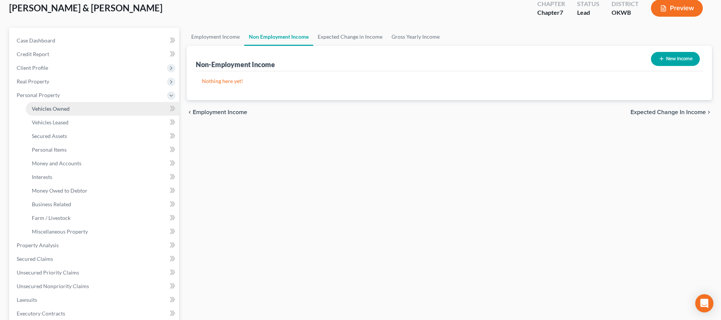
click at [78, 106] on link "Vehicles Owned" at bounding box center [102, 109] width 153 height 14
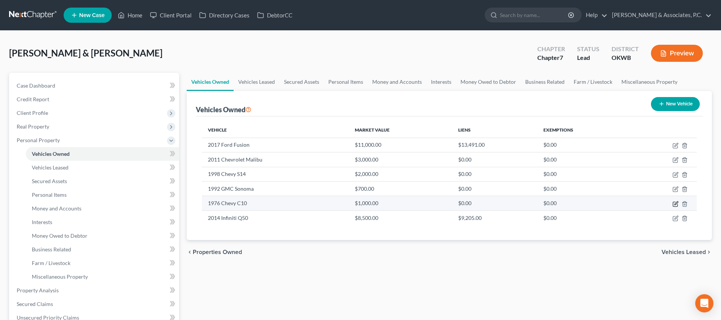
click at [676, 203] on icon "button" at bounding box center [676, 204] width 6 height 6
select select "0"
select select "50"
select select "4"
select select "2"
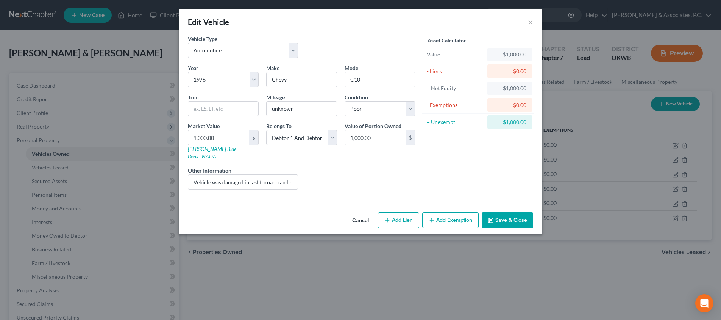
click at [435, 217] on icon "button" at bounding box center [432, 220] width 6 height 6
select select "2"
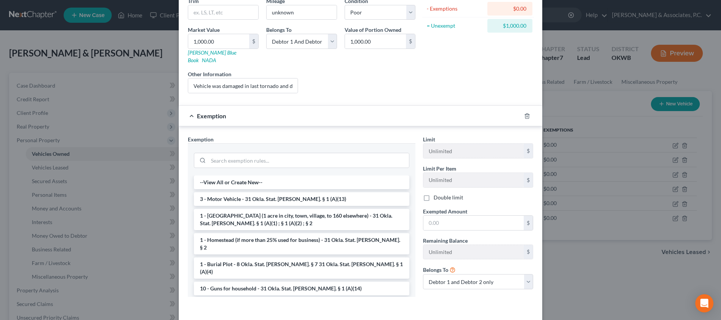
scroll to position [108, 0]
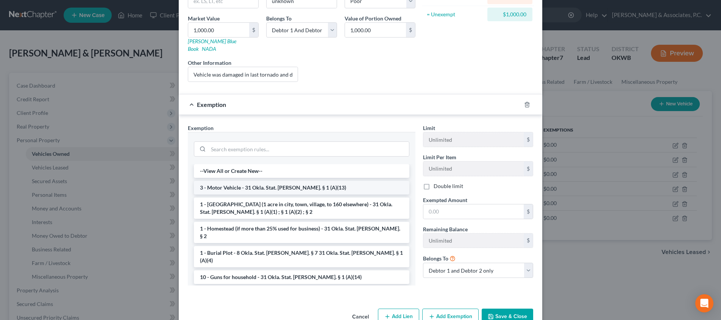
click at [293, 181] on li "3 - Motor Vehicle - 31 Okla. Stat. [PERSON_NAME]. § 1 (A)(13)" at bounding box center [302, 188] width 216 height 14
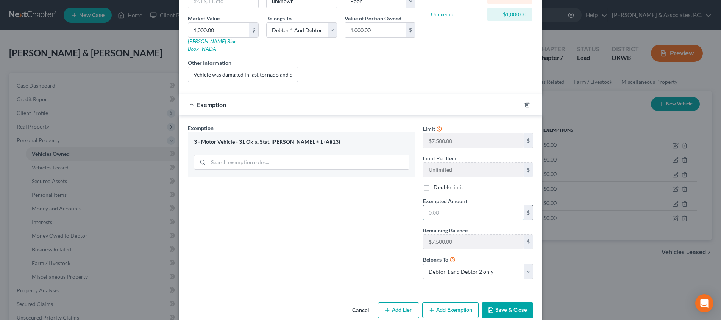
click at [497, 205] on input "text" at bounding box center [473, 212] width 100 height 14
type input "1,000"
click at [517, 302] on button "Save & Close" at bounding box center [508, 310] width 52 height 16
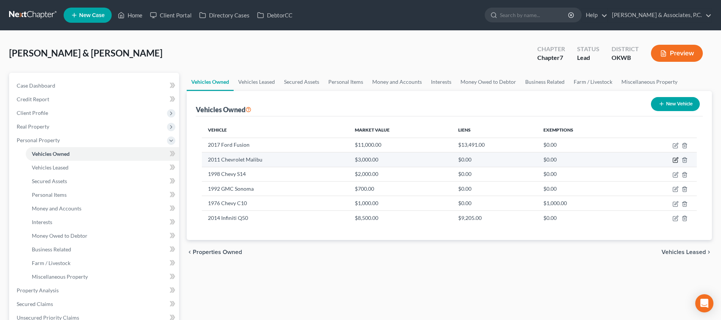
click at [674, 159] on icon "button" at bounding box center [676, 160] width 6 height 6
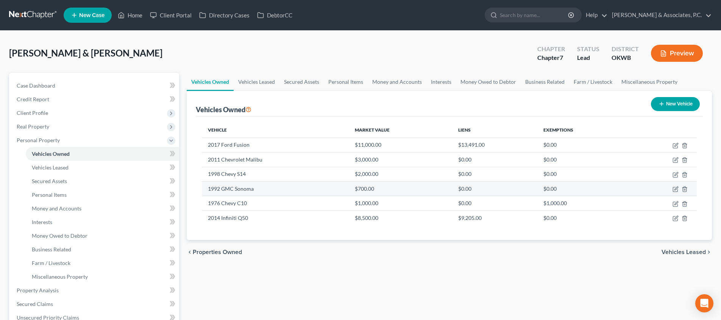
select select "0"
select select "15"
select select "2"
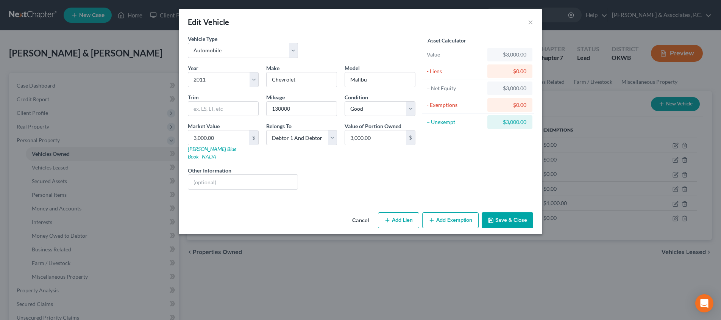
click at [438, 217] on button "Add Exemption" at bounding box center [450, 220] width 56 height 16
select select "2"
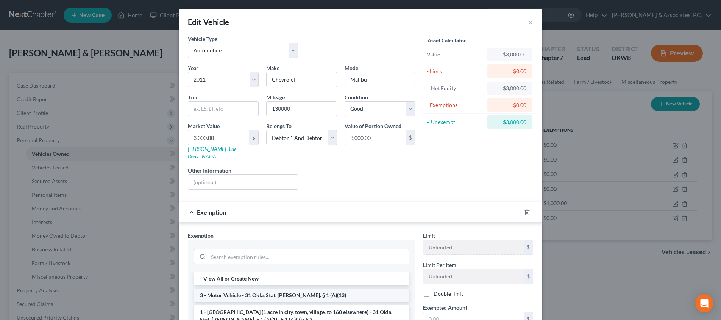
click at [361, 288] on li "3 - Motor Vehicle - 31 Okla. Stat. [PERSON_NAME]. § 1 (A)(13)" at bounding box center [302, 295] width 216 height 14
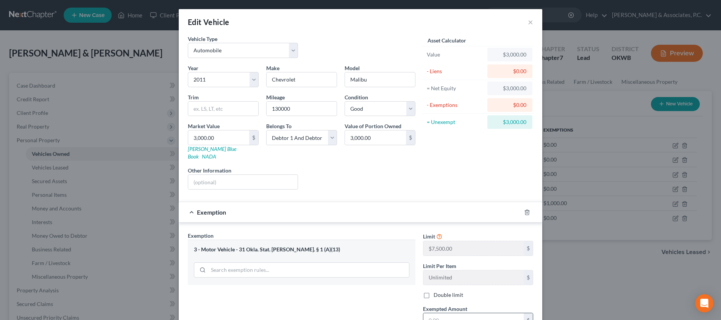
click at [466, 313] on input "text" at bounding box center [473, 320] width 100 height 14
type input "3,000"
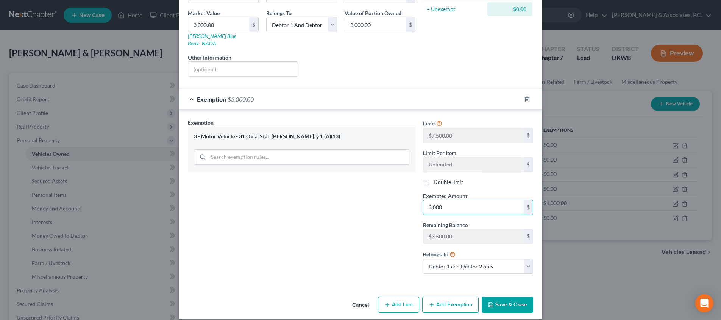
scroll to position [112, 0]
click at [510, 297] on button "Save & Close" at bounding box center [508, 305] width 52 height 16
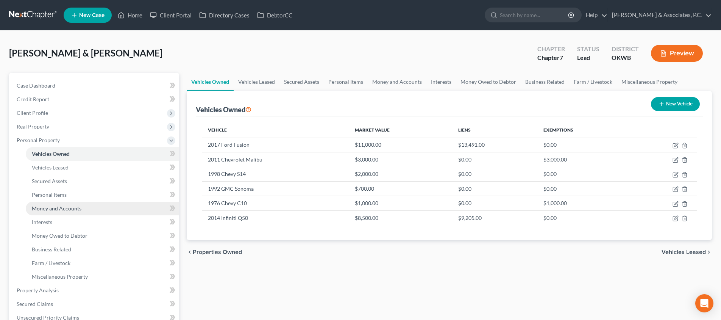
scroll to position [88, 0]
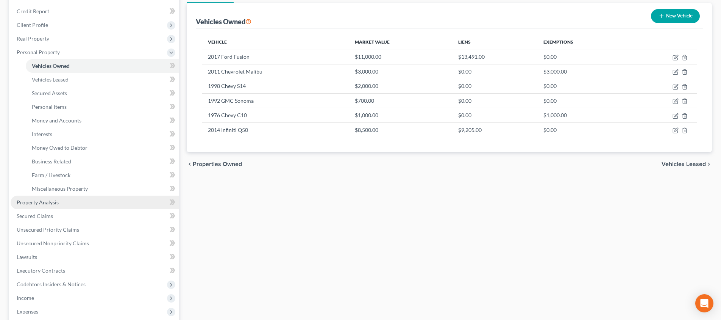
click at [102, 201] on link "Property Analysis" at bounding box center [95, 202] width 169 height 14
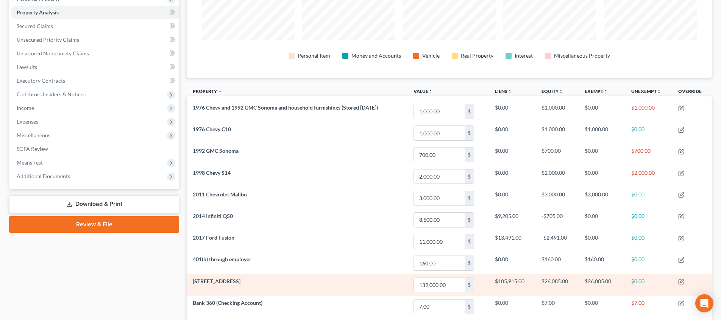
scroll to position [89, 0]
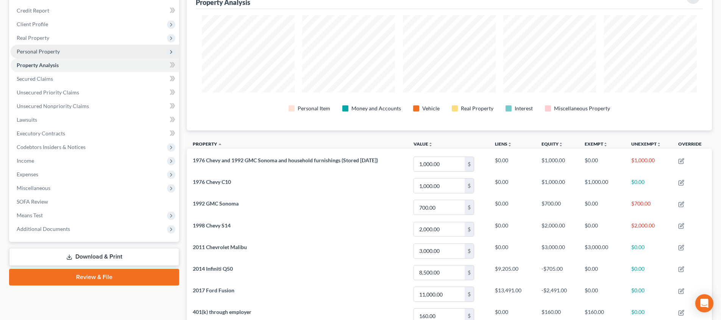
click at [74, 53] on span "Personal Property" at bounding box center [95, 52] width 169 height 14
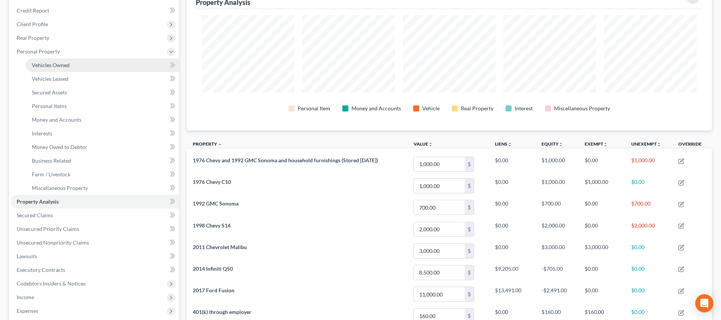
click at [76, 64] on link "Vehicles Owned" at bounding box center [102, 65] width 153 height 14
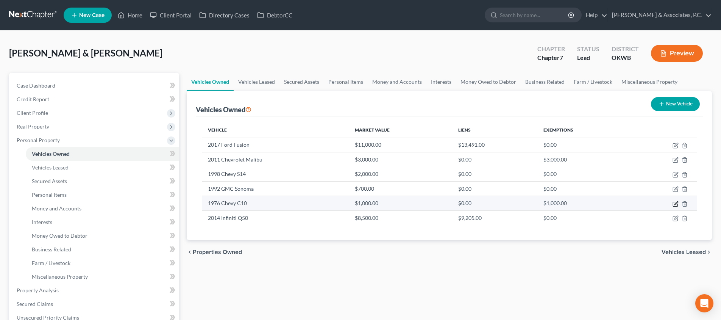
click at [677, 204] on icon "button" at bounding box center [676, 204] width 6 height 6
select select "0"
select select "50"
select select "4"
select select "2"
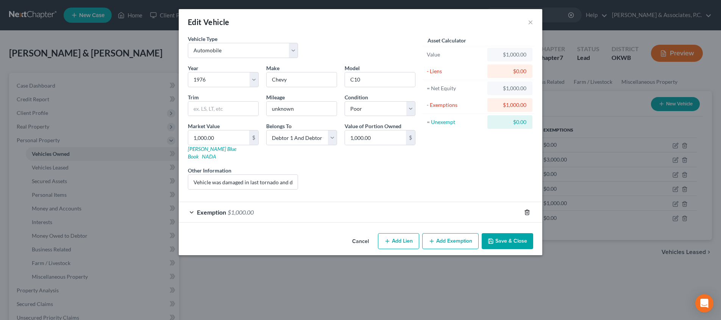
click at [528, 209] on icon "button" at bounding box center [527, 212] width 6 height 6
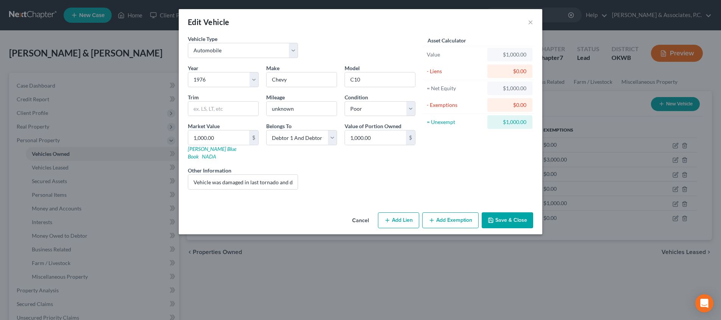
click at [517, 214] on button "Save & Close" at bounding box center [508, 220] width 52 height 16
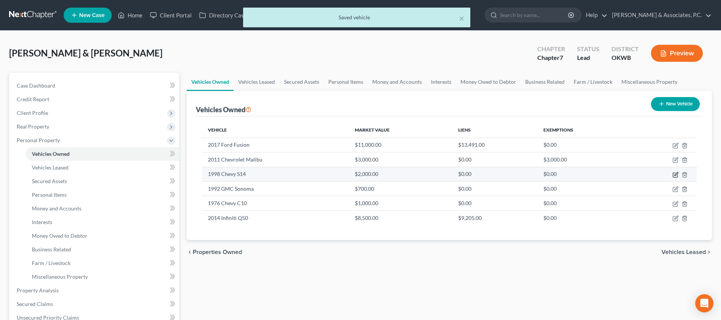
click at [676, 175] on icon "button" at bounding box center [676, 175] width 6 height 6
select select "0"
select select "28"
select select "3"
select select "2"
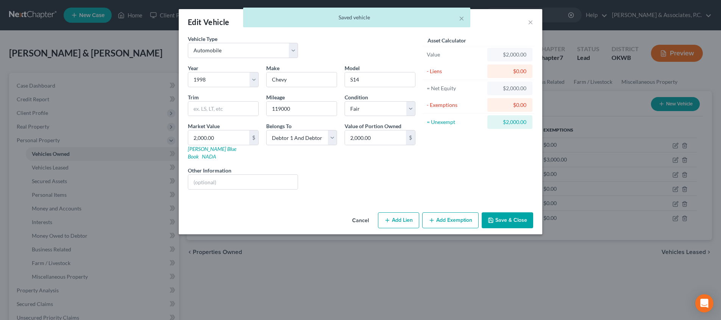
click at [439, 212] on button "Add Exemption" at bounding box center [450, 220] width 56 height 16
select select "2"
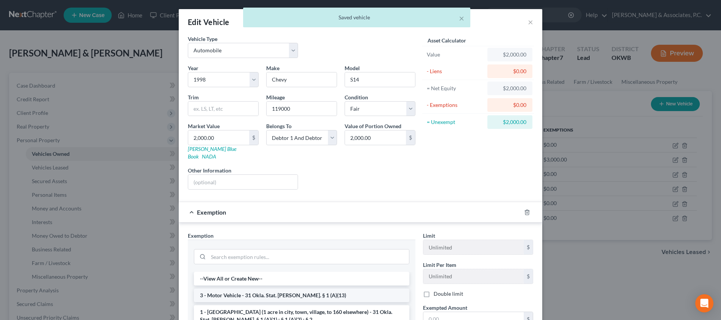
click at [305, 288] on li "3 - Motor Vehicle - 31 Okla. Stat. [PERSON_NAME]. § 1 (A)(13)" at bounding box center [302, 295] width 216 height 14
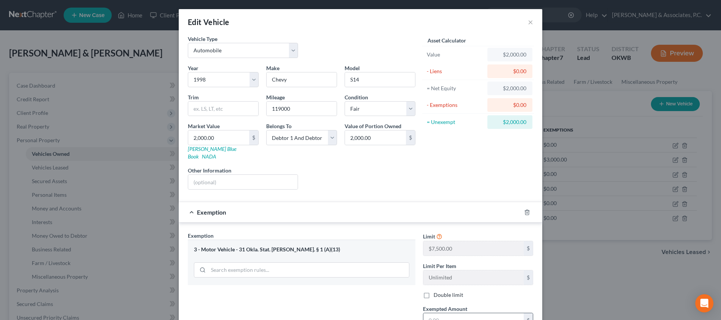
click at [450, 313] on input "text" at bounding box center [473, 320] width 100 height 14
type input "2,000"
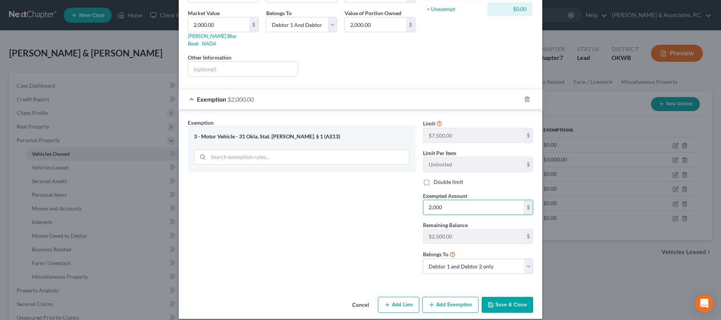
scroll to position [112, 0]
click at [500, 299] on button "Save & Close" at bounding box center [508, 305] width 52 height 16
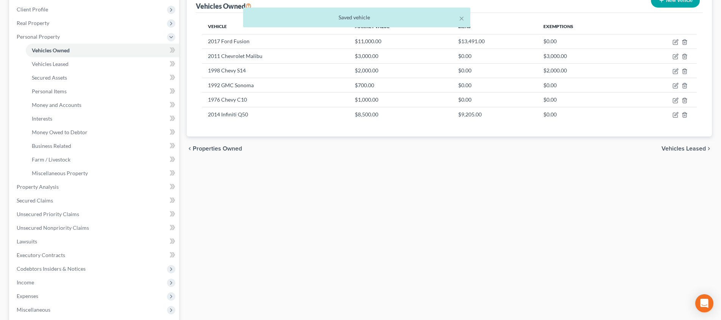
scroll to position [138, 0]
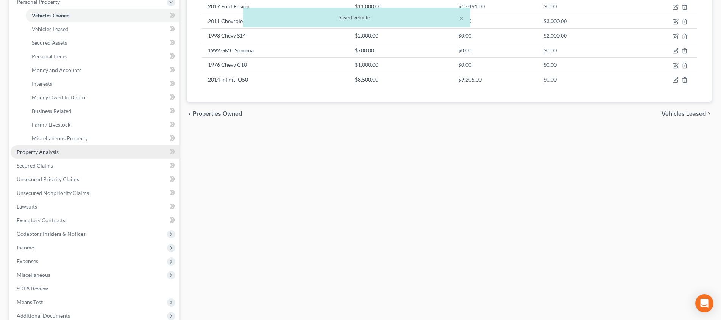
click at [62, 154] on link "Property Analysis" at bounding box center [95, 152] width 169 height 14
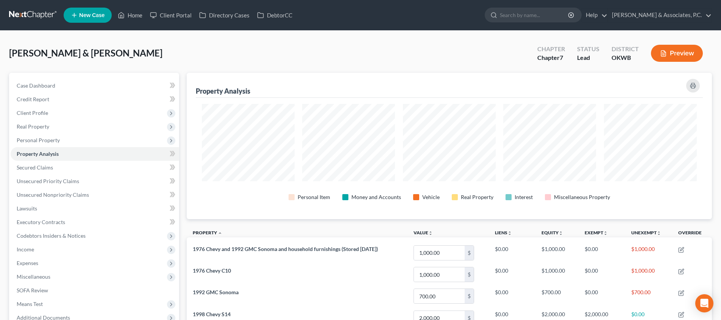
scroll to position [146, 525]
click at [67, 249] on span "Income" at bounding box center [95, 249] width 169 height 14
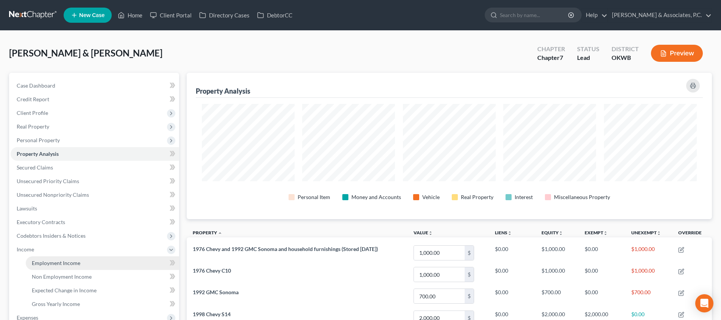
click at [93, 262] on link "Employment Income" at bounding box center [102, 263] width 153 height 14
